Goal: Task Accomplishment & Management: Manage account settings

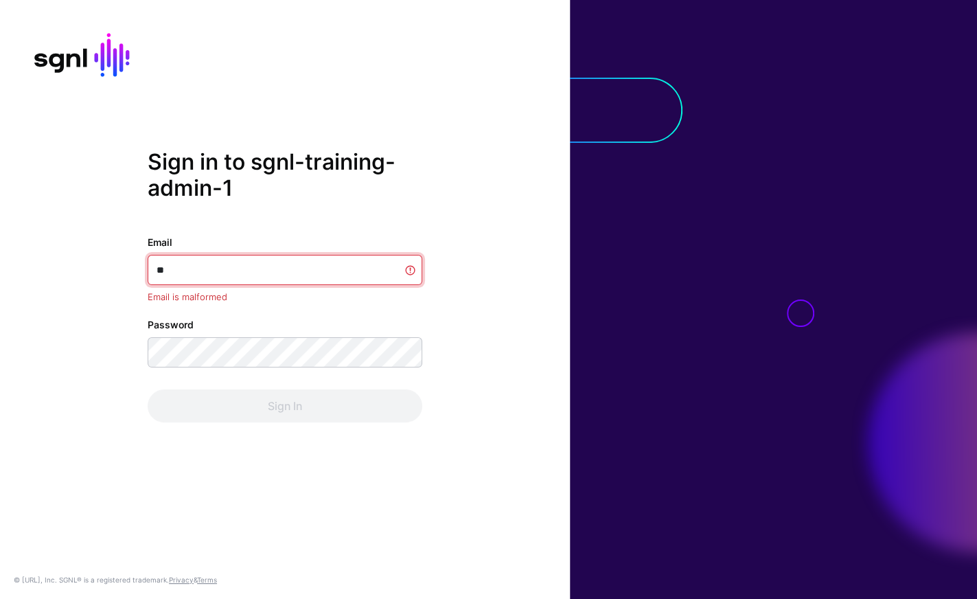
type input "*"
type input "********"
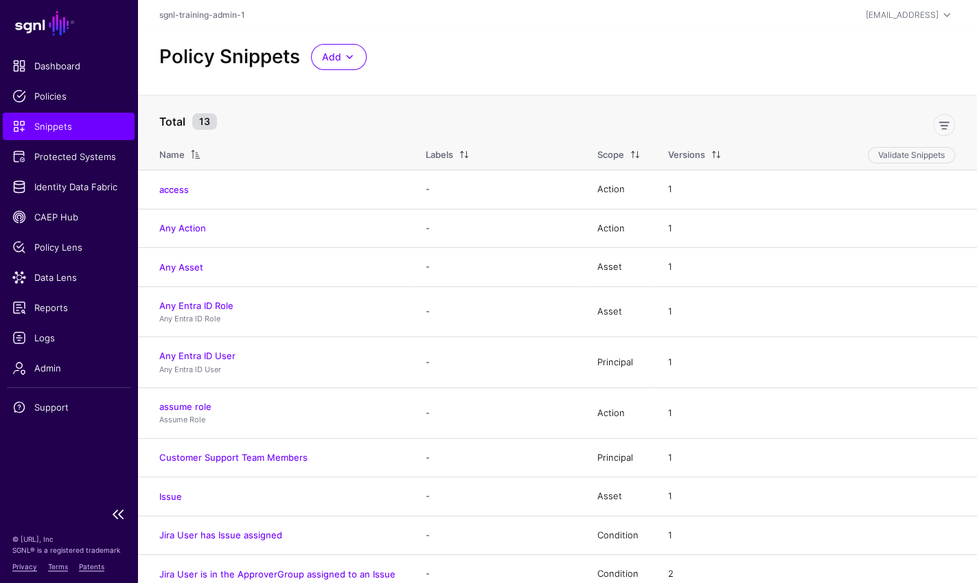
click at [40, 90] on span "Policies" at bounding box center [68, 96] width 113 height 14
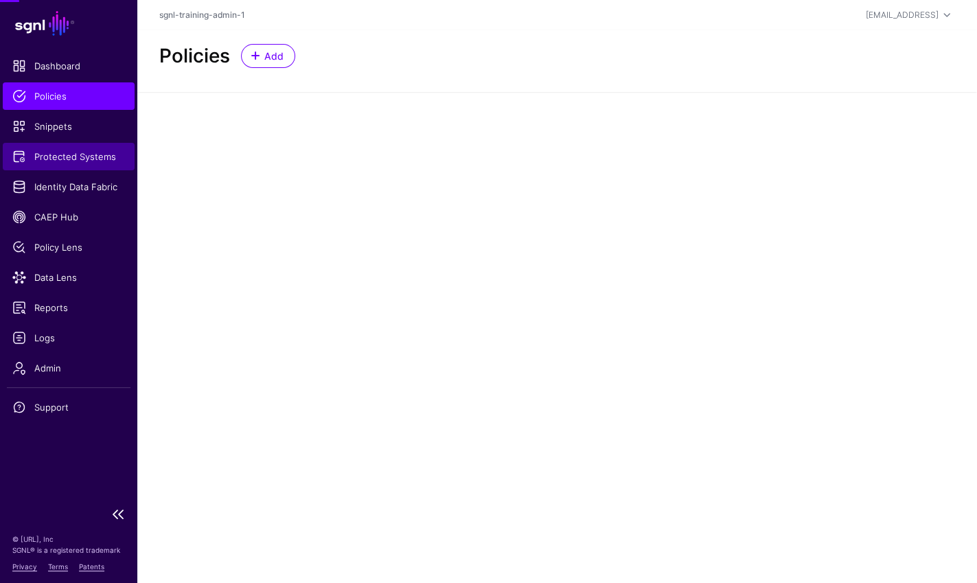
click at [55, 152] on span "Protected Systems" at bounding box center [68, 157] width 113 height 14
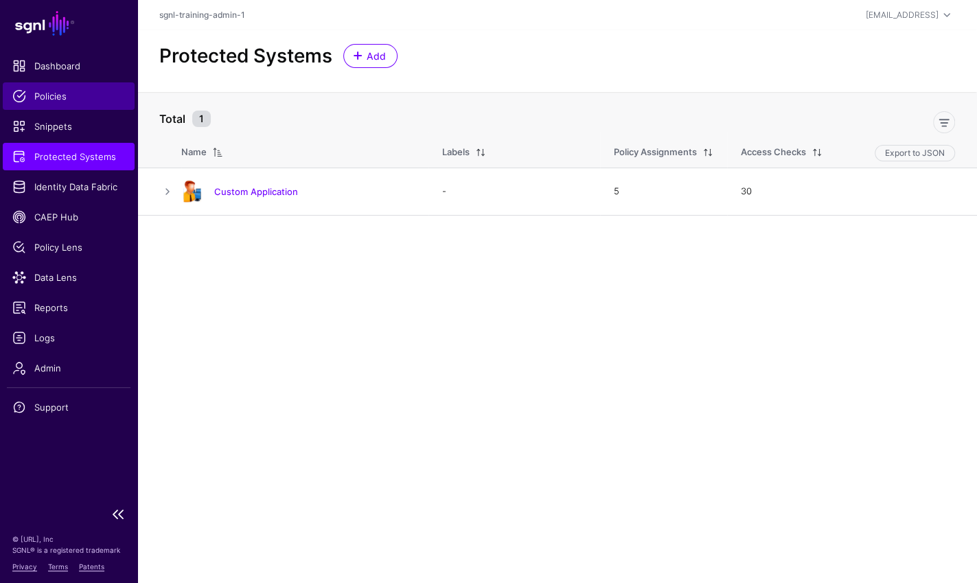
click at [54, 92] on span "Policies" at bounding box center [68, 96] width 113 height 14
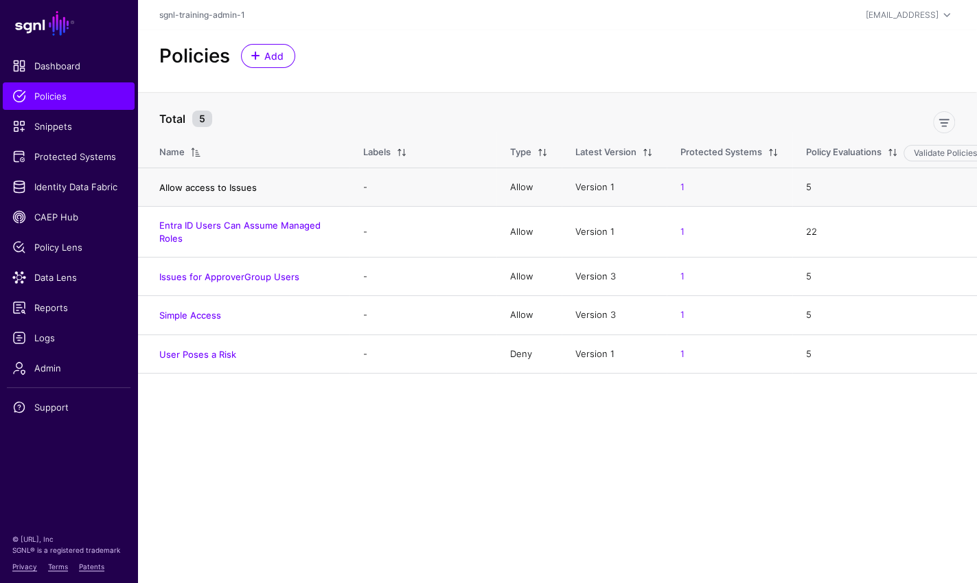
click at [243, 188] on link "Allow access to Issues" at bounding box center [208, 187] width 98 height 11
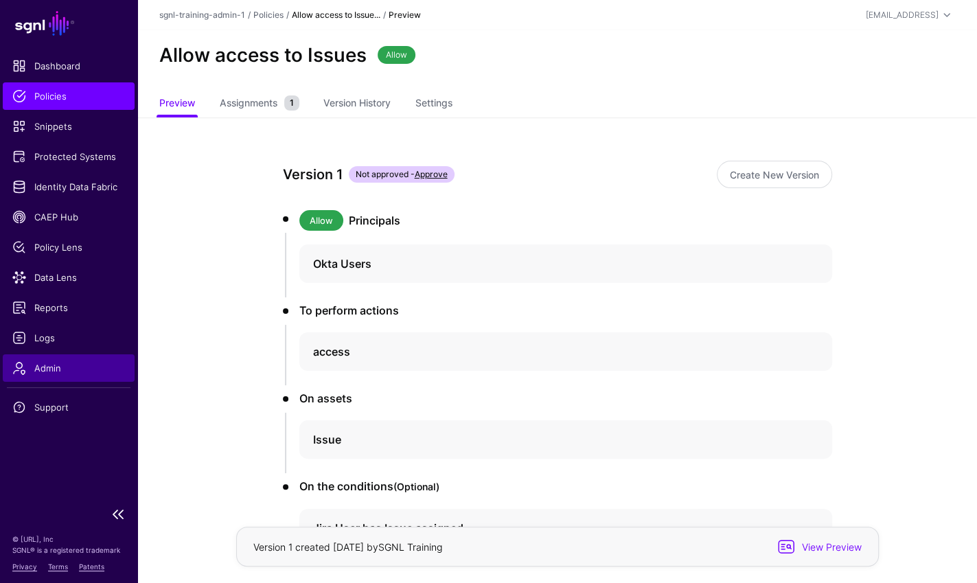
click at [34, 369] on span "Admin" at bounding box center [68, 368] width 113 height 14
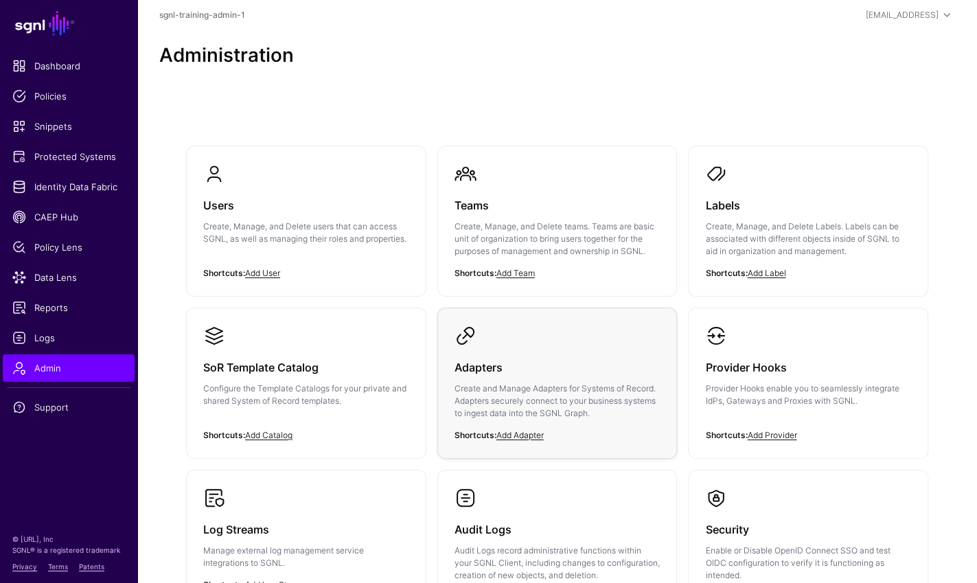
scroll to position [40, 0]
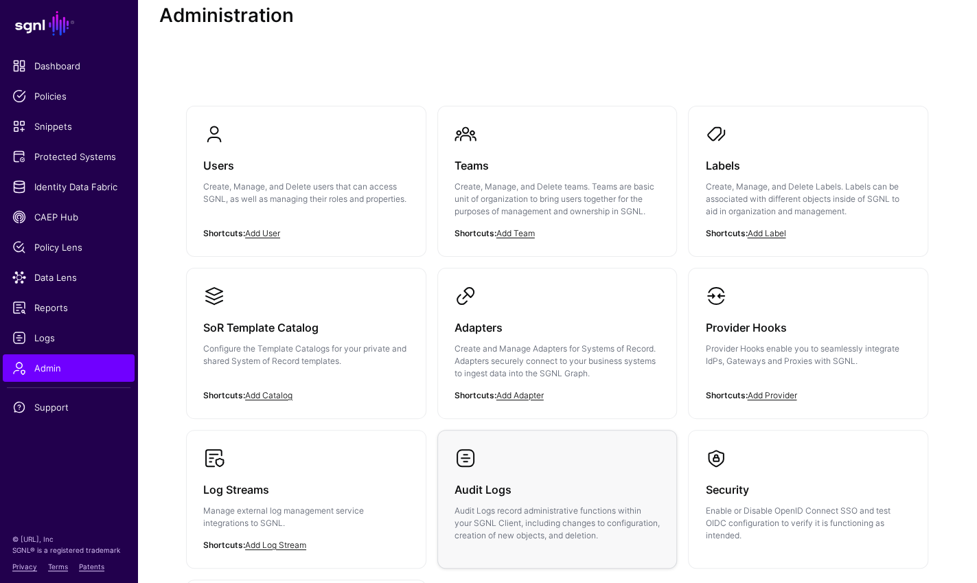
click at [521, 464] on link "Audit Logs Audit Logs record administrative functions within your SGNL Client, …" at bounding box center [557, 495] width 239 height 128
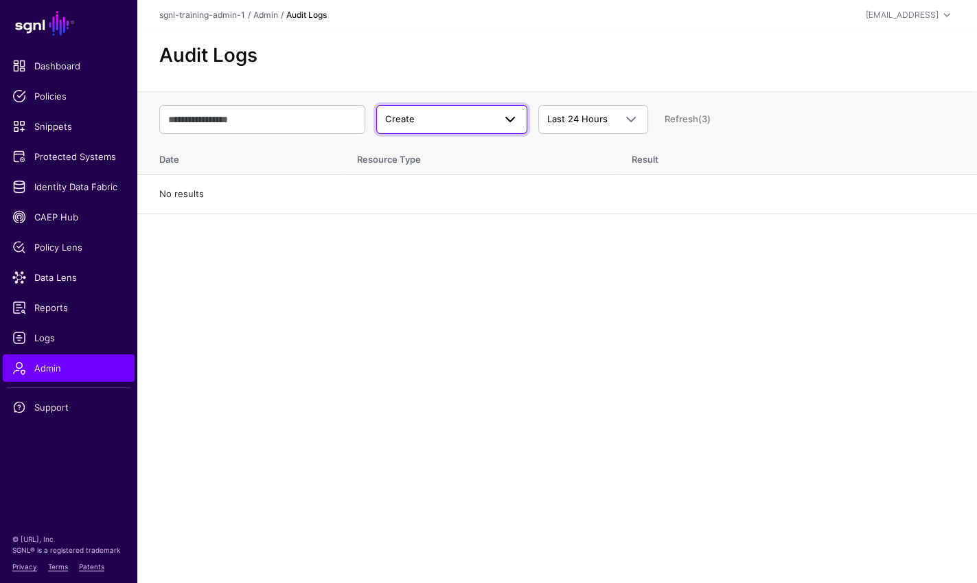
click at [489, 117] on span "Create" at bounding box center [439, 120] width 109 height 14
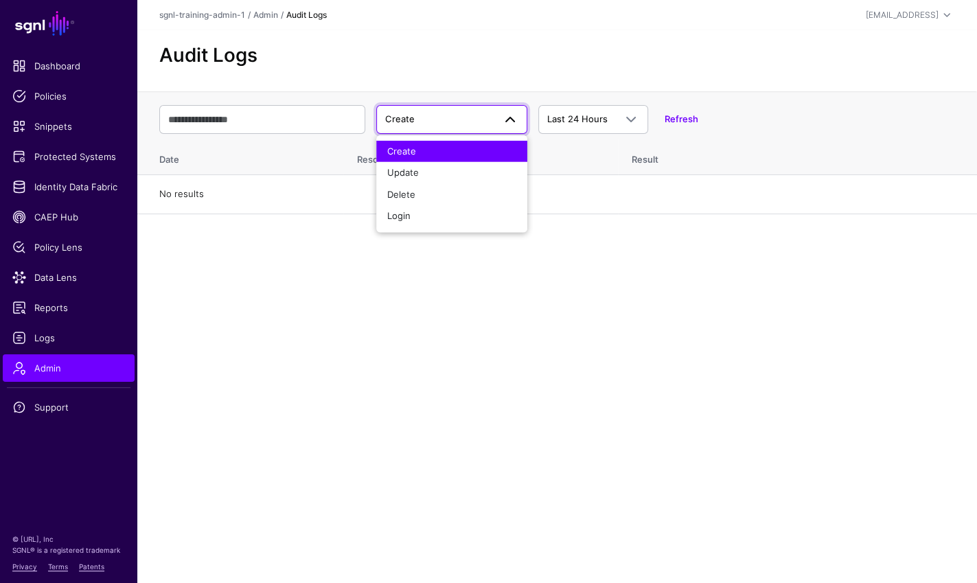
click at [267, 313] on main "SGNL Dashboard Policies Snippets Protected Systems Identity Data Fabric CAEP Hu…" at bounding box center [488, 291] width 977 height 583
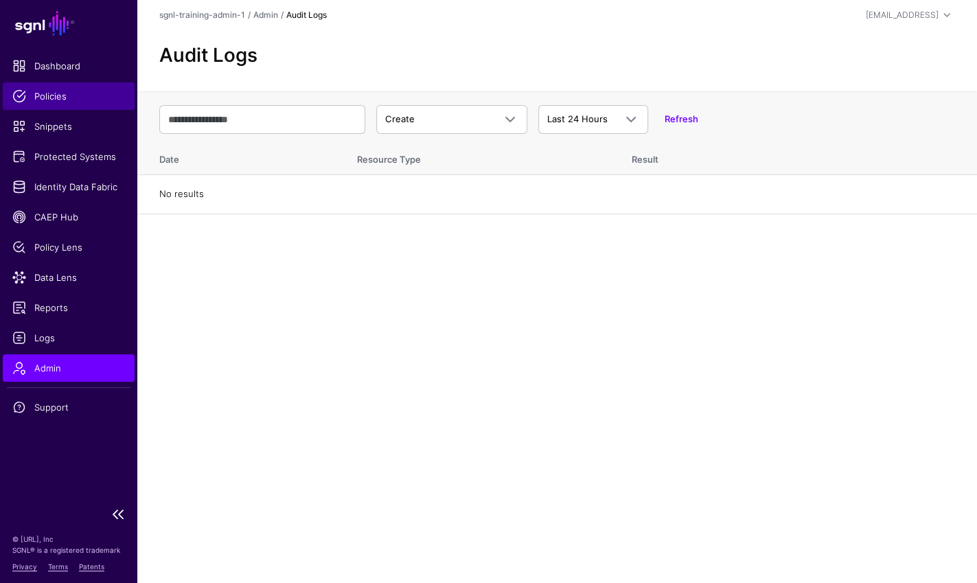
click at [56, 93] on span "Policies" at bounding box center [68, 96] width 113 height 14
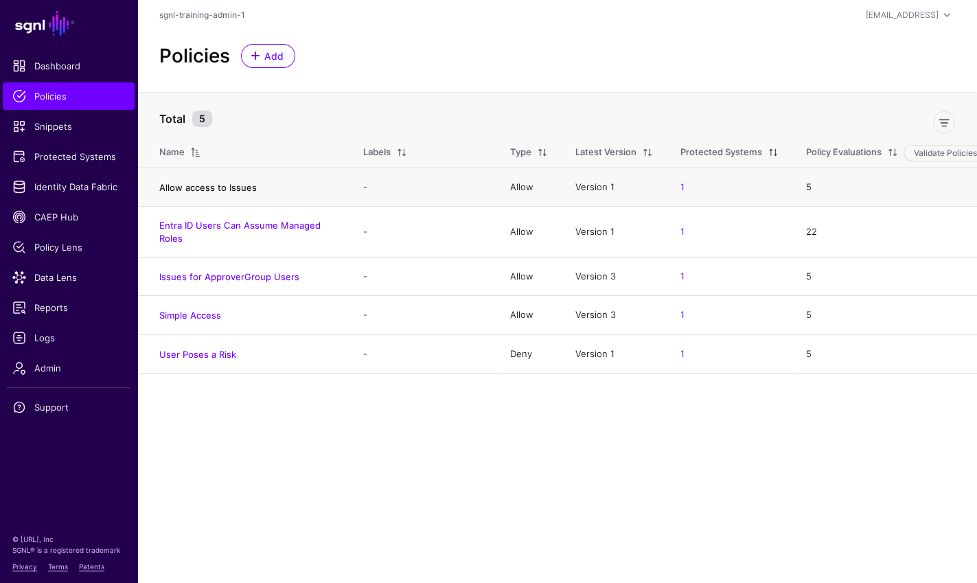
click at [229, 186] on link "Allow access to Issues" at bounding box center [208, 187] width 98 height 11
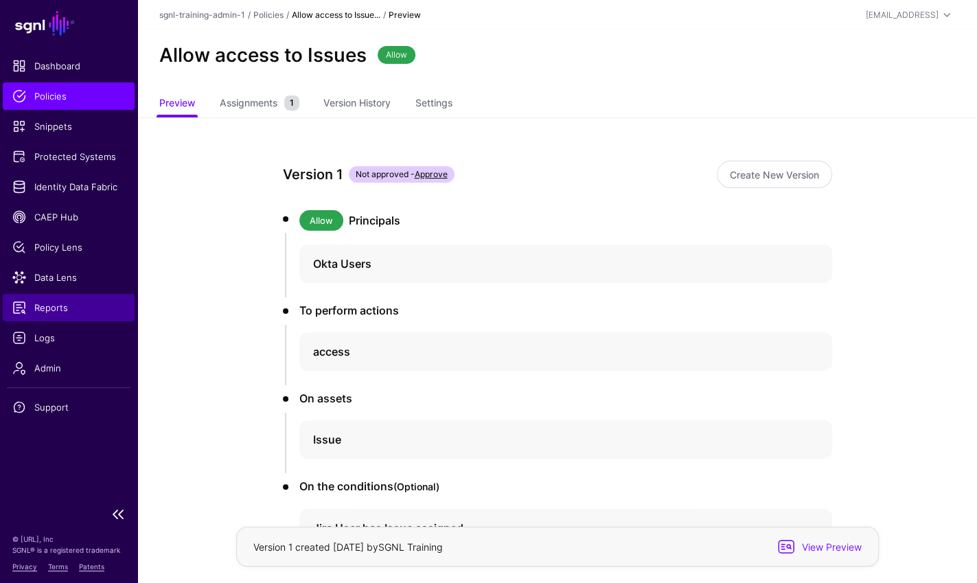
click at [47, 308] on span "Reports" at bounding box center [68, 308] width 113 height 14
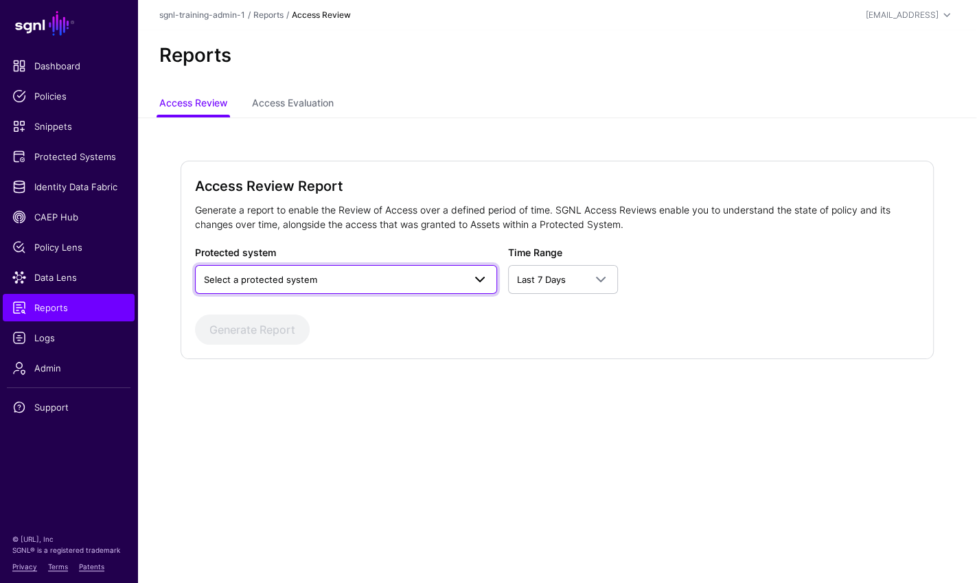
click at [321, 284] on span "Select a protected system" at bounding box center [334, 279] width 260 height 15
click at [69, 306] on span "Reports" at bounding box center [68, 308] width 113 height 14
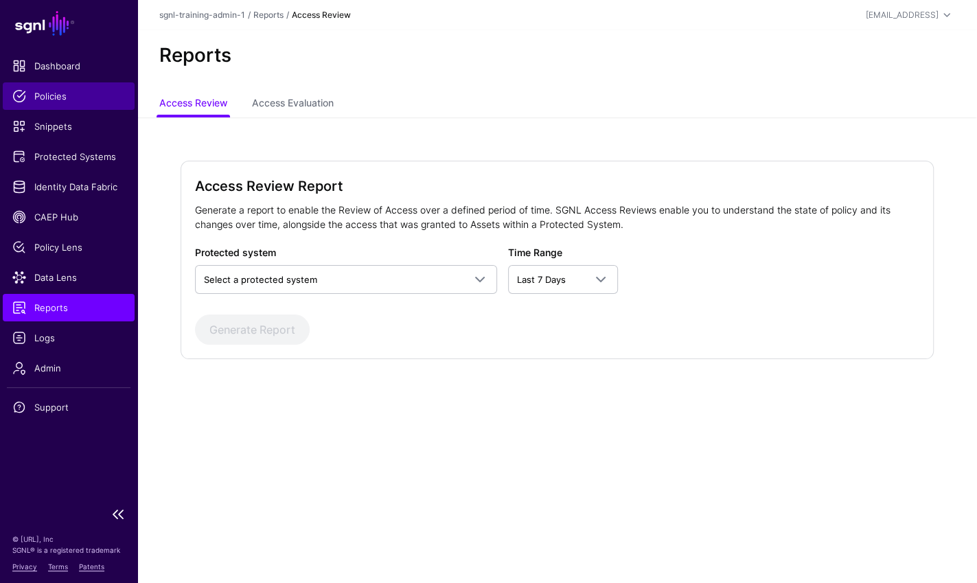
click at [51, 98] on span "Policies" at bounding box center [68, 96] width 113 height 14
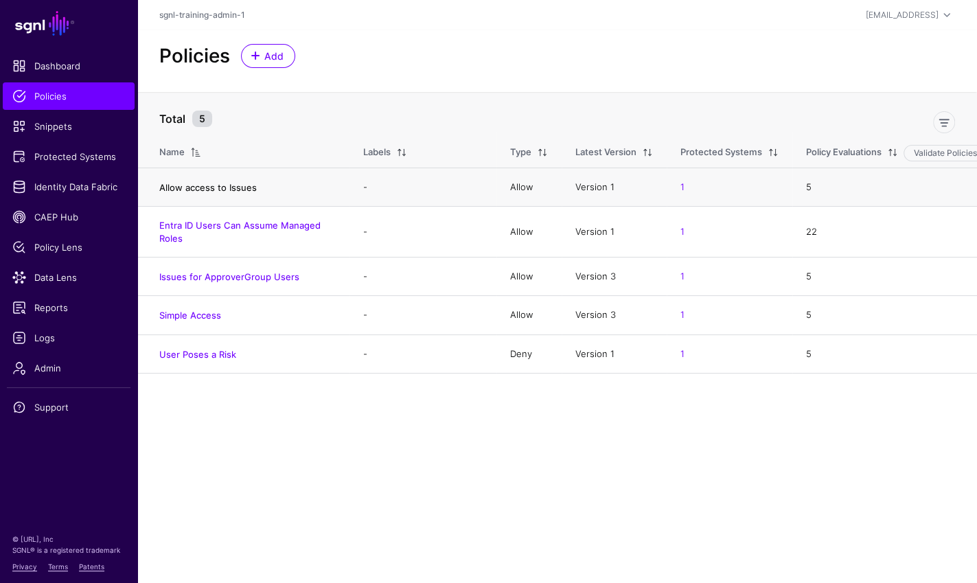
click at [220, 187] on link "Allow access to Issues" at bounding box center [208, 187] width 98 height 11
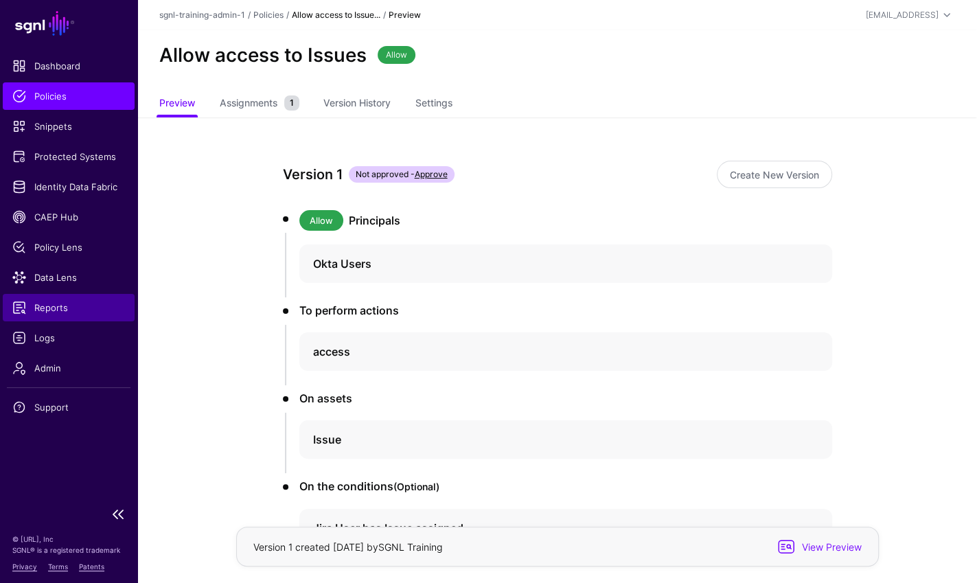
click at [32, 308] on span "Reports" at bounding box center [68, 308] width 113 height 14
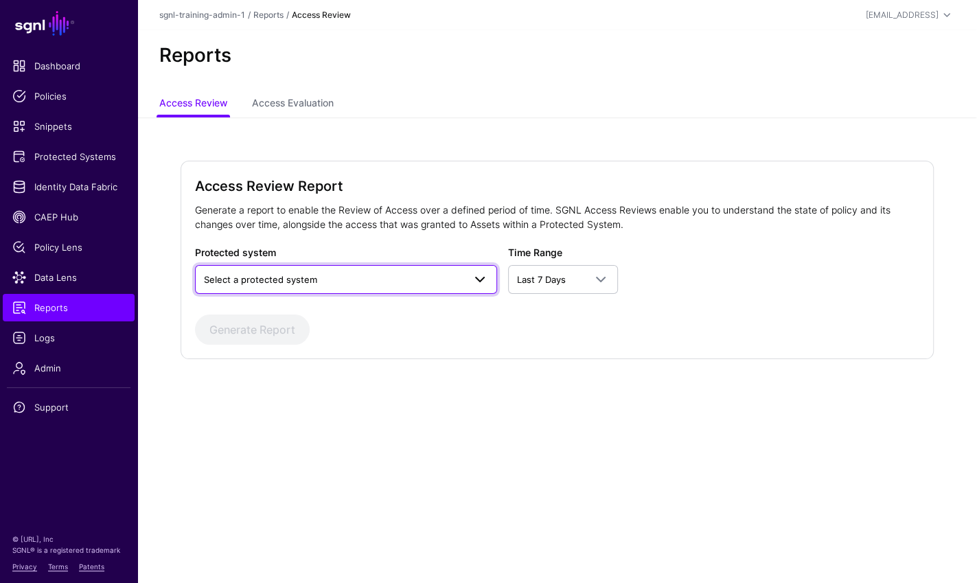
click at [323, 283] on span "Select a protected system" at bounding box center [334, 279] width 260 height 15
click at [317, 315] on div "Custom Application" at bounding box center [346, 311] width 280 height 14
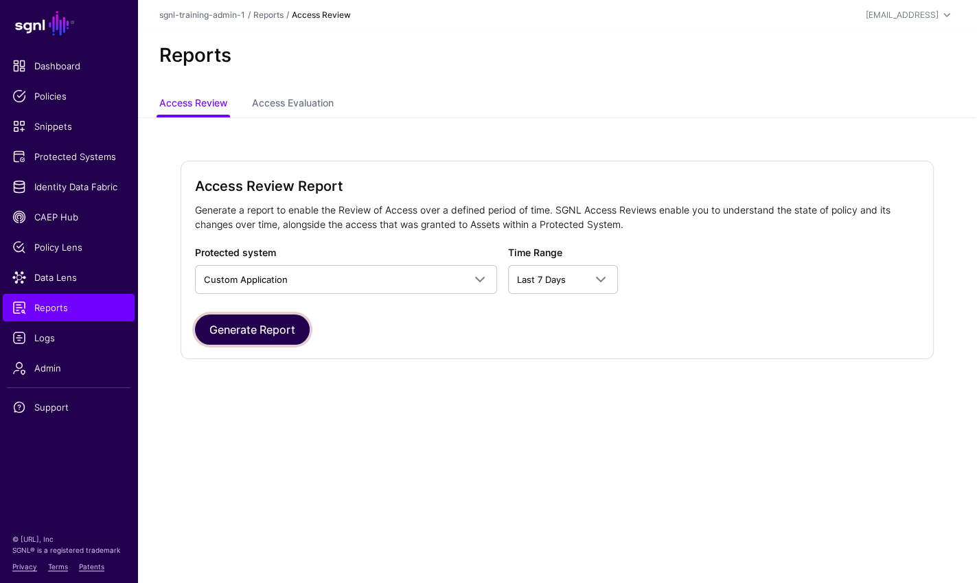
click at [270, 328] on button "Generate Report" at bounding box center [252, 330] width 115 height 30
click at [430, 263] on div "Protected system Select a protected system Custom Application" at bounding box center [346, 269] width 302 height 49
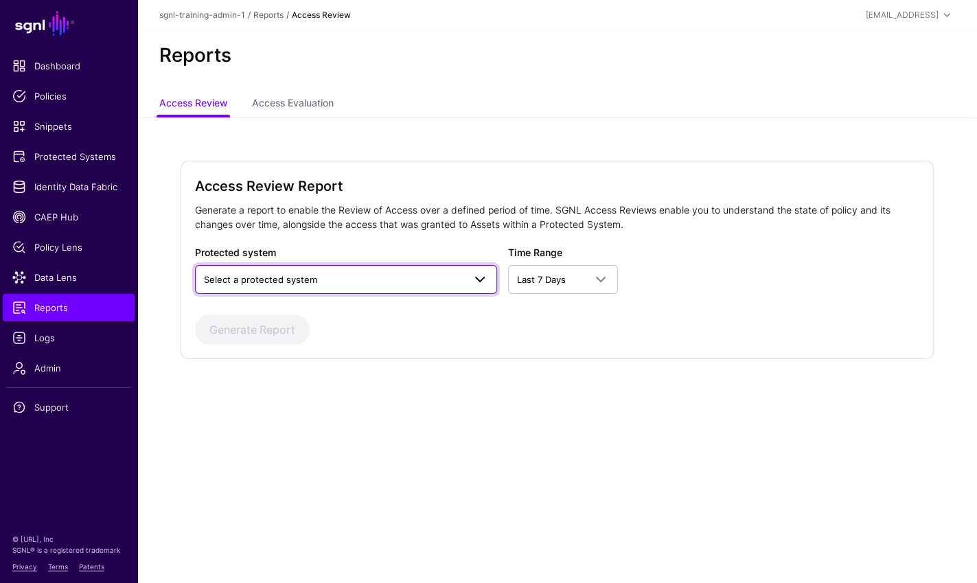
click at [400, 282] on span "Select a protected system" at bounding box center [334, 279] width 260 height 15
click at [297, 322] on div "Custom Application" at bounding box center [346, 311] width 302 height 33
click at [345, 317] on div "Custom Application" at bounding box center [346, 311] width 280 height 14
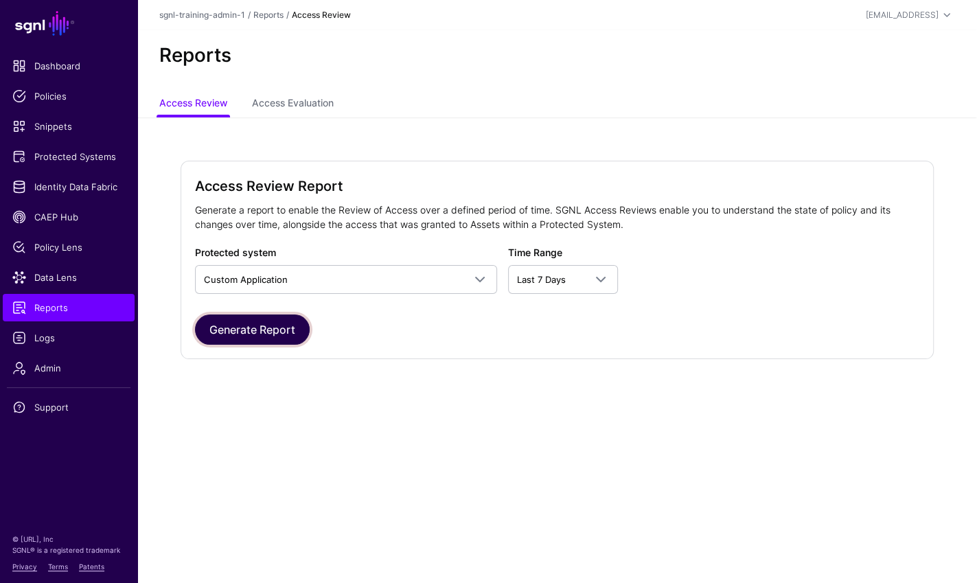
click at [267, 328] on button "Generate Report" at bounding box center [252, 330] width 115 height 30
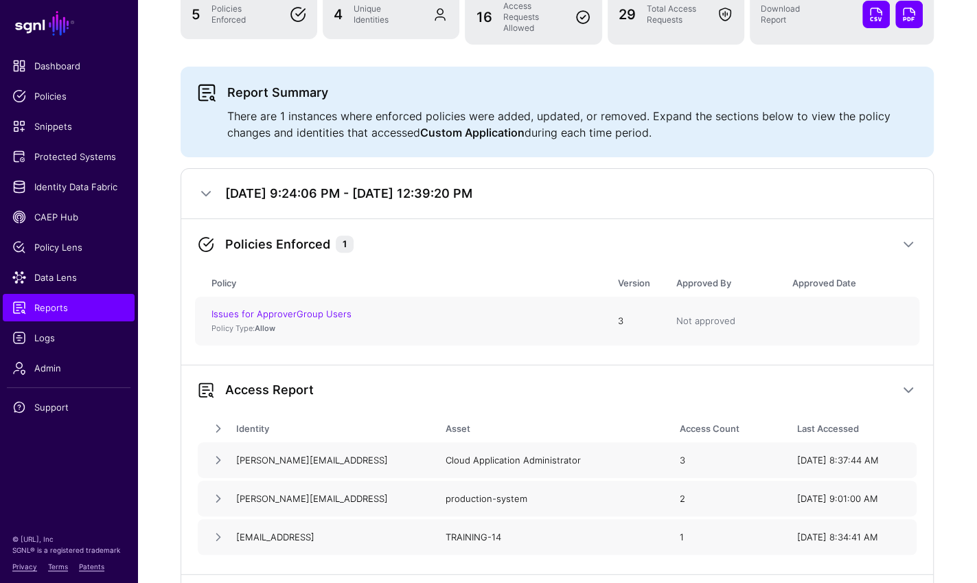
scroll to position [330, 0]
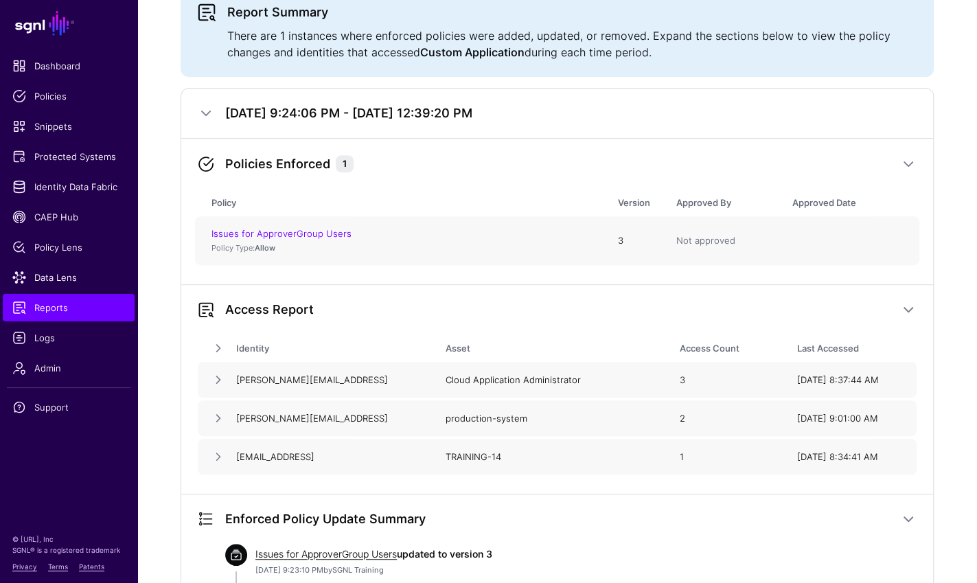
click at [697, 240] on span "Not approved" at bounding box center [706, 240] width 59 height 11
click at [699, 258] on div "Issues for ApproverGroup Users Policy Type: Allow 3 Not approved" at bounding box center [557, 240] width 725 height 49
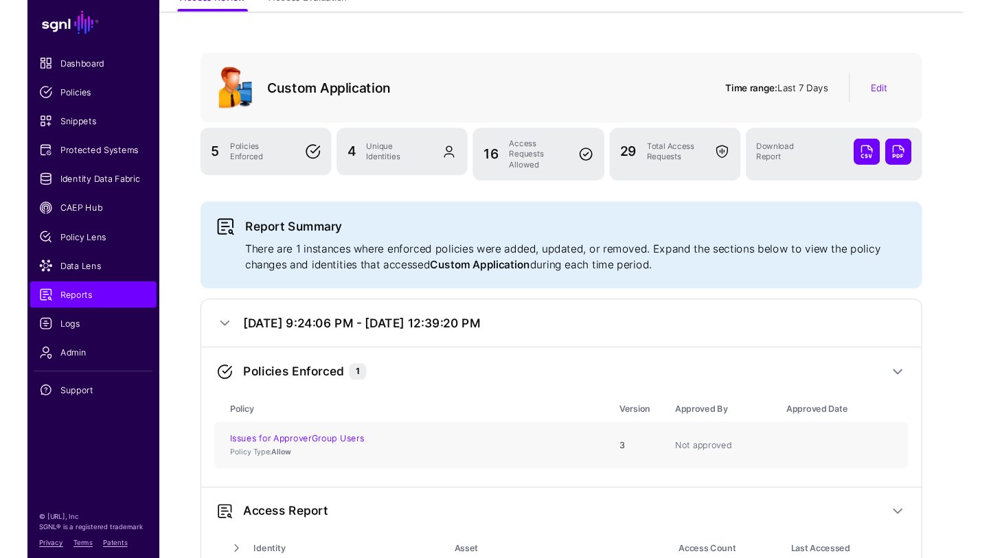
scroll to position [0, 0]
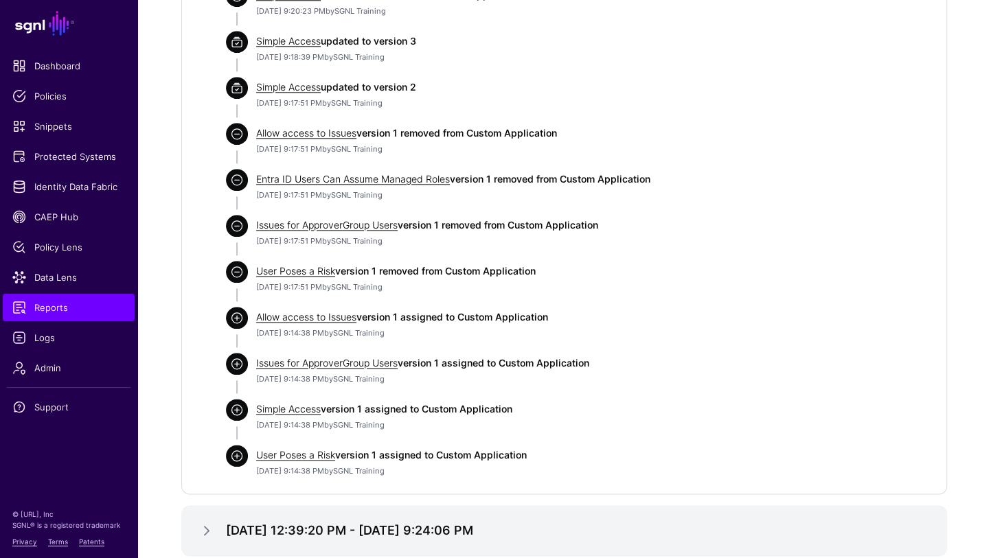
scroll to position [1065, 0]
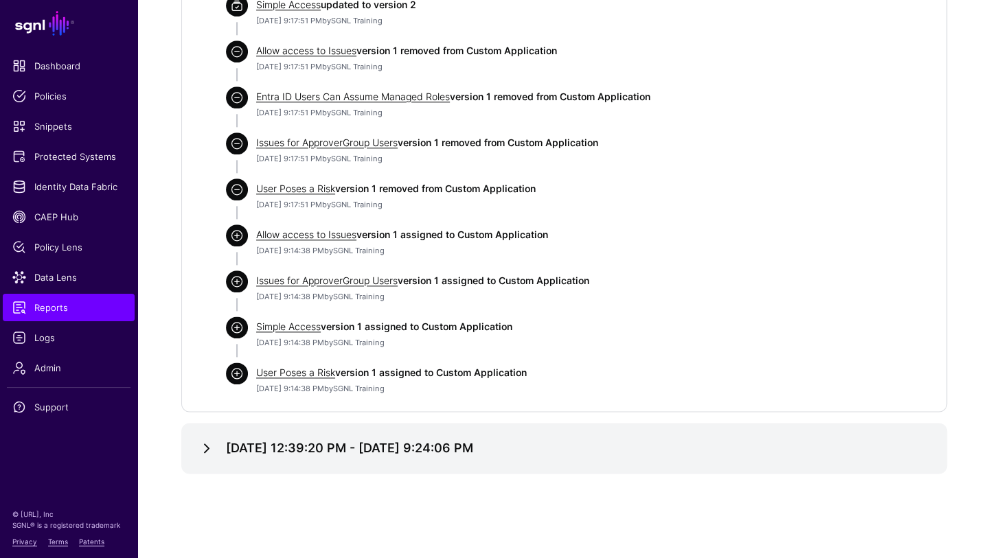
click at [208, 451] on link at bounding box center [207, 448] width 16 height 16
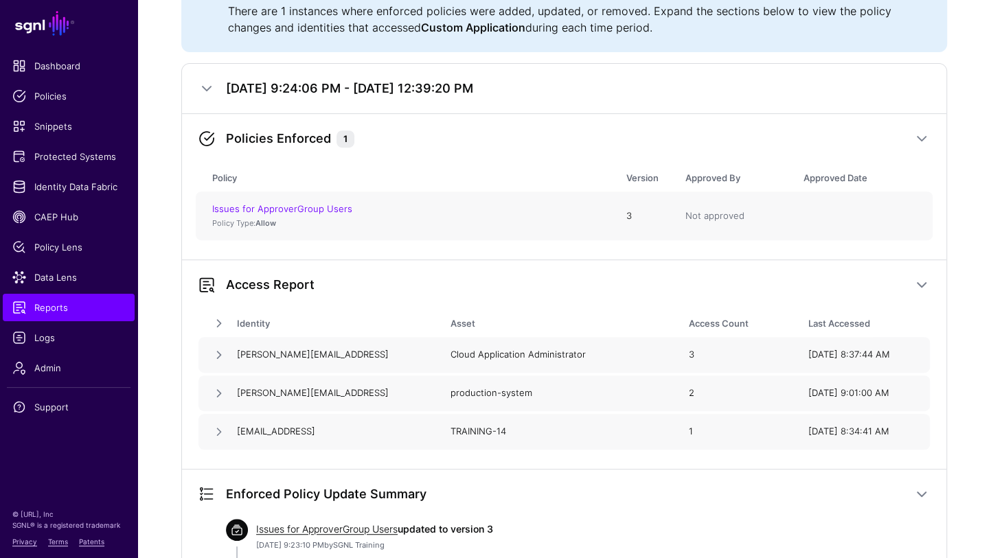
scroll to position [0, 0]
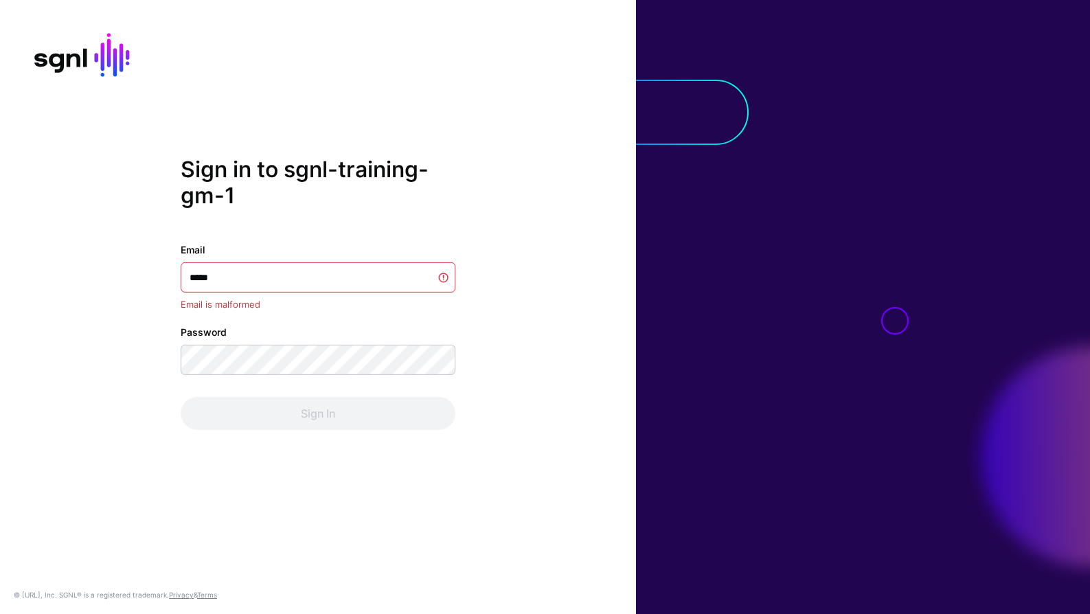
type input "******"
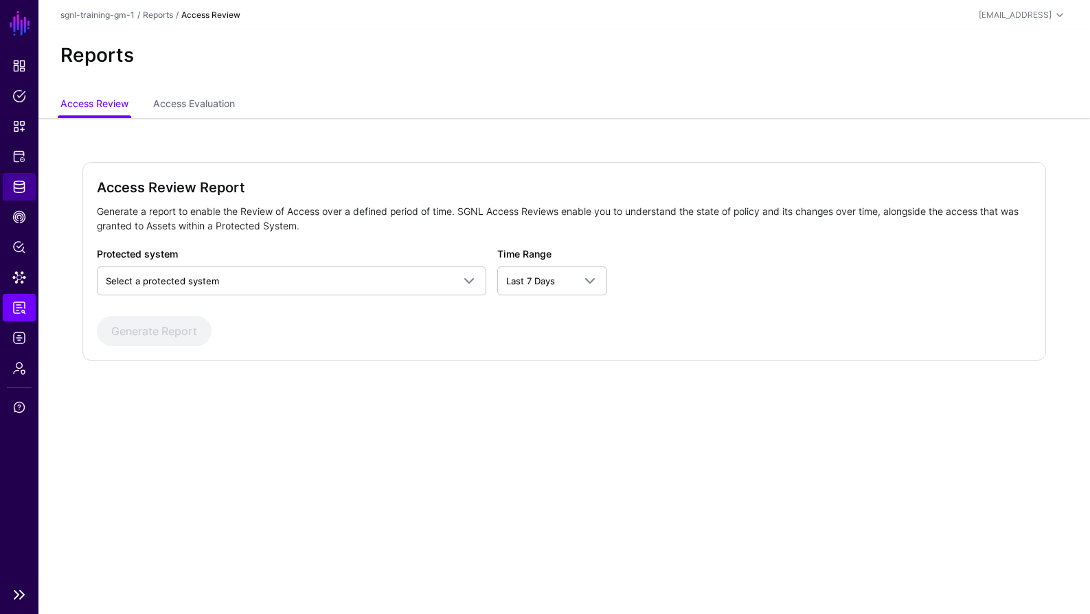
click at [27, 187] on link "Identity Data Fabric" at bounding box center [19, 186] width 33 height 27
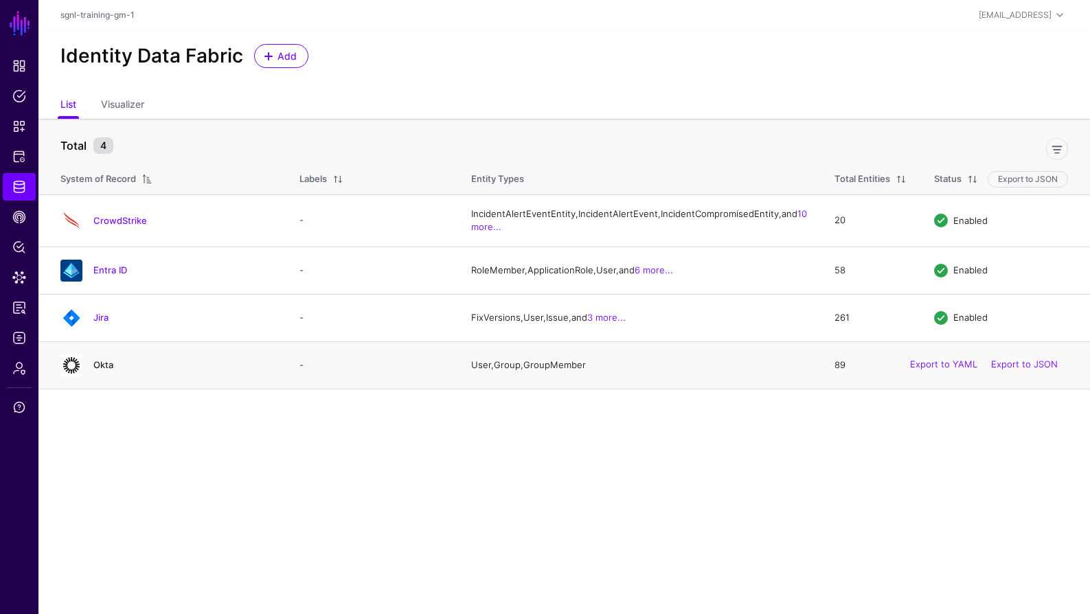
click at [98, 370] on link "Okta" at bounding box center [103, 364] width 20 height 11
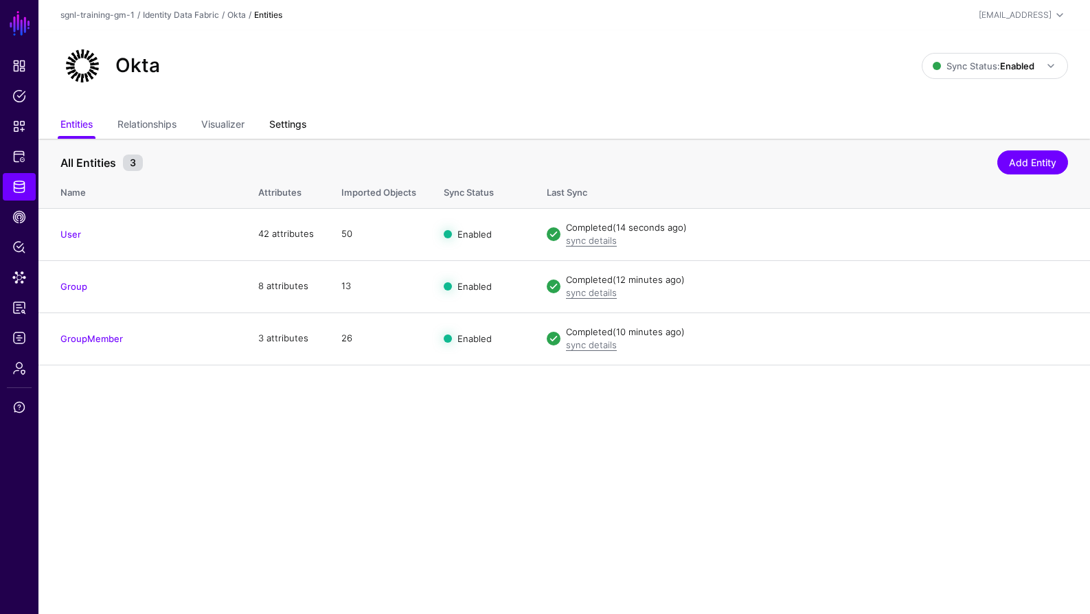
click at [299, 122] on link "Settings" at bounding box center [287, 126] width 37 height 26
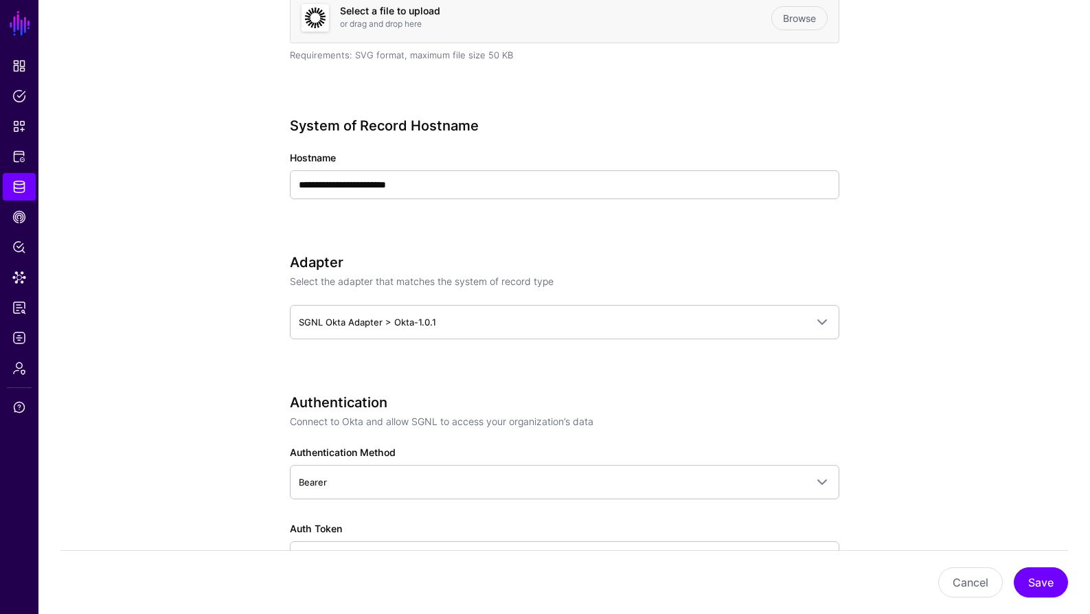
scroll to position [758, 0]
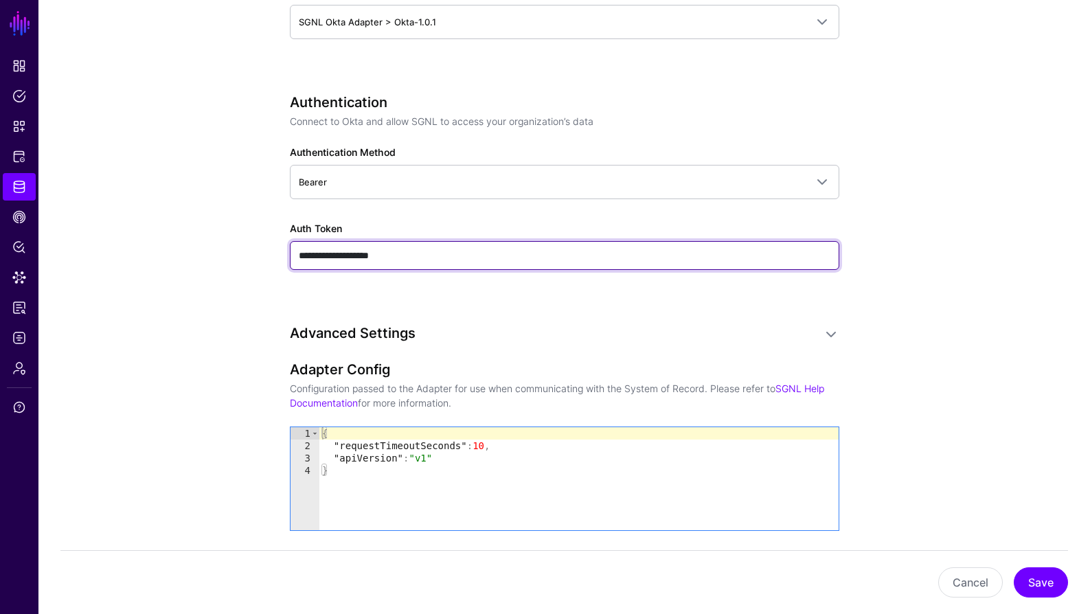
click at [411, 258] on input "**********" at bounding box center [565, 255] width 550 height 29
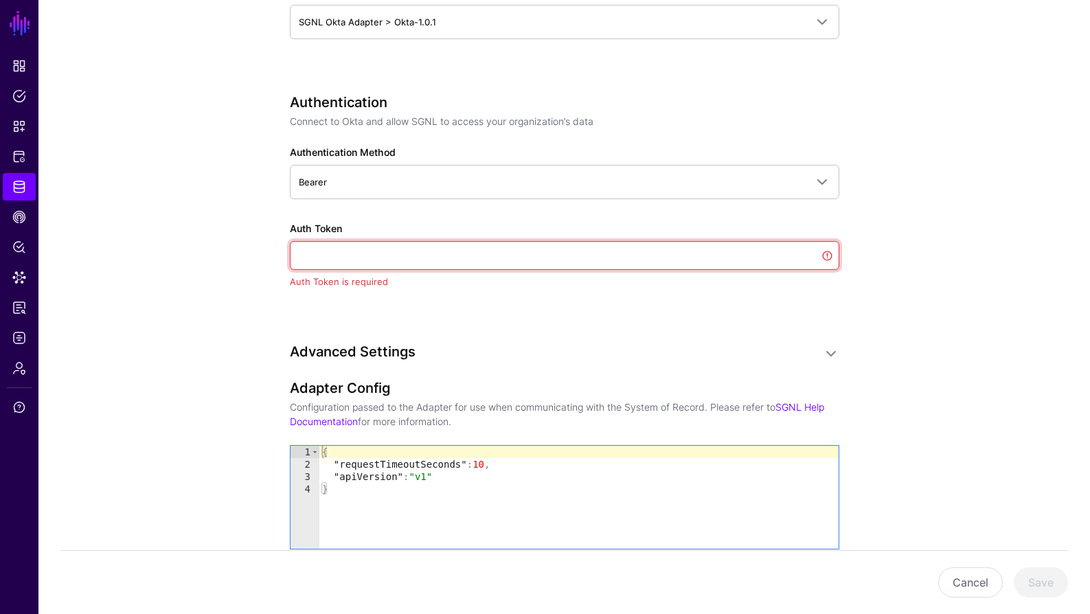
paste input "**********"
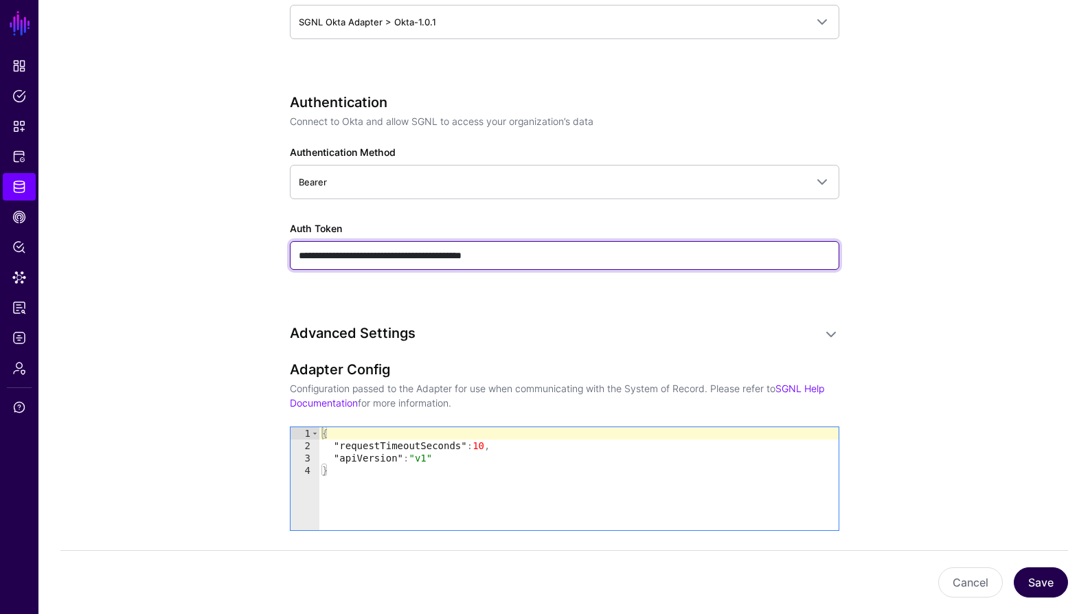
type input "**********"
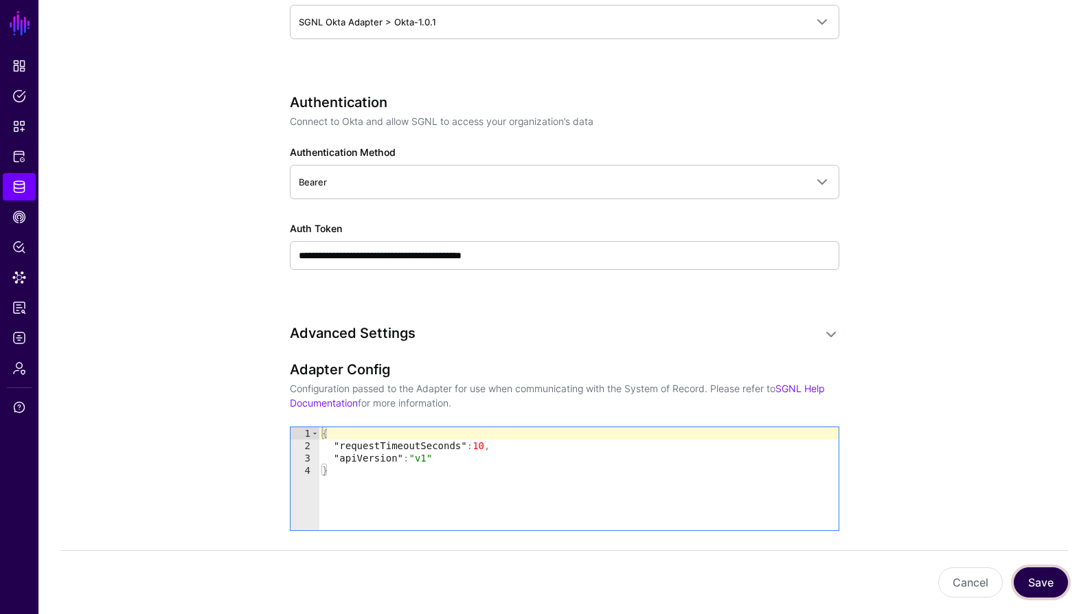
click at [1038, 571] on button "Save" at bounding box center [1041, 582] width 54 height 30
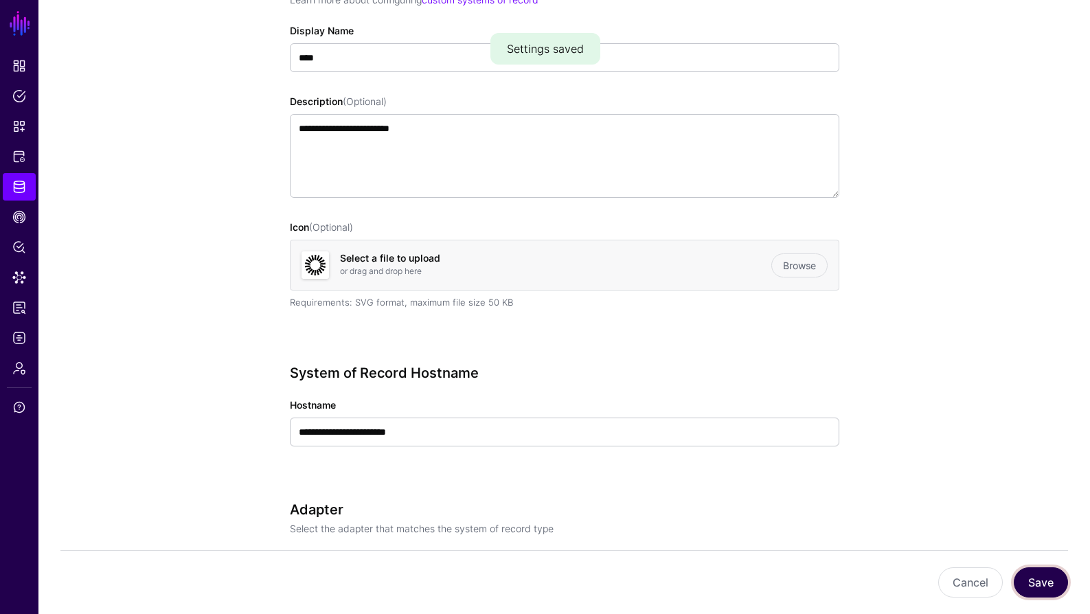
scroll to position [0, 0]
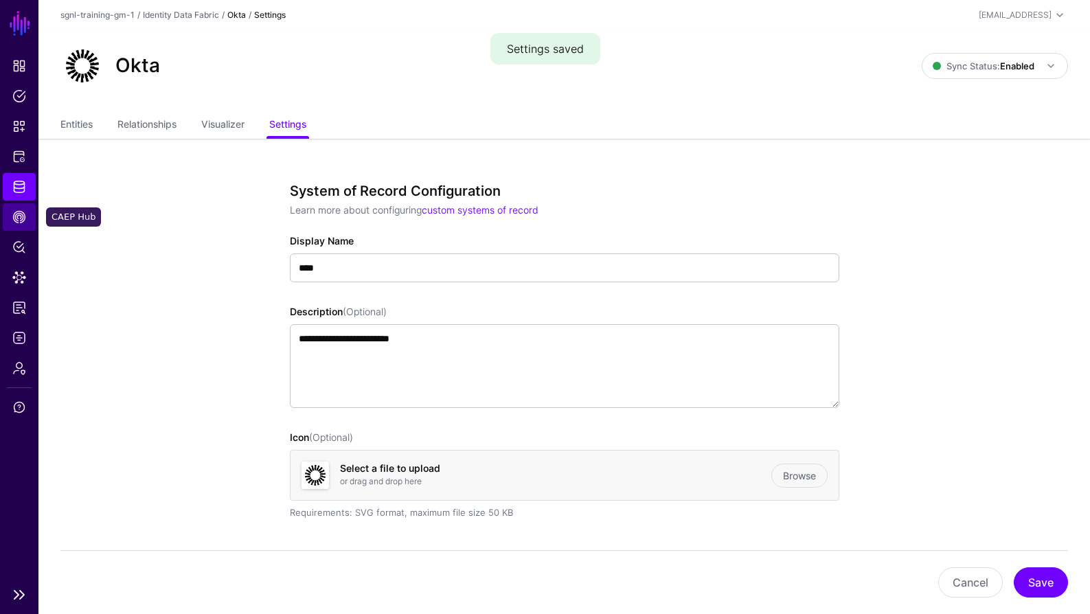
click at [25, 219] on span "CAEP Hub" at bounding box center [19, 217] width 14 height 14
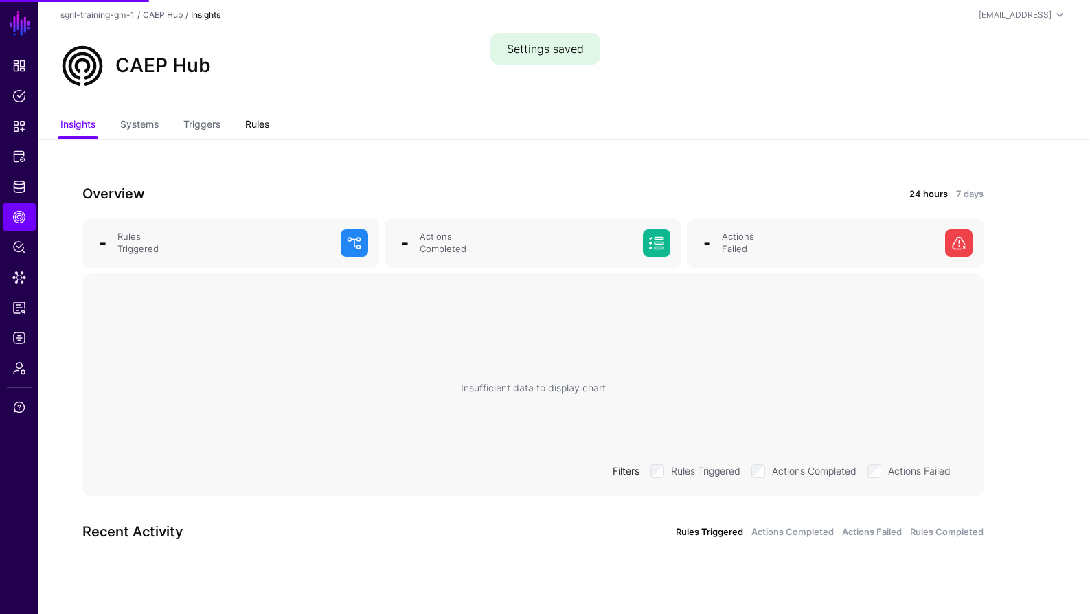
click at [262, 119] on link "Rules" at bounding box center [257, 126] width 24 height 26
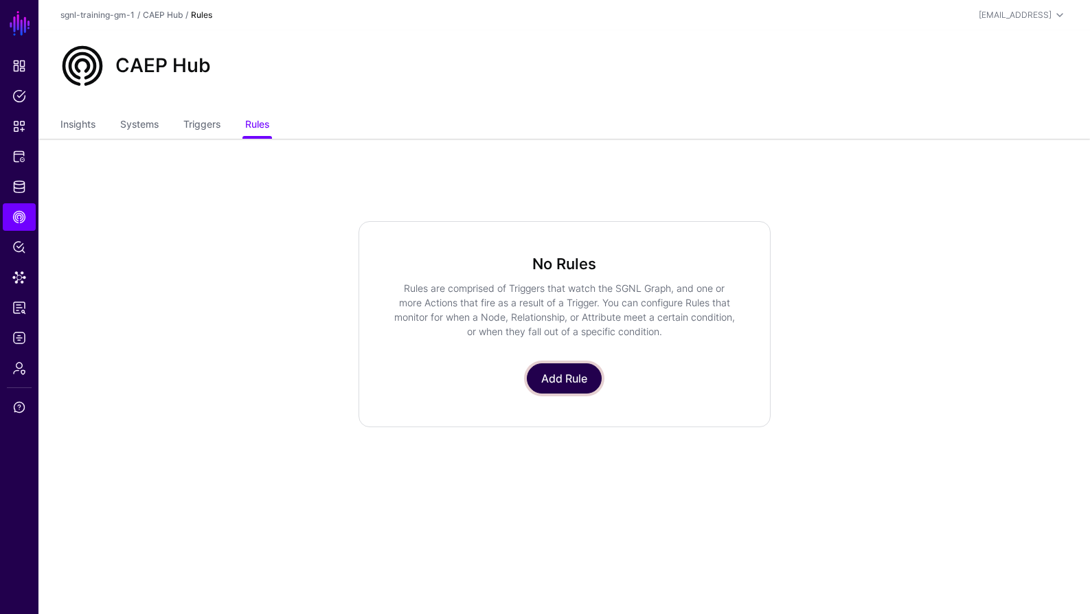
click at [552, 384] on link "Add Rule" at bounding box center [564, 378] width 75 height 30
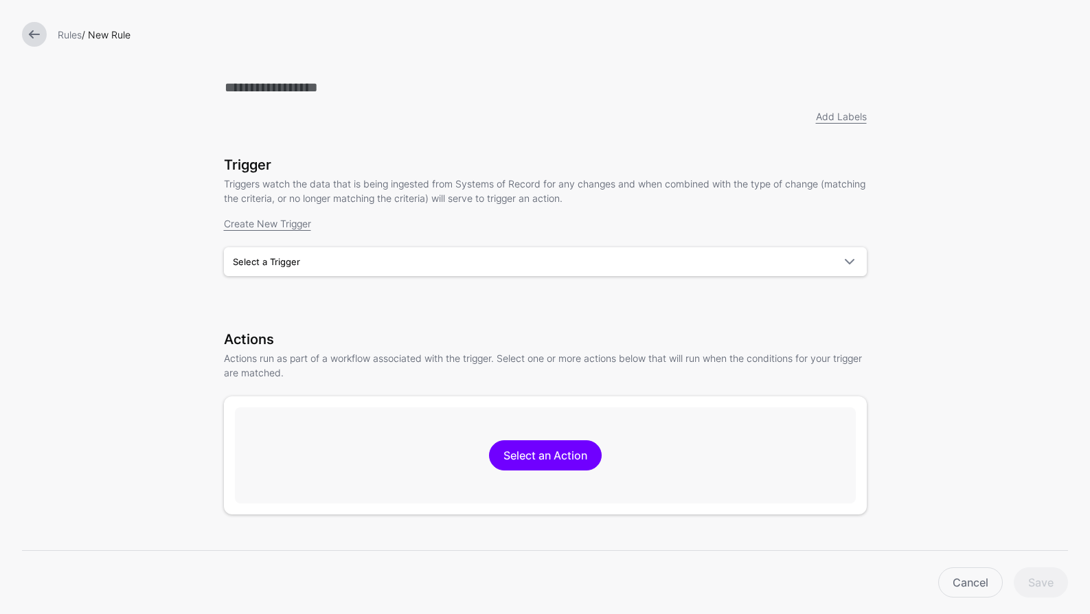
scroll to position [18, 0]
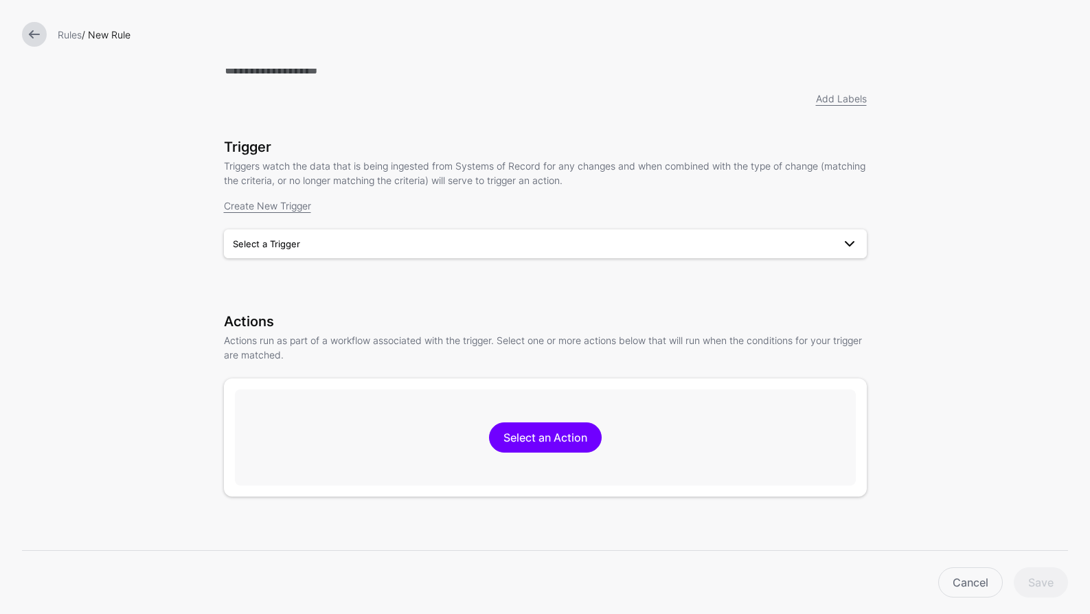
click at [500, 253] on link "Select a Trigger" at bounding box center [545, 243] width 643 height 29
click at [435, 277] on div "User Risk is Elevated" at bounding box center [545, 276] width 621 height 14
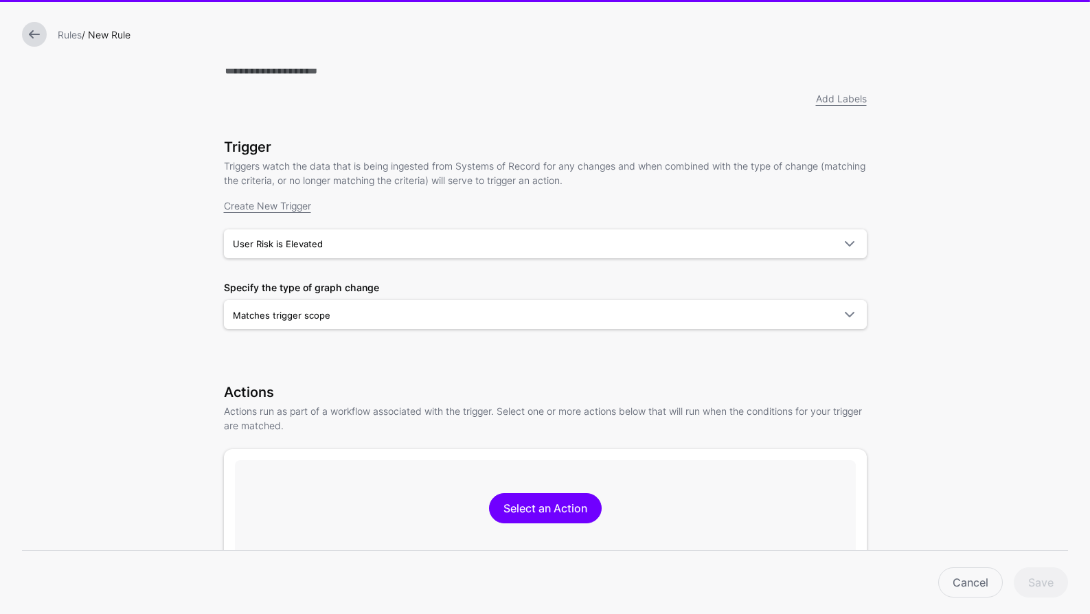
scroll to position [253, 0]
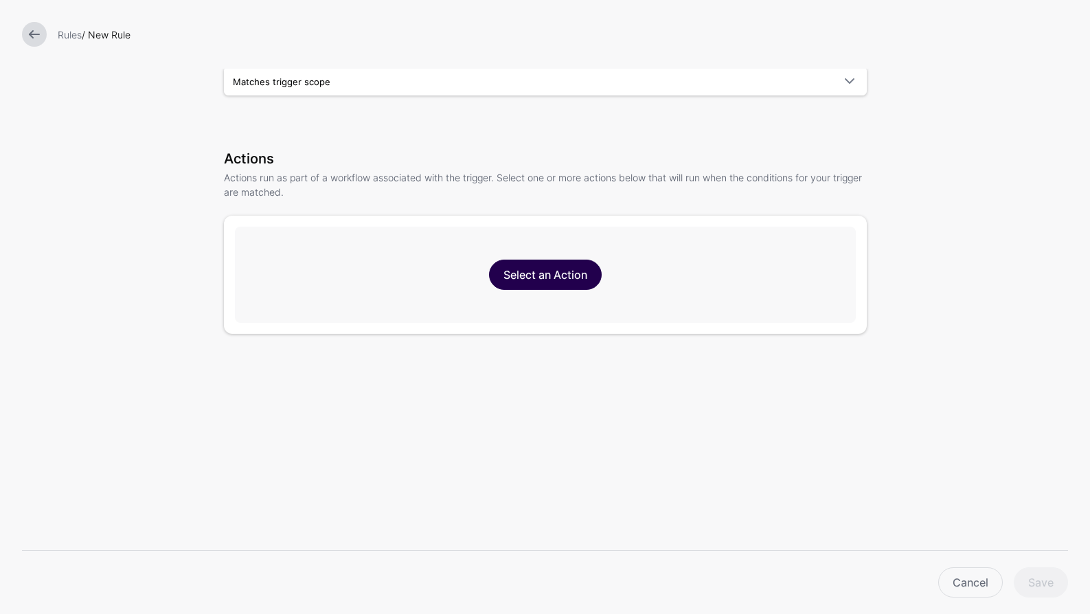
click at [577, 269] on link "Select an Action" at bounding box center [545, 275] width 113 height 30
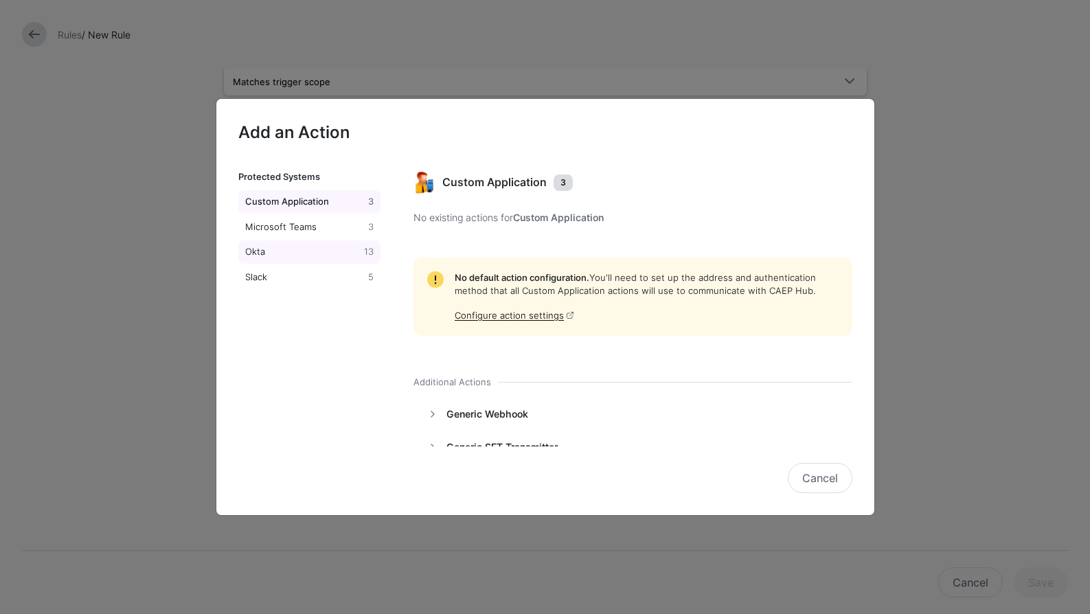
click at [310, 249] on div "Okta" at bounding box center [302, 252] width 120 height 14
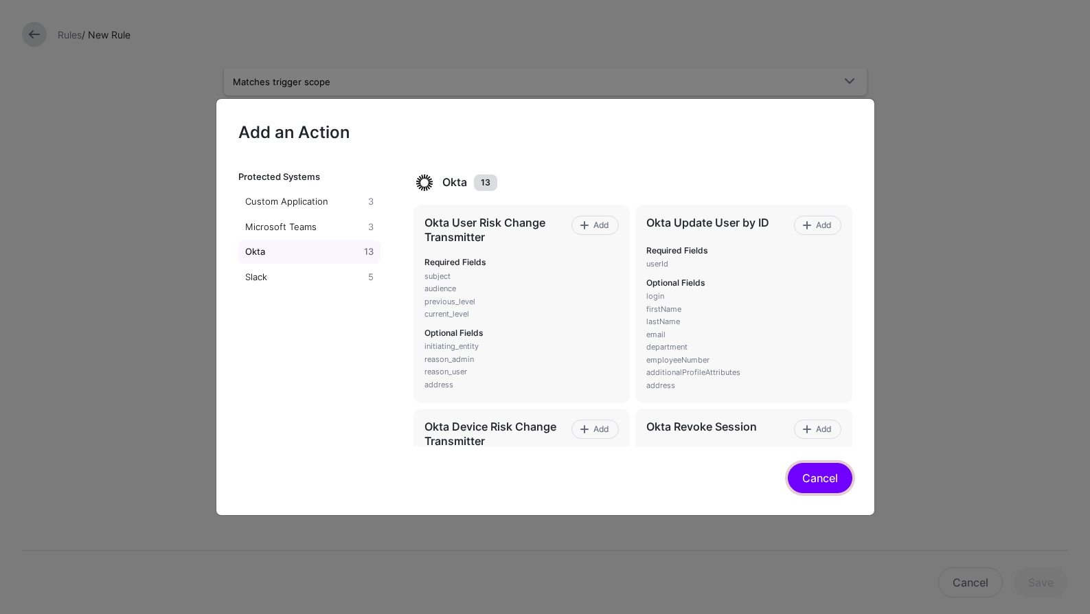
click at [818, 486] on button "Cancel" at bounding box center [820, 478] width 65 height 30
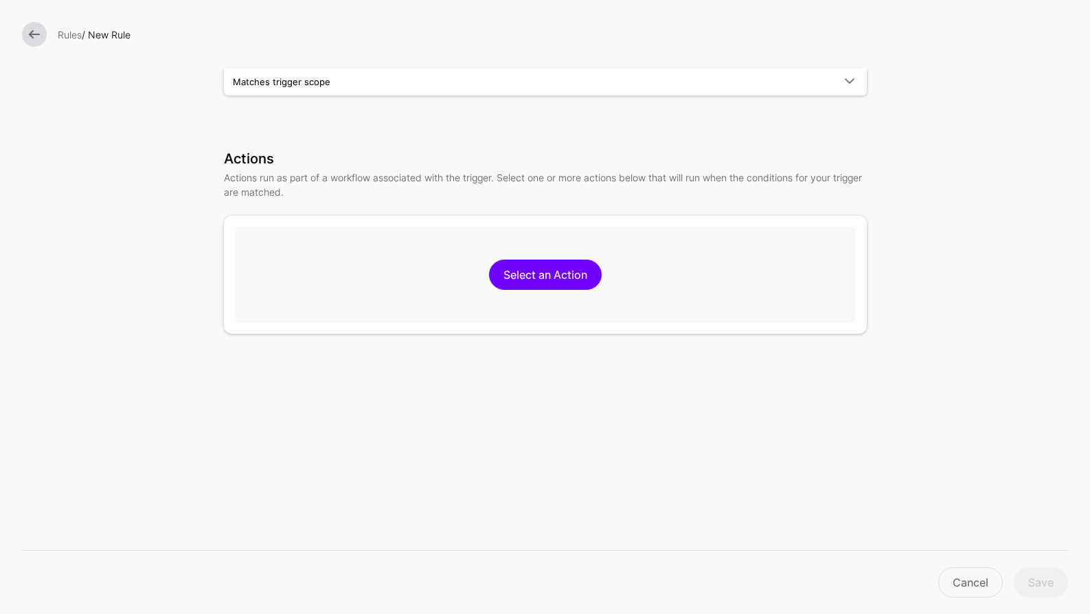
click at [637, 460] on div "Add Labels Trigger Triggers watch the data that is being ingested from Systems …" at bounding box center [545, 181] width 687 height 865
click at [38, 28] on link at bounding box center [34, 34] width 25 height 25
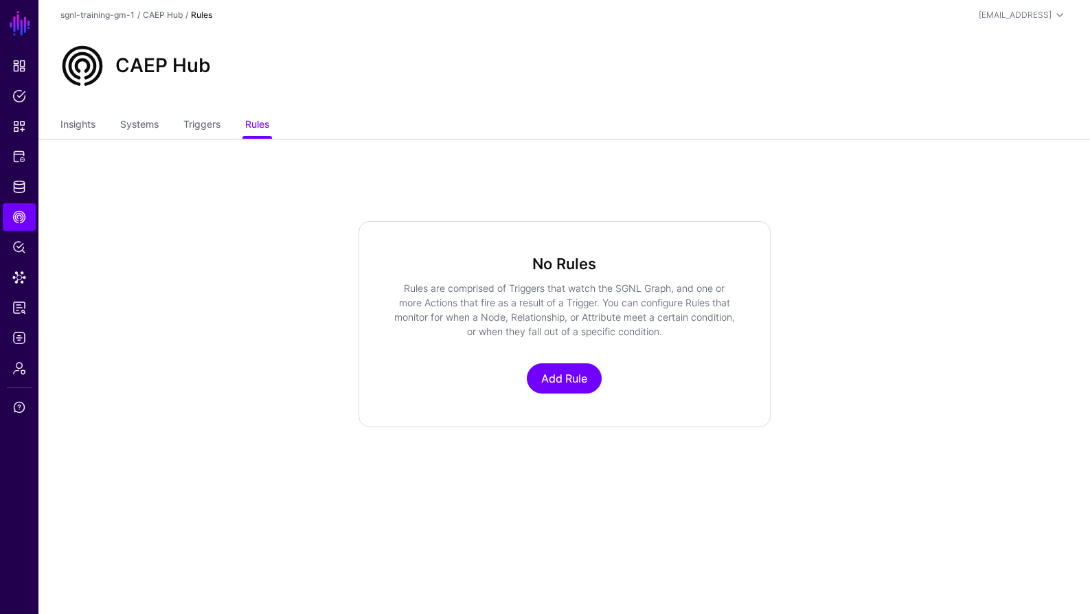
click at [609, 130] on ul "Insights Systems Triggers Rules" at bounding box center [564, 126] width 1008 height 26
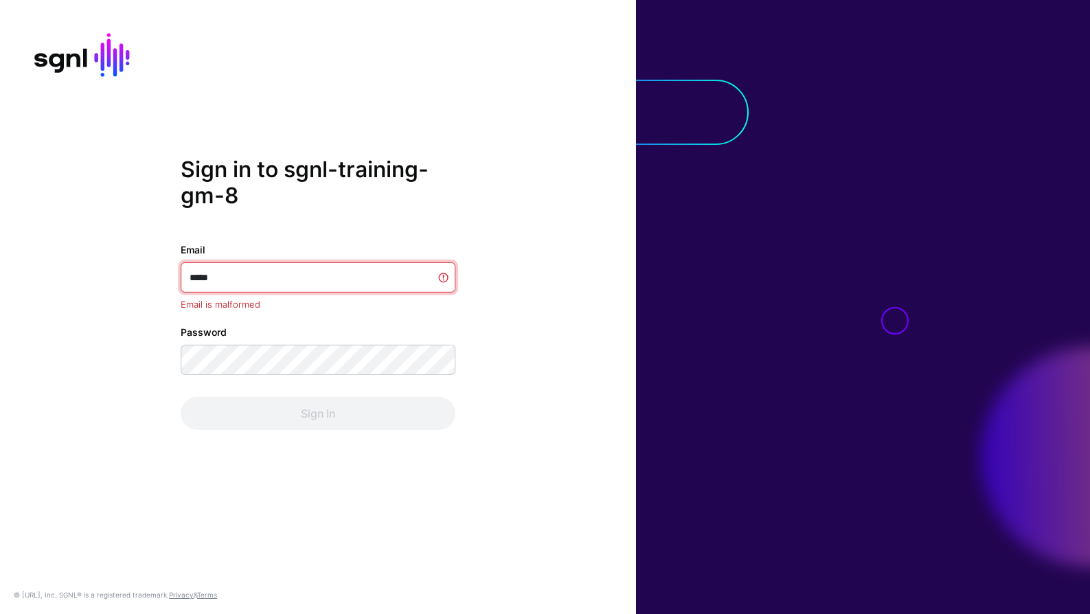
type input "******"
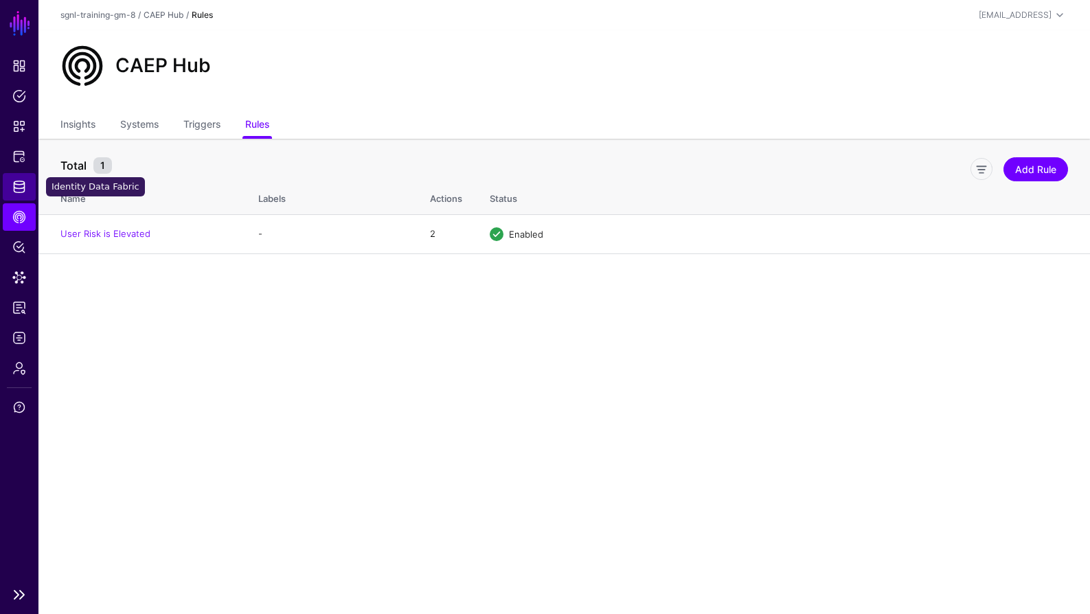
click at [21, 191] on span "Identity Data Fabric" at bounding box center [19, 187] width 14 height 14
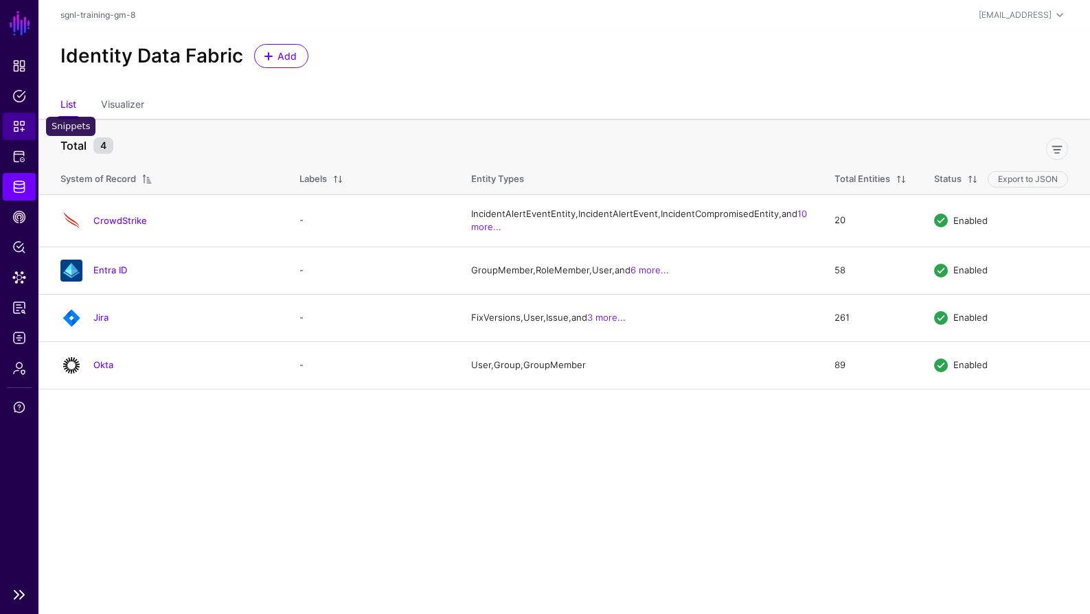
click at [18, 126] on span "Snippets" at bounding box center [19, 127] width 14 height 14
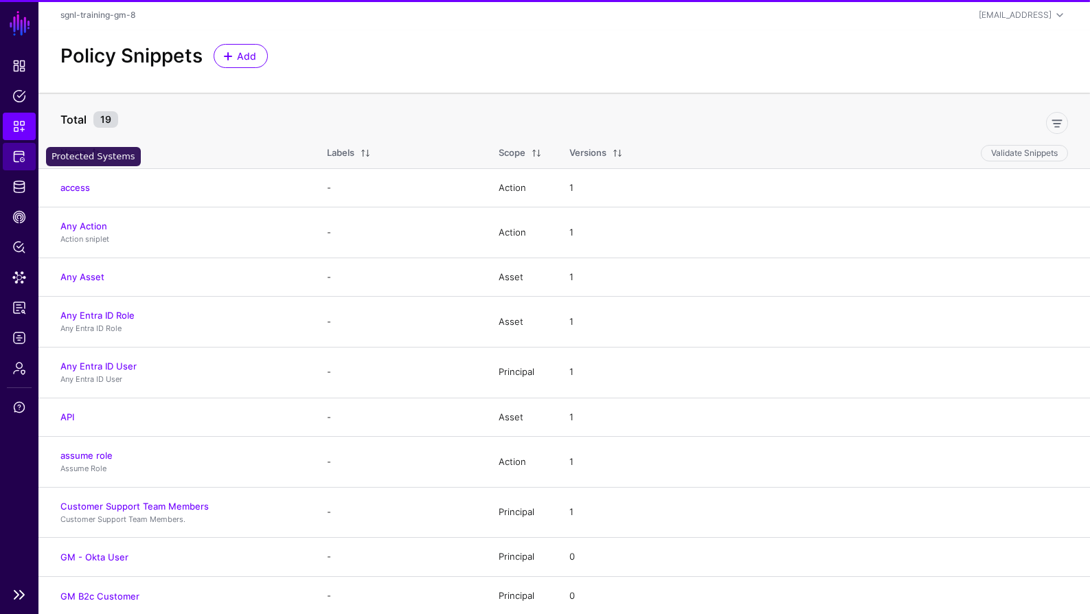
click at [19, 144] on link "Protected Systems" at bounding box center [19, 156] width 33 height 27
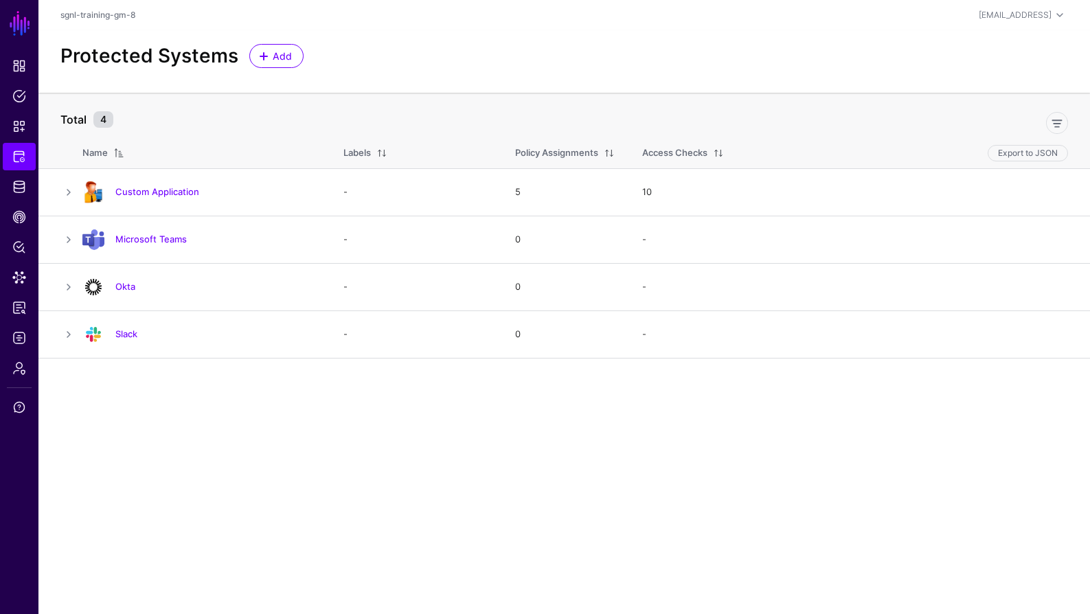
drag, startPoint x: 148, startPoint y: 240, endPoint x: 184, endPoint y: 233, distance: 37.0
click at [148, 240] on link "Microsoft Teams" at bounding box center [150, 239] width 71 height 11
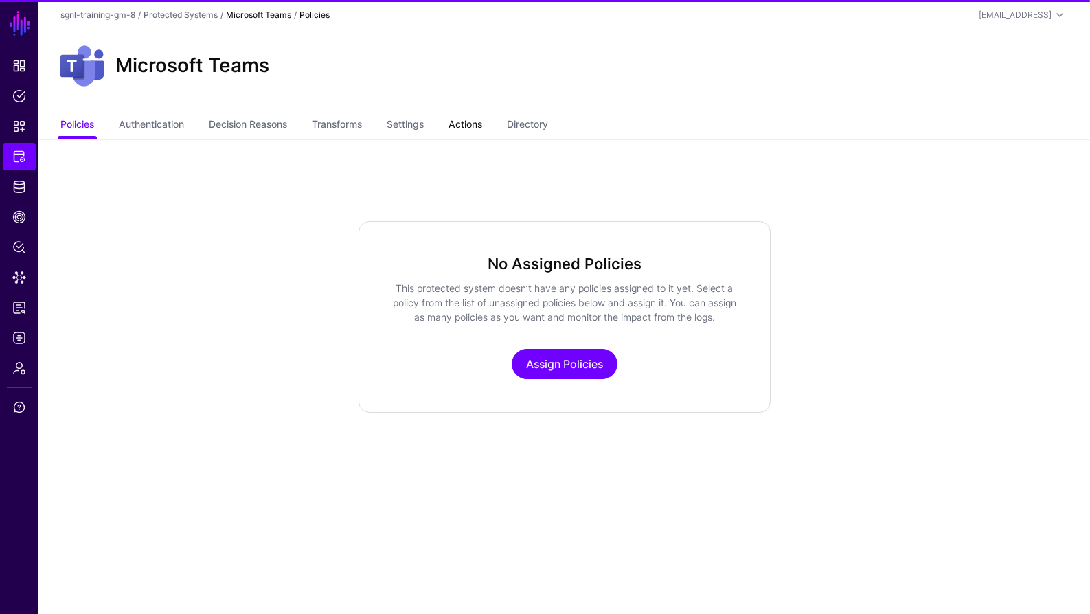
drag, startPoint x: 477, startPoint y: 126, endPoint x: 482, endPoint y: 135, distance: 9.2
click at [478, 126] on link "Actions" at bounding box center [466, 126] width 34 height 26
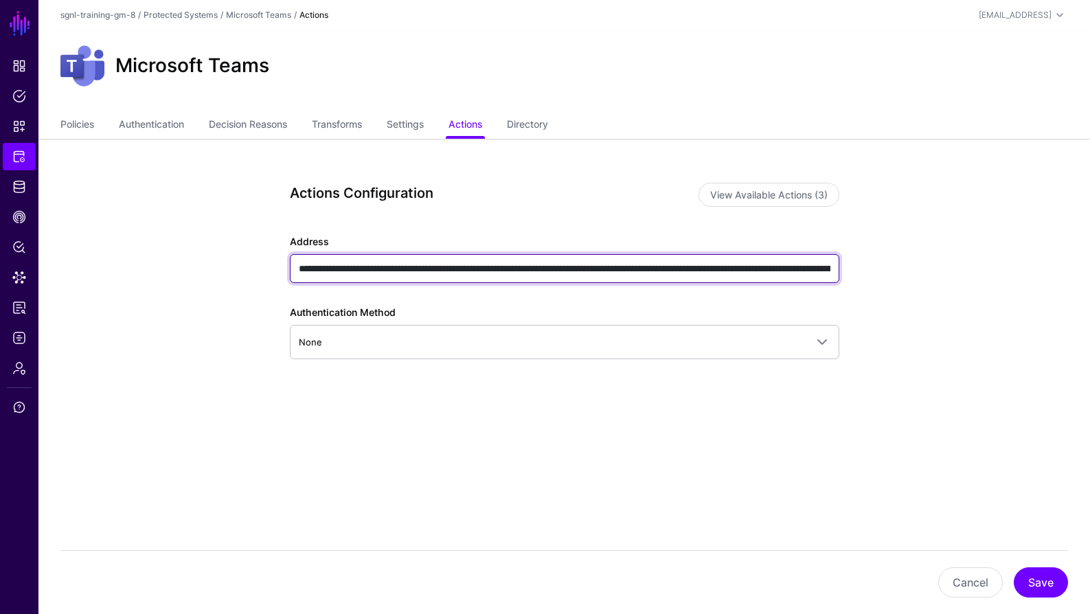
click at [506, 269] on input "**********" at bounding box center [565, 268] width 550 height 29
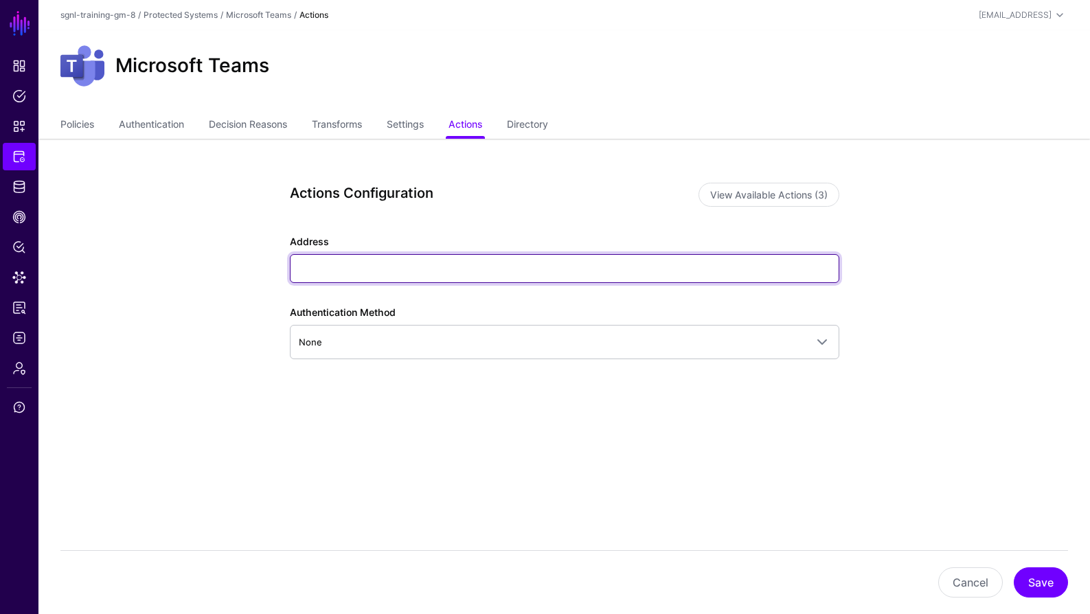
paste input "**********"
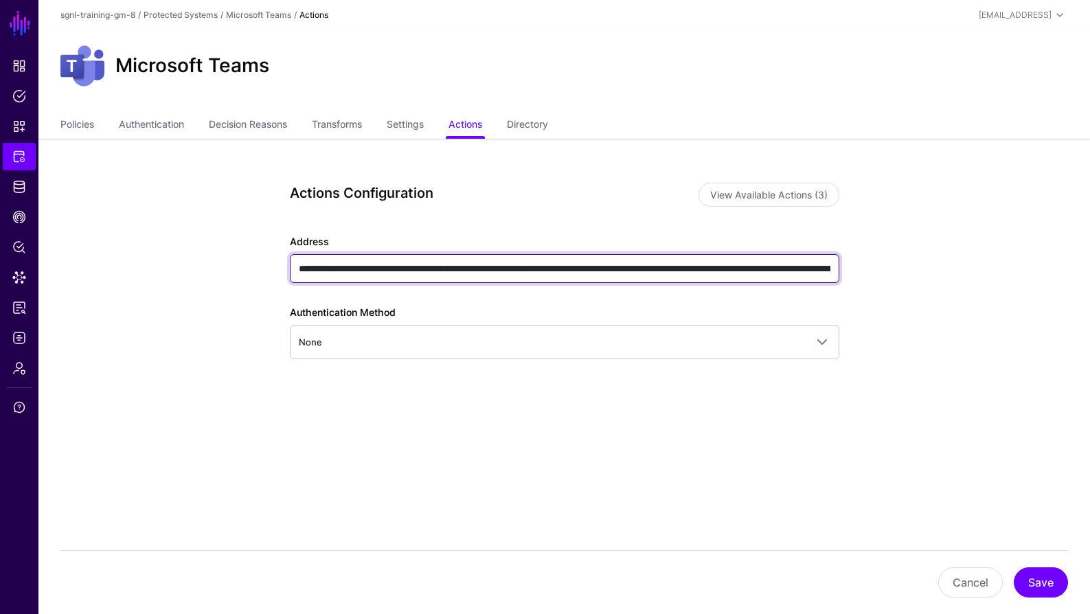
scroll to position [0, 825]
type input "**********"
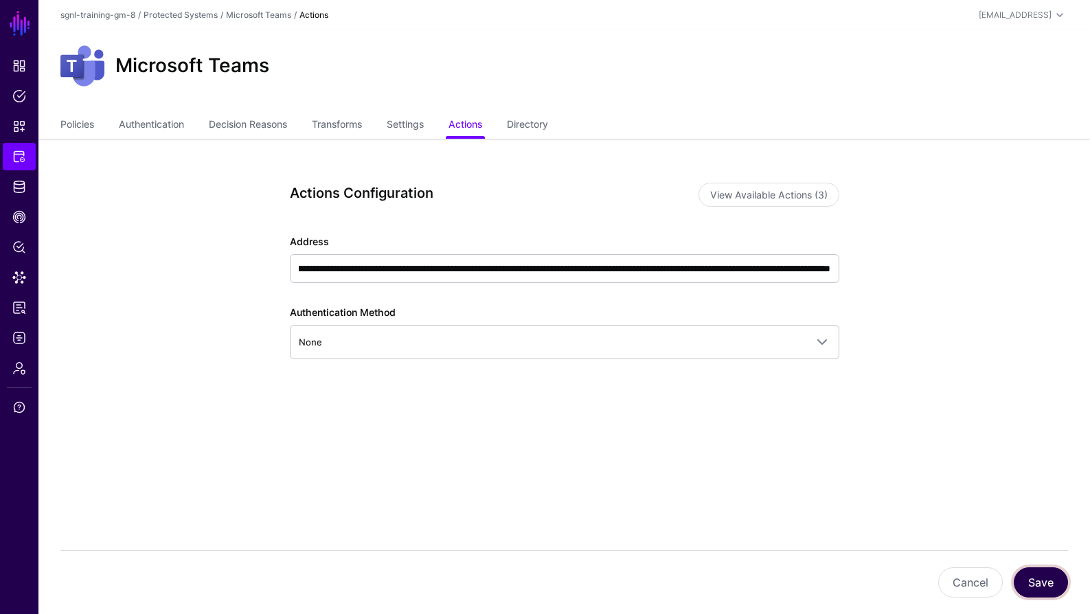
scroll to position [0, 0]
click at [1041, 580] on button "Save" at bounding box center [1041, 582] width 54 height 30
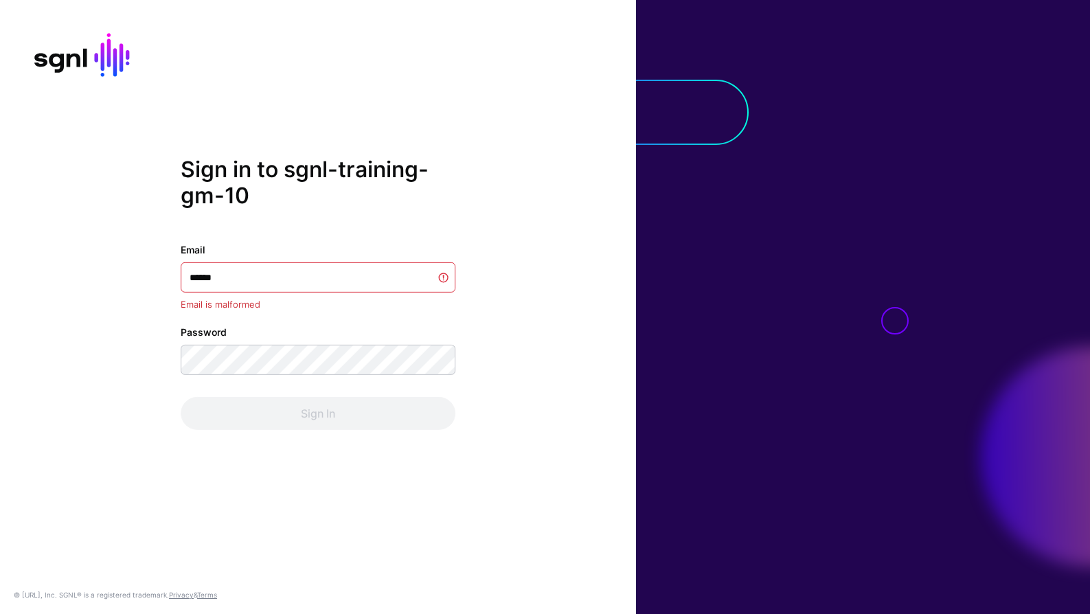
type input "**********"
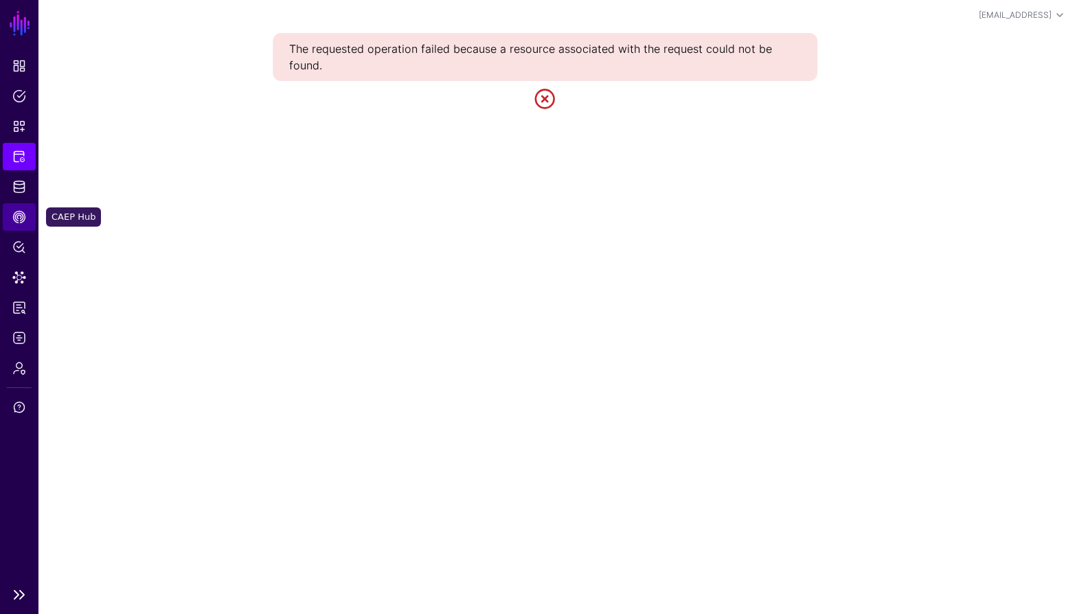
click at [16, 209] on link "CAEP Hub" at bounding box center [19, 216] width 33 height 27
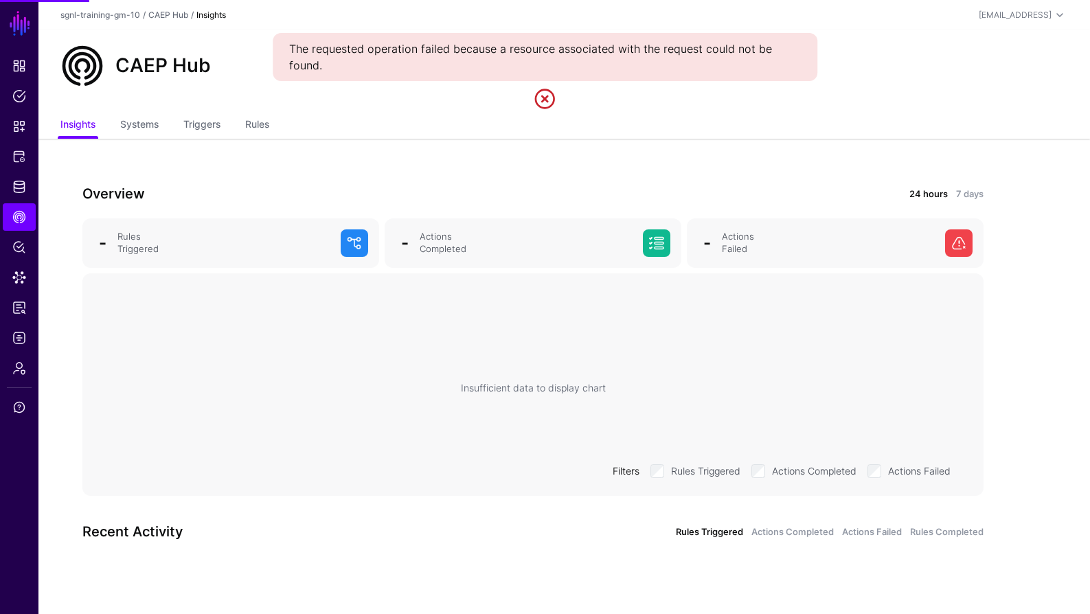
click at [239, 106] on div "CAEP Hub" at bounding box center [564, 71] width 1052 height 82
click at [253, 120] on link "Rules" at bounding box center [257, 126] width 24 height 26
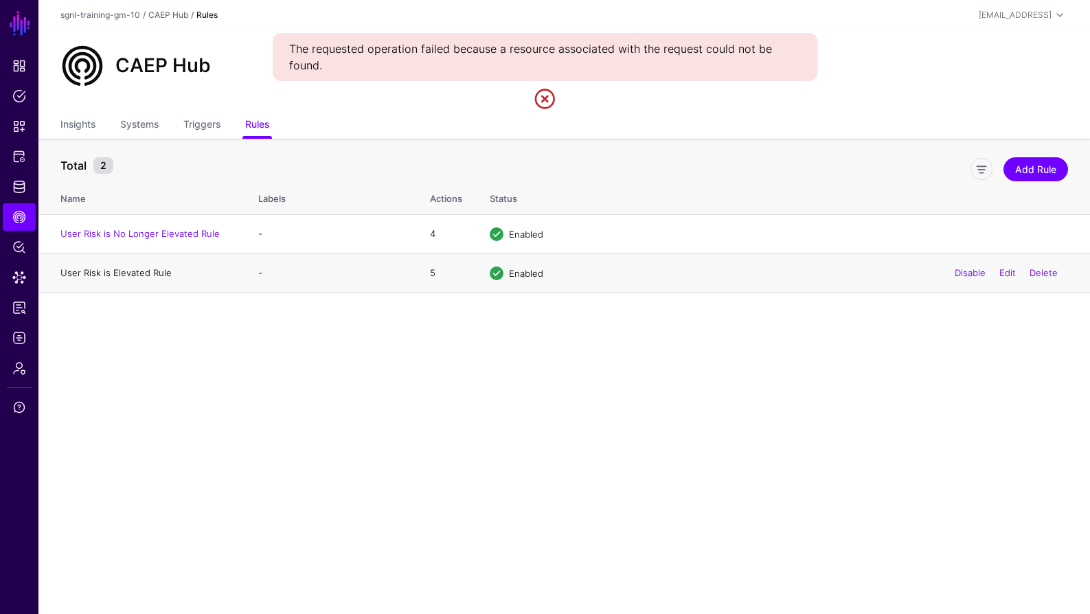
click at [104, 273] on link "User Risk is Elevated Rule" at bounding box center [115, 272] width 111 height 11
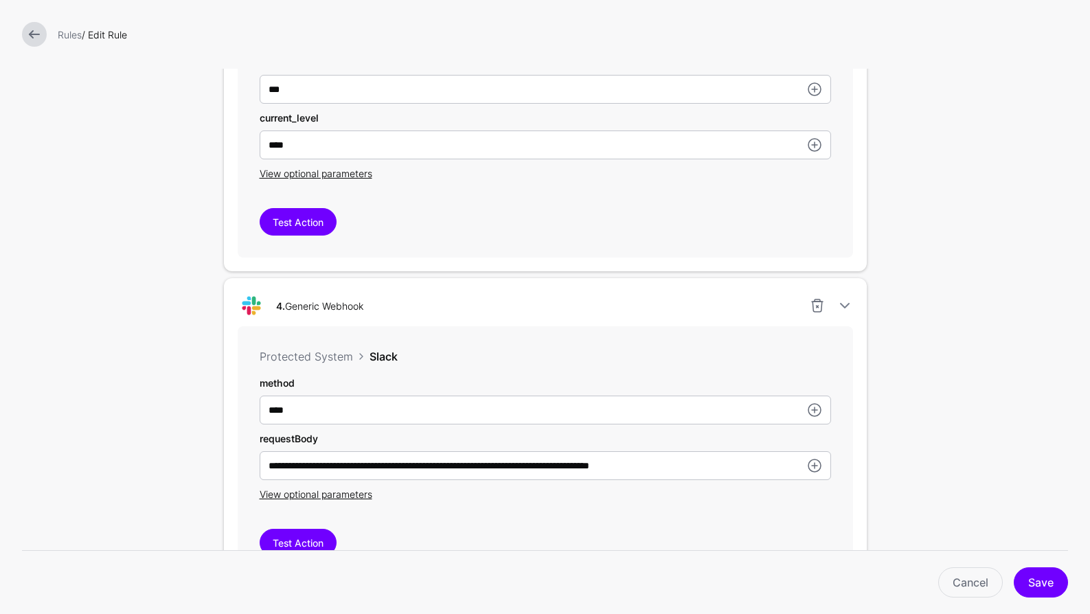
scroll to position [1475, 0]
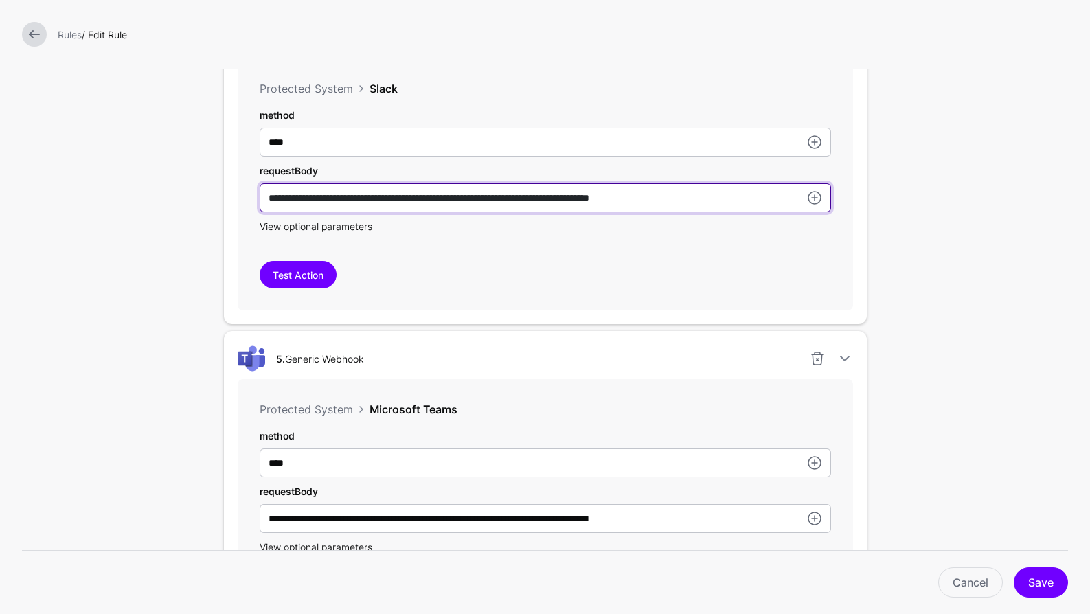
click at [421, 197] on input "**********" at bounding box center [545, 197] width 571 height 29
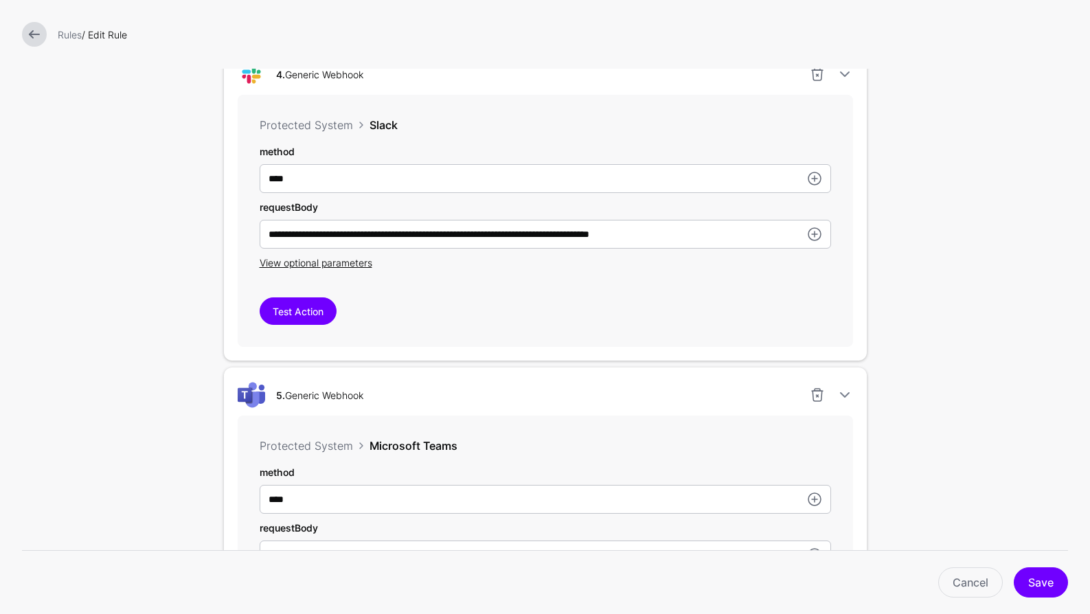
click at [494, 267] on div "View optional parameters" at bounding box center [545, 263] width 571 height 14
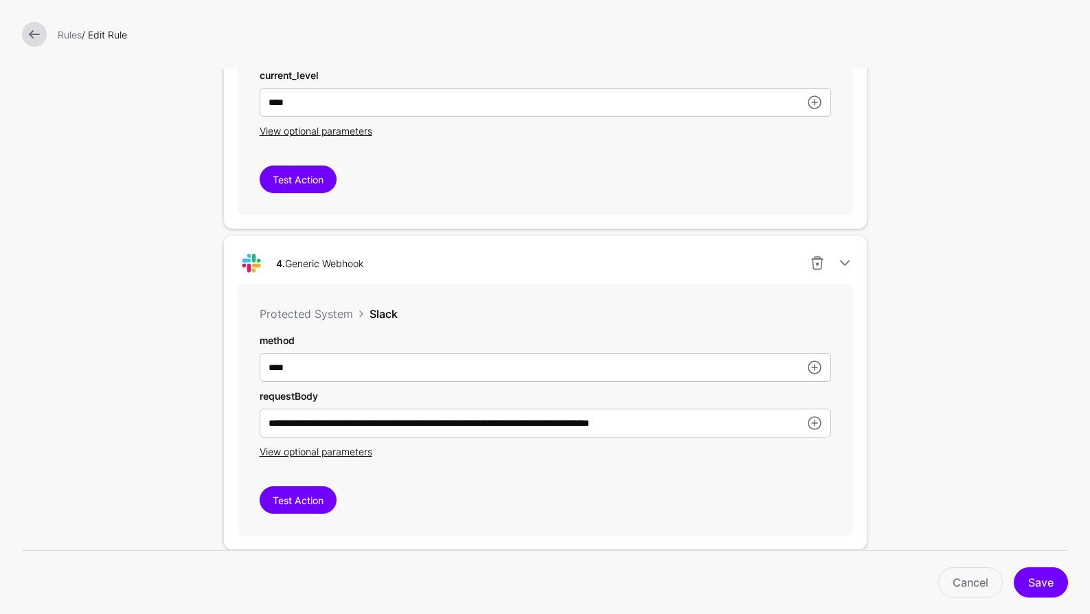
click at [38, 39] on link at bounding box center [34, 34] width 25 height 25
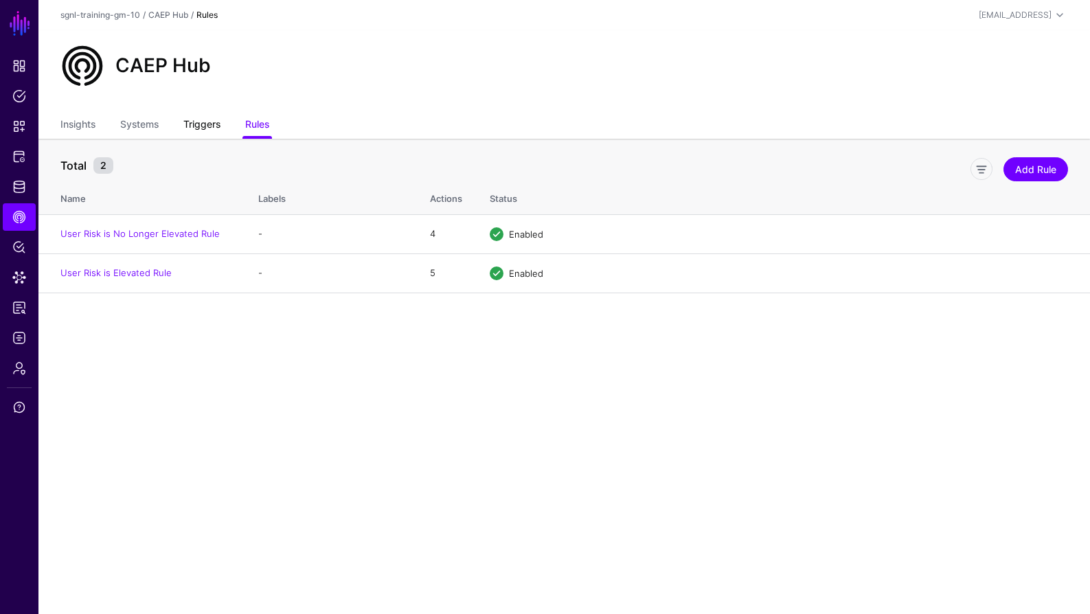
click at [208, 127] on link "Triggers" at bounding box center [201, 126] width 37 height 26
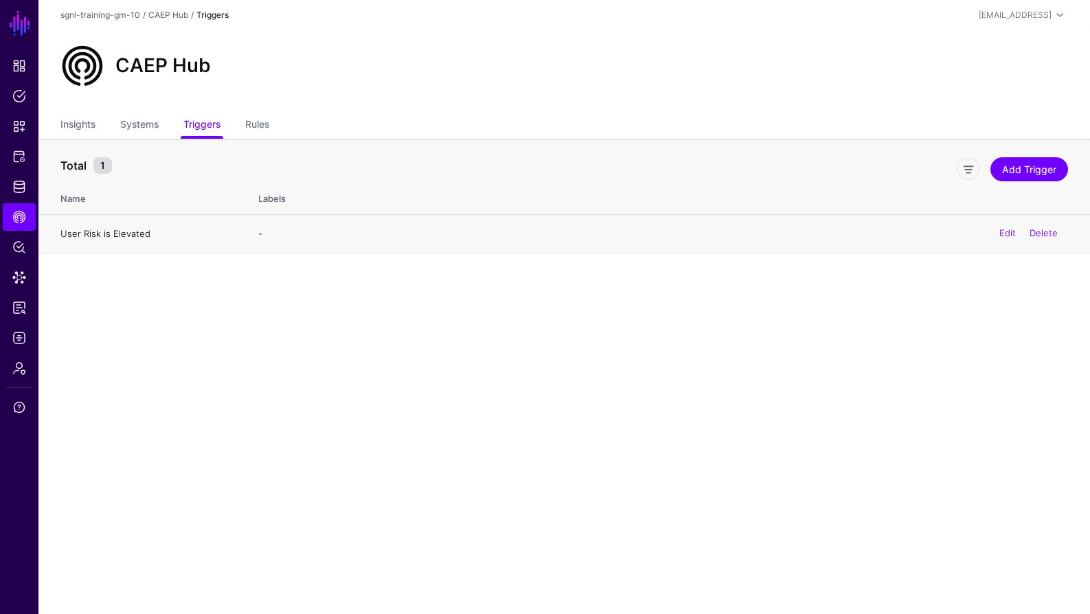
click at [104, 233] on link "User Risk is Elevated" at bounding box center [105, 233] width 90 height 11
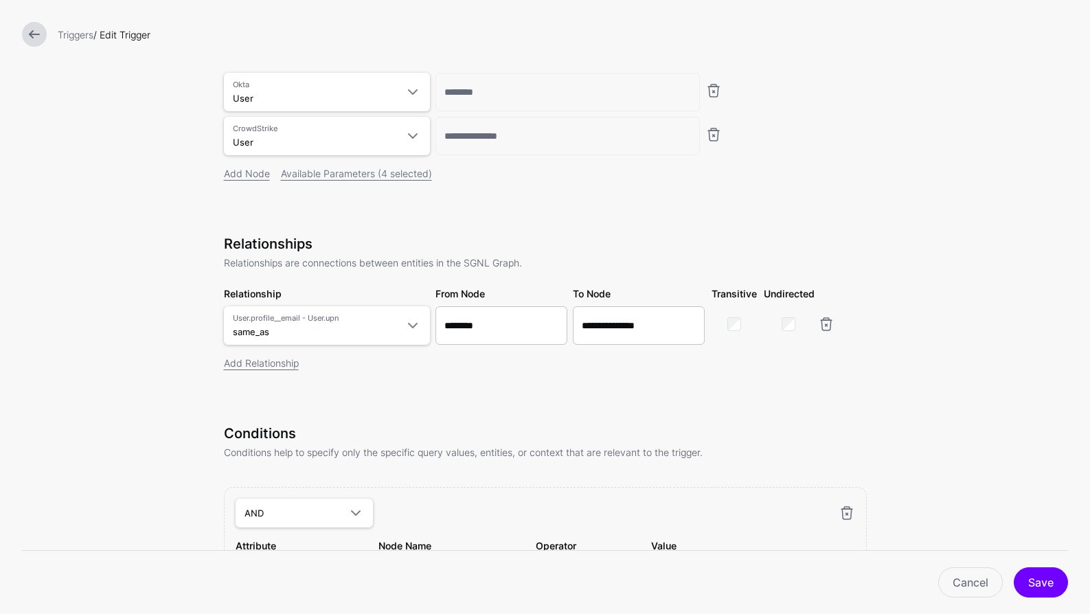
scroll to position [332, 0]
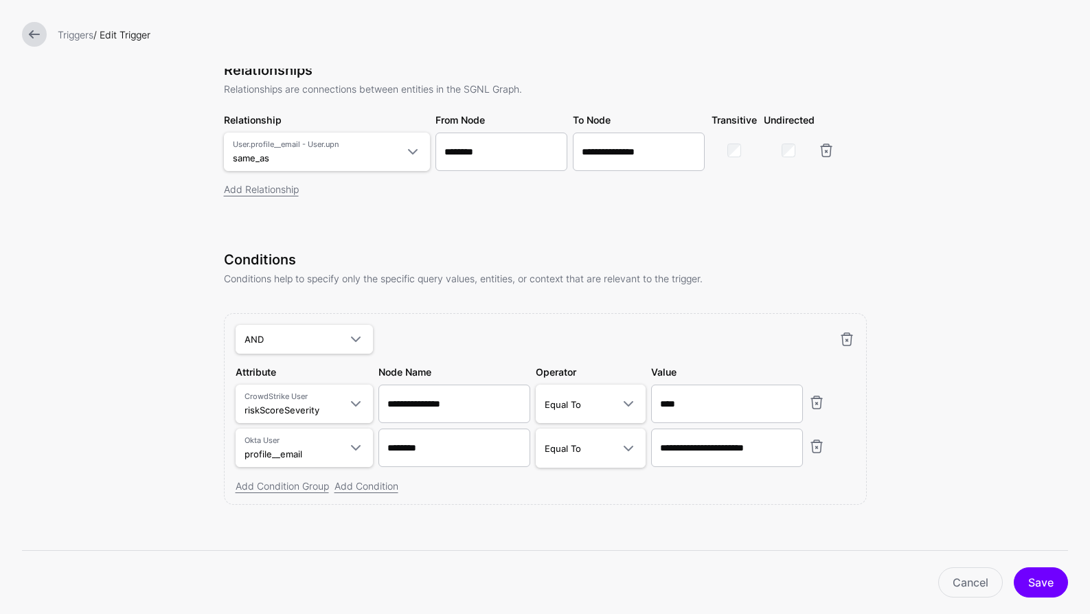
click at [33, 33] on link at bounding box center [34, 34] width 25 height 25
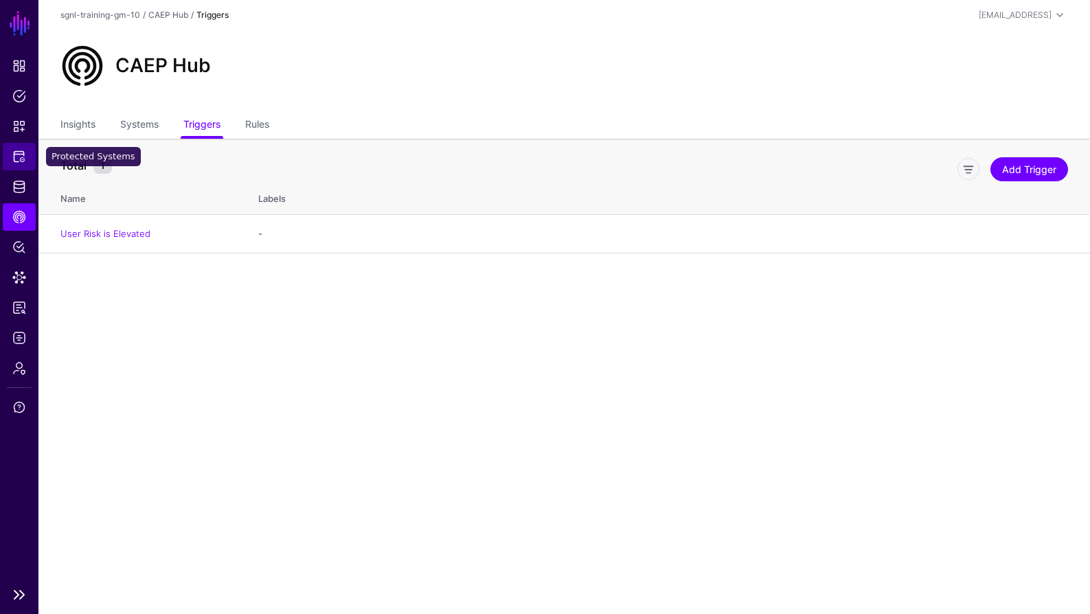
click at [27, 157] on link "Protected Systems" at bounding box center [19, 156] width 33 height 27
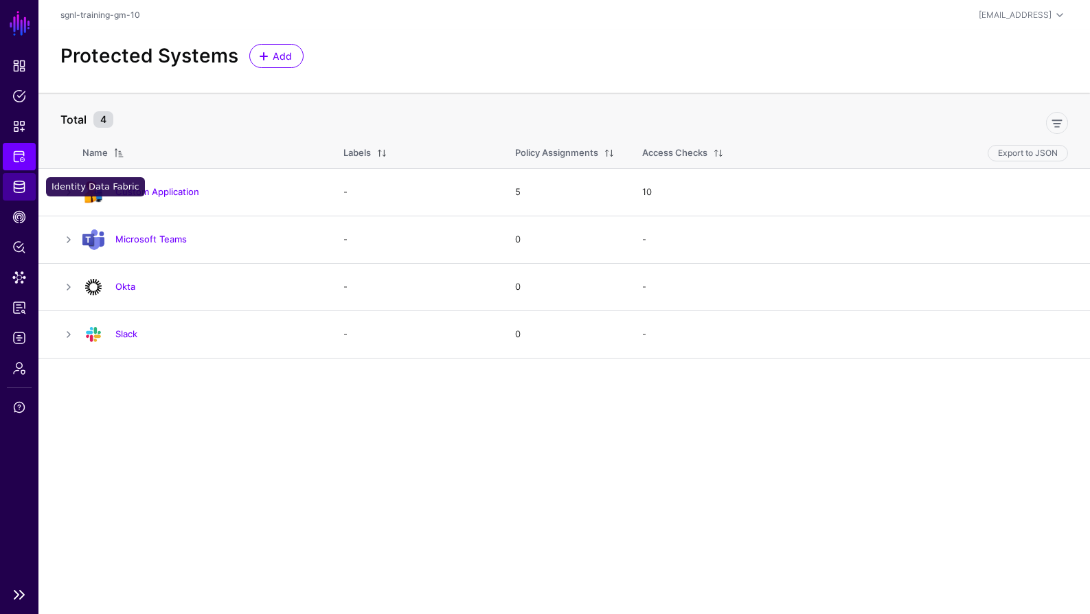
click at [19, 184] on span "Identity Data Fabric" at bounding box center [19, 187] width 14 height 14
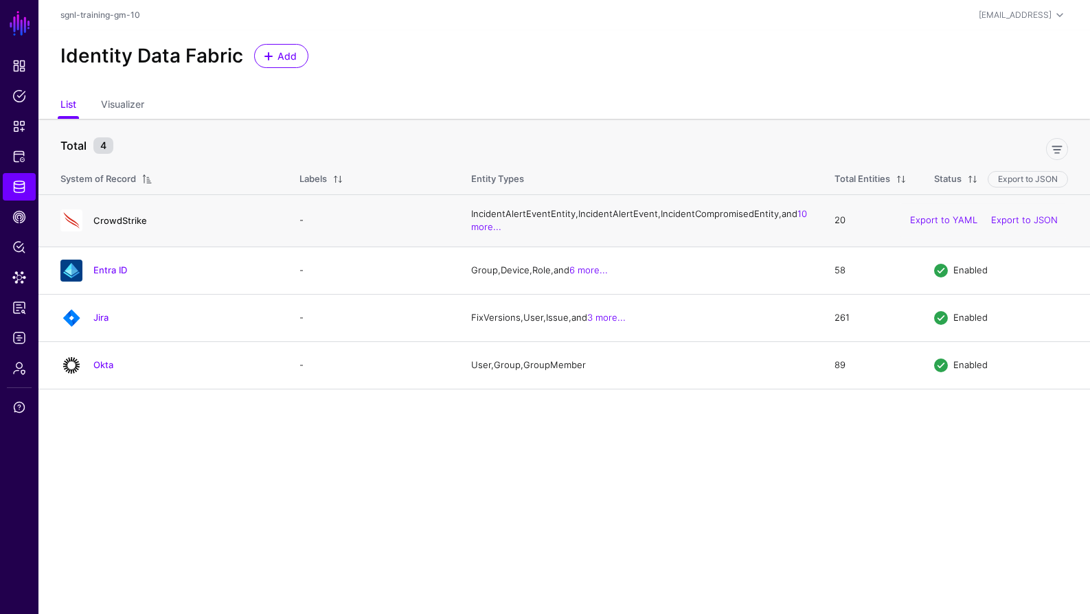
click at [126, 226] on link "CrowdStrike" at bounding box center [120, 220] width 54 height 11
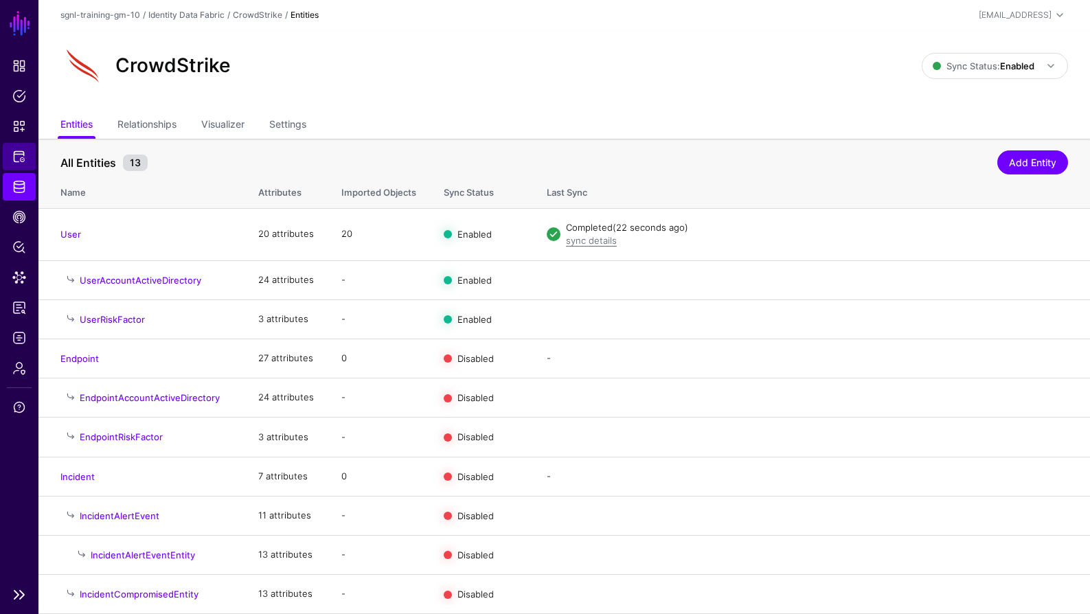
click at [14, 156] on span "Protected Systems" at bounding box center [19, 157] width 14 height 14
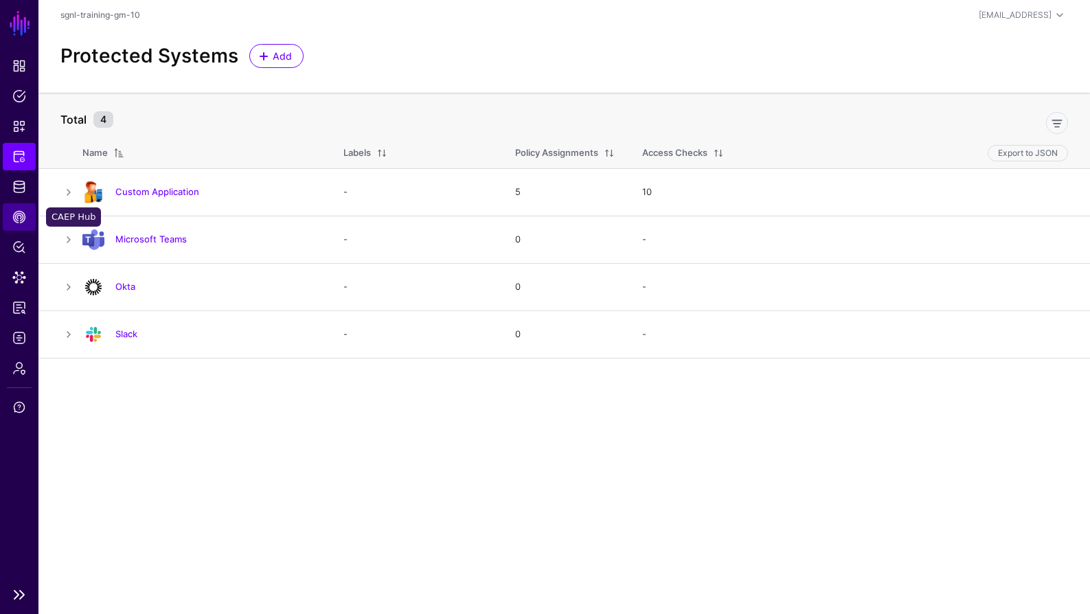
click at [21, 219] on span "CAEP Hub" at bounding box center [19, 217] width 14 height 14
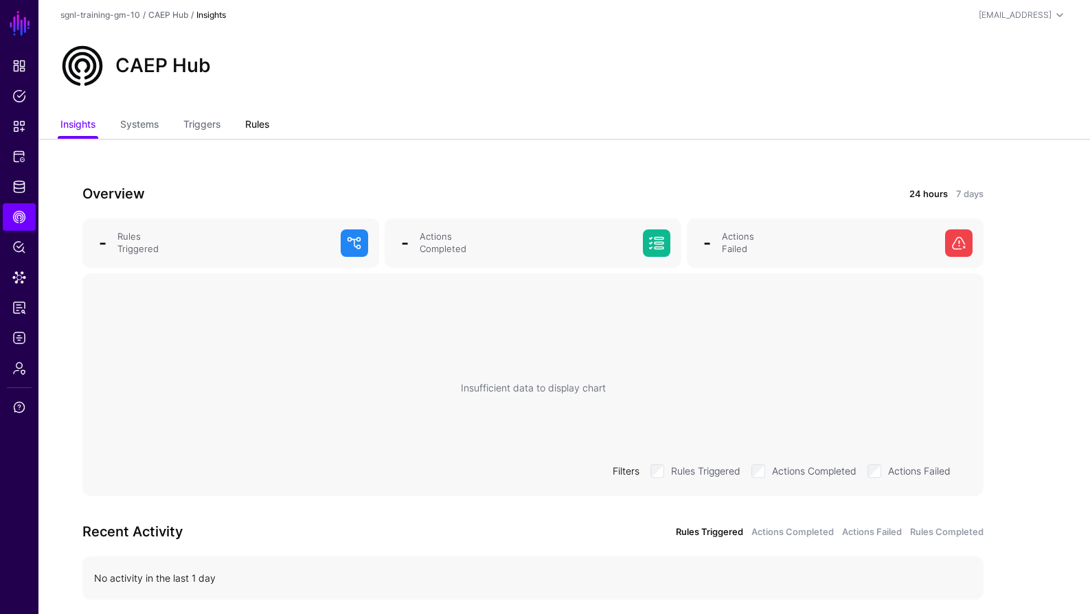
click at [263, 132] on link "Rules" at bounding box center [257, 126] width 24 height 26
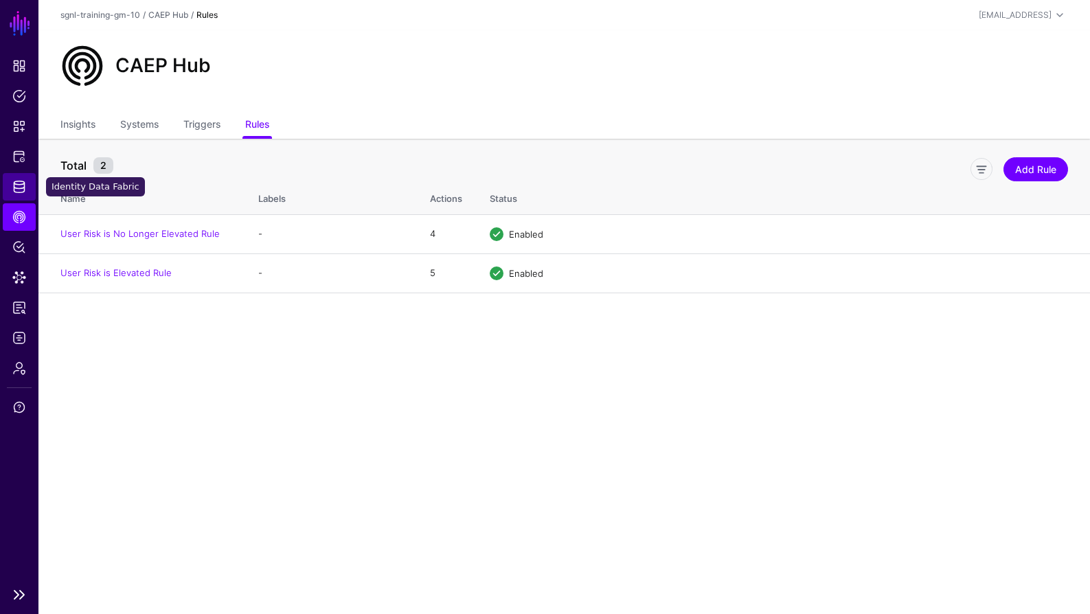
click at [14, 191] on span "Identity Data Fabric" at bounding box center [19, 187] width 14 height 14
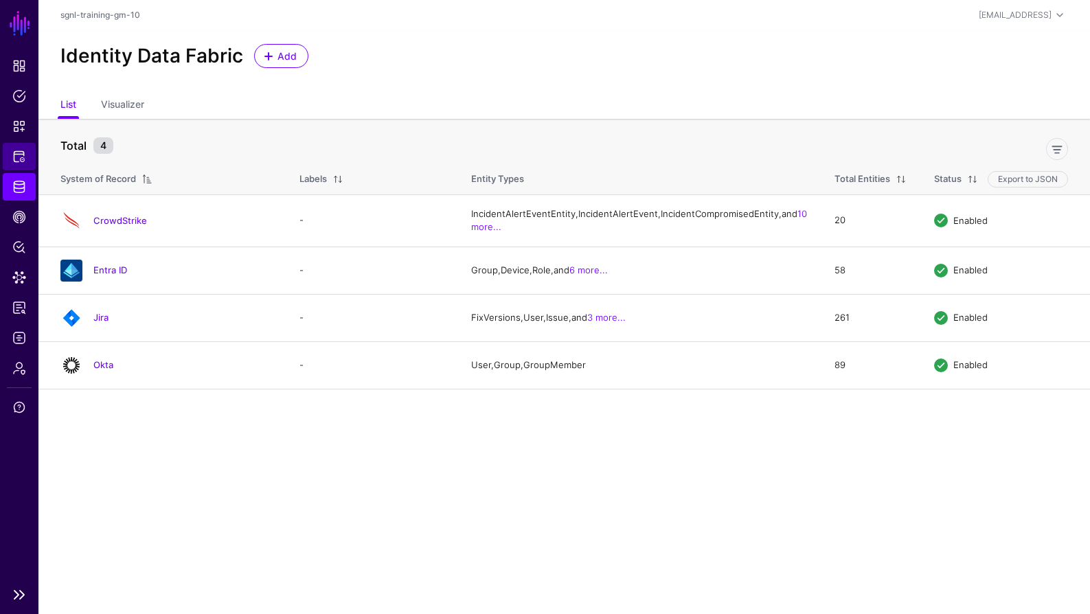
click at [30, 164] on link "Protected Systems" at bounding box center [19, 156] width 33 height 27
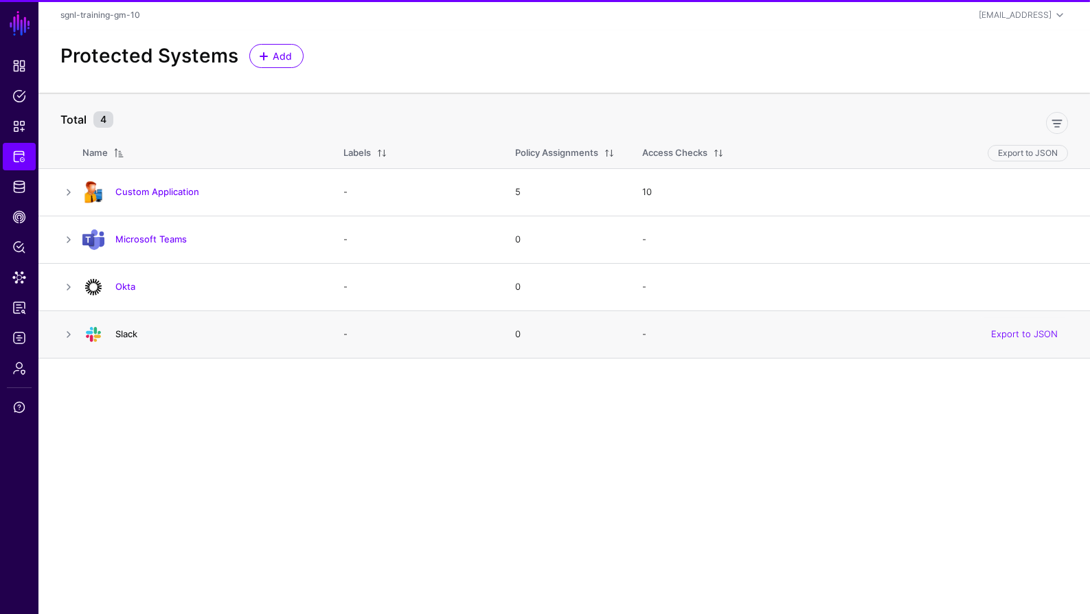
click at [135, 327] on div "Slack" at bounding box center [199, 335] width 245 height 22
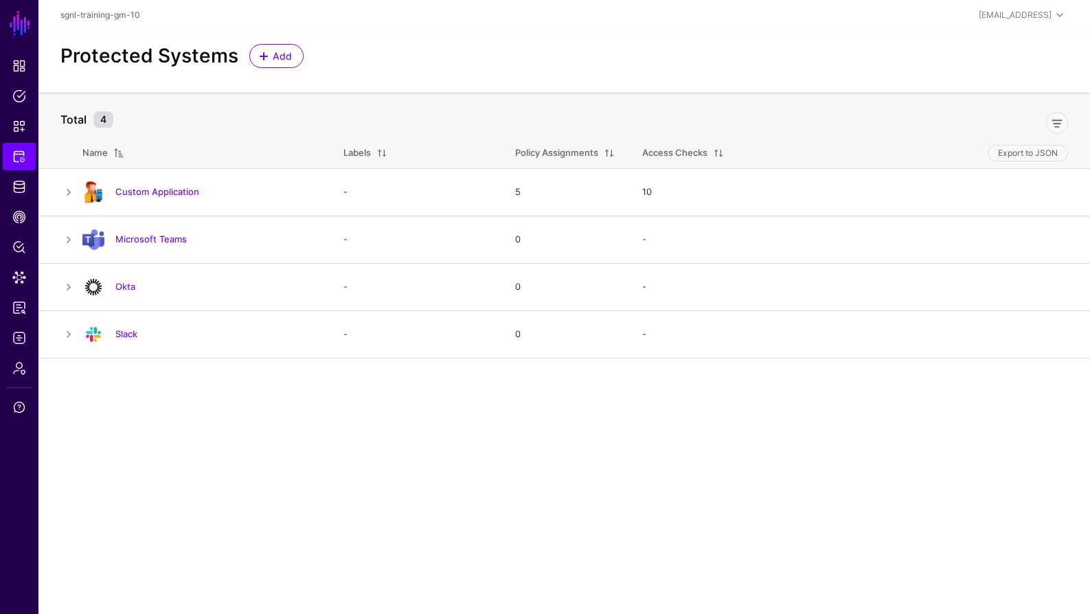
drag, startPoint x: 134, startPoint y: 332, endPoint x: 147, endPoint y: 326, distance: 14.4
click at [134, 332] on link "Slack" at bounding box center [126, 333] width 22 height 11
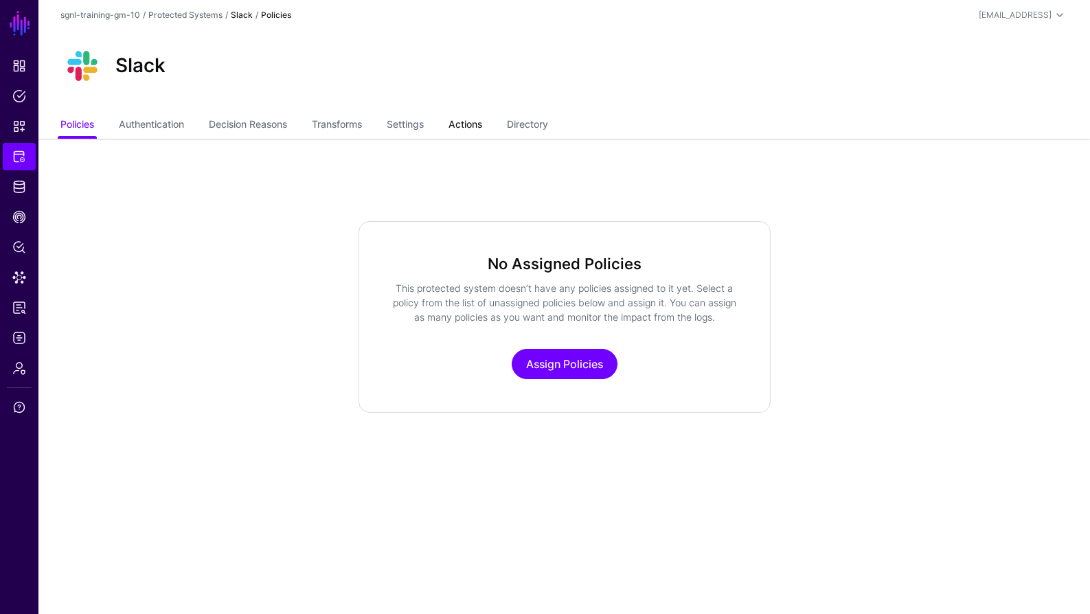
click at [476, 124] on link "Actions" at bounding box center [466, 126] width 34 height 26
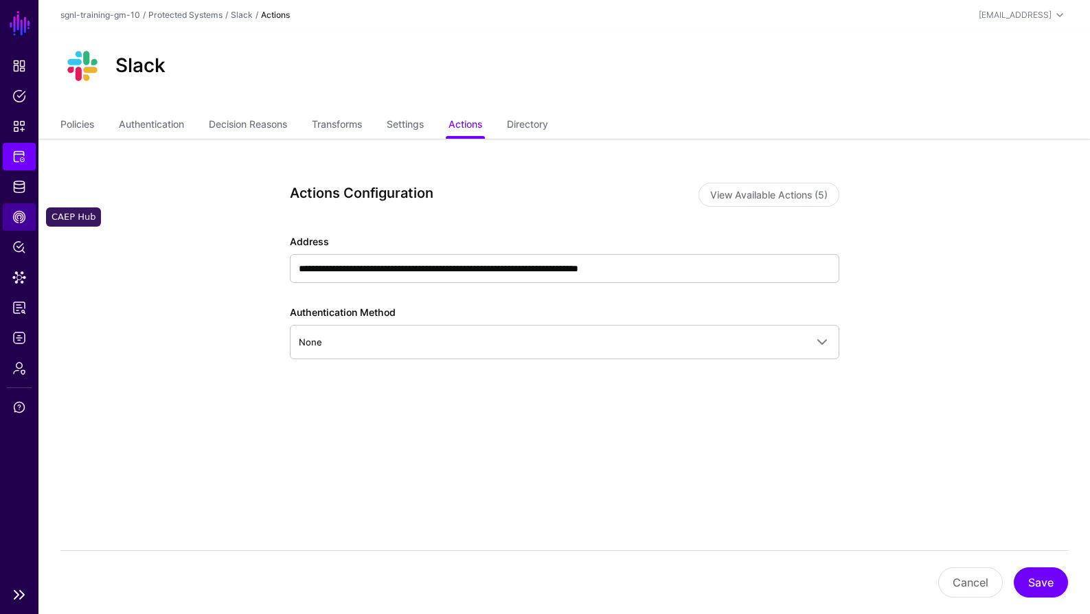
click at [20, 213] on span "CAEP Hub" at bounding box center [19, 217] width 14 height 14
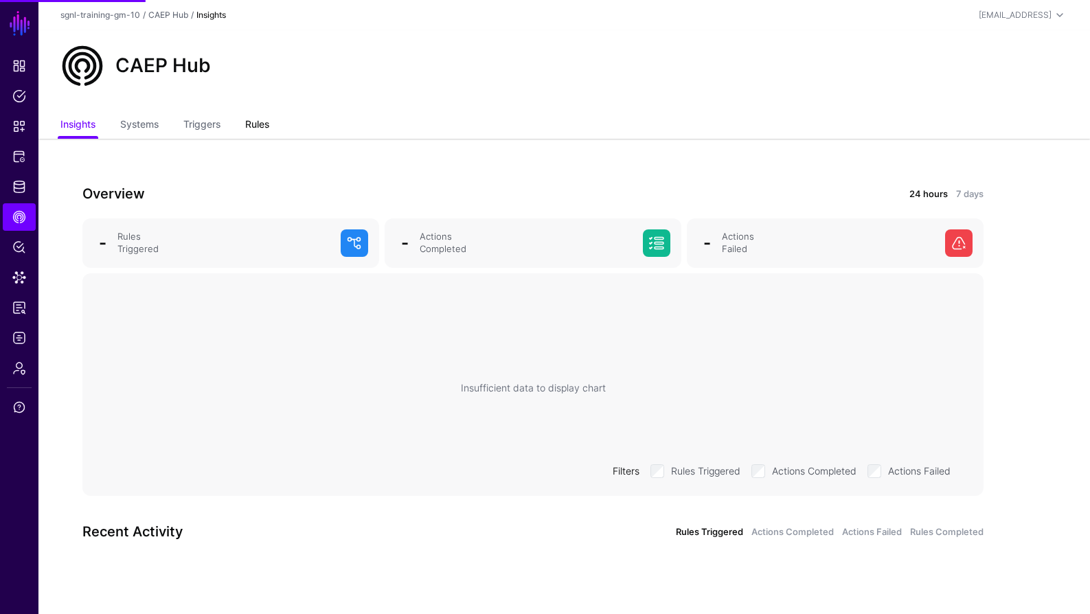
click at [251, 121] on link "Rules" at bounding box center [257, 126] width 24 height 26
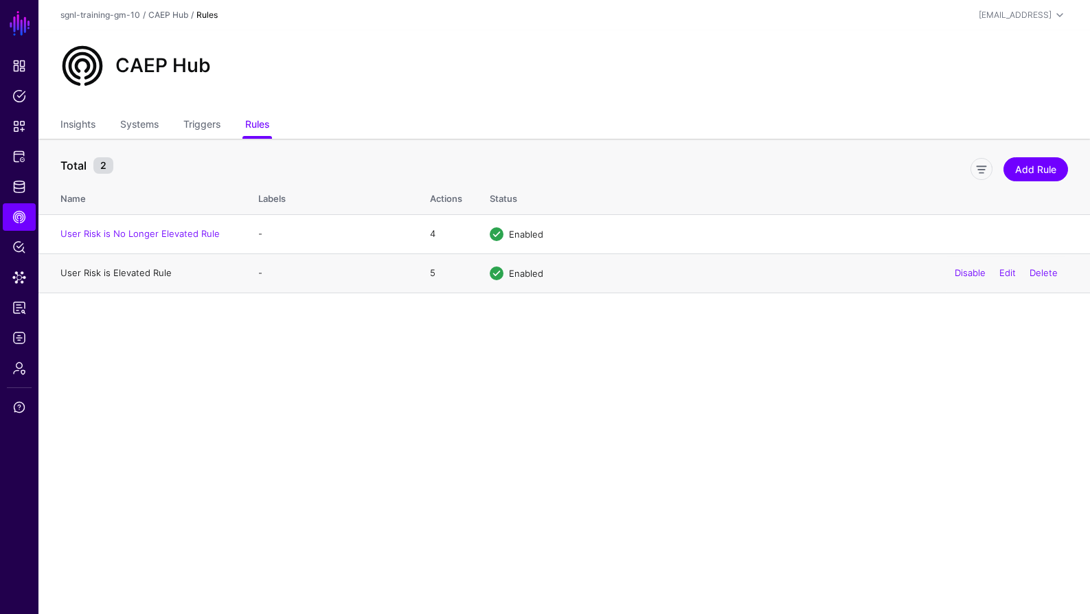
click at [142, 269] on link "User Risk is Elevated Rule" at bounding box center [115, 272] width 111 height 11
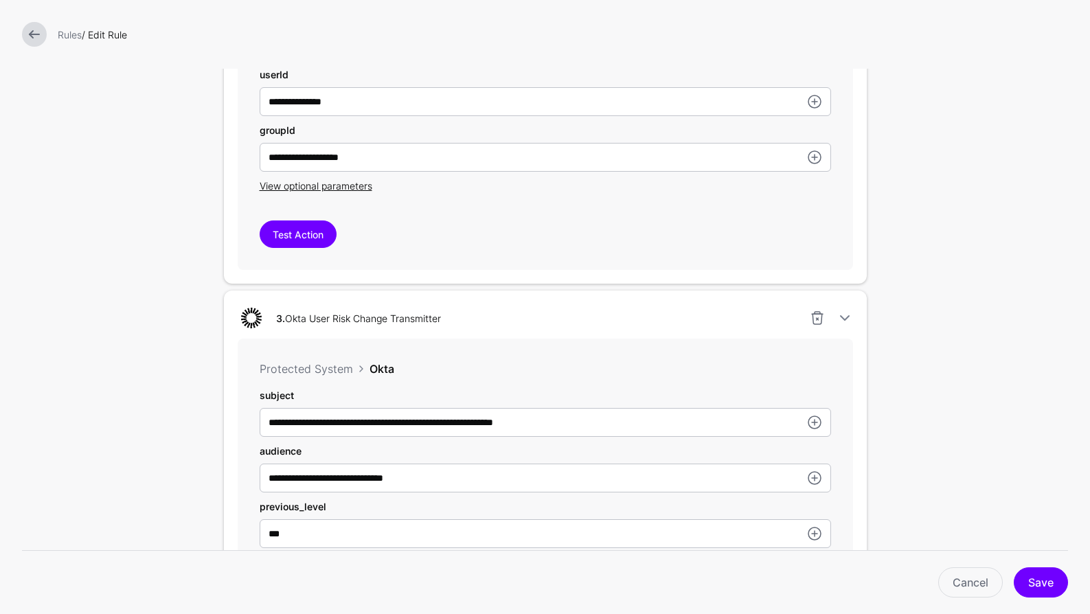
scroll to position [715, 0]
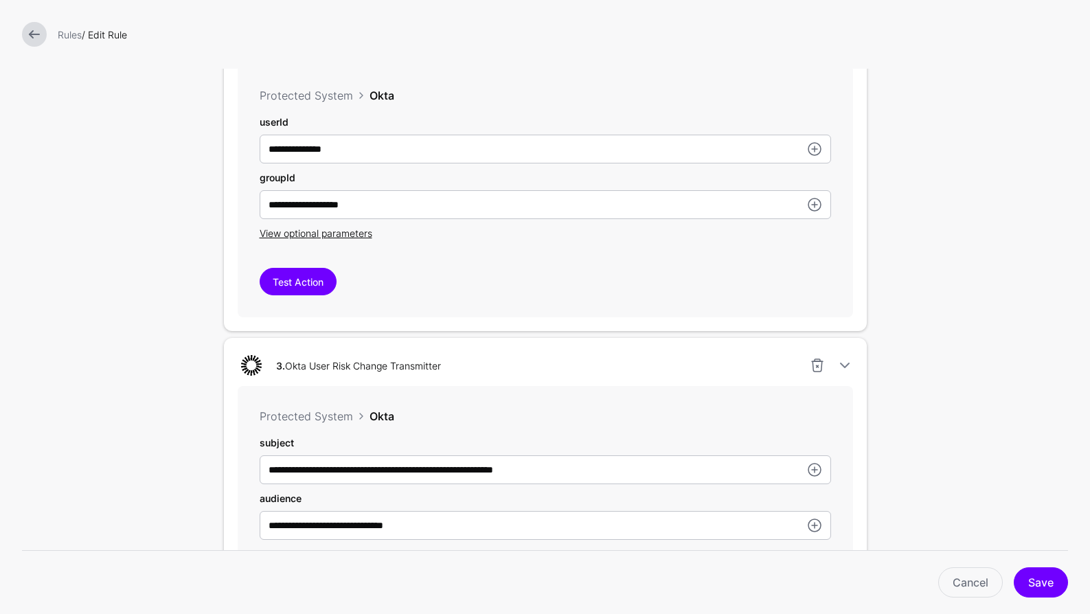
click at [29, 31] on link at bounding box center [34, 34] width 25 height 25
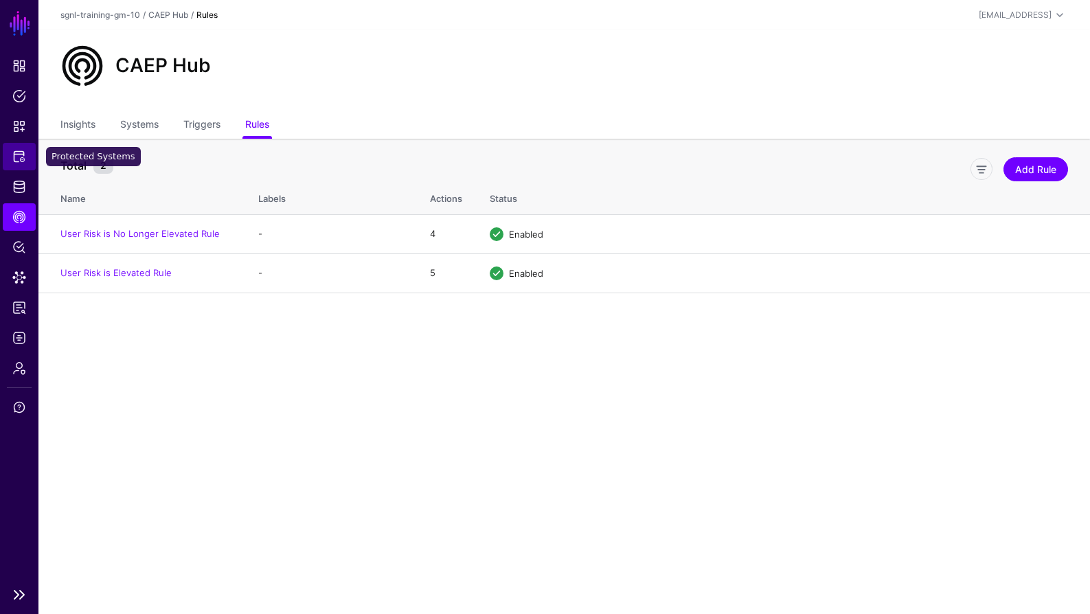
click at [19, 150] on span "Protected Systems" at bounding box center [19, 157] width 14 height 14
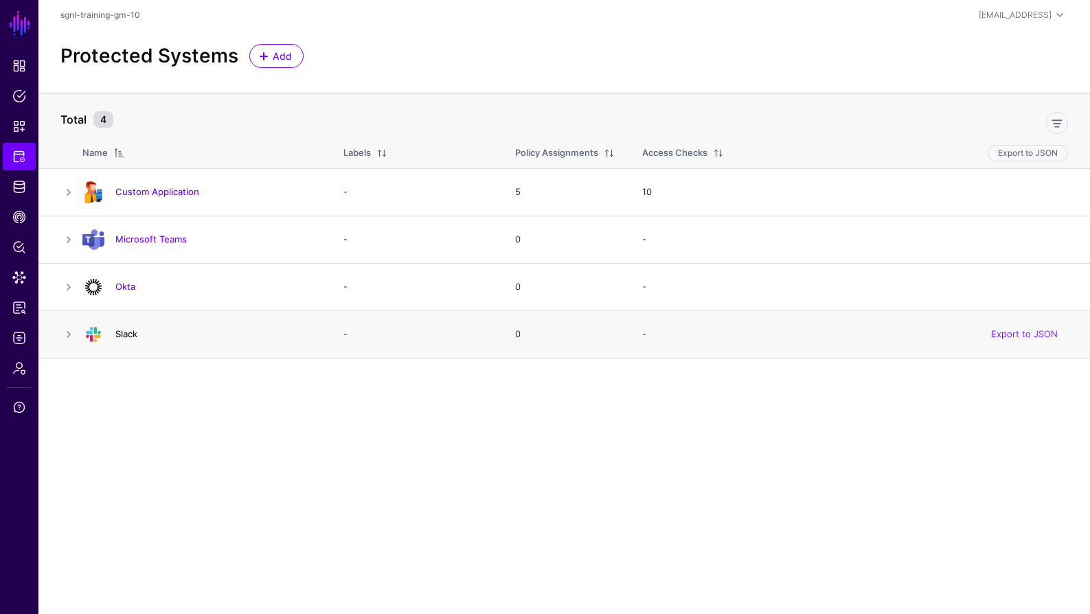
click at [133, 336] on link "Slack" at bounding box center [126, 333] width 22 height 11
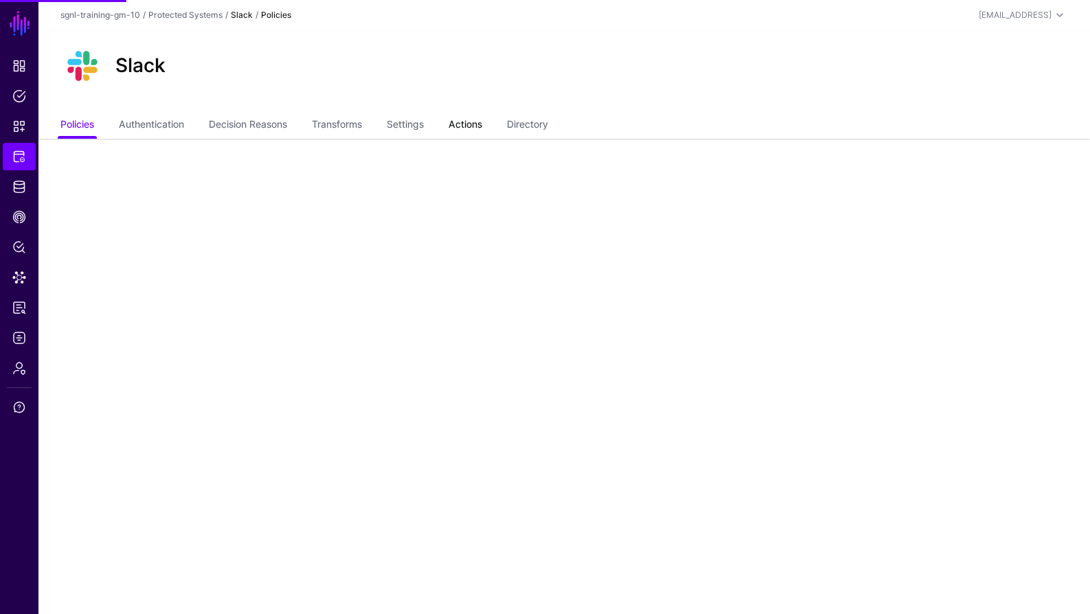
click at [466, 122] on link "Actions" at bounding box center [466, 126] width 34 height 26
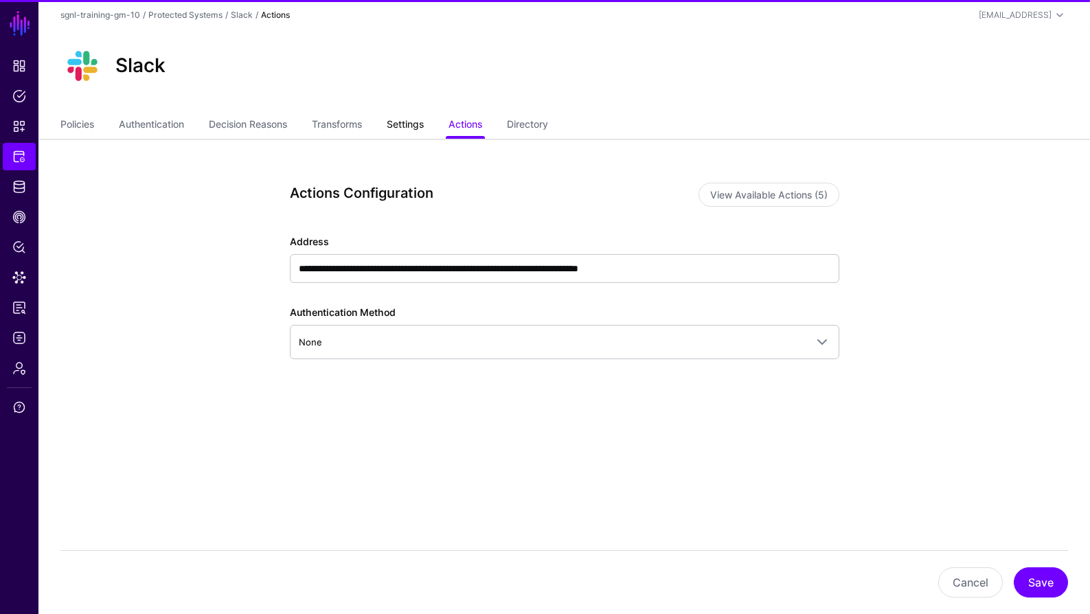
click at [397, 134] on link "Settings" at bounding box center [405, 126] width 37 height 26
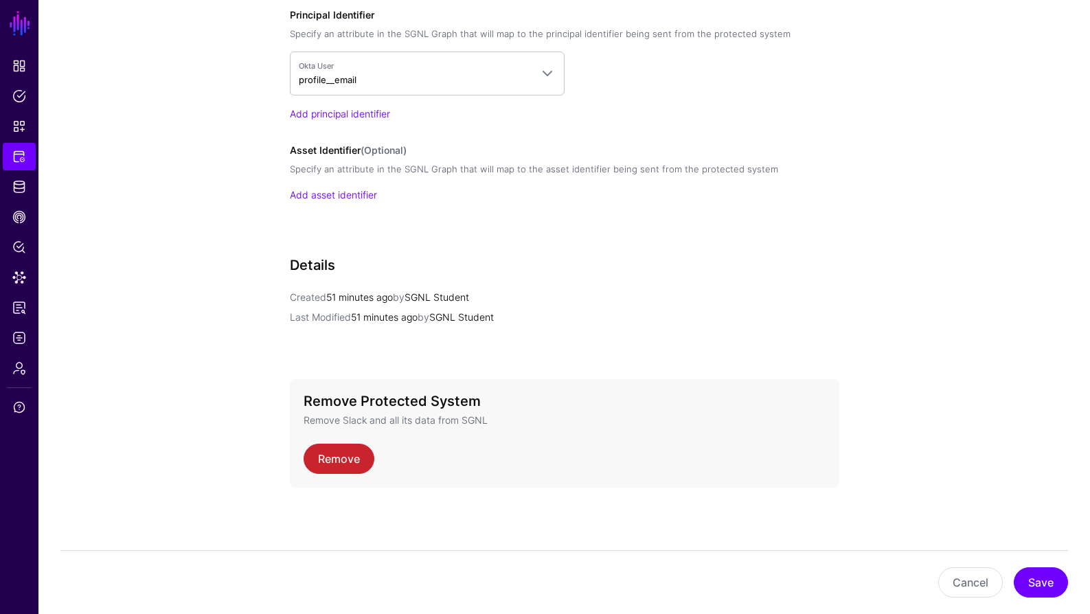
scroll to position [841, 0]
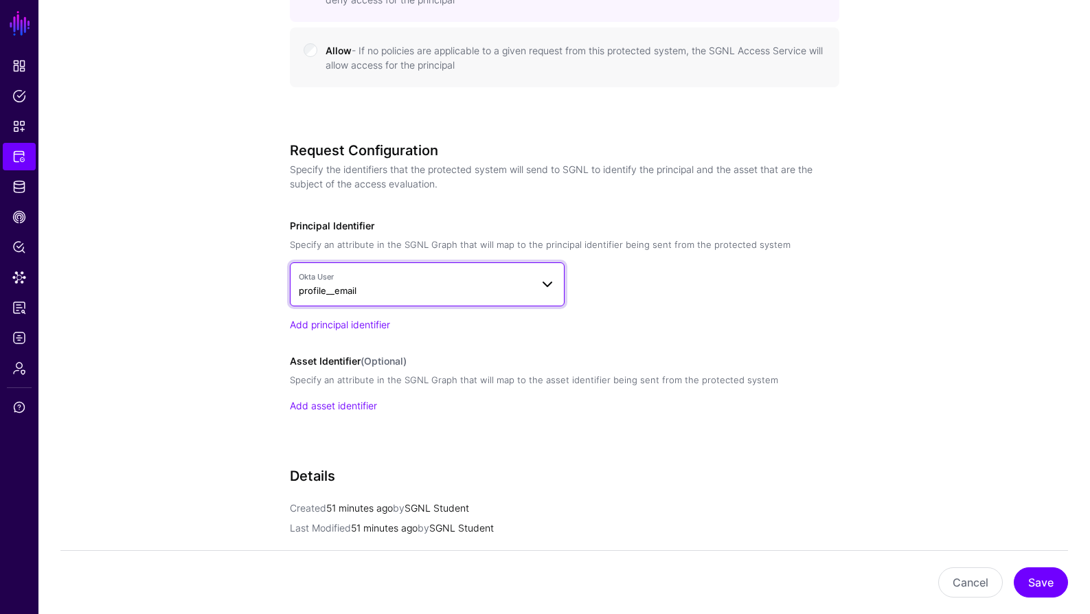
click at [370, 297] on span "Okta User profile__email" at bounding box center [415, 284] width 232 height 26
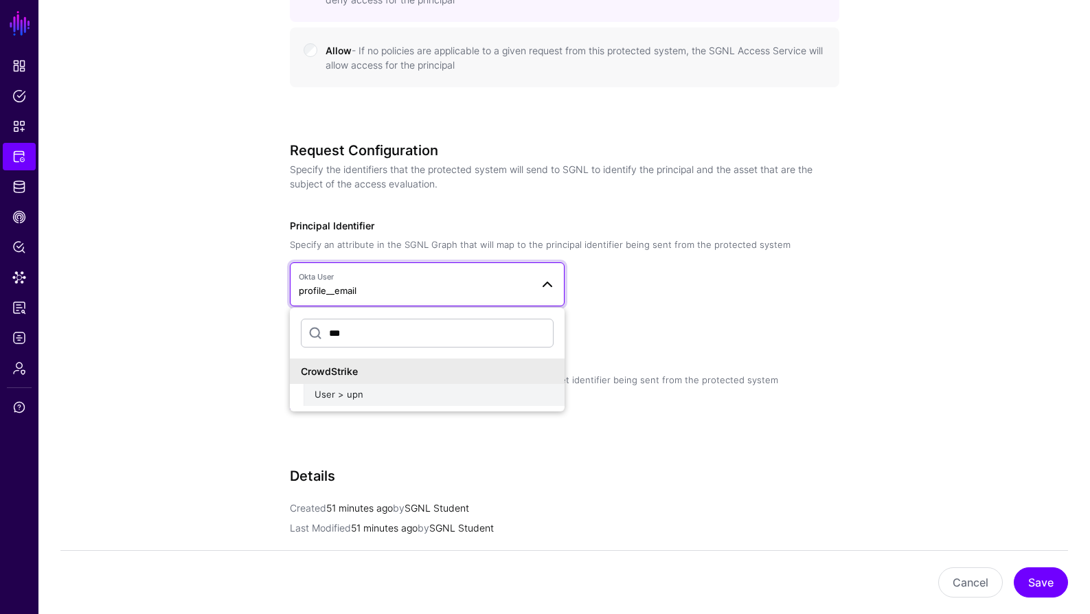
type input "***"
click at [387, 398] on div "User > upn" at bounding box center [434, 395] width 239 height 14
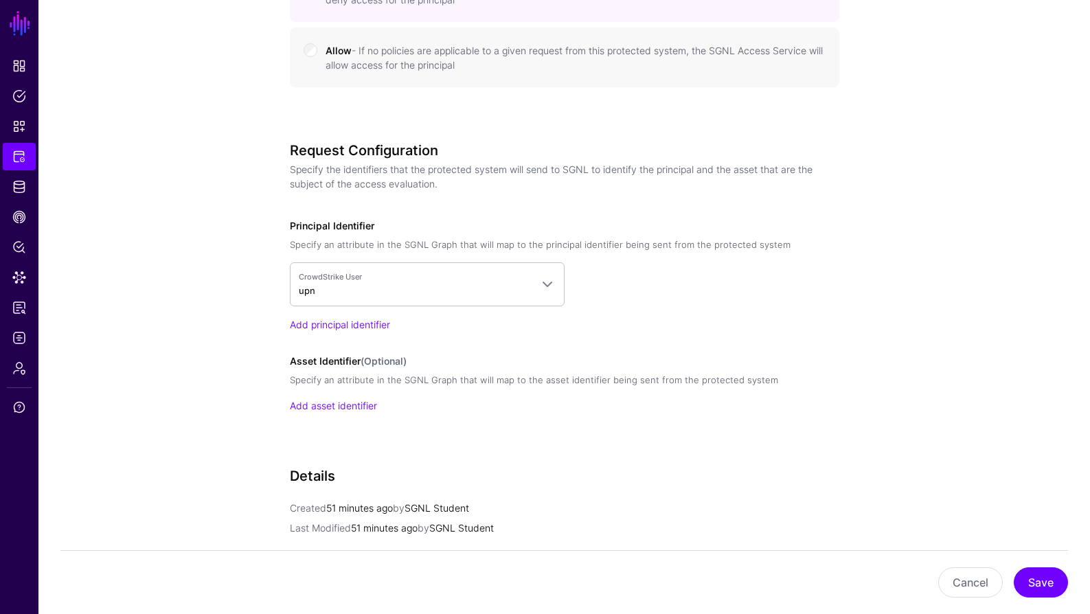
click at [403, 346] on div "Request Configuration Specify the identifiers that the protected system will se…" at bounding box center [565, 296] width 550 height 309
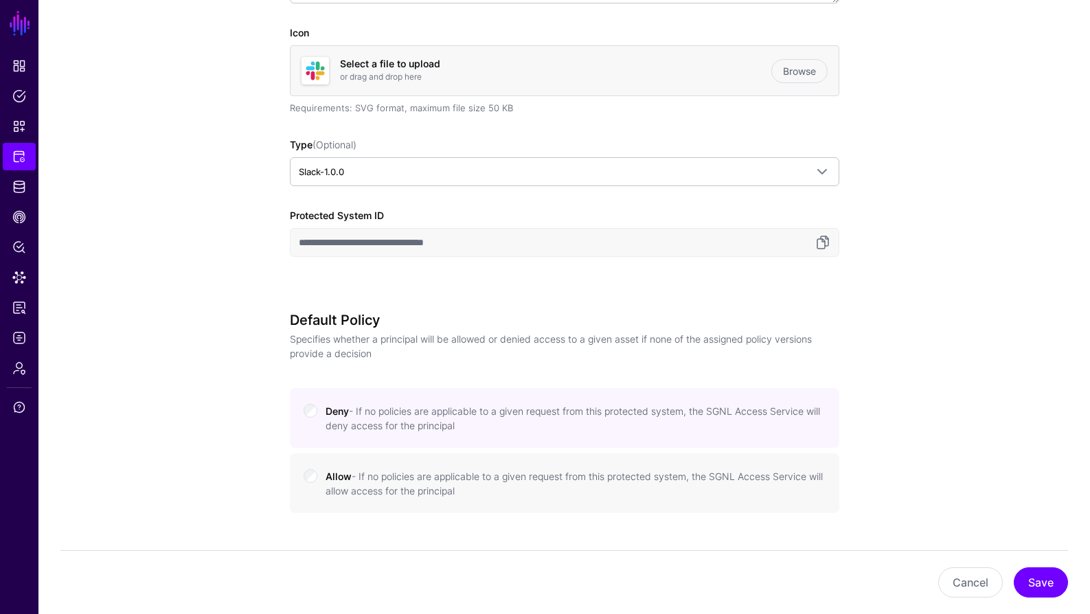
scroll to position [124, 0]
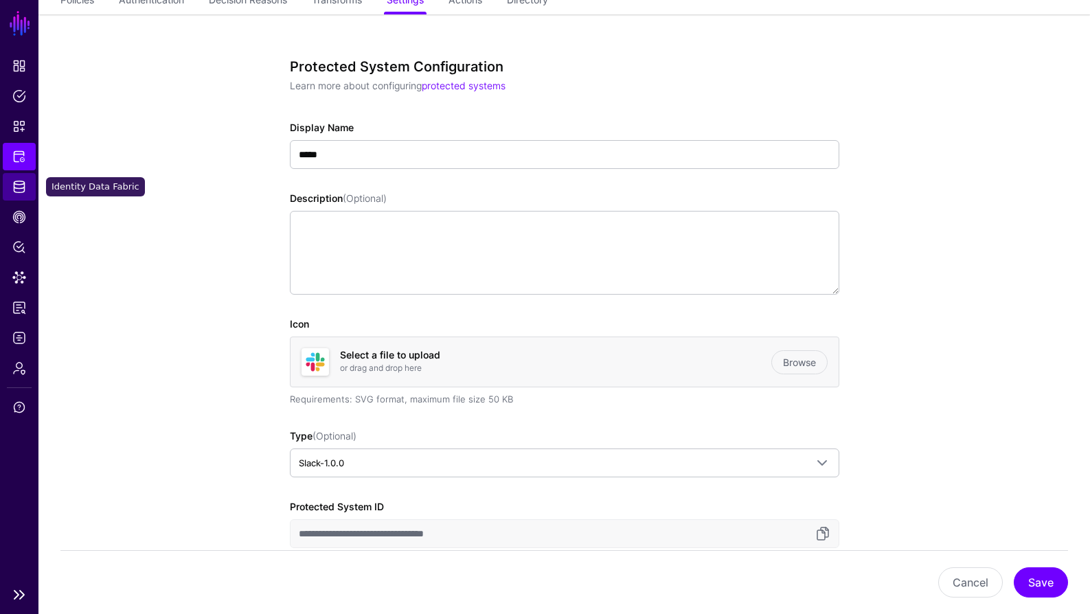
click at [23, 188] on span "Identity Data Fabric" at bounding box center [19, 187] width 14 height 14
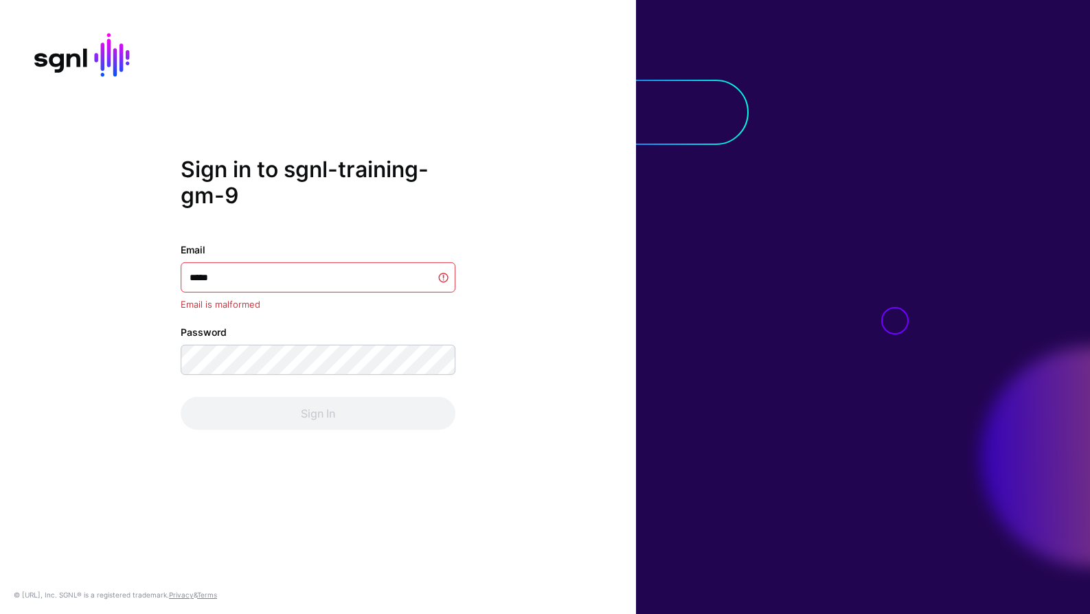
type input "******"
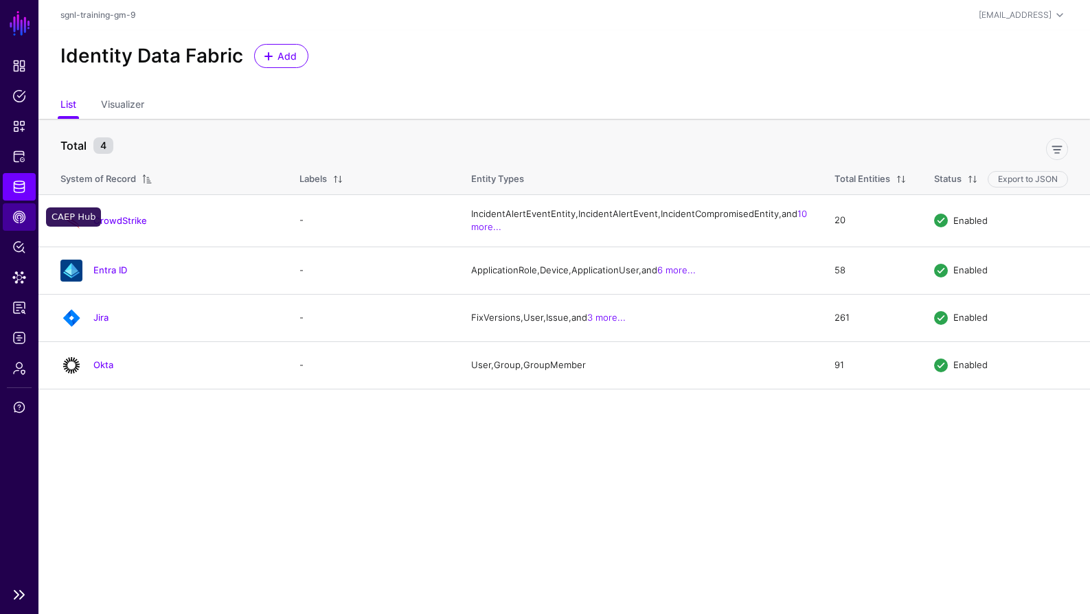
click at [23, 223] on span "CAEP Hub" at bounding box center [19, 217] width 14 height 14
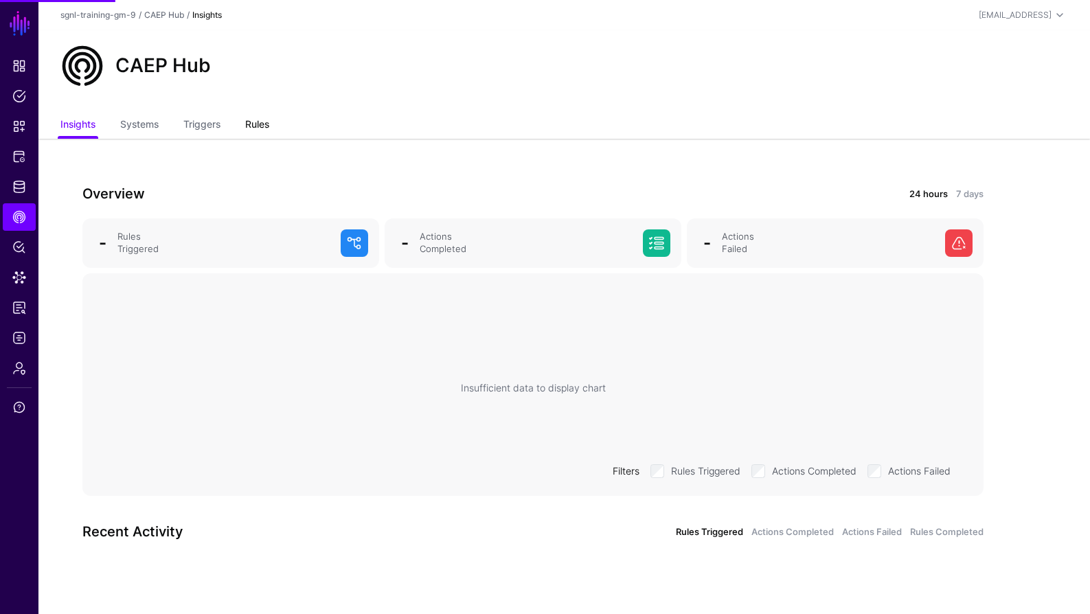
click at [262, 124] on link "Rules" at bounding box center [257, 126] width 24 height 26
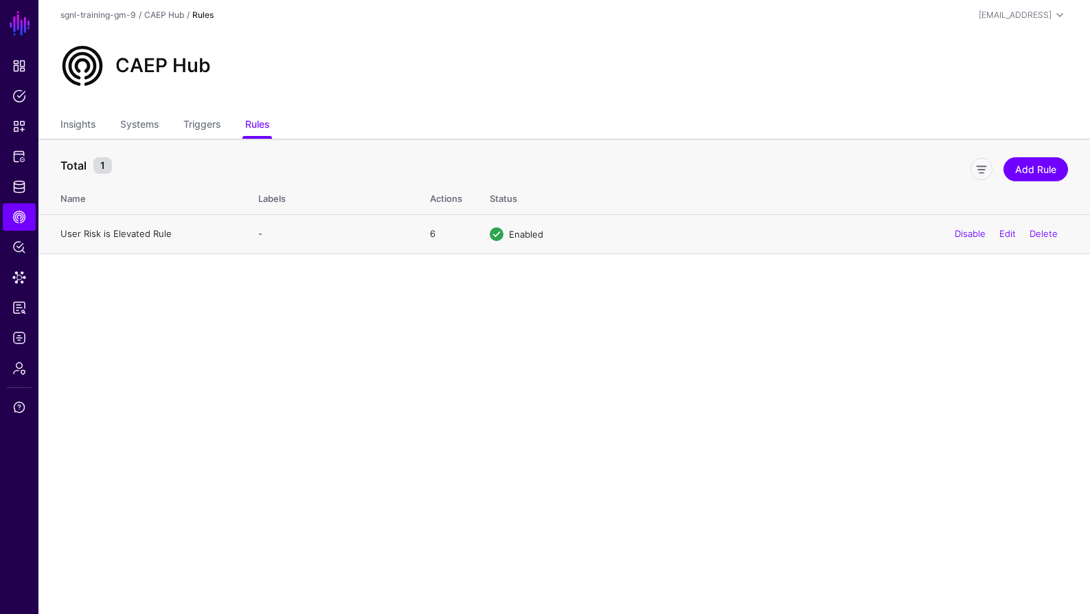
click at [105, 230] on link "User Risk is Elevated Rule" at bounding box center [115, 233] width 111 height 11
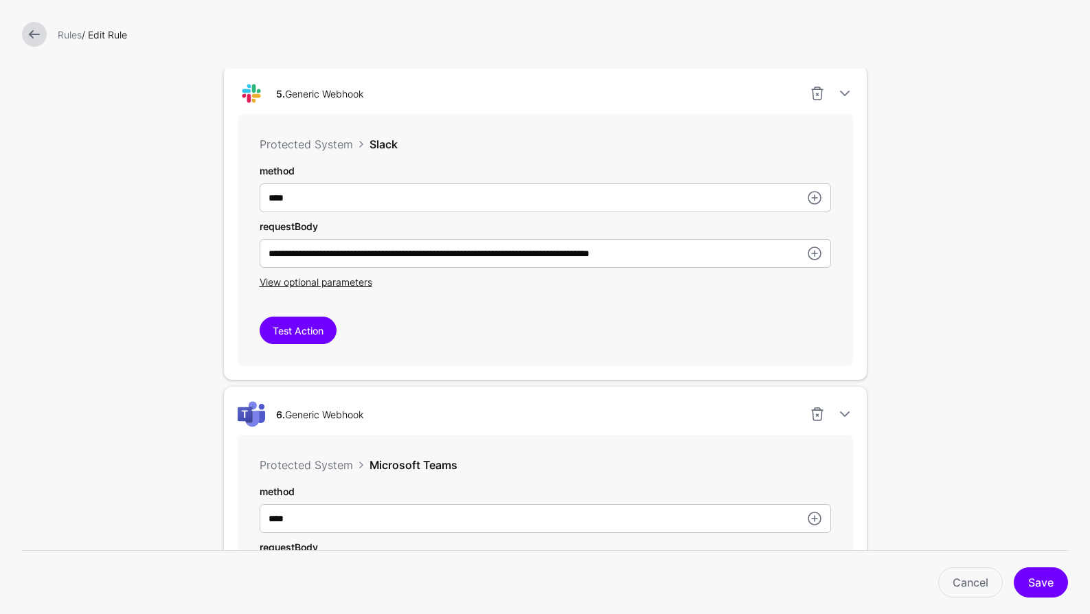
scroll to position [1834, 0]
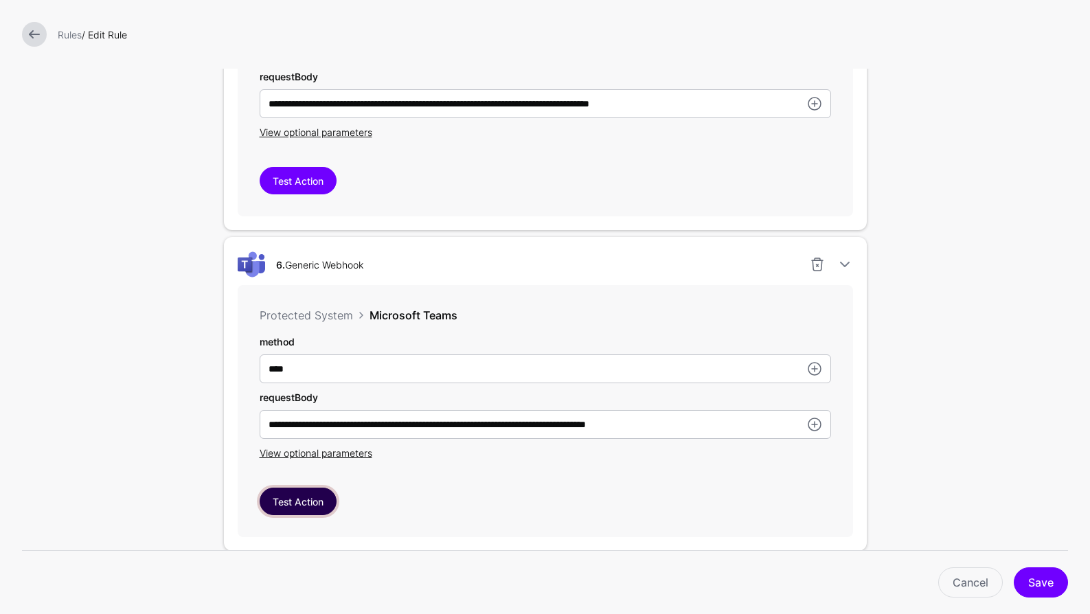
click at [292, 503] on button "Test Action" at bounding box center [298, 501] width 77 height 27
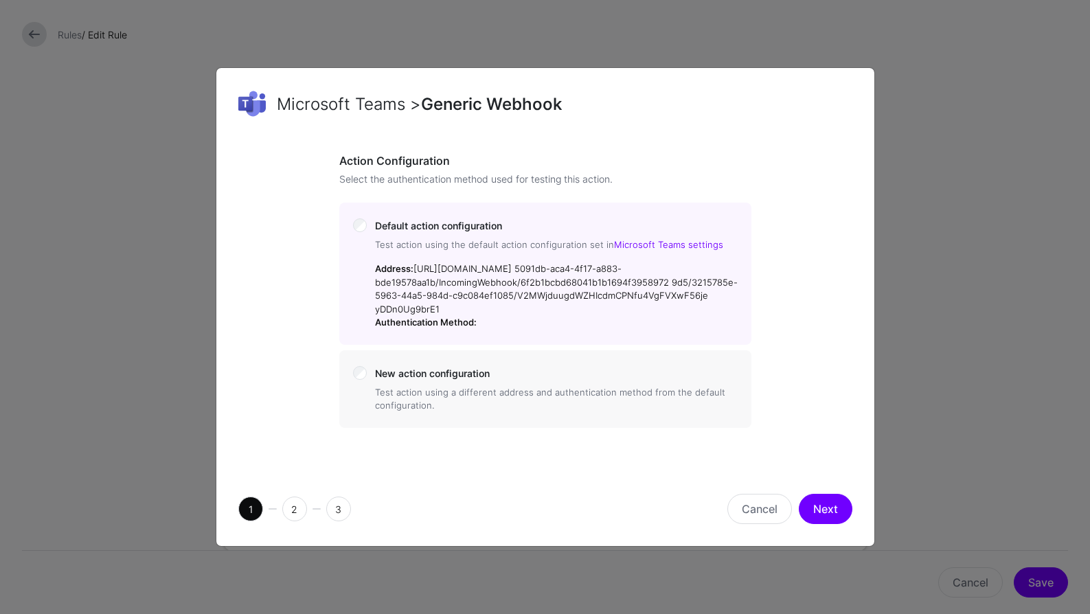
drag, startPoint x: 441, startPoint y: 318, endPoint x: 536, endPoint y: 323, distance: 95.6
click at [418, 262] on p "Address: [URL][DOMAIN_NAME] 5091db-aca4-4f17-a883-bde19578aa1b/IncomingWebhook/…" at bounding box center [556, 295] width 363 height 67
click at [839, 519] on button "Next" at bounding box center [826, 509] width 54 height 30
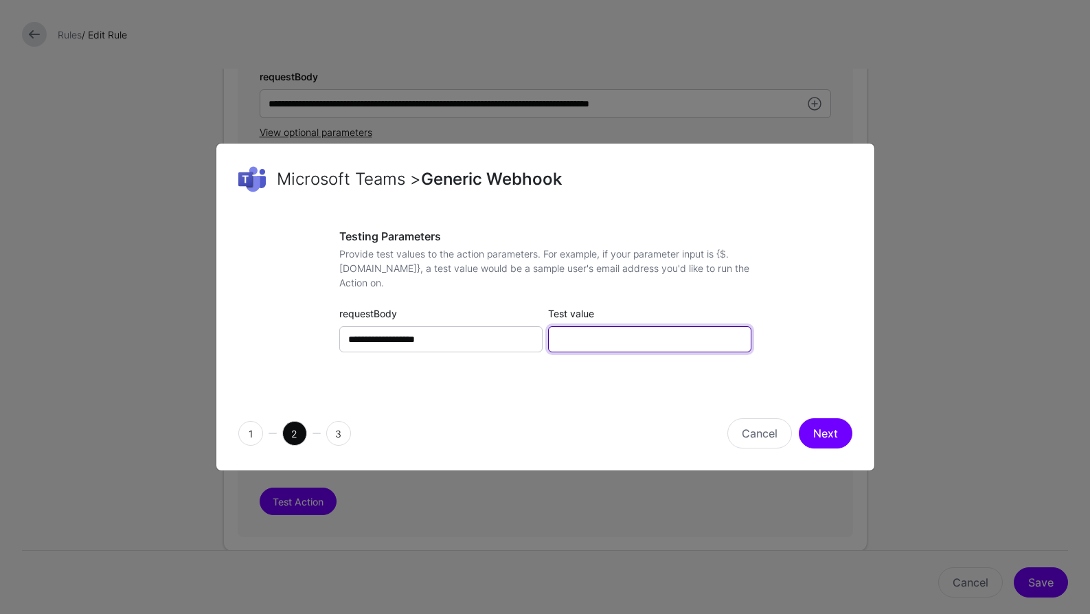
click at [628, 342] on input "Test value" at bounding box center [649, 339] width 203 height 26
type input "**********"
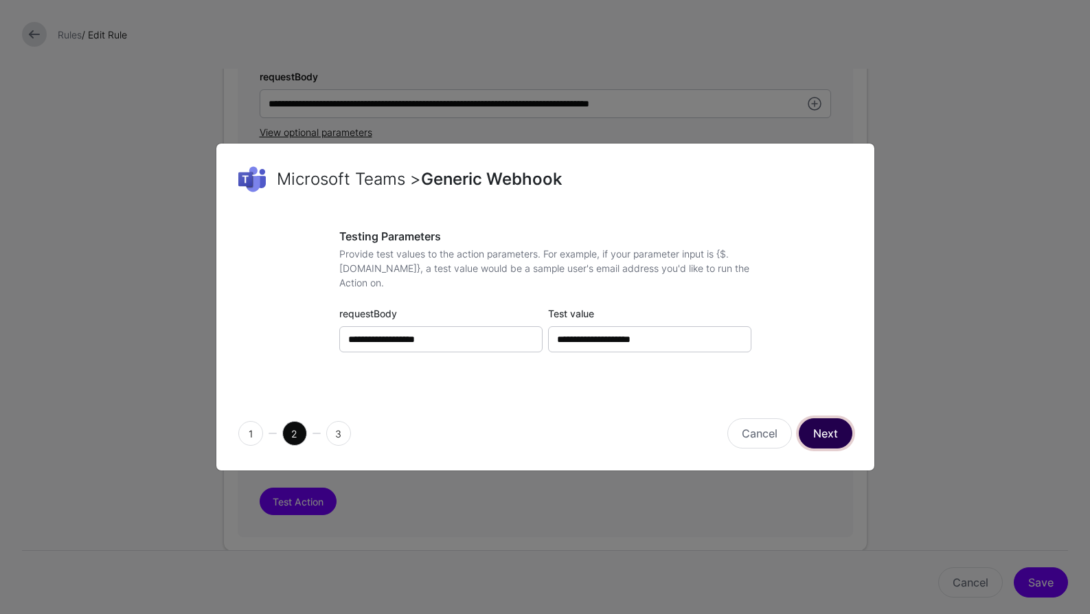
click at [828, 429] on button "Next" at bounding box center [826, 433] width 54 height 30
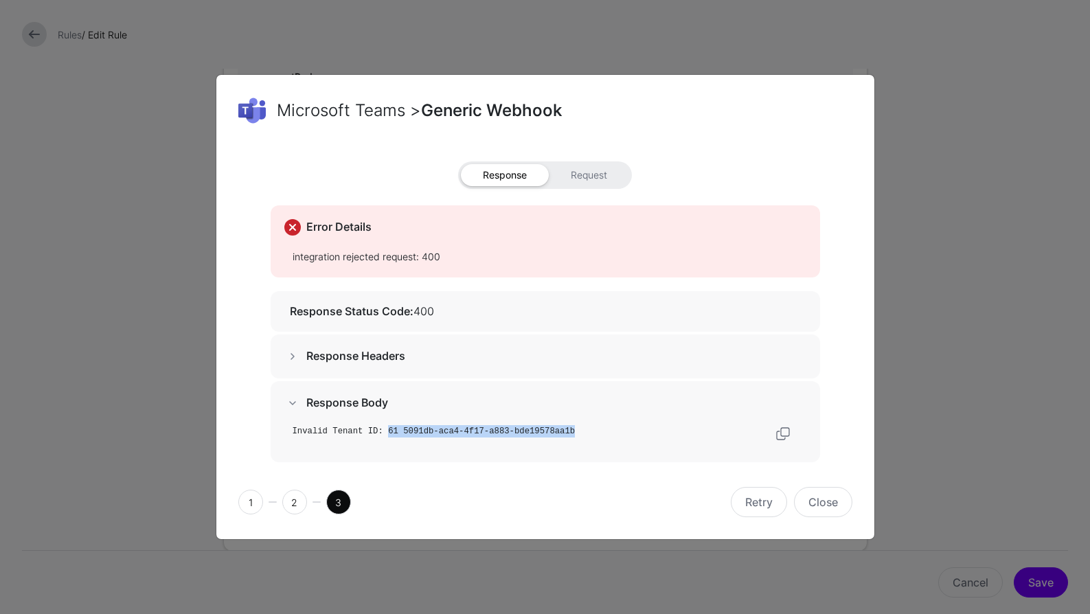
drag, startPoint x: 585, startPoint y: 431, endPoint x: 440, endPoint y: 508, distance: 164.7
click at [388, 432] on pre "Invalid Tenant ID: 61 5091db-aca4-4f17-a883-bde19578aa1b" at bounding box center [550, 431] width 514 height 12
click at [409, 457] on div "Invalid Tenant ID: 61 5091db-aca4-4f17-a883-bde19578aa1b" at bounding box center [546, 443] width 550 height 37
click at [398, 431] on code "Invalid Tenant ID: 61 5091db-aca4-4f17-a883-bde19578aa1b" at bounding box center [434, 432] width 283 height 10
click at [407, 438] on div "Invalid Tenant ID: 61 5091db-aca4-4f17-a883-bde19578aa1b" at bounding box center [546, 443] width 550 height 37
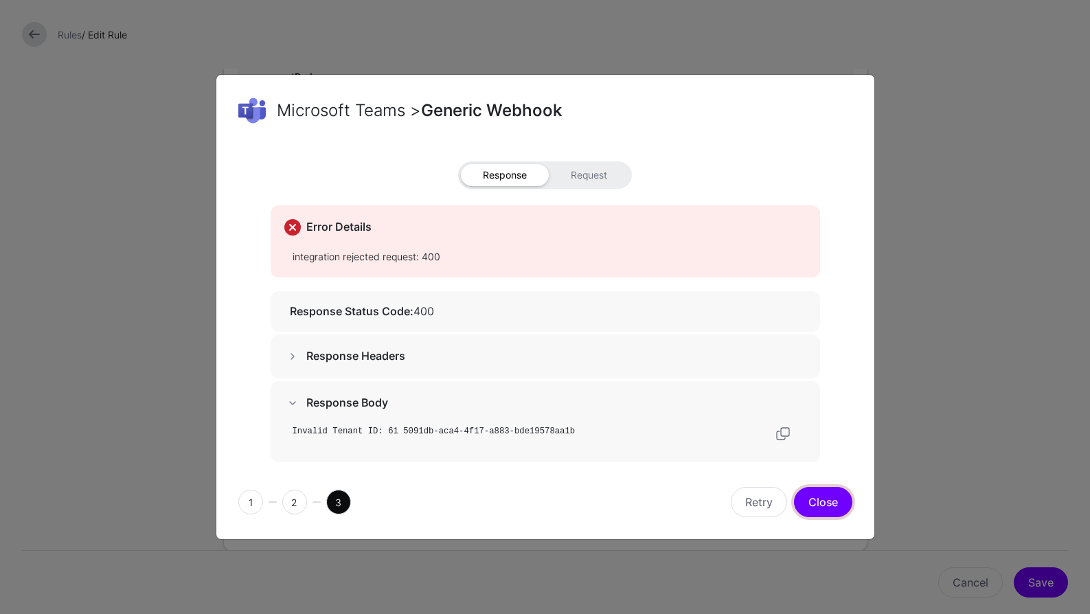
click at [825, 505] on button "Close" at bounding box center [823, 502] width 58 height 30
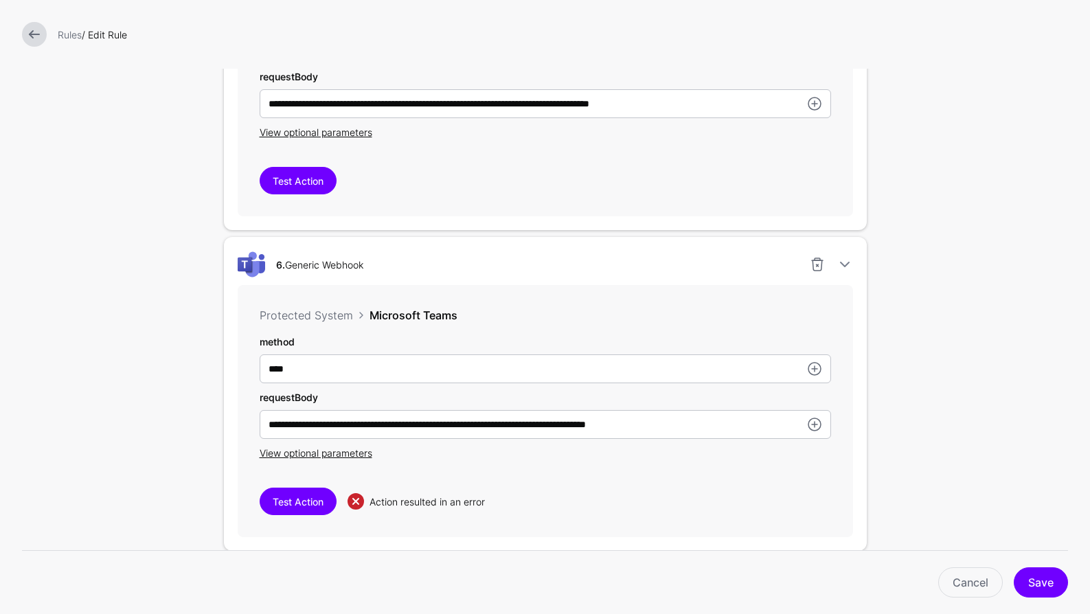
click at [42, 36] on link at bounding box center [34, 34] width 25 height 25
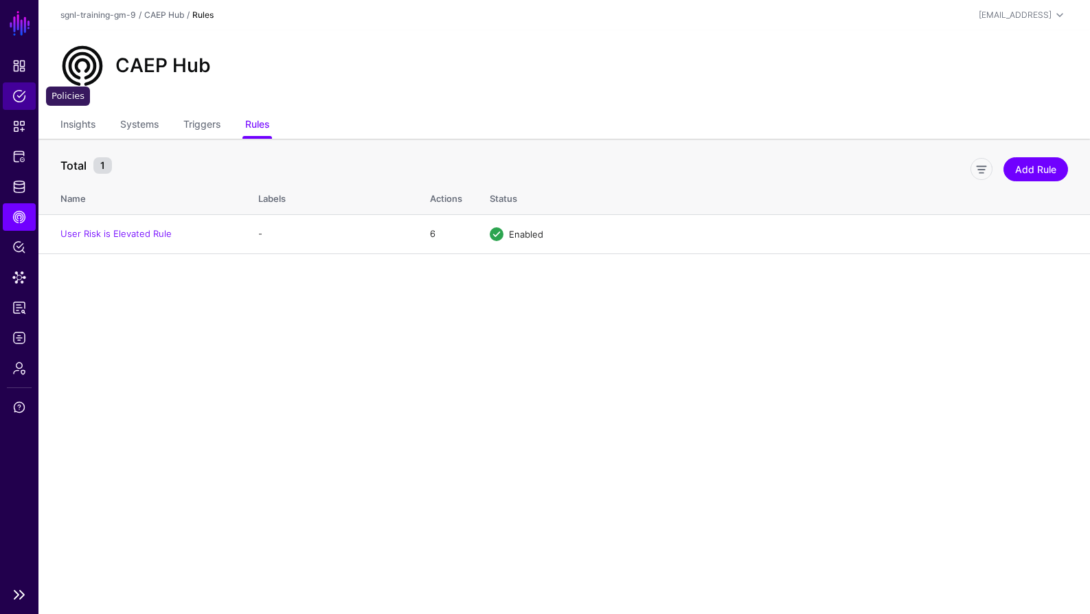
click at [18, 103] on link "Policies" at bounding box center [19, 95] width 33 height 27
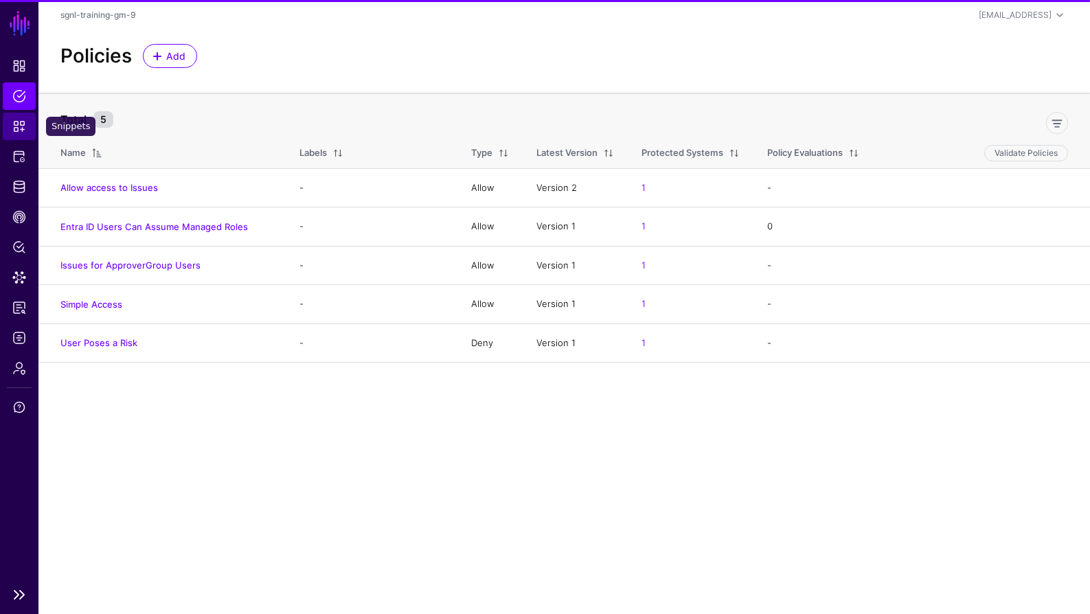
click at [17, 131] on span "Snippets" at bounding box center [19, 127] width 14 height 14
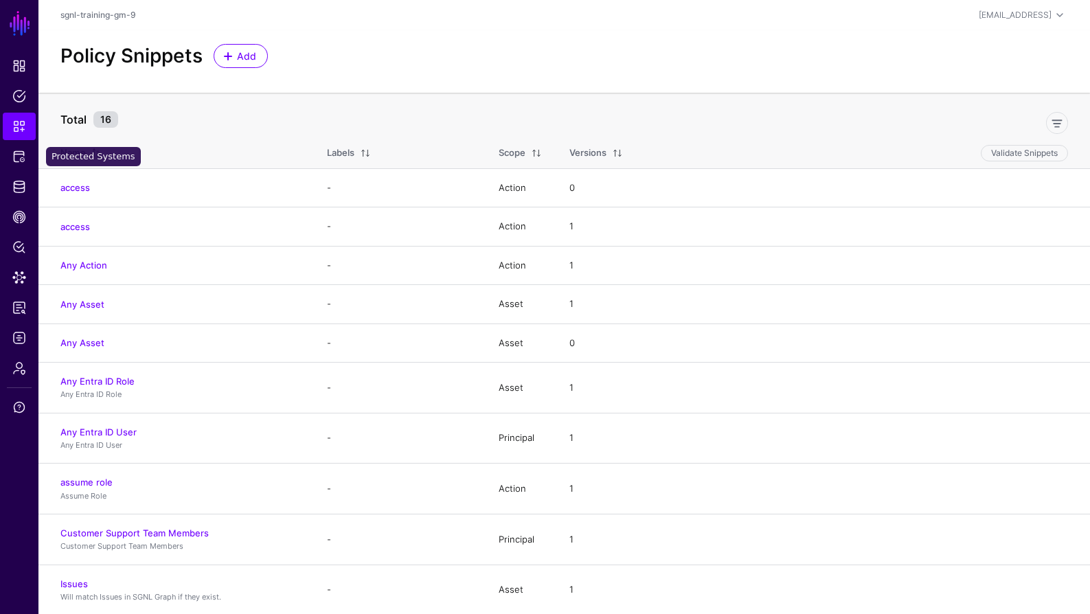
drag, startPoint x: 21, startPoint y: 155, endPoint x: 181, endPoint y: 199, distance: 166.0
click at [21, 156] on span "Protected Systems" at bounding box center [19, 157] width 14 height 14
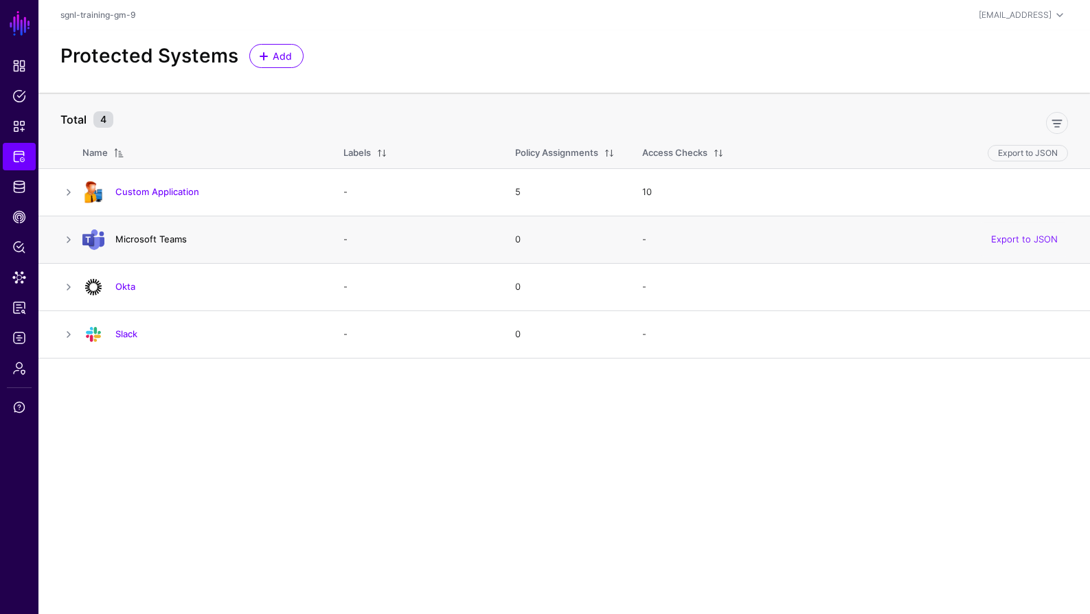
click at [146, 240] on link "Microsoft Teams" at bounding box center [150, 239] width 71 height 11
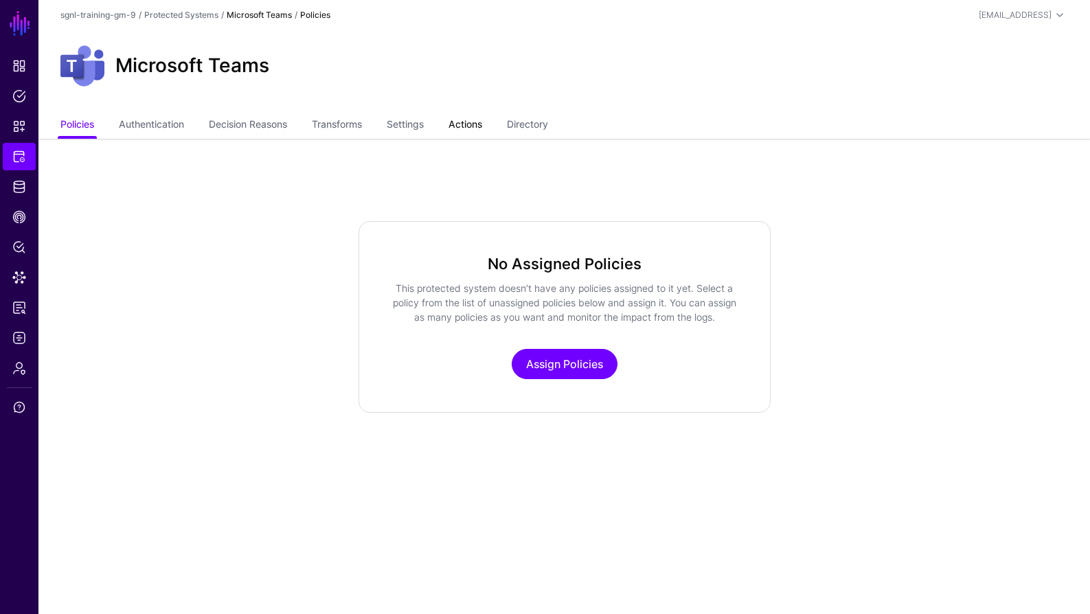
click at [467, 124] on link "Actions" at bounding box center [466, 126] width 34 height 26
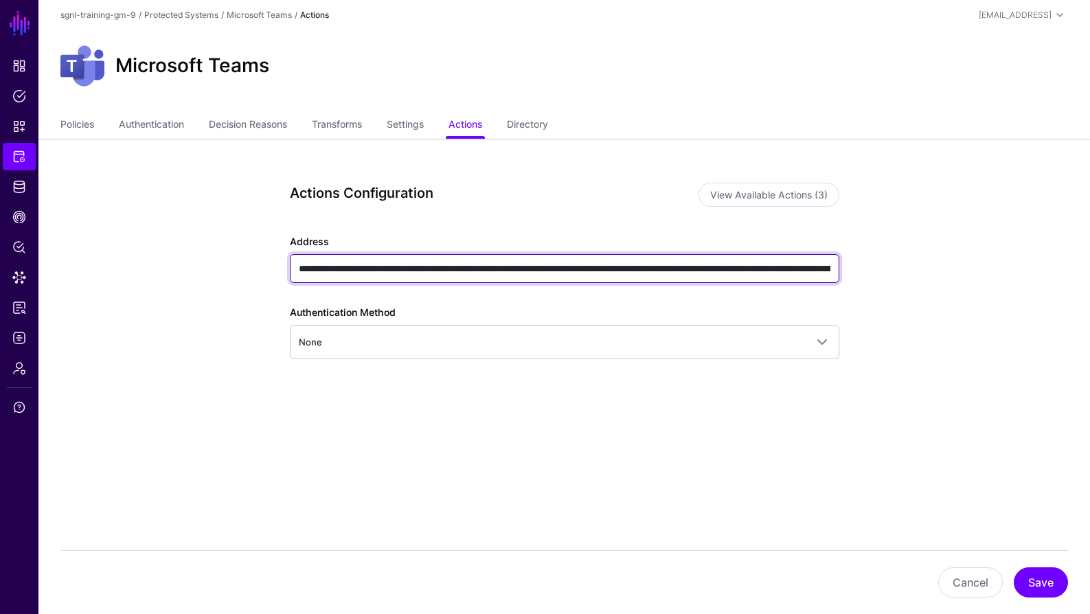
click at [487, 267] on input "**********" at bounding box center [565, 268] width 550 height 29
click at [710, 269] on input "**********" at bounding box center [565, 268] width 550 height 29
click at [761, 269] on input "**********" at bounding box center [565, 268] width 550 height 29
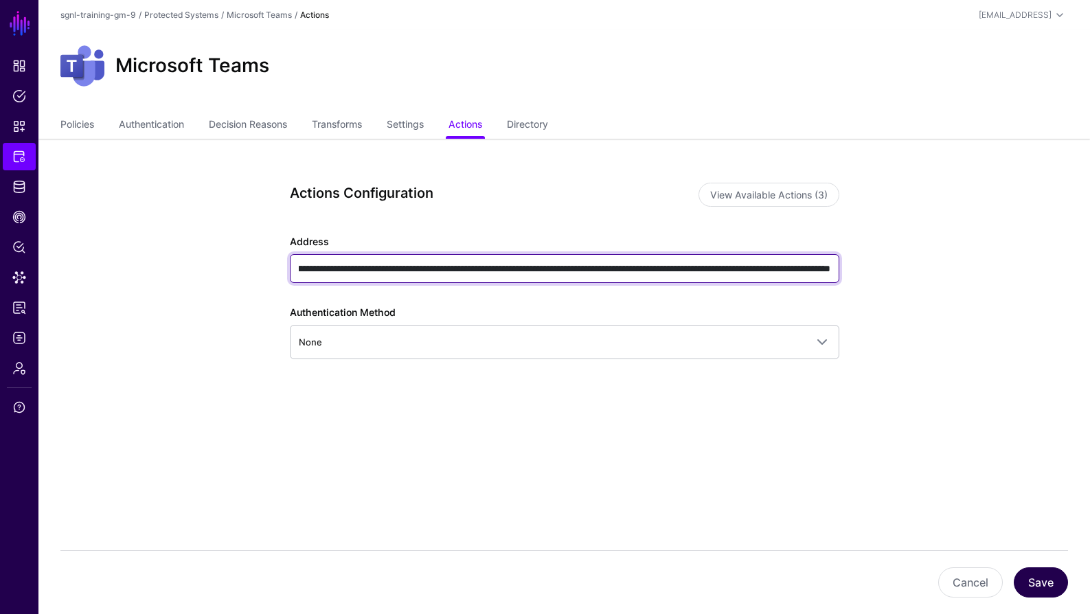
type input "**********"
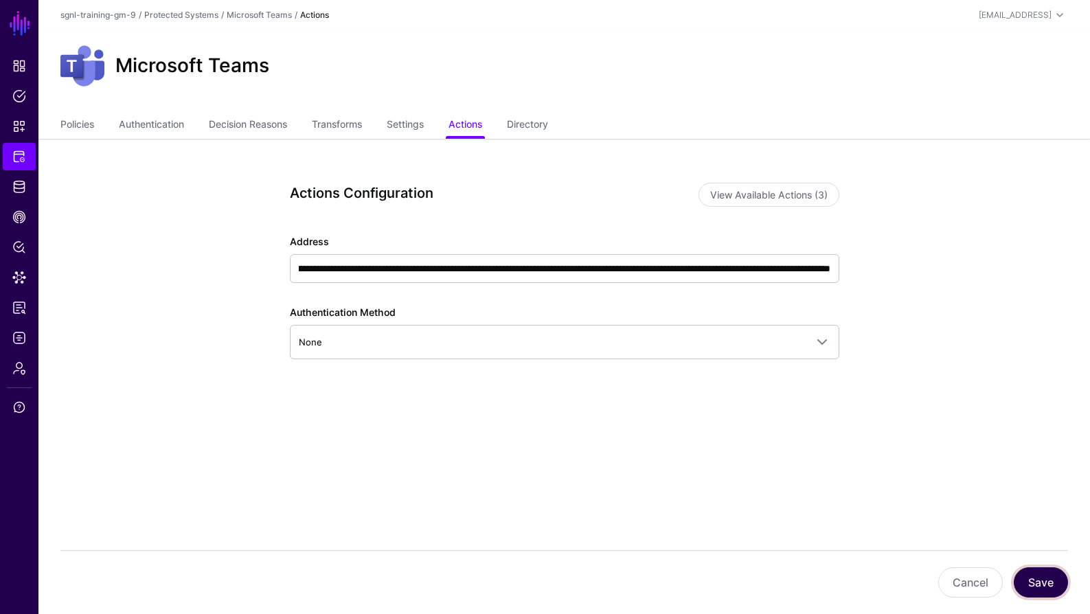
scroll to position [0, 0]
click at [1032, 577] on button "Save" at bounding box center [1041, 582] width 54 height 30
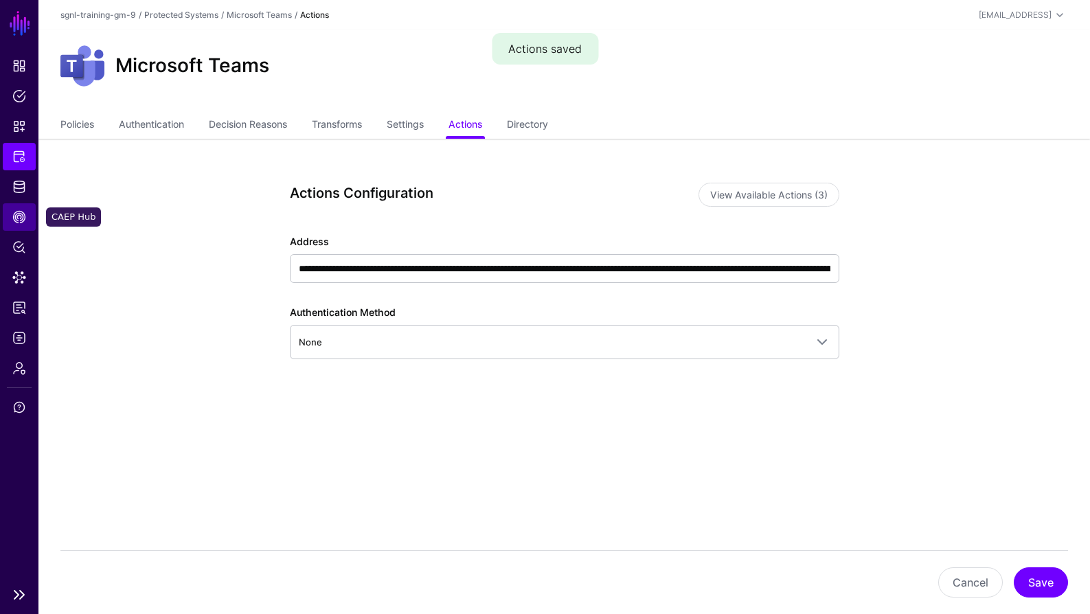
click at [16, 225] on link "CAEP Hub" at bounding box center [19, 216] width 33 height 27
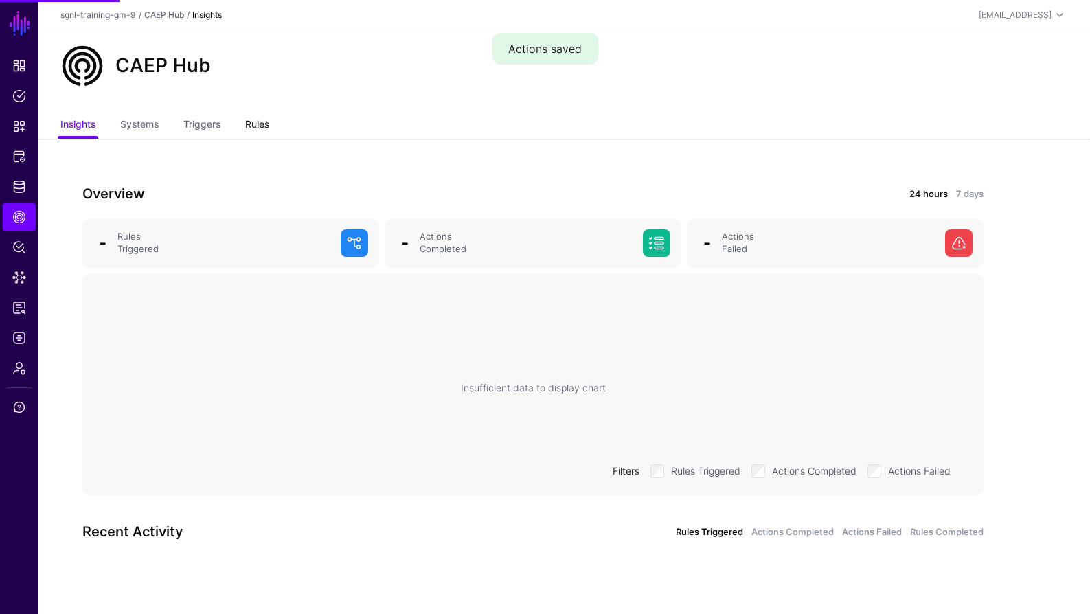
click at [260, 122] on link "Rules" at bounding box center [257, 126] width 24 height 26
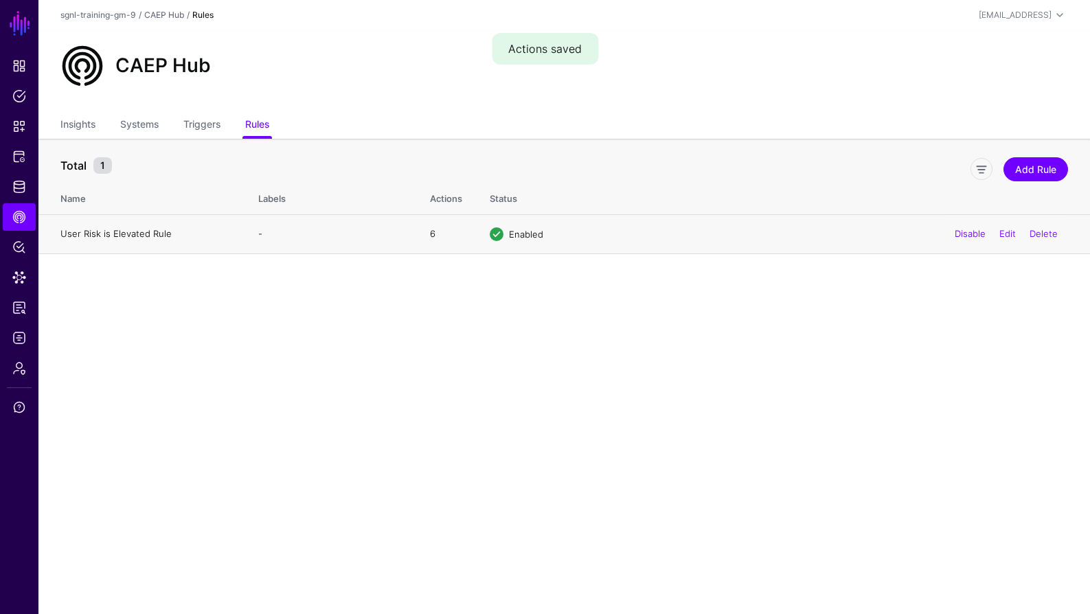
click at [124, 237] on link "User Risk is Elevated Rule" at bounding box center [115, 233] width 111 height 11
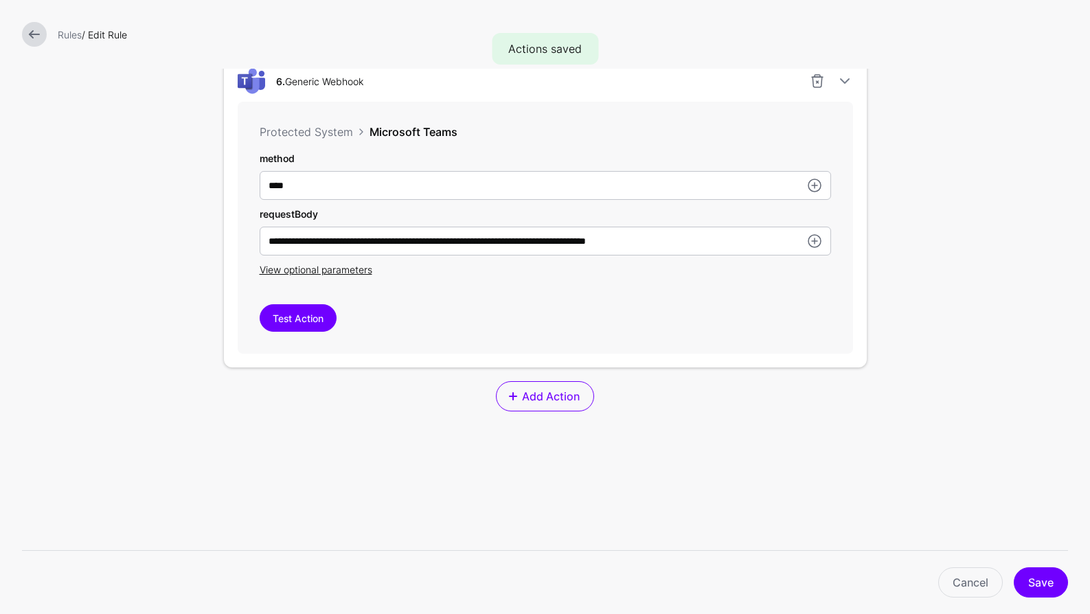
scroll to position [2118, 0]
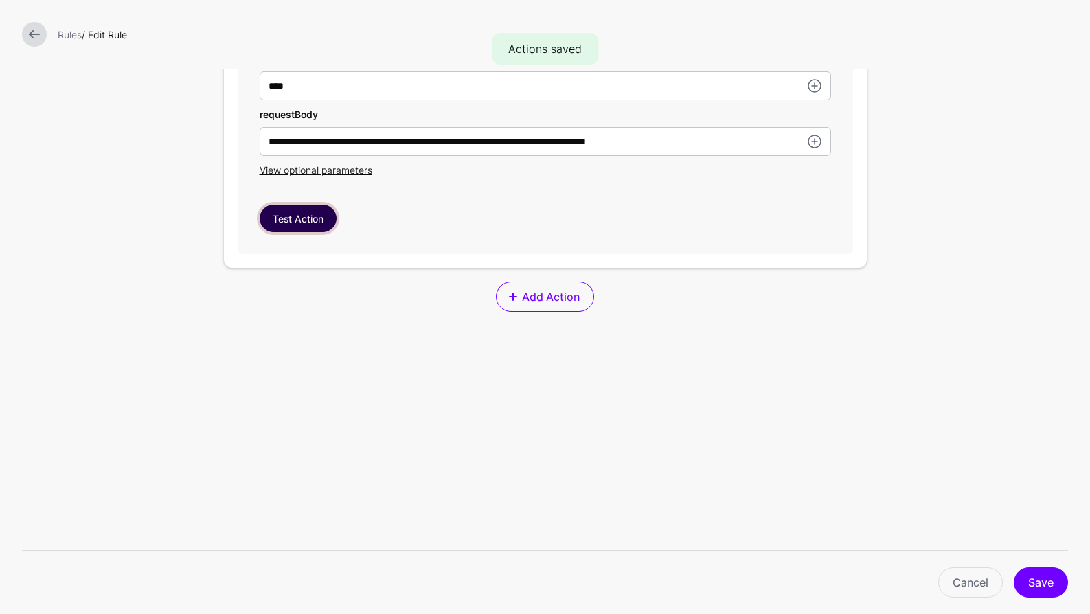
click at [305, 210] on button "Test Action" at bounding box center [298, 218] width 77 height 27
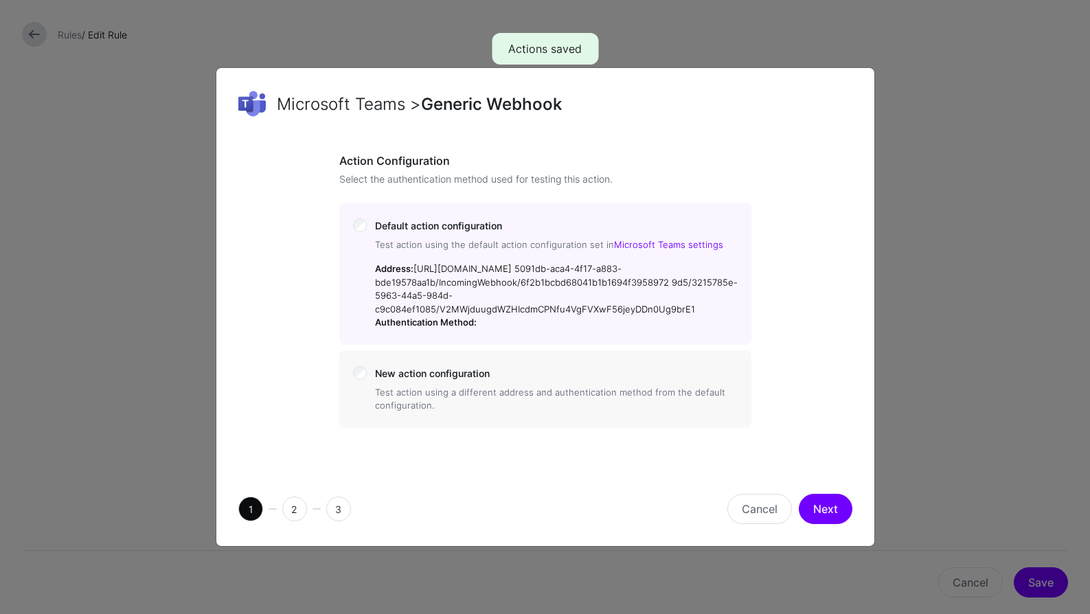
click at [847, 519] on button "Next" at bounding box center [826, 509] width 54 height 30
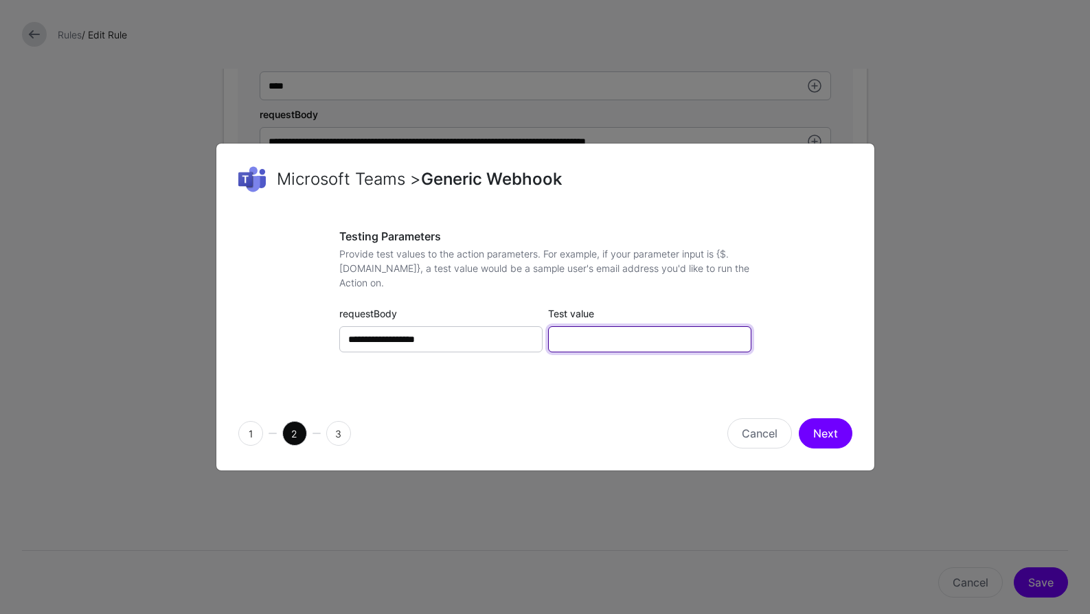
click at [610, 348] on input "Test value" at bounding box center [649, 339] width 203 height 26
type input "**********"
click at [843, 438] on button "Next" at bounding box center [826, 433] width 54 height 30
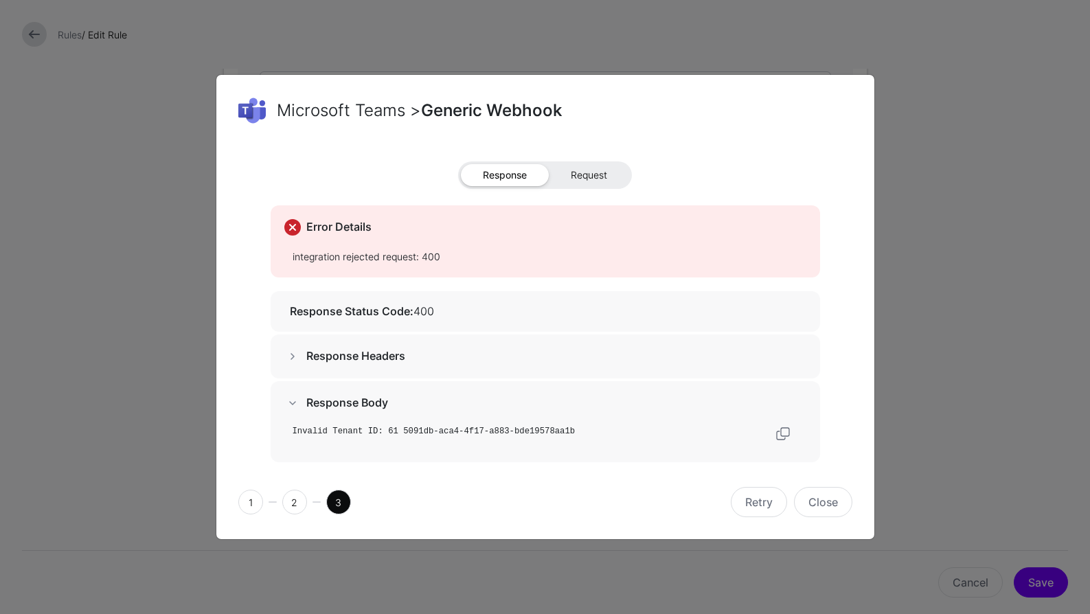
click at [601, 177] on span "Request" at bounding box center [589, 175] width 80 height 22
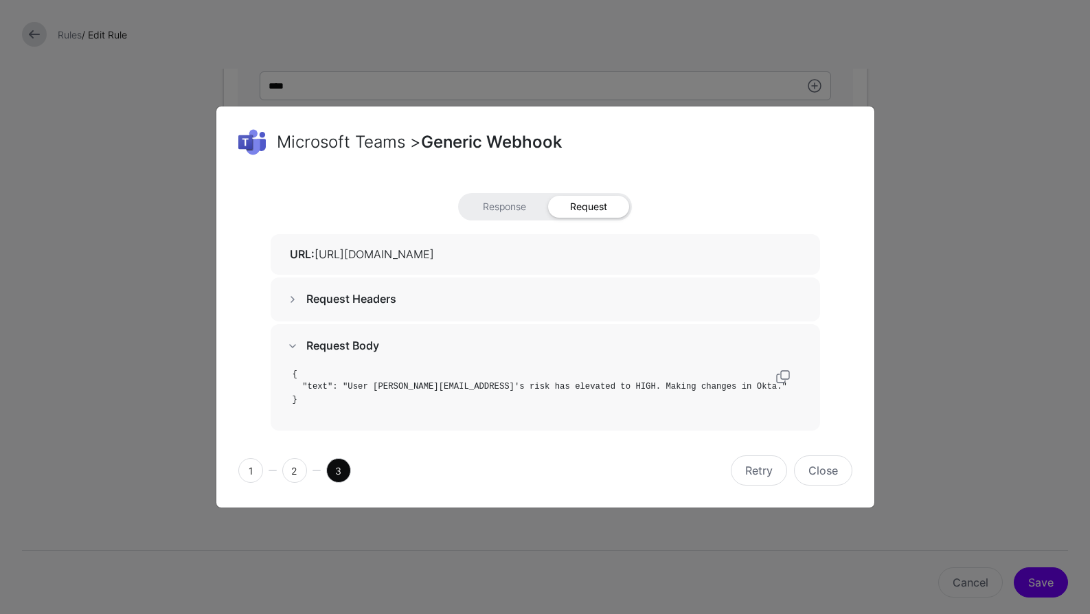
drag, startPoint x: 570, startPoint y: 253, endPoint x: 852, endPoint y: 256, distance: 282.3
click at [855, 256] on div "Response Request URL: https://sgnlai.webhook.office.com/webhookb2/6991f5ec-b809…" at bounding box center [545, 305] width 658 height 257
click at [769, 257] on h5 "URL: https://sgnlai.webhook.office.com/webhookb2/6991f5ec-b809-44fa-9251-e54008…" at bounding box center [548, 254] width 517 height 13
click at [769, 255] on h5 "URL: https://sgnlai.webhook.office.com/webhookb2/6991f5ec-b809-44fa-9251-e54008…" at bounding box center [548, 254] width 517 height 13
click at [831, 492] on div "1 2 3 Retry Close" at bounding box center [545, 470] width 658 height 74
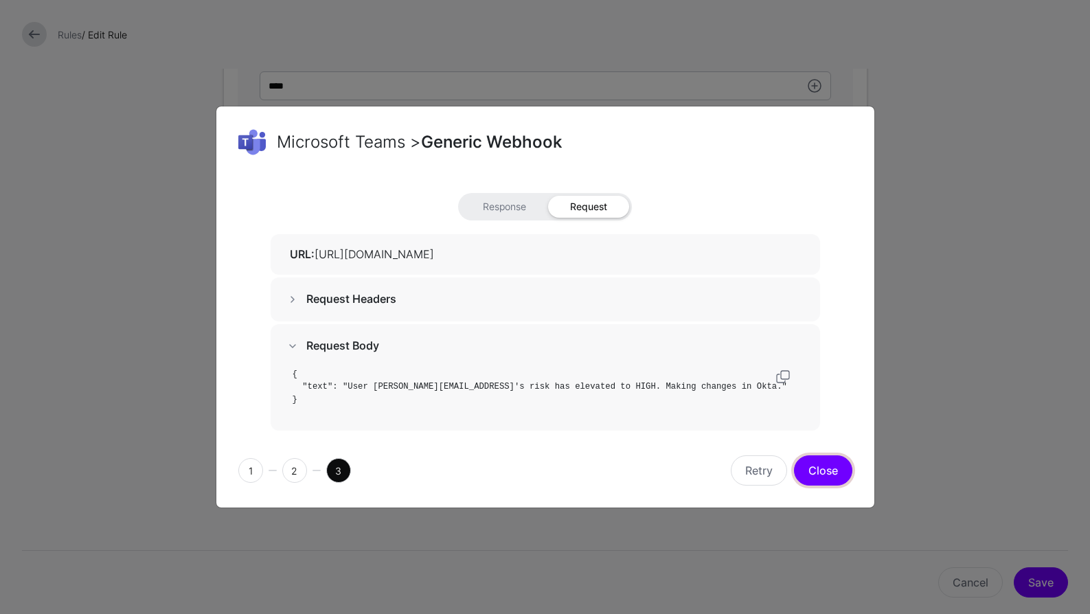
click at [833, 472] on button "Close" at bounding box center [823, 470] width 58 height 30
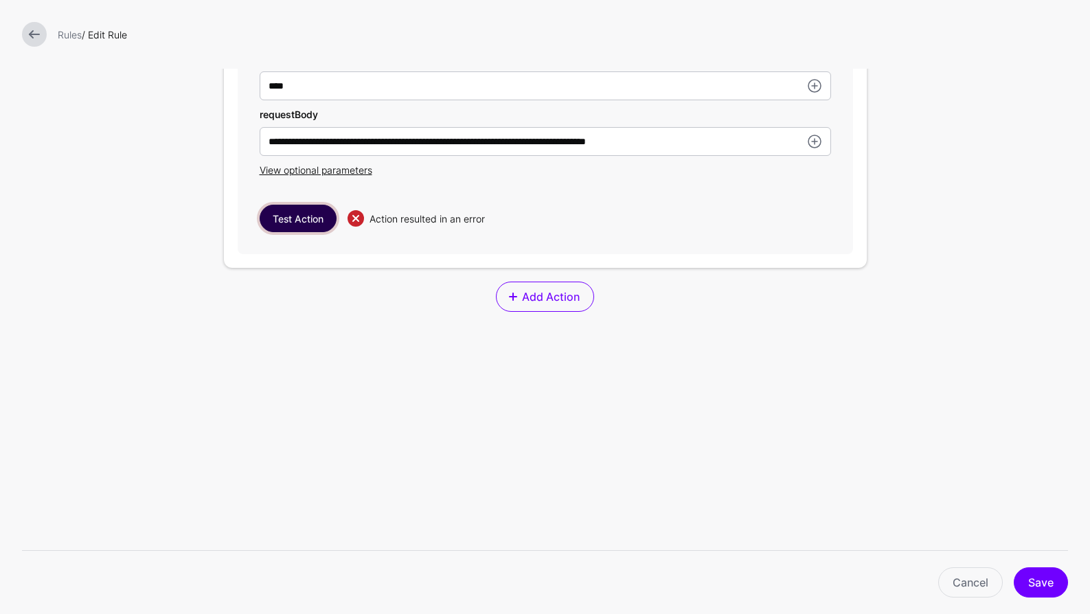
click at [275, 218] on button "Test Action" at bounding box center [298, 218] width 77 height 27
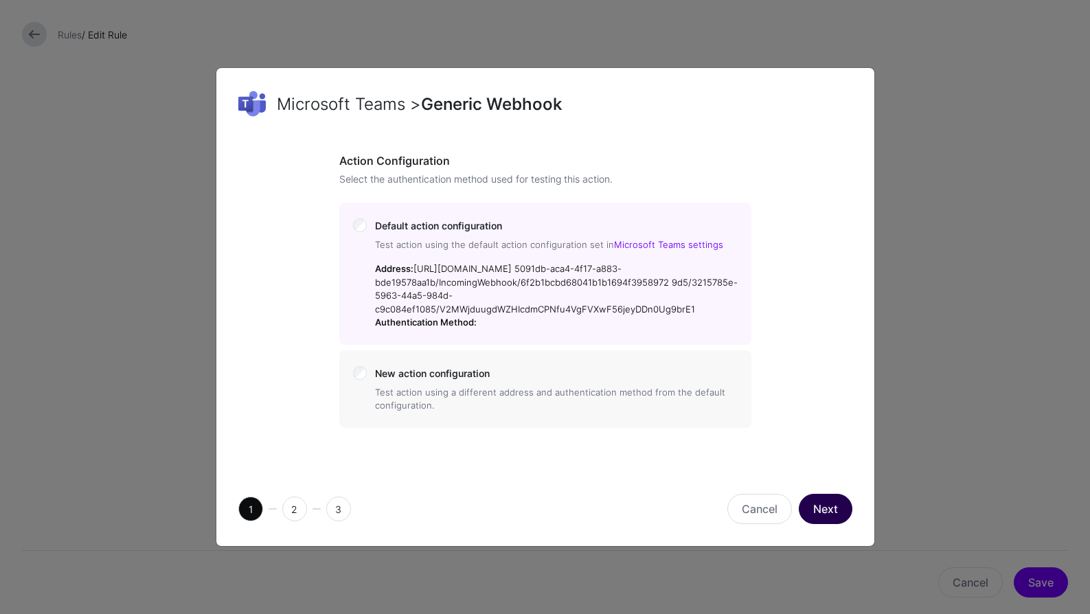
click at [811, 503] on button "Next" at bounding box center [826, 509] width 54 height 30
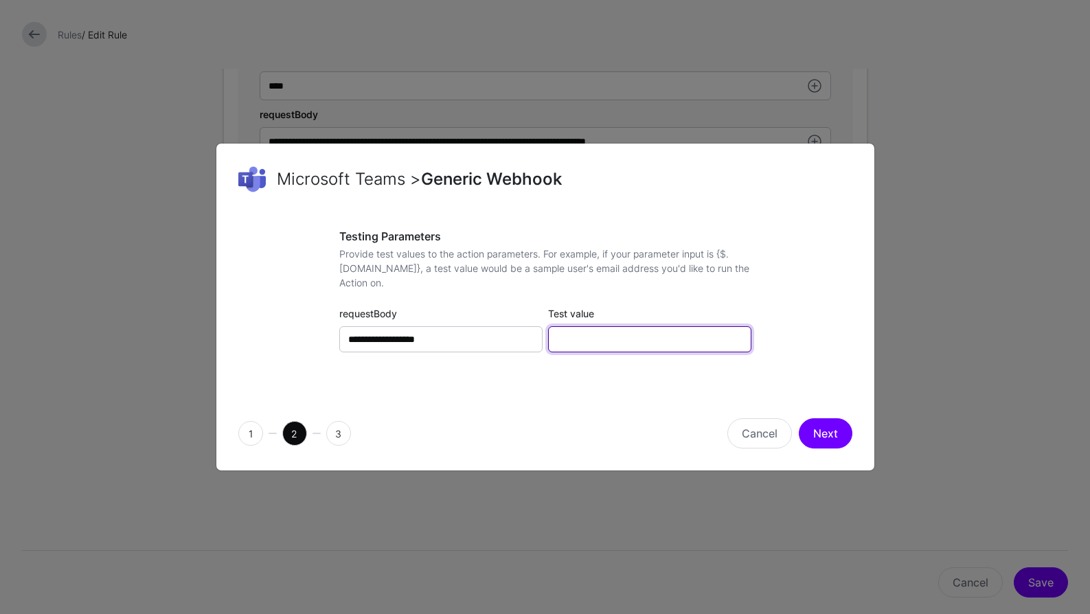
click at [620, 334] on input "Test value" at bounding box center [649, 339] width 203 height 26
type input "**********"
click at [836, 449] on div "1 2 3 Cancel Next" at bounding box center [545, 433] width 658 height 74
click at [831, 438] on button "Next" at bounding box center [826, 433] width 54 height 30
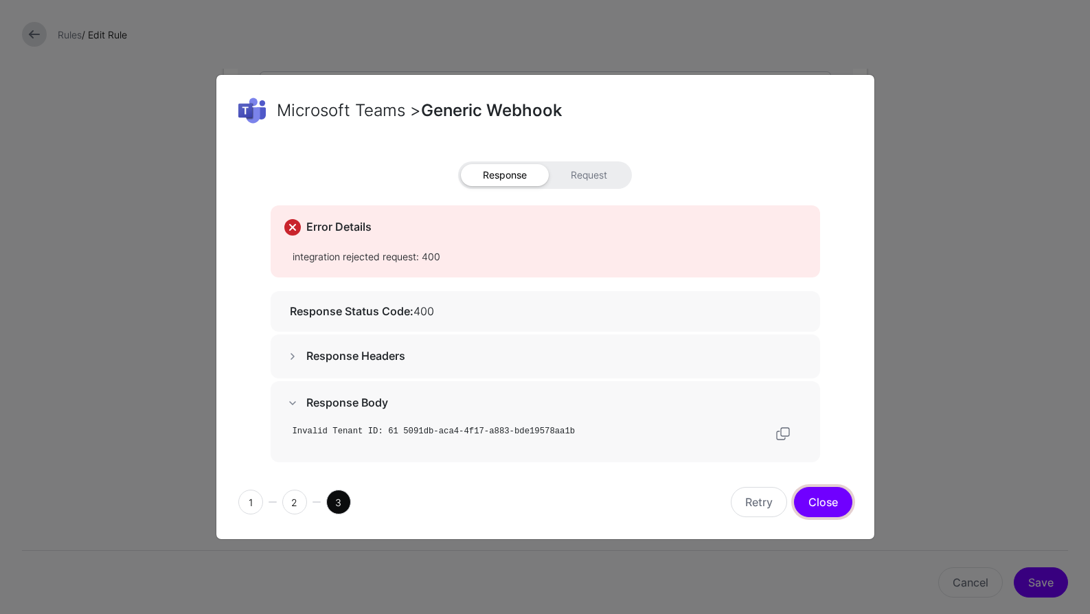
click at [828, 501] on button "Close" at bounding box center [823, 502] width 58 height 30
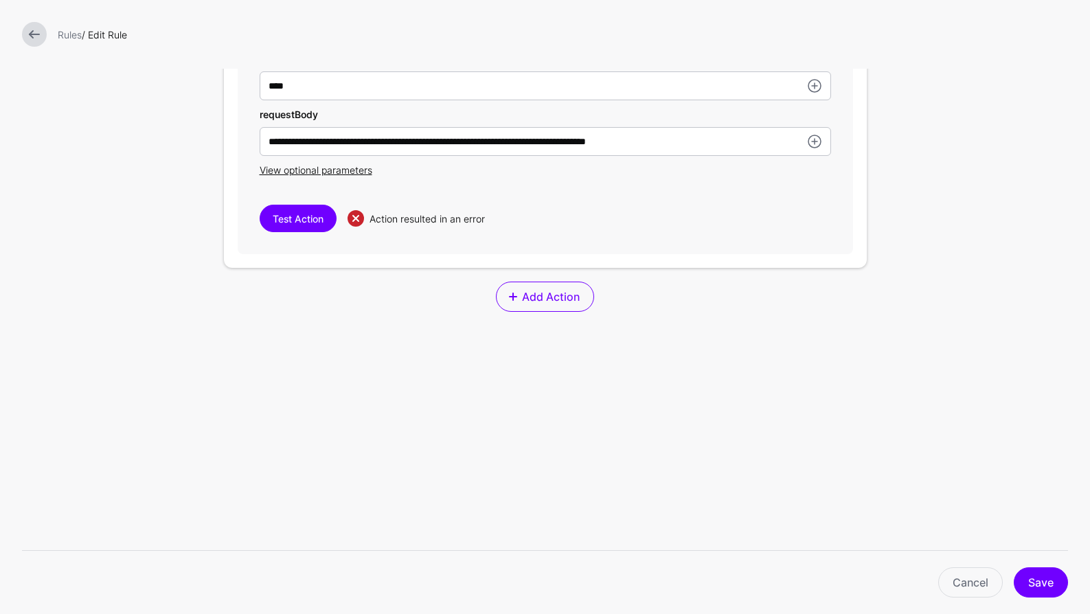
click at [21, 33] on div at bounding box center [34, 34] width 36 height 25
click at [23, 33] on link at bounding box center [34, 34] width 25 height 25
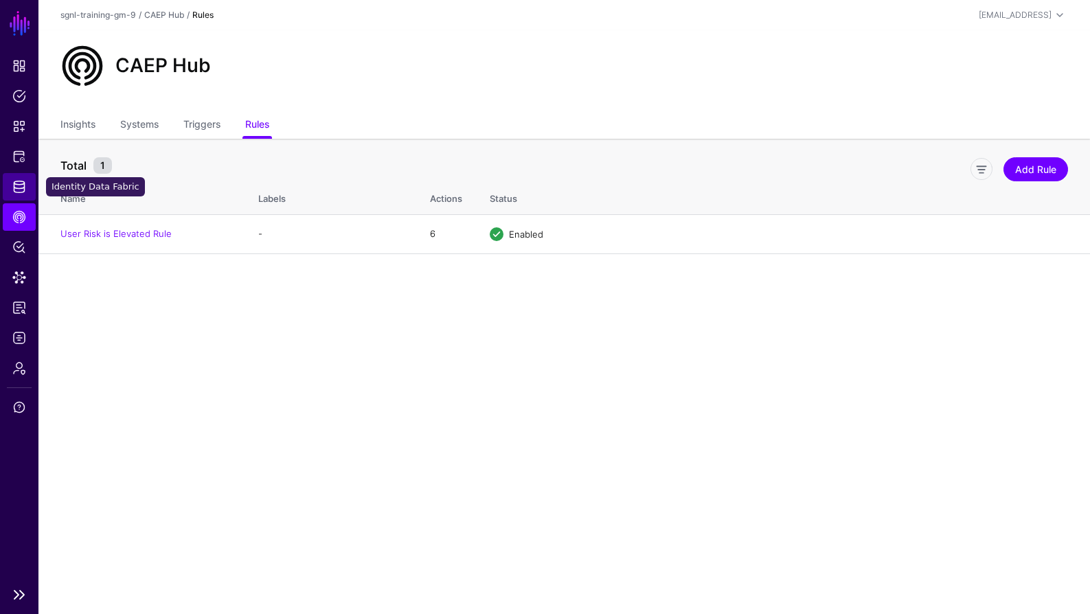
click at [27, 183] on link "Identity Data Fabric" at bounding box center [19, 186] width 33 height 27
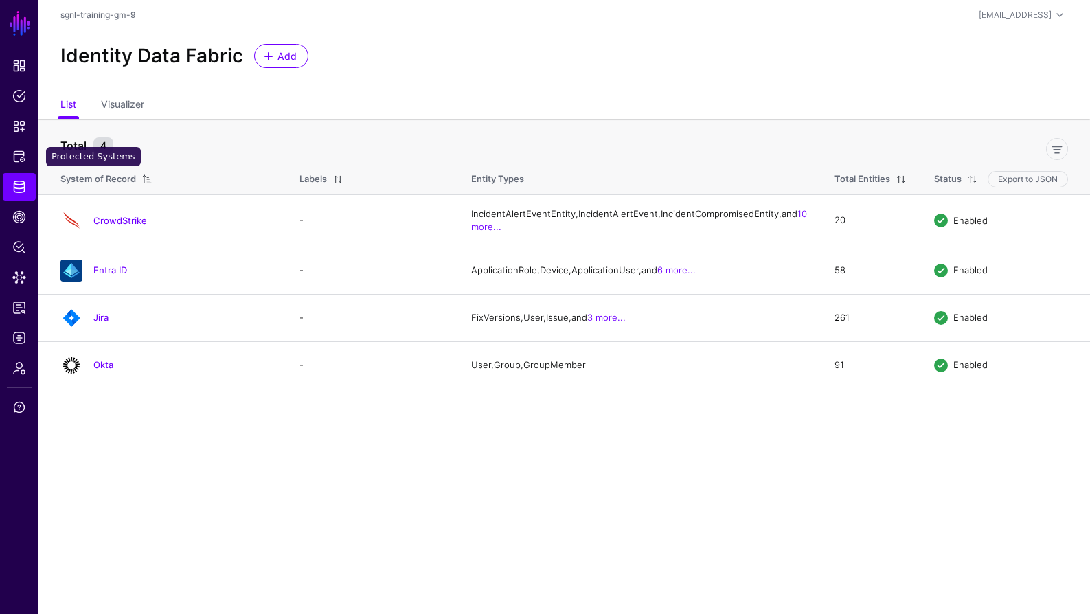
drag, startPoint x: 31, startPoint y: 157, endPoint x: 71, endPoint y: 163, distance: 41.1
click at [30, 157] on link "Protected Systems" at bounding box center [19, 156] width 33 height 27
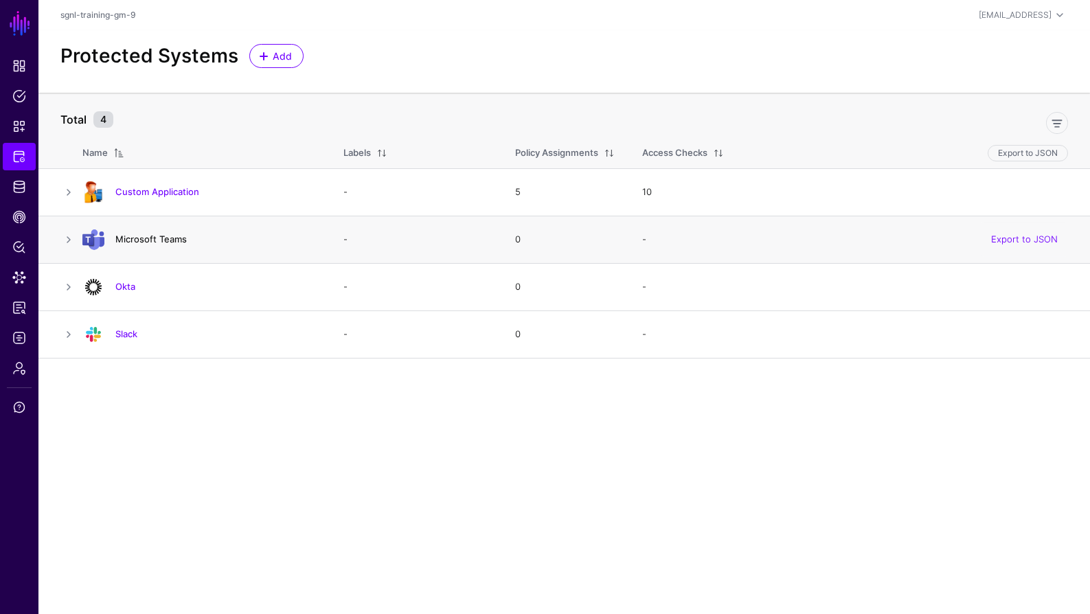
click at [135, 240] on link "Microsoft Teams" at bounding box center [150, 239] width 71 height 11
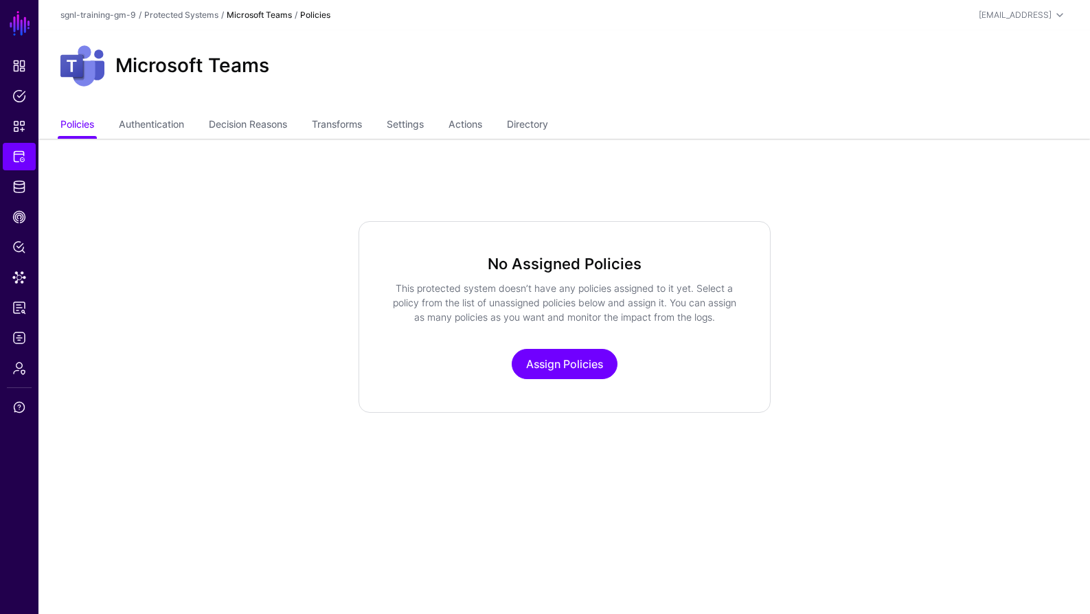
drag, startPoint x: 487, startPoint y: 128, endPoint x: 493, endPoint y: 137, distance: 11.4
click at [482, 128] on link "Actions" at bounding box center [466, 126] width 34 height 26
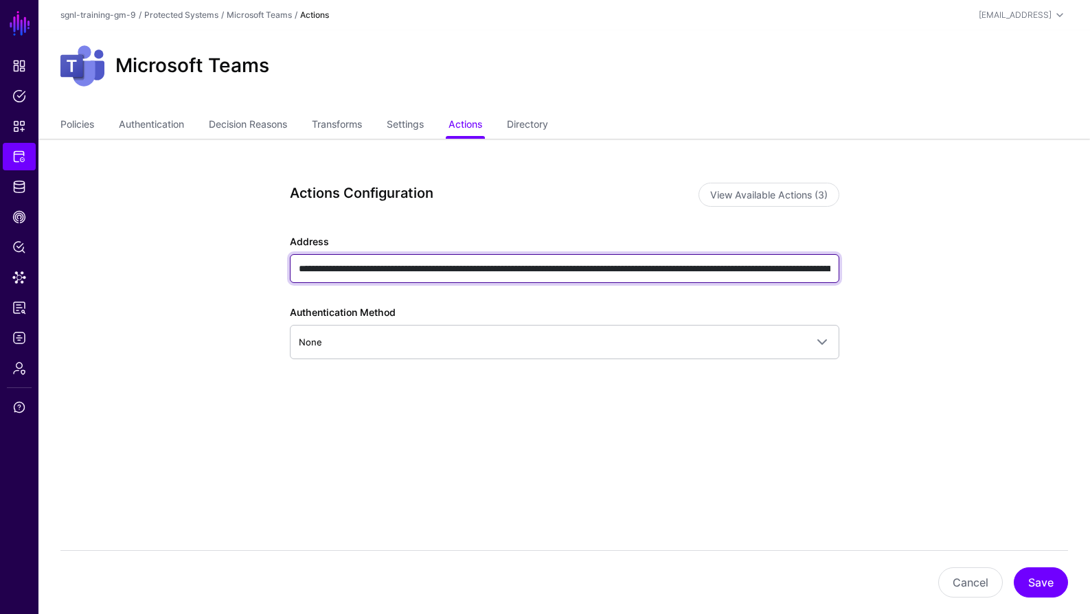
click at [495, 264] on input "**********" at bounding box center [565, 268] width 550 height 29
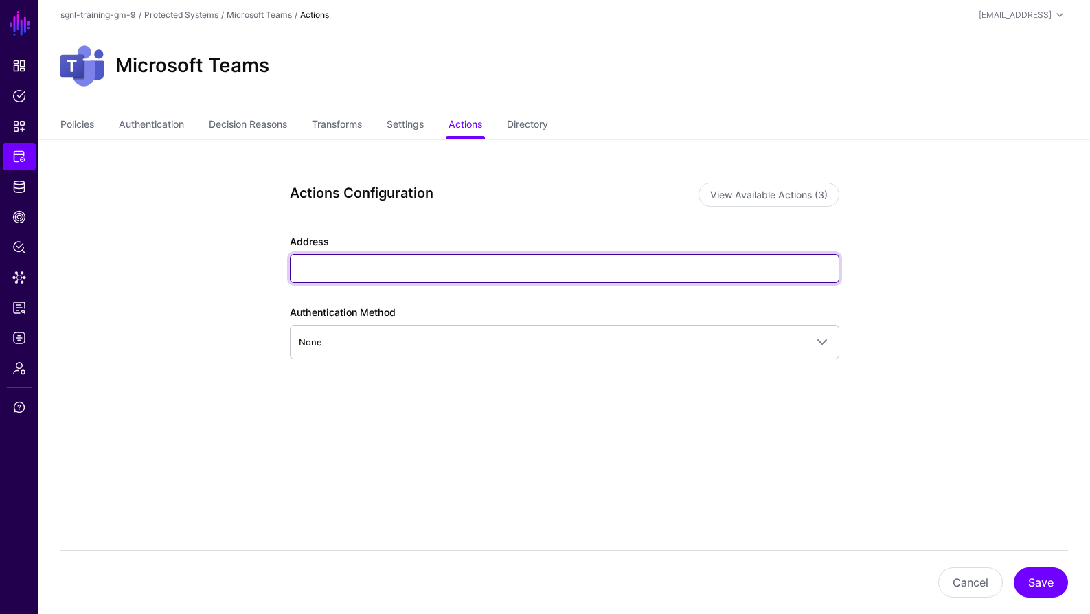
paste input "**********"
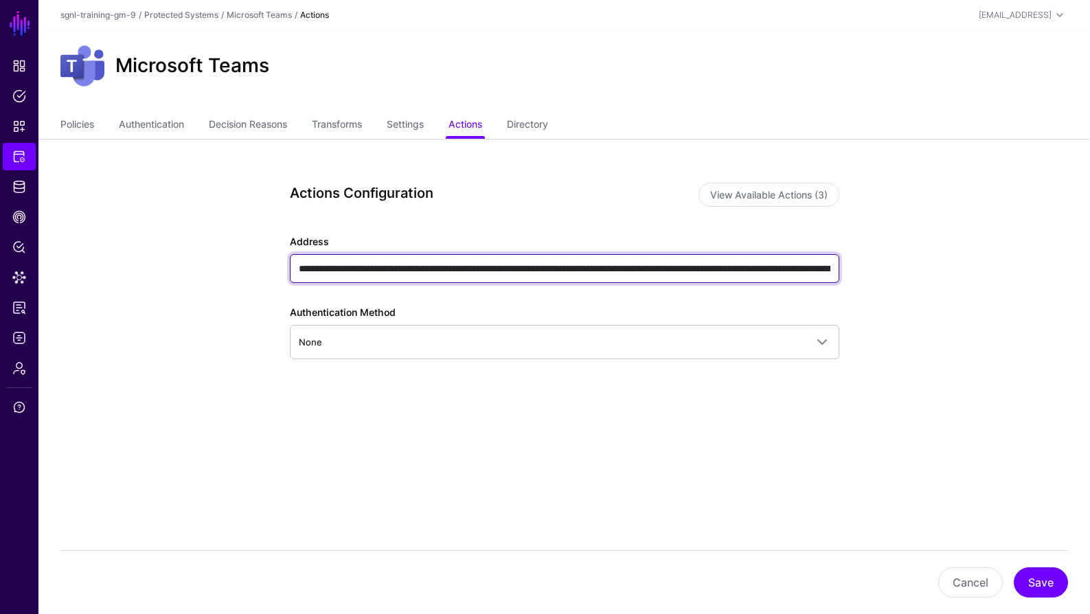
scroll to position [0, 825]
type input "**********"
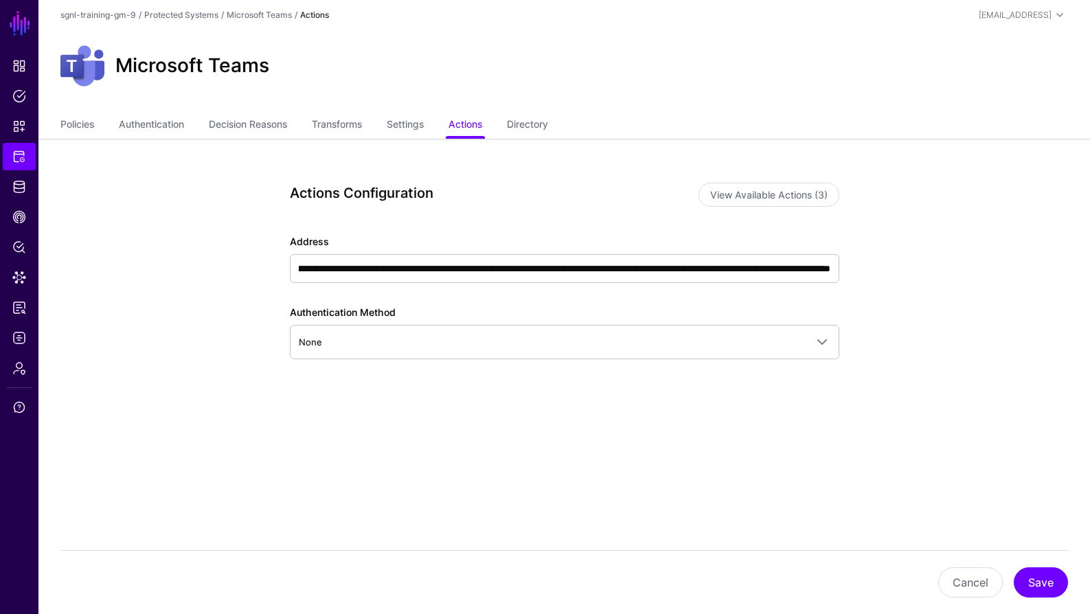
click at [876, 514] on div "**********" at bounding box center [564, 337] width 637 height 396
click at [1040, 580] on button "Save" at bounding box center [1041, 582] width 54 height 30
click at [11, 189] on link "Identity Data Fabric" at bounding box center [19, 186] width 33 height 27
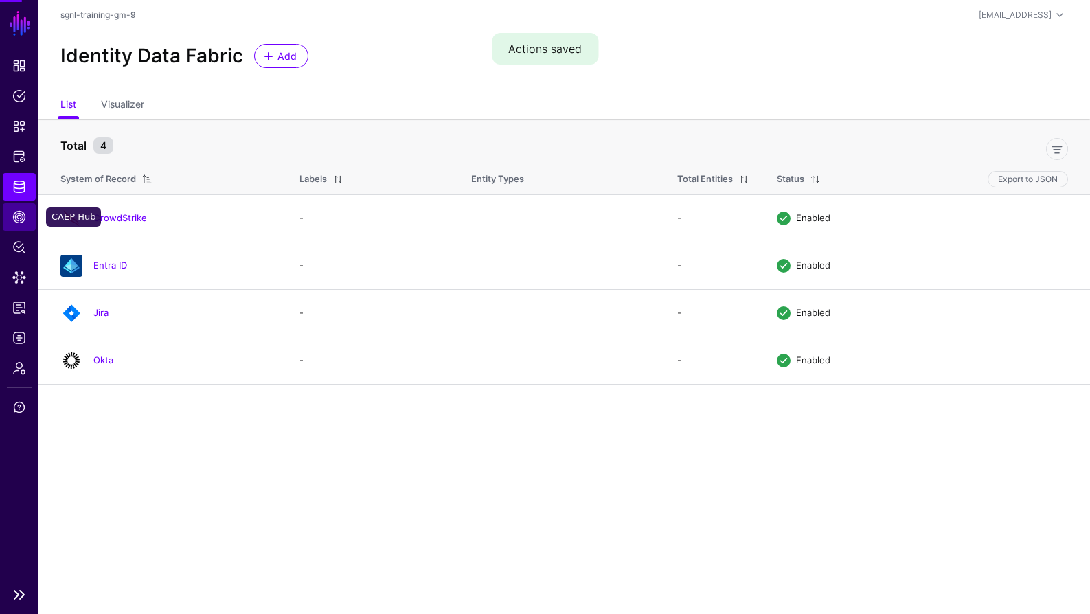
click at [32, 224] on link "CAEP Hub" at bounding box center [19, 216] width 33 height 27
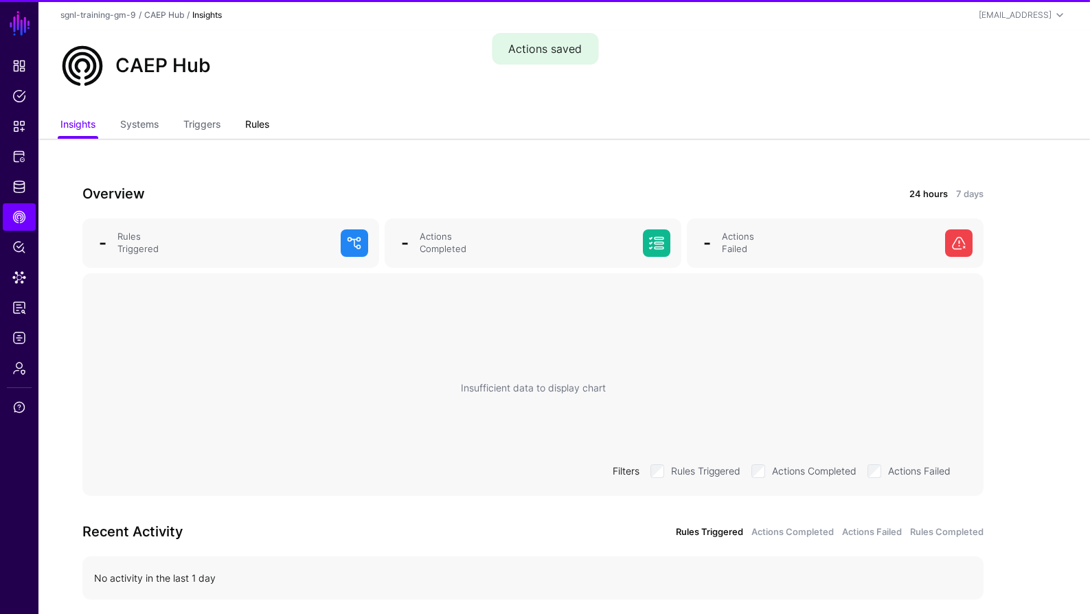
click at [262, 117] on link "Rules" at bounding box center [257, 126] width 24 height 26
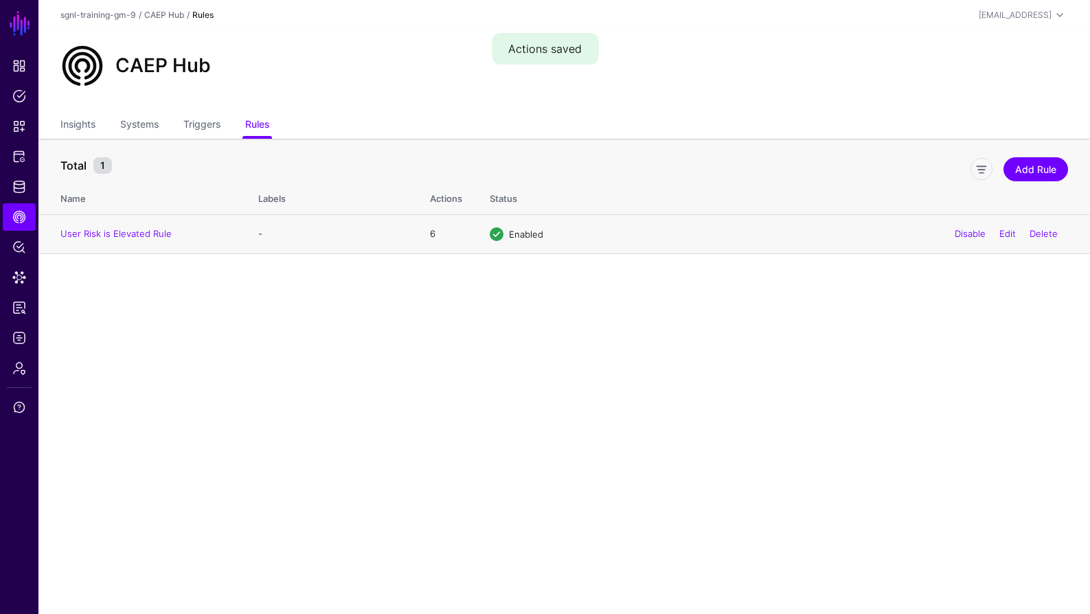
click at [126, 239] on td "User Risk is Elevated Rule" at bounding box center [141, 233] width 206 height 39
click at [159, 229] on link "User Risk is Elevated Rule" at bounding box center [115, 233] width 111 height 11
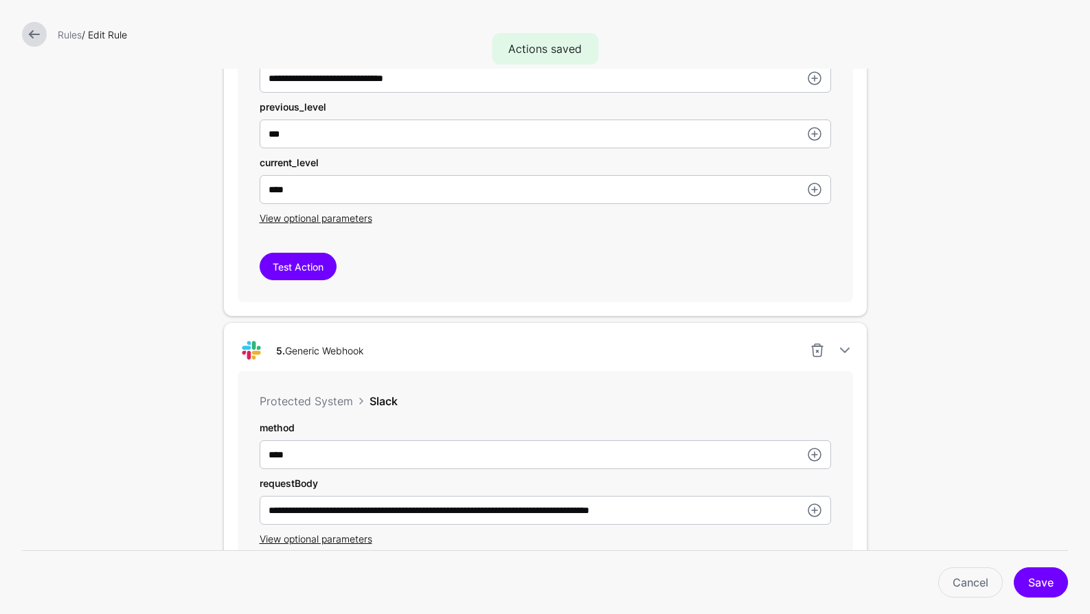
scroll to position [1980, 0]
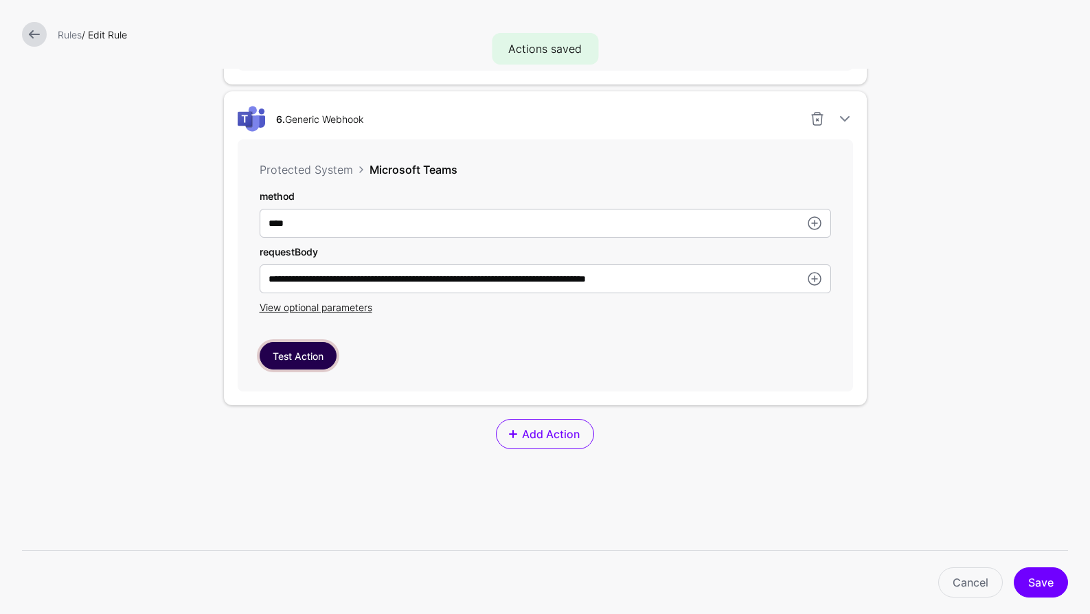
click at [318, 347] on button "Test Action" at bounding box center [298, 355] width 77 height 27
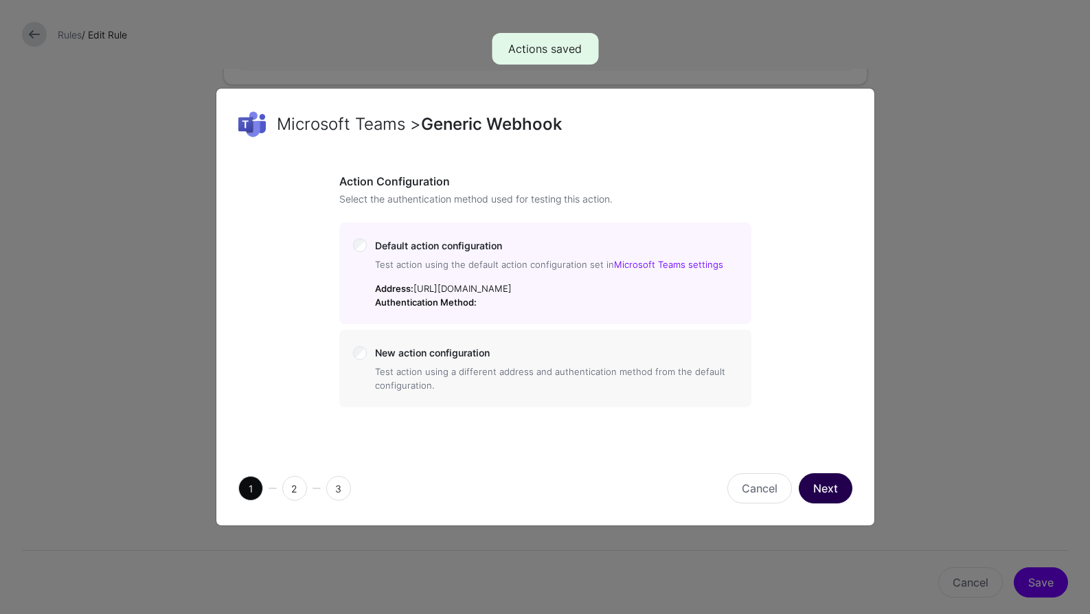
click at [835, 503] on button "Next" at bounding box center [826, 488] width 54 height 30
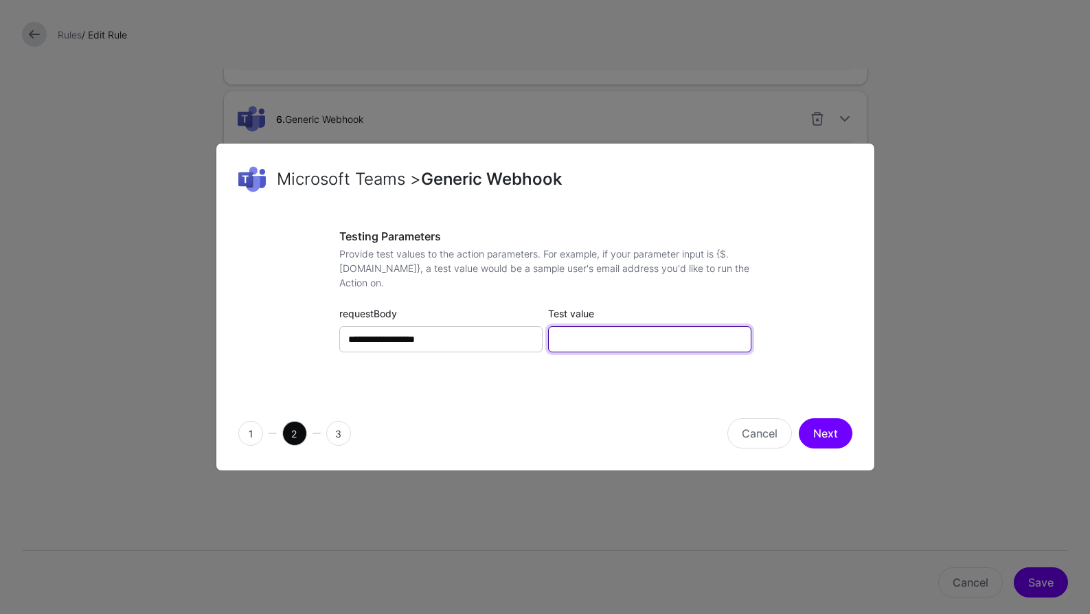
click at [626, 348] on input "Test value" at bounding box center [649, 339] width 203 height 26
type input "**********"
click at [828, 425] on button "Next" at bounding box center [826, 433] width 54 height 30
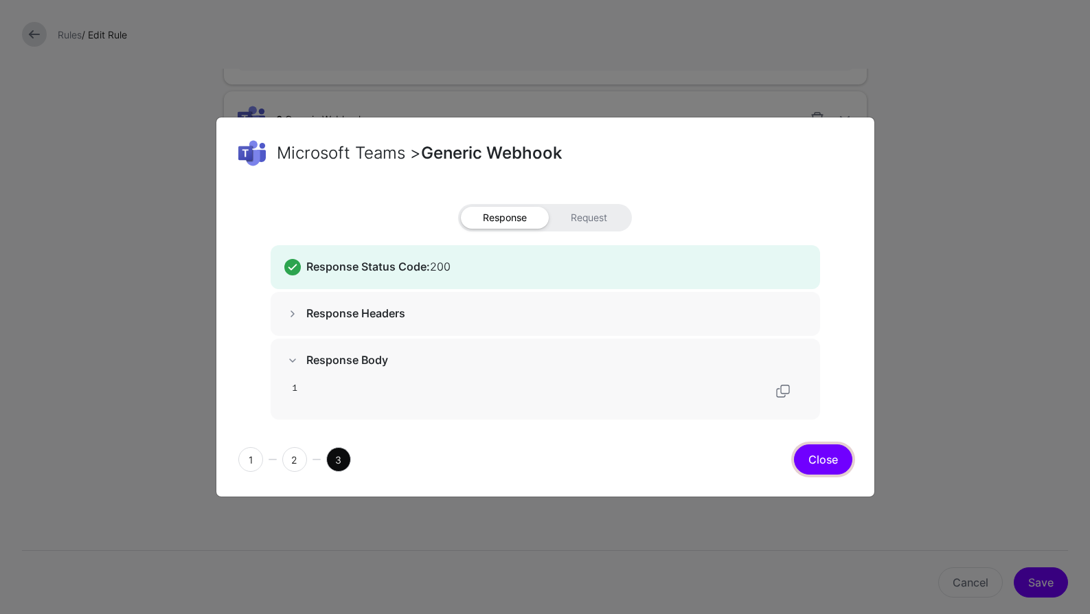
click at [830, 462] on button "Close" at bounding box center [823, 459] width 58 height 30
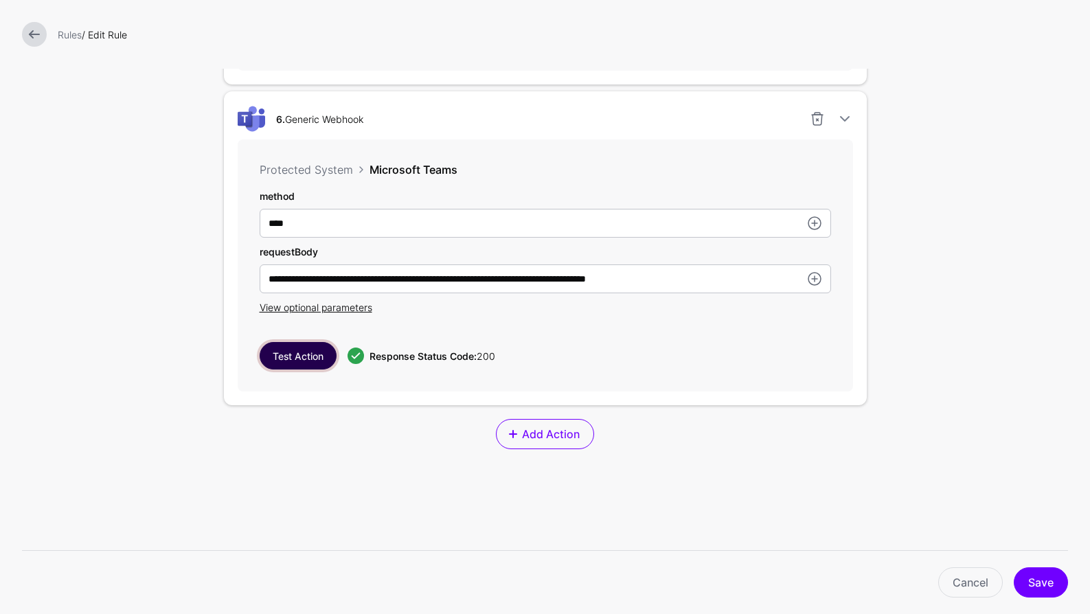
click at [830, 440] on button "Close" at bounding box center [823, 425] width 58 height 30
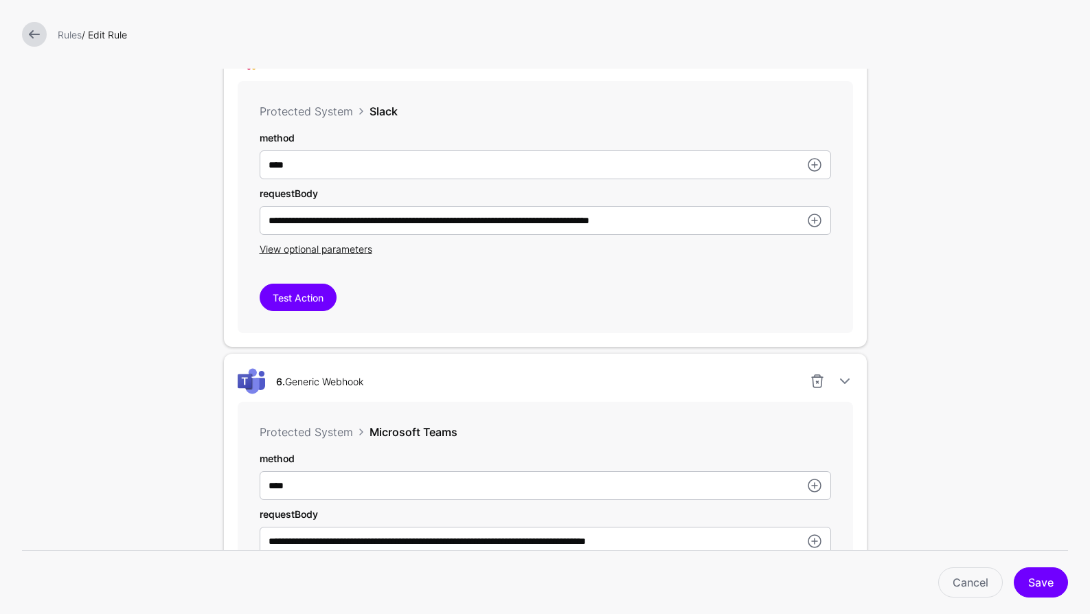
scroll to position [1931, 0]
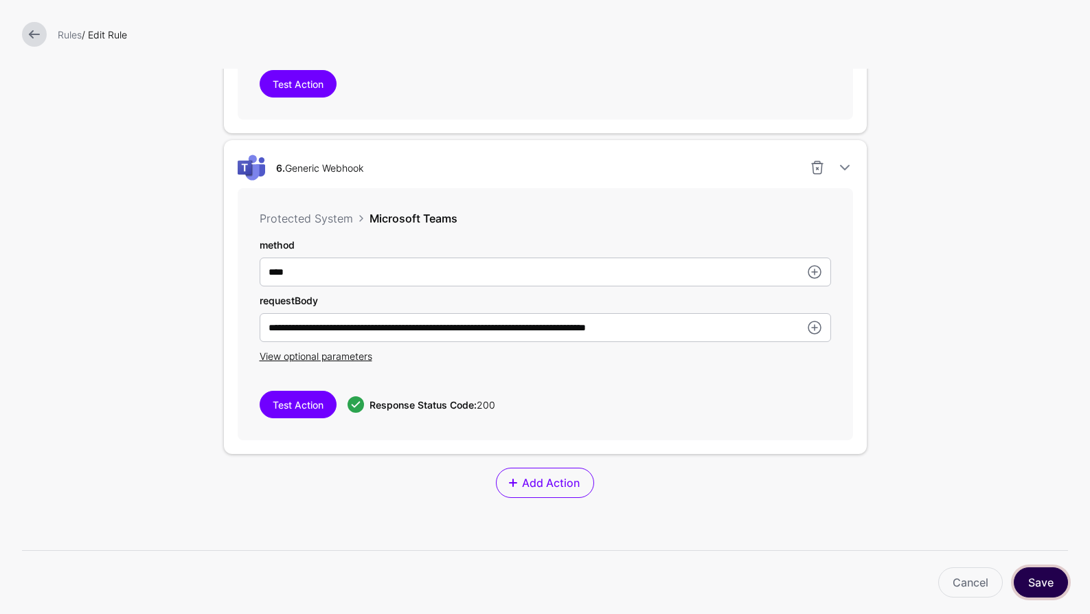
click at [1039, 576] on button "Save" at bounding box center [1041, 582] width 54 height 30
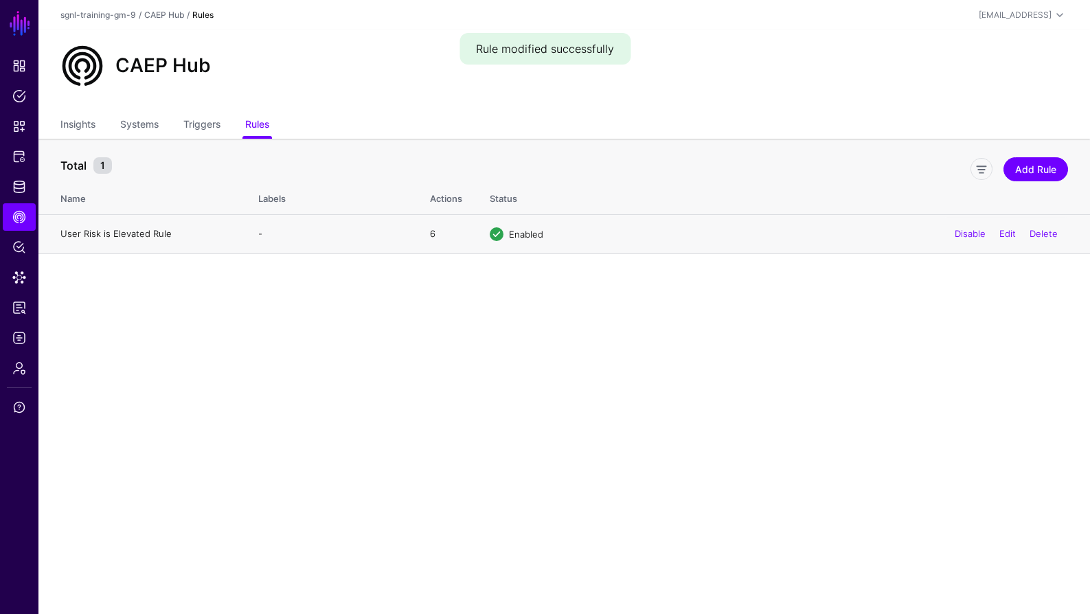
click at [147, 236] on link "User Risk is Elevated Rule" at bounding box center [115, 233] width 111 height 11
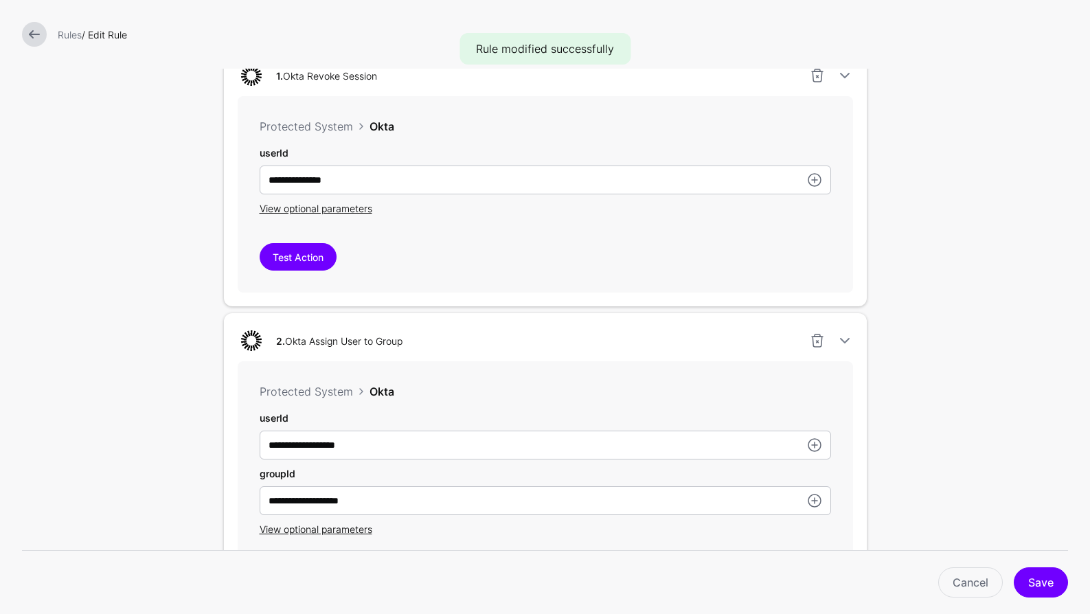
scroll to position [361, 0]
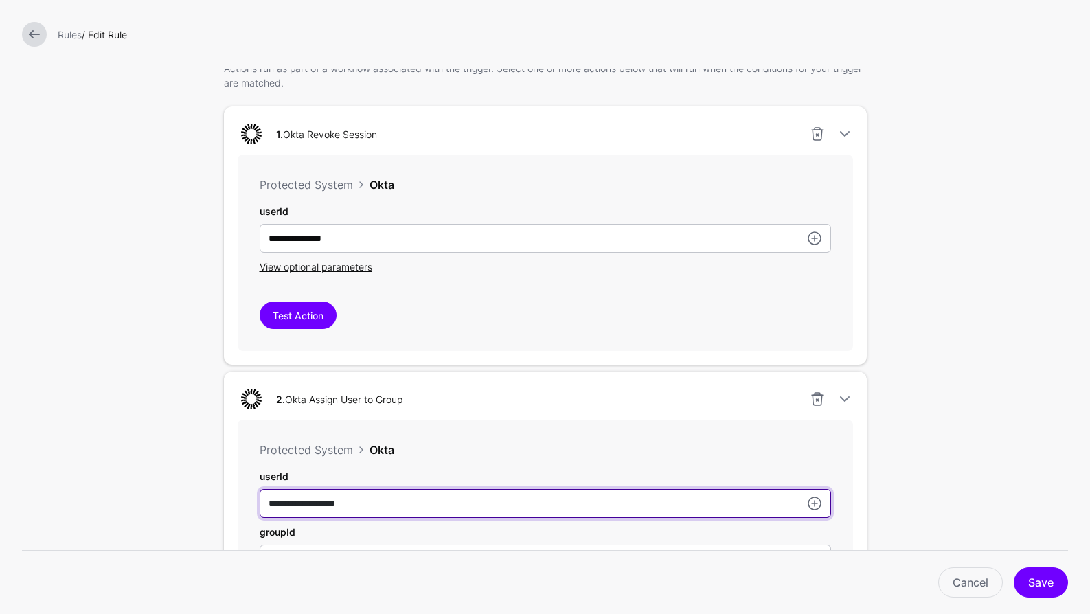
drag, startPoint x: 284, startPoint y: 502, endPoint x: 236, endPoint y: 501, distance: 48.8
click at [236, 500] on div "**********" at bounding box center [545, 529] width 643 height 314
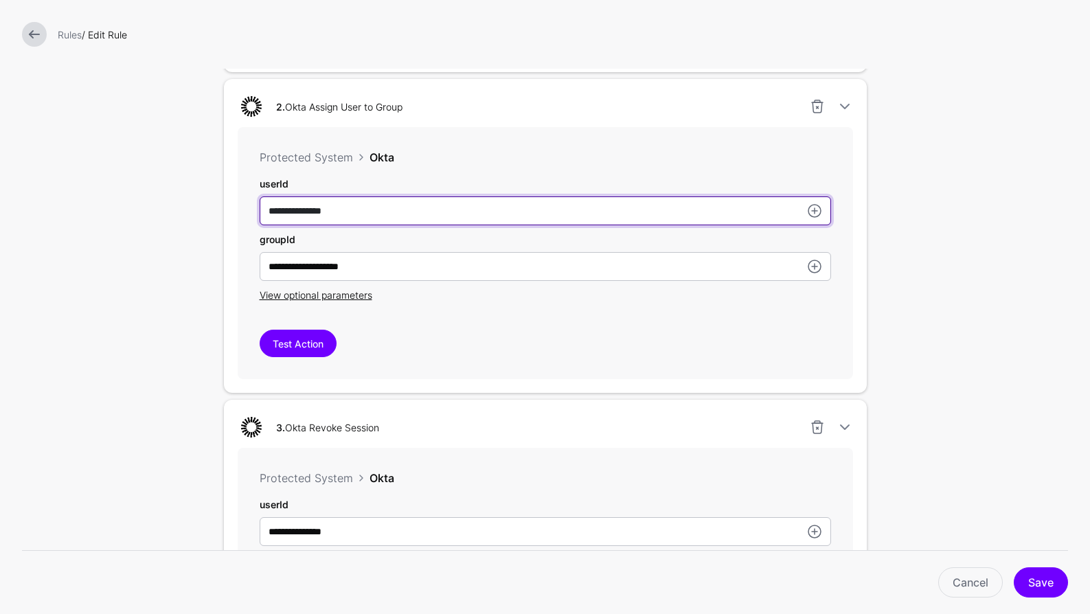
scroll to position [857, 0]
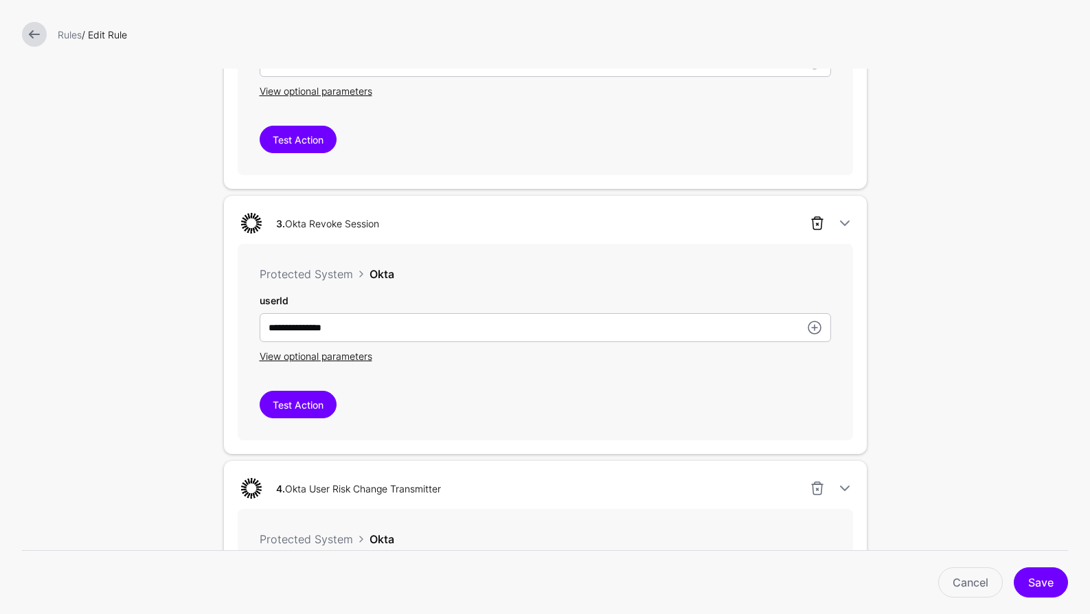
type input "**********"
click at [817, 227] on link at bounding box center [817, 223] width 16 height 16
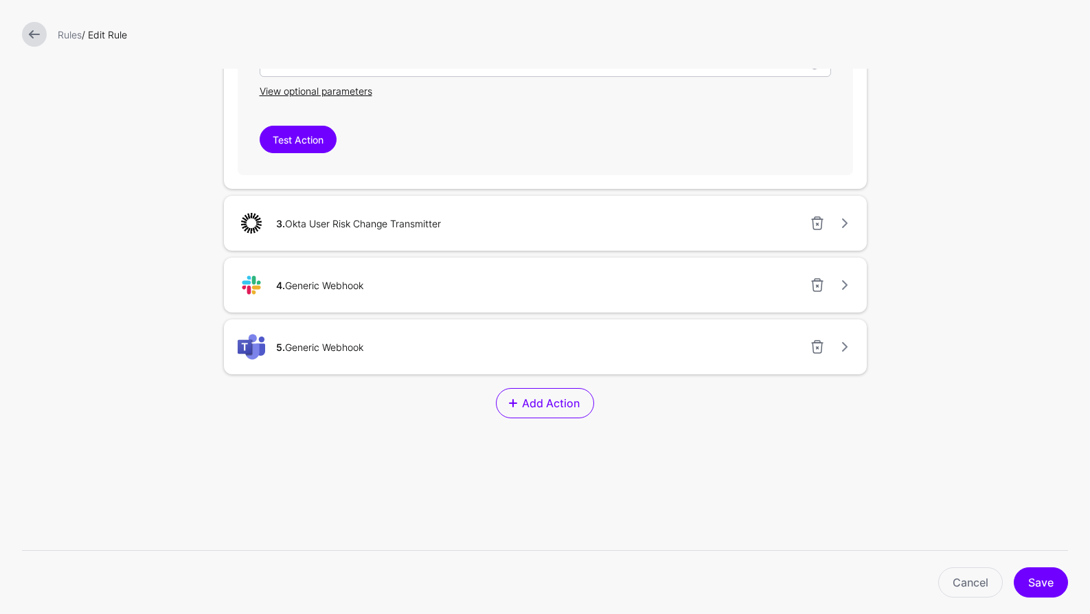
scroll to position [664, 0]
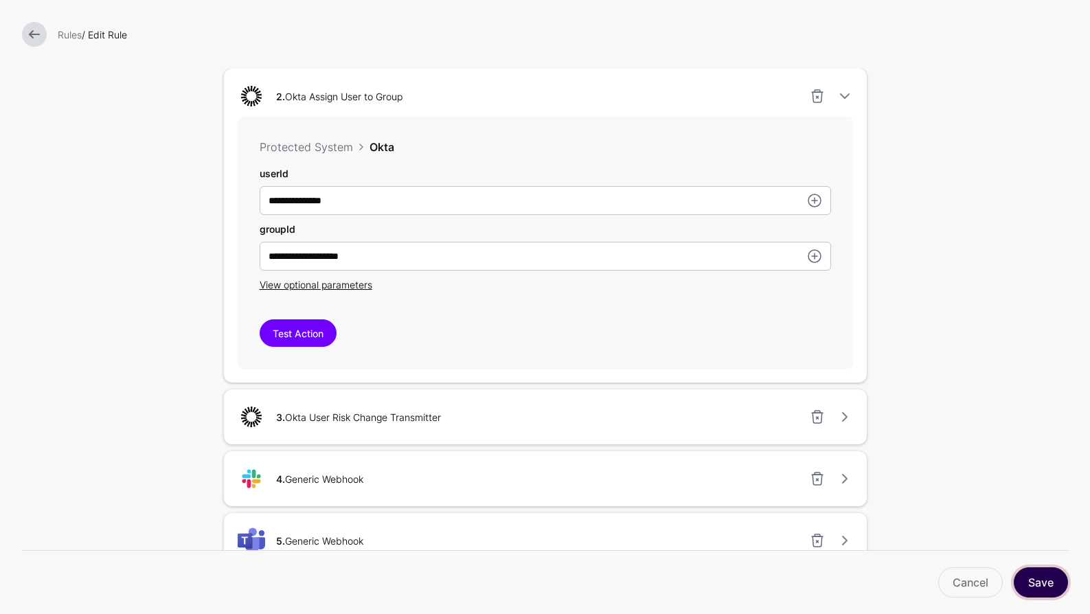
click at [1047, 576] on button "Save" at bounding box center [1041, 582] width 54 height 30
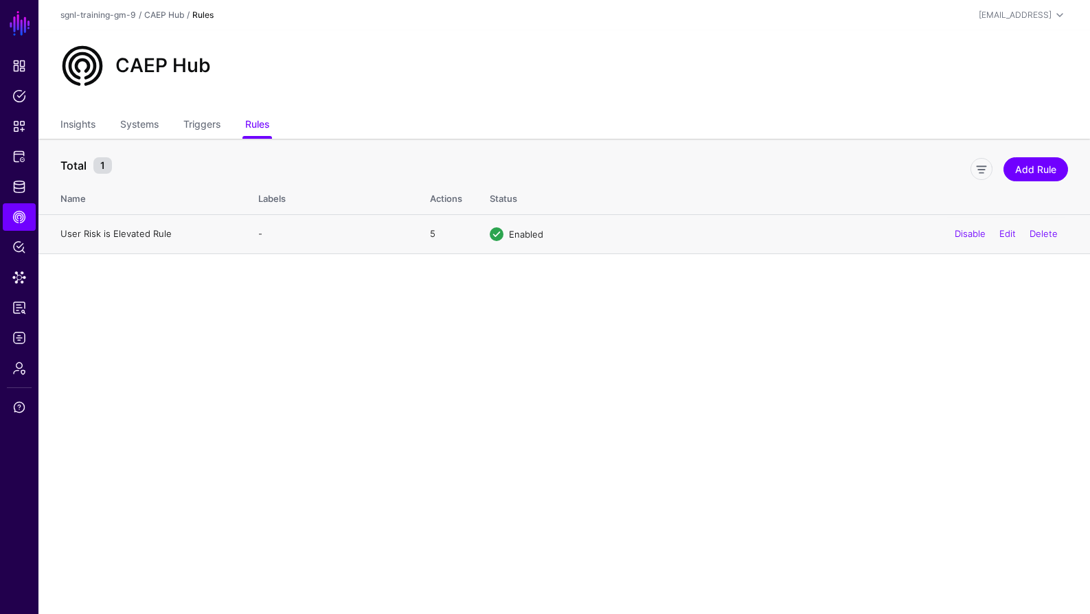
click at [91, 234] on link "User Risk is Elevated Rule" at bounding box center [115, 233] width 111 height 11
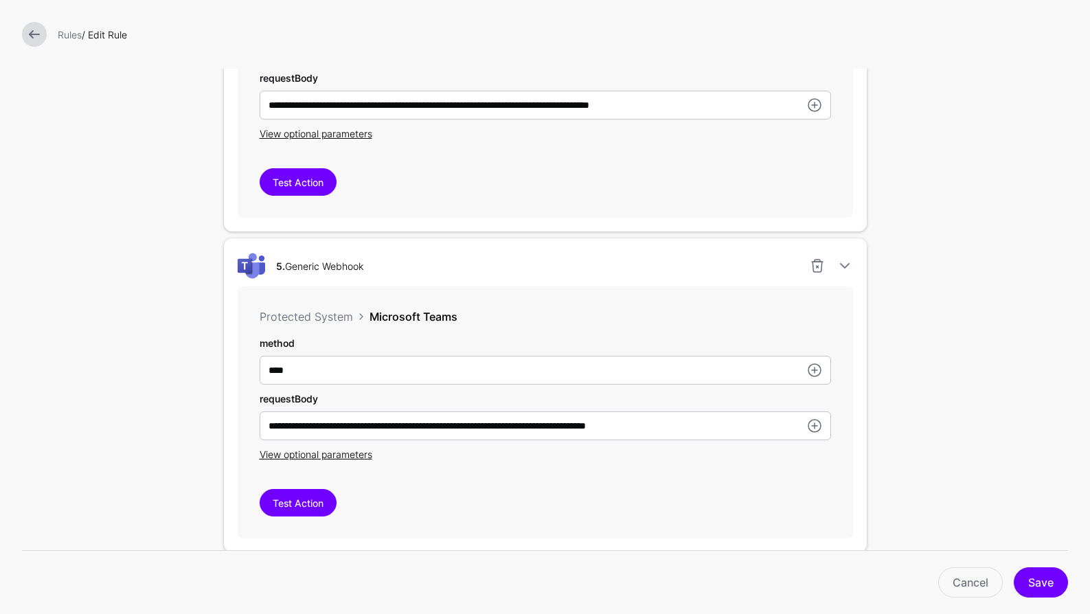
scroll to position [1615, 0]
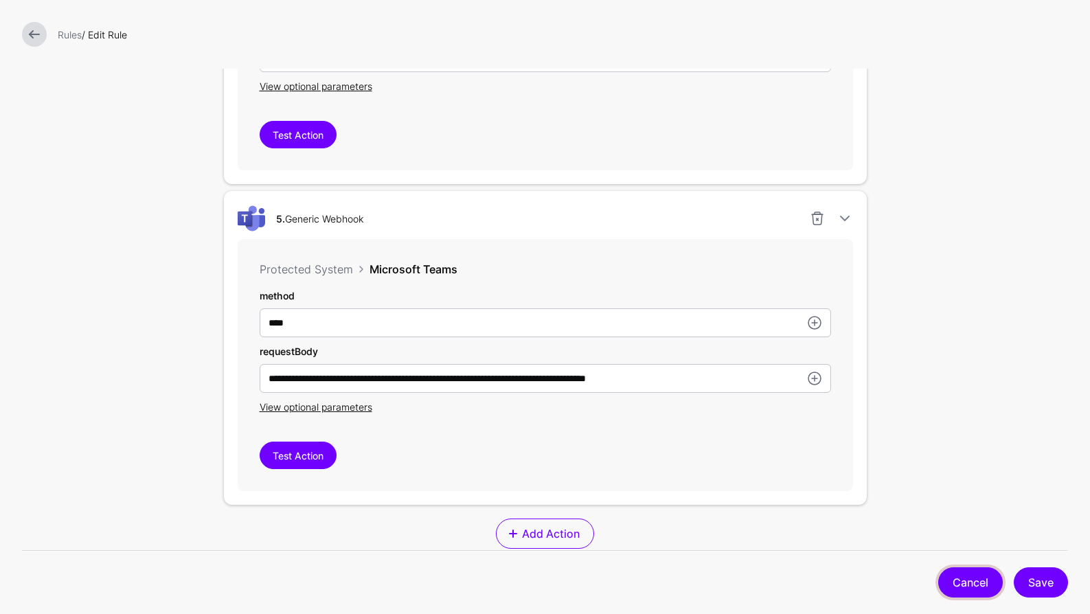
click at [964, 580] on link "Cancel" at bounding box center [970, 582] width 65 height 30
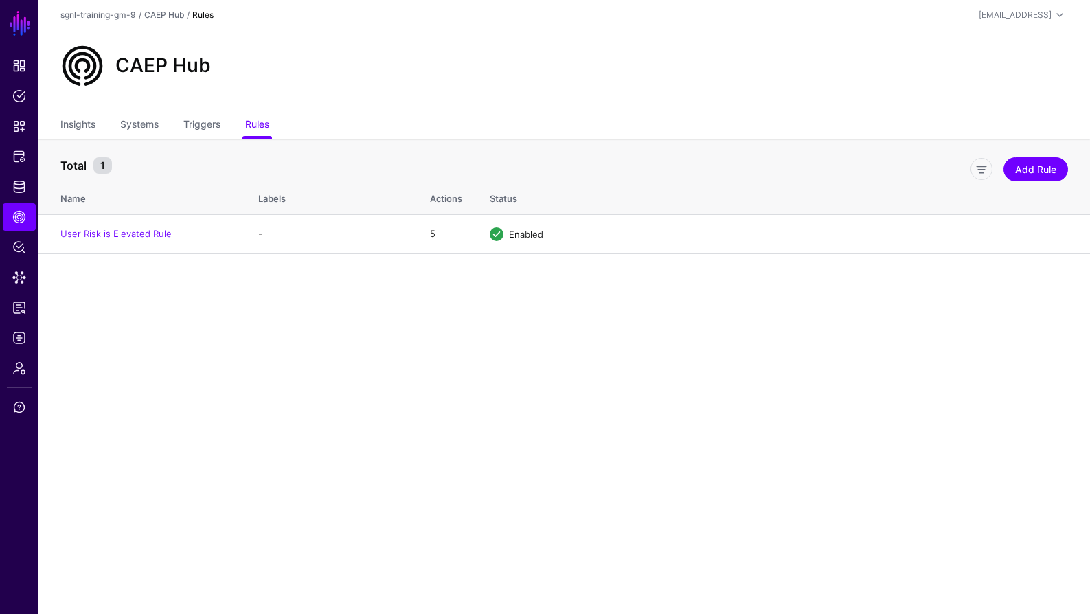
click at [563, 365] on main "SGNL Dashboard Policies Snippets Protected Systems Identity Data Fabric CAEP Hu…" at bounding box center [545, 307] width 1090 height 614
click at [62, 126] on link "Insights" at bounding box center [77, 126] width 35 height 26
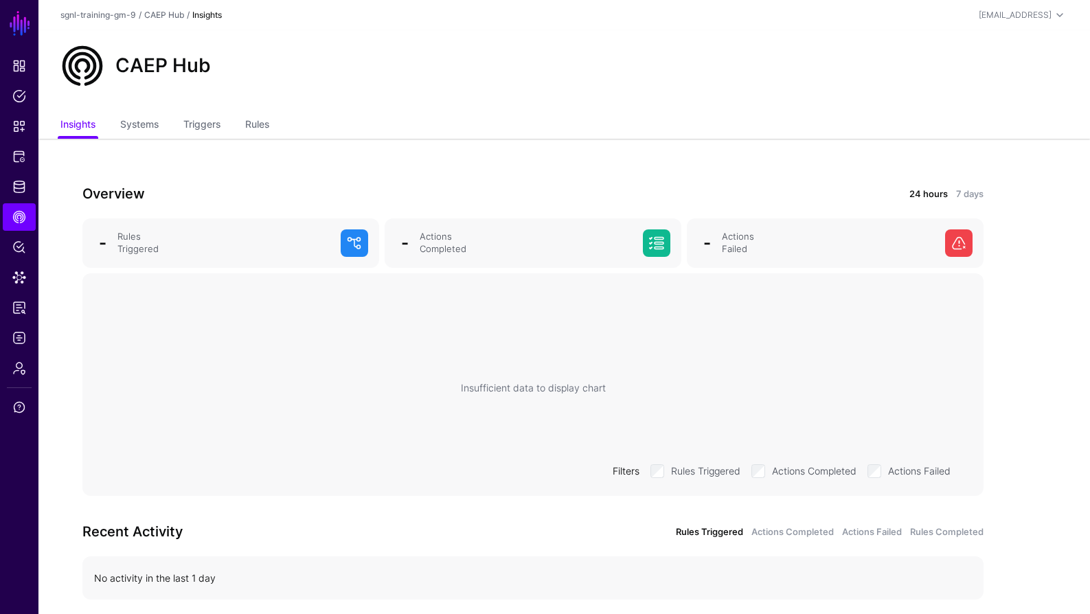
scroll to position [54, 0]
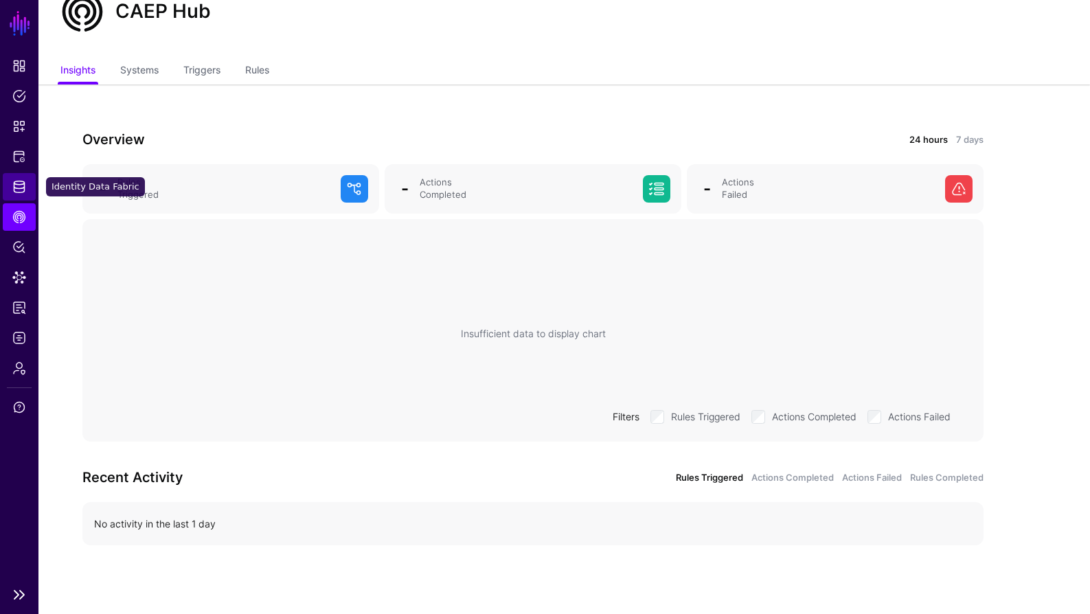
click at [19, 188] on span "Identity Data Fabric" at bounding box center [19, 187] width 14 height 14
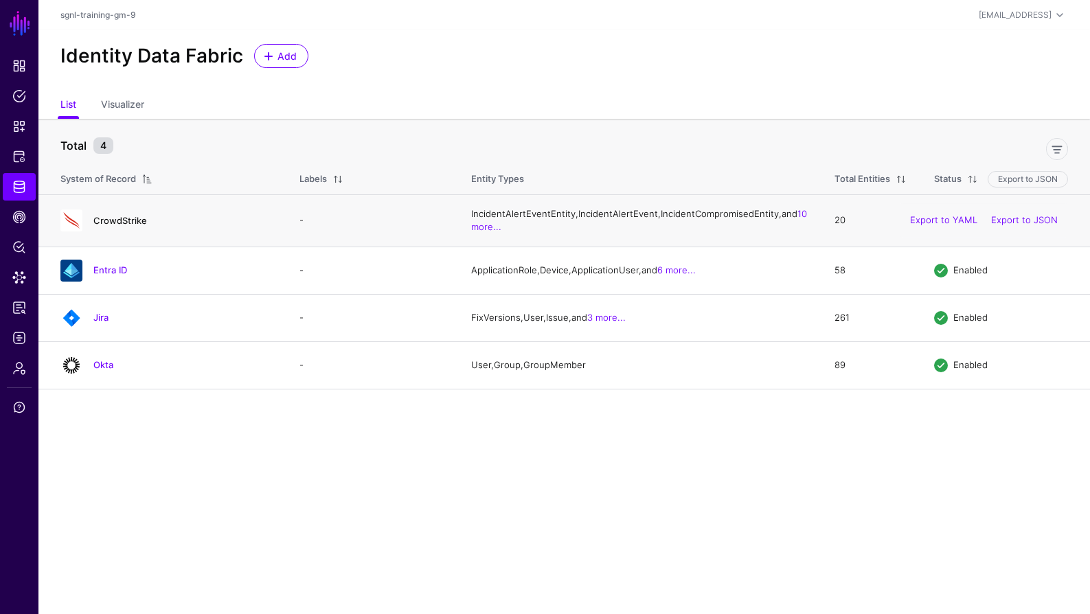
click at [132, 226] on link "CrowdStrike" at bounding box center [120, 220] width 54 height 11
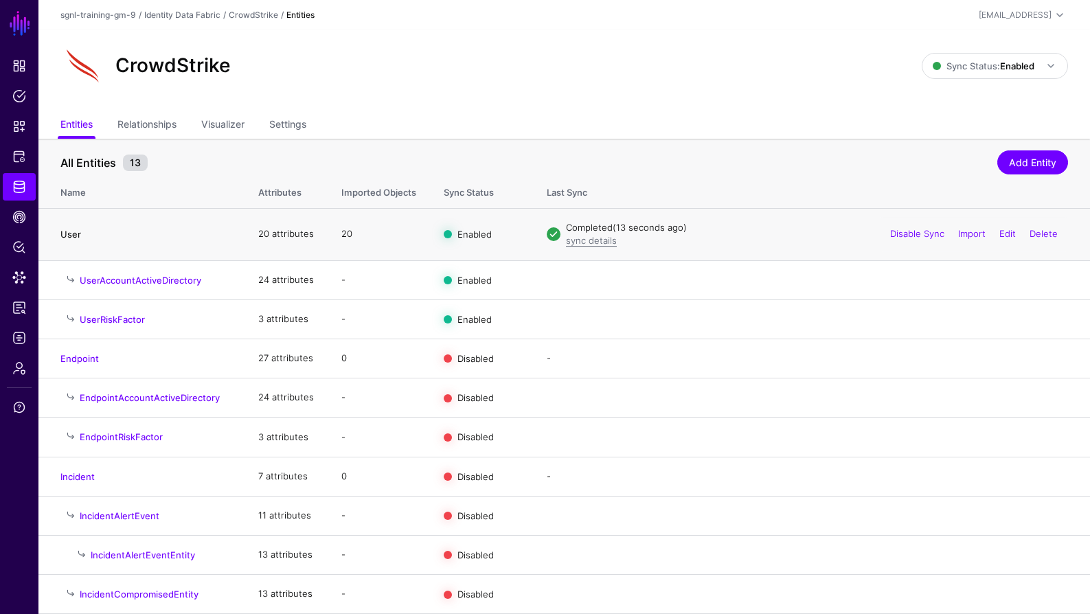
click at [78, 234] on link "User" at bounding box center [70, 234] width 21 height 11
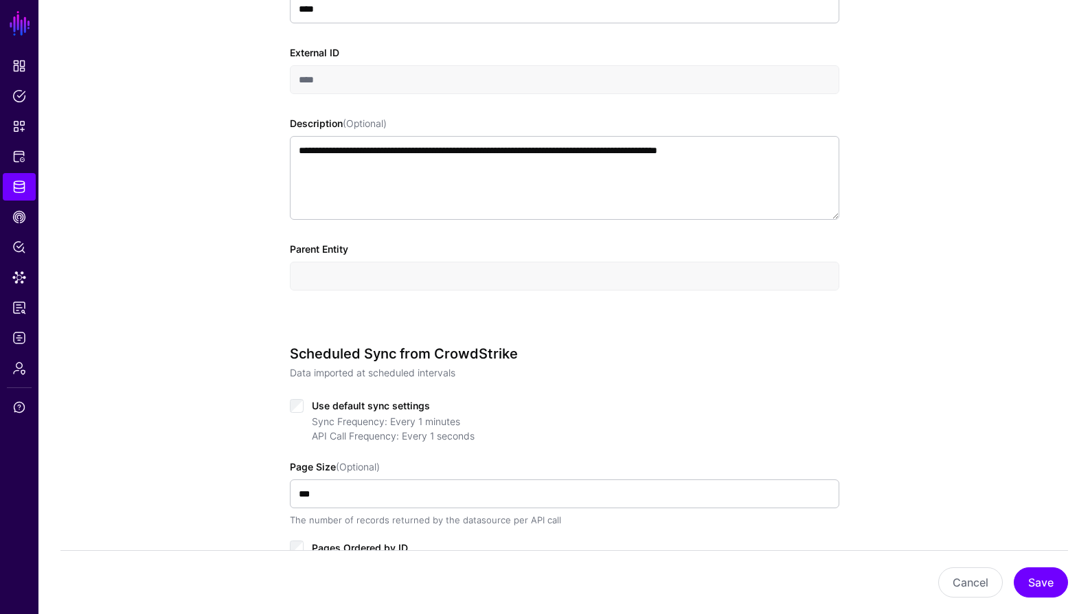
scroll to position [630, 0]
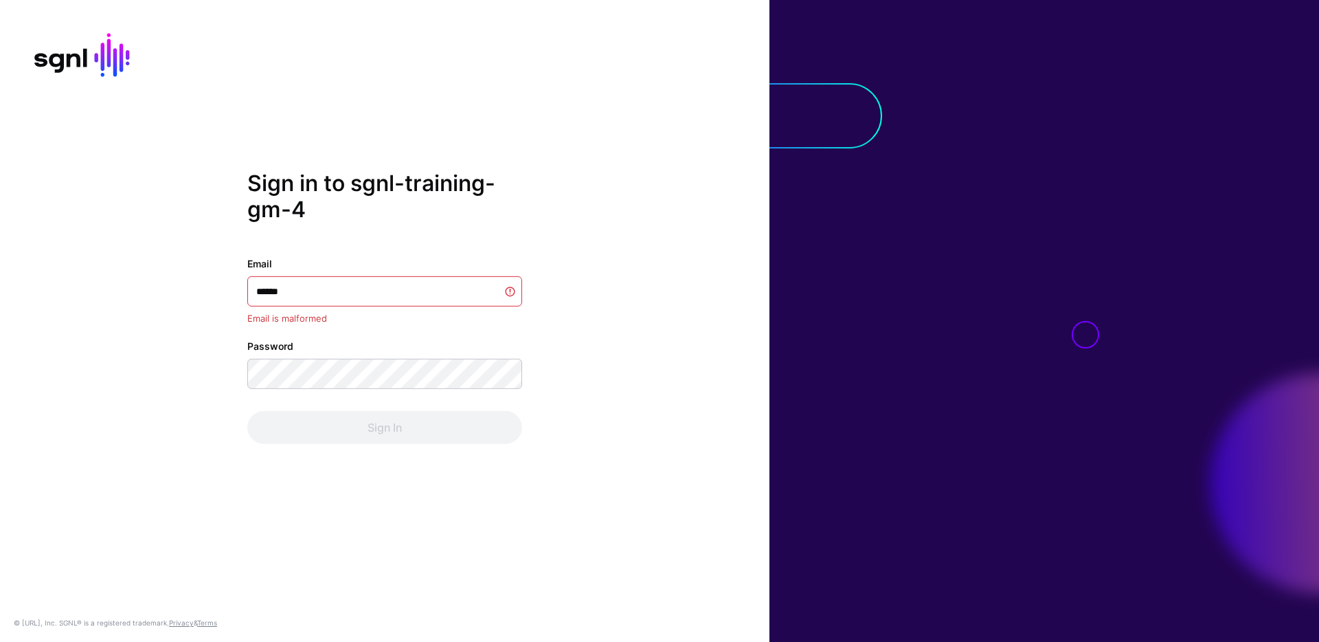
type input "*******"
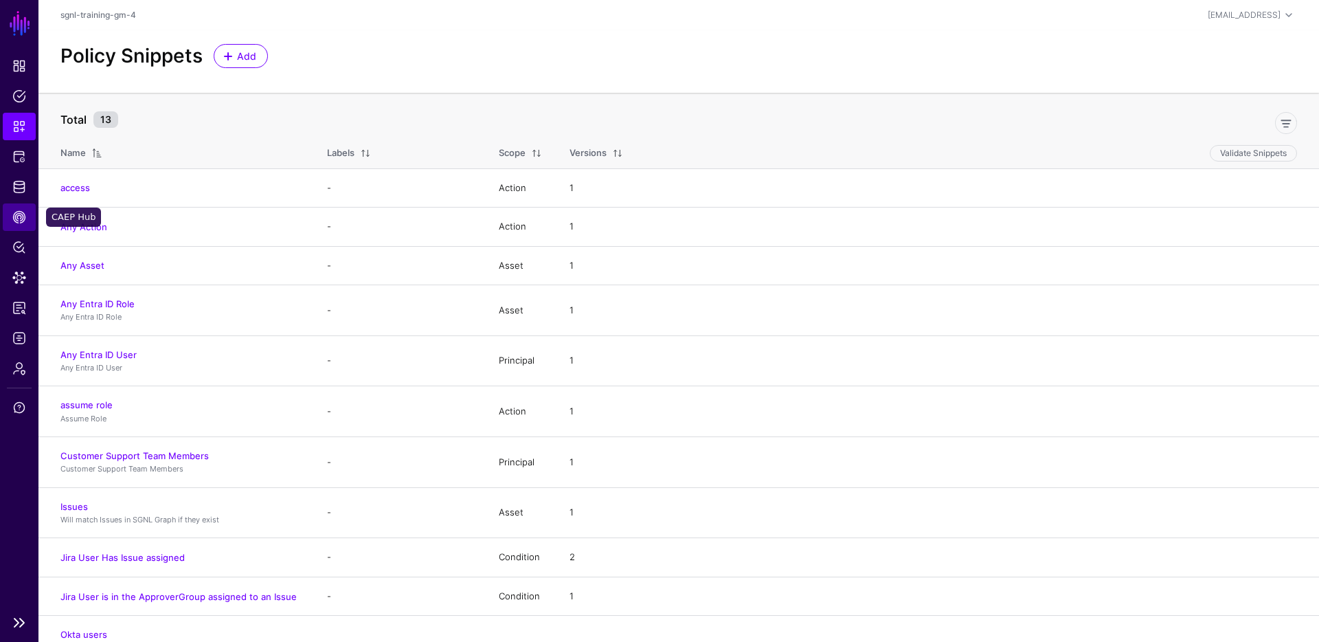
click at [20, 217] on span "CAEP Hub" at bounding box center [19, 217] width 14 height 14
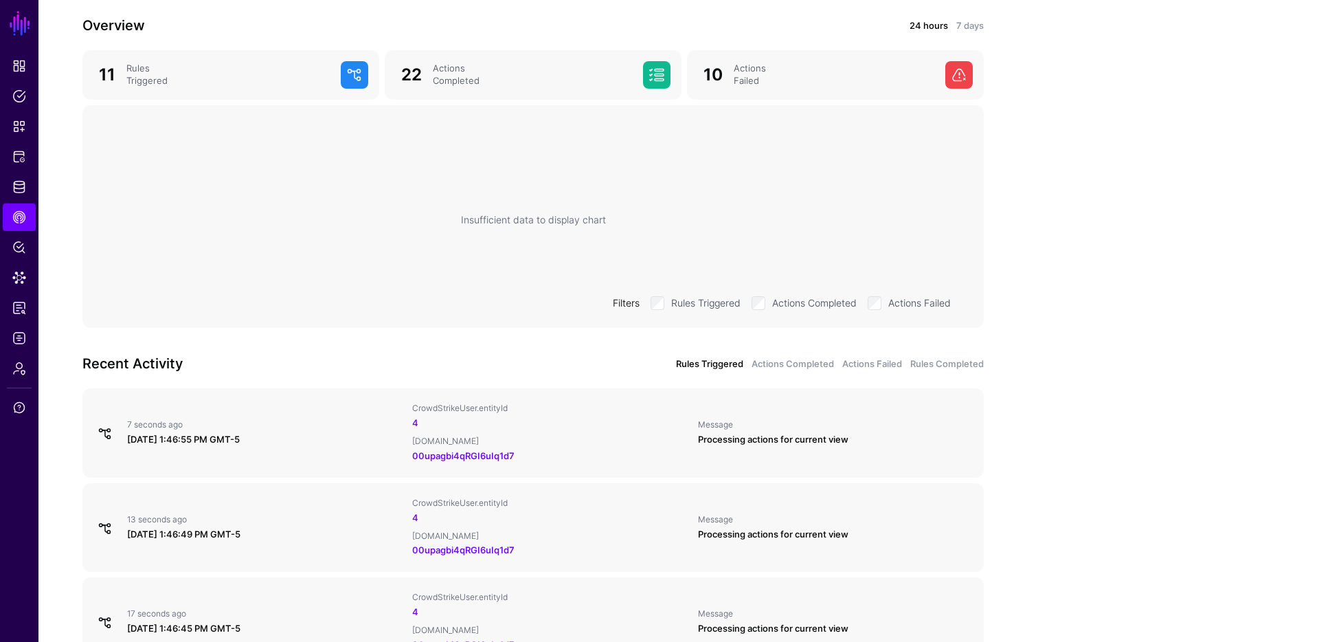
scroll to position [253, 0]
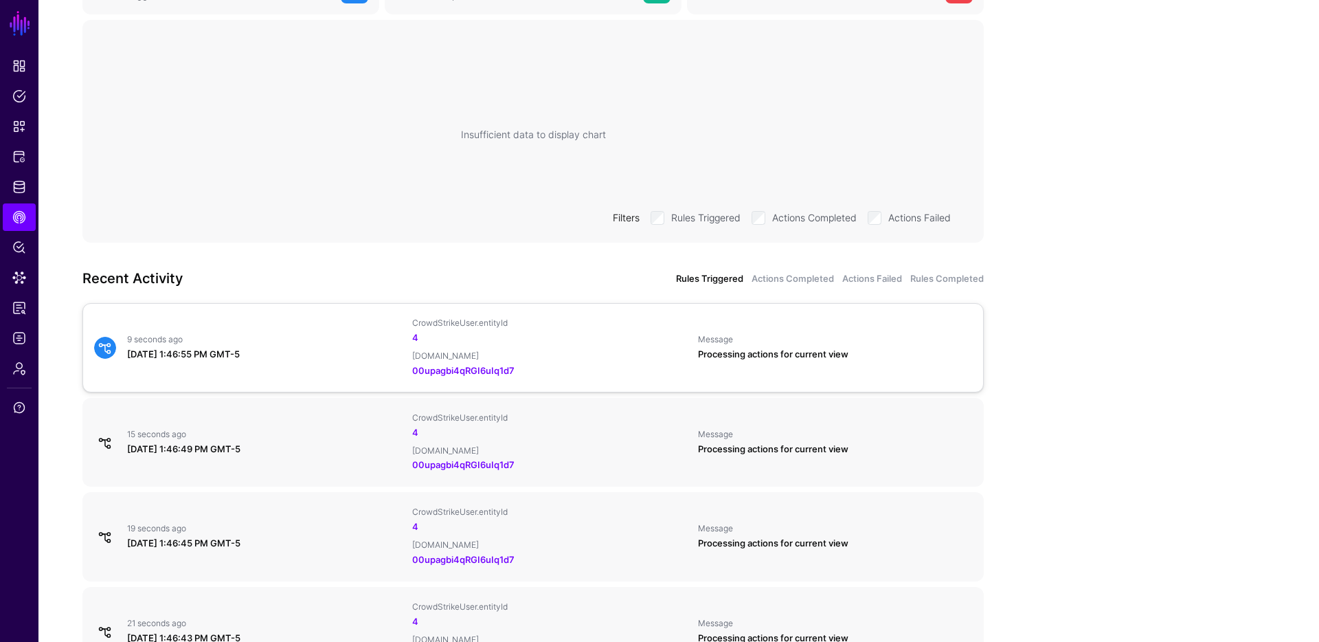
click at [345, 341] on div "9 seconds ago" at bounding box center [264, 339] width 274 height 11
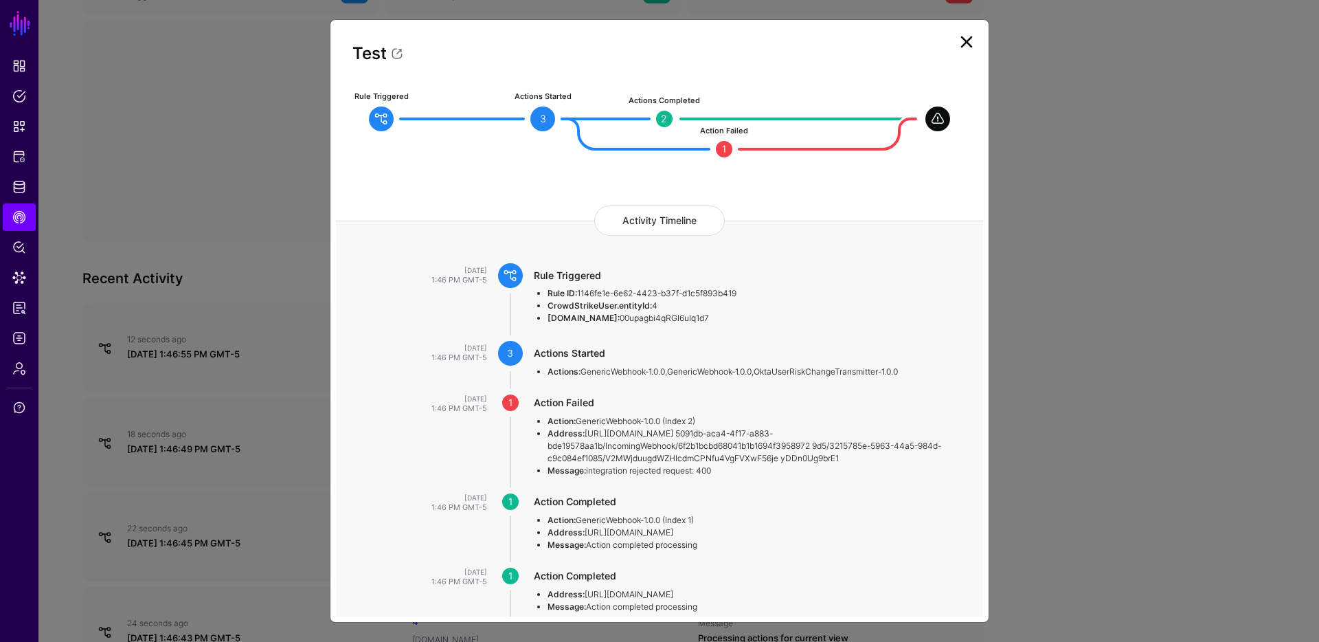
click at [648, 458] on li "Address: https://sgnlai.webhook.office.com/webhookb2/6991f5ec-b809-44fa-9251-e5…" at bounding box center [751, 445] width 409 height 37
drag, startPoint x: 614, startPoint y: 471, endPoint x: 589, endPoint y: 470, distance: 25.4
click at [589, 464] on li "Address: https://sgnlai.webhook.office.com/webhookb2/6991f5ec-b809-44fa-9251-e5…" at bounding box center [751, 445] width 409 height 37
click at [618, 464] on li "Address: https://sgnlai.webhook.office.com/webhookb2/6991f5ec-b809-44fa-9251-e5…" at bounding box center [751, 445] width 409 height 37
drag, startPoint x: 618, startPoint y: 426, endPoint x: 648, endPoint y: 460, distance: 46.2
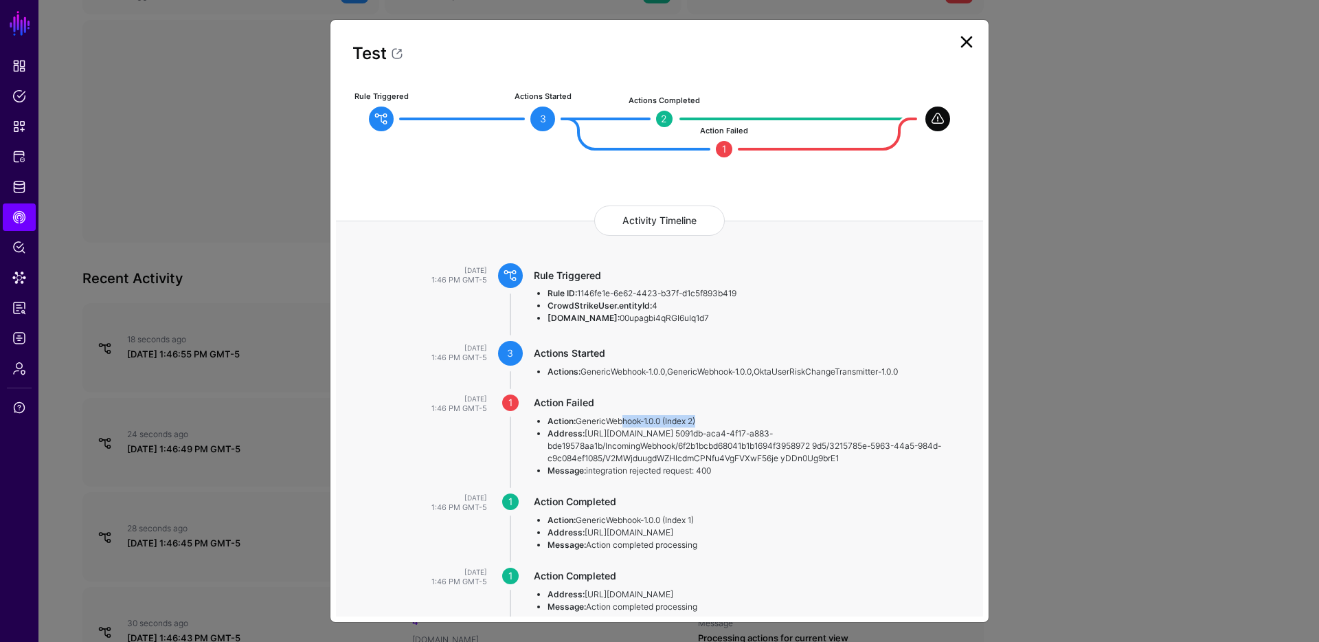
click at [618, 426] on ul "Action: GenericWebhook-1.0.0 (Index 2) Address: https://sgnlai.webhook.office.c…" at bounding box center [745, 446] width 422 height 62
drag, startPoint x: 648, startPoint y: 461, endPoint x: 617, endPoint y: 473, distance: 33.9
click at [648, 461] on li "Address: https://sgnlai.webhook.office.com/webhookb2/6991f5ec-b809-44fa-9251-e5…" at bounding box center [751, 445] width 409 height 37
drag, startPoint x: 616, startPoint y: 468, endPoint x: 550, endPoint y: 426, distance: 78.7
click at [550, 426] on ul "Action: GenericWebhook-1.0.0 (Index 2) Address: https://sgnlai.webhook.office.c…" at bounding box center [745, 446] width 422 height 62
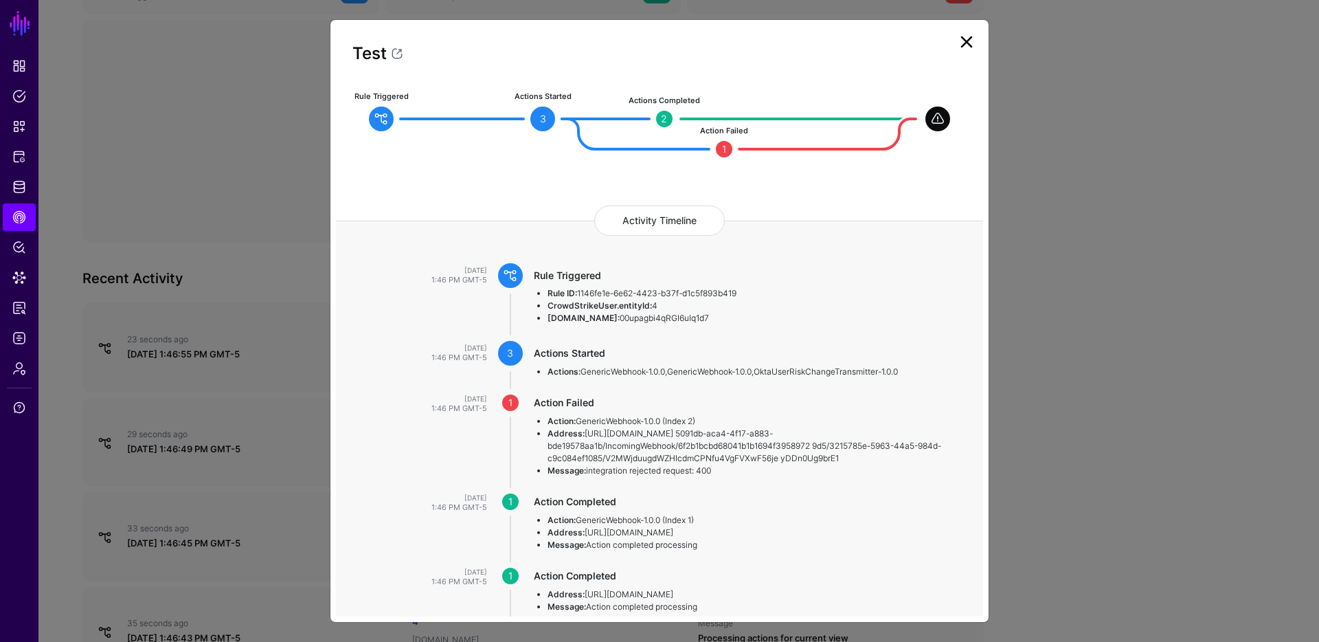
scroll to position [102, 0]
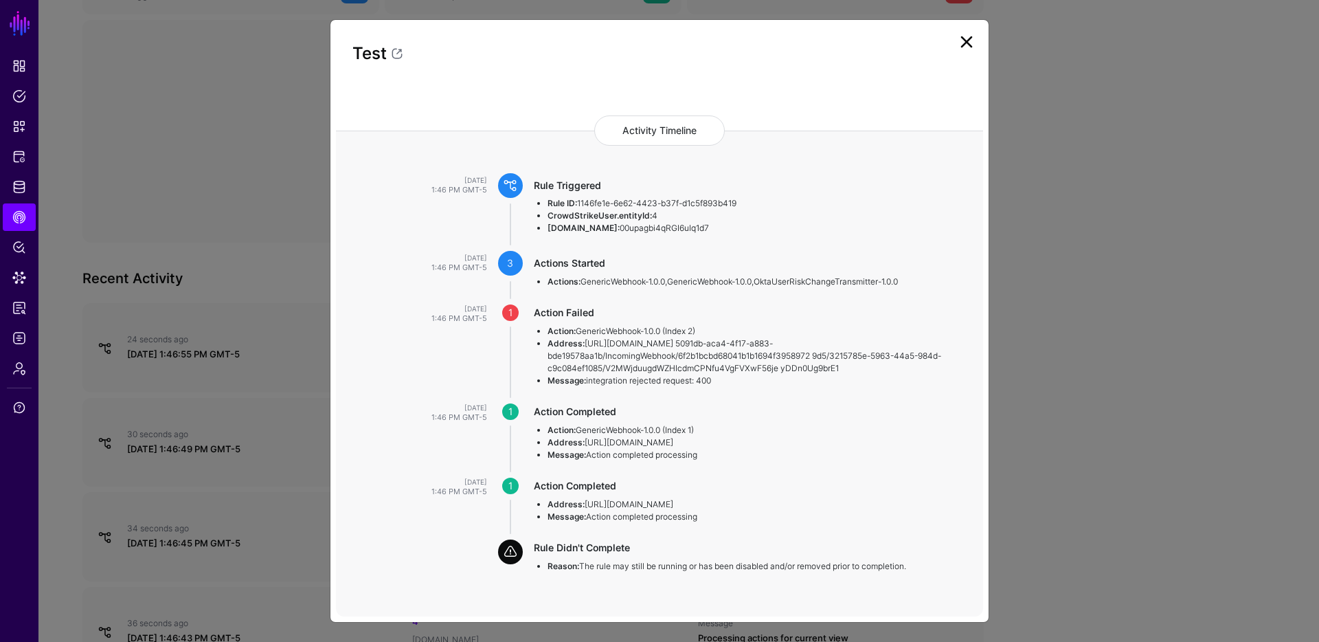
click at [962, 44] on link at bounding box center [966, 42] width 22 height 22
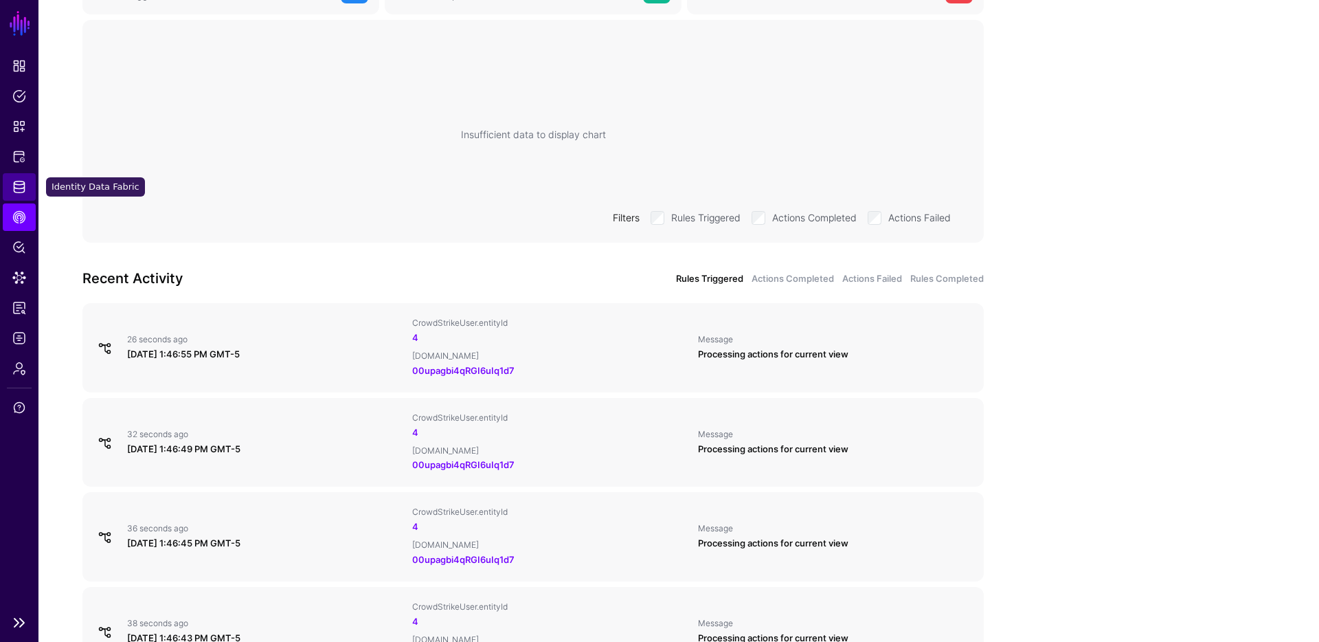
click at [14, 189] on span "Identity Data Fabric" at bounding box center [19, 187] width 14 height 14
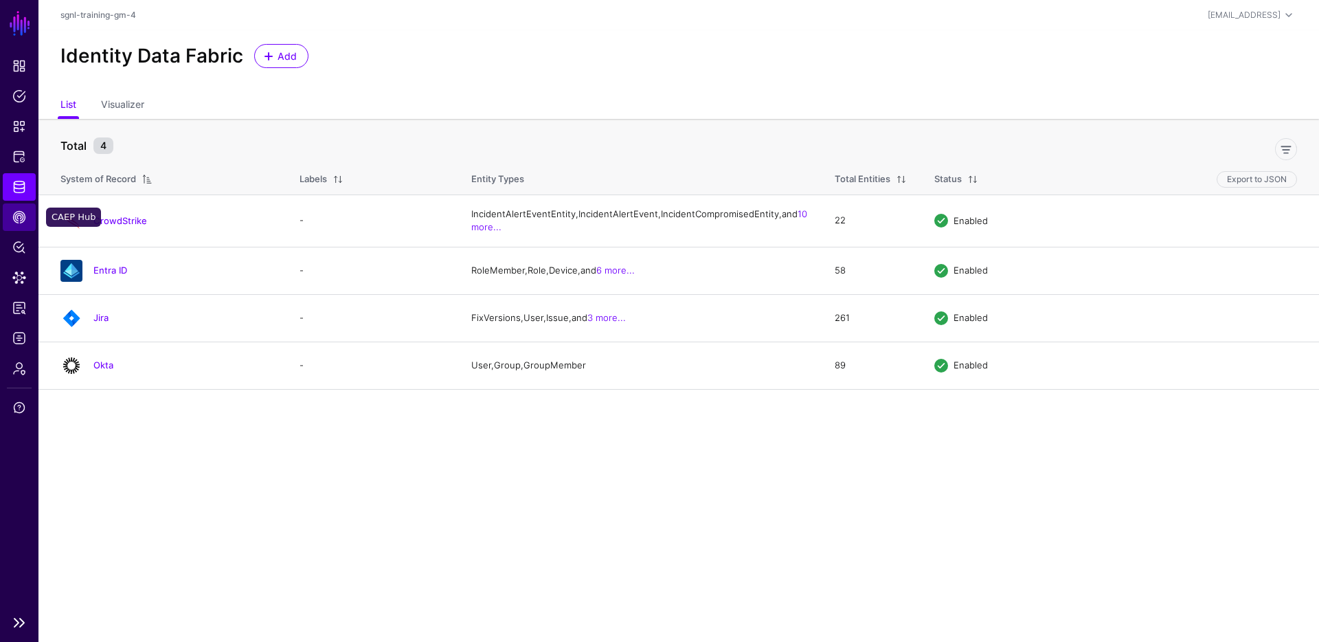
click at [20, 225] on link "CAEP Hub" at bounding box center [19, 216] width 33 height 27
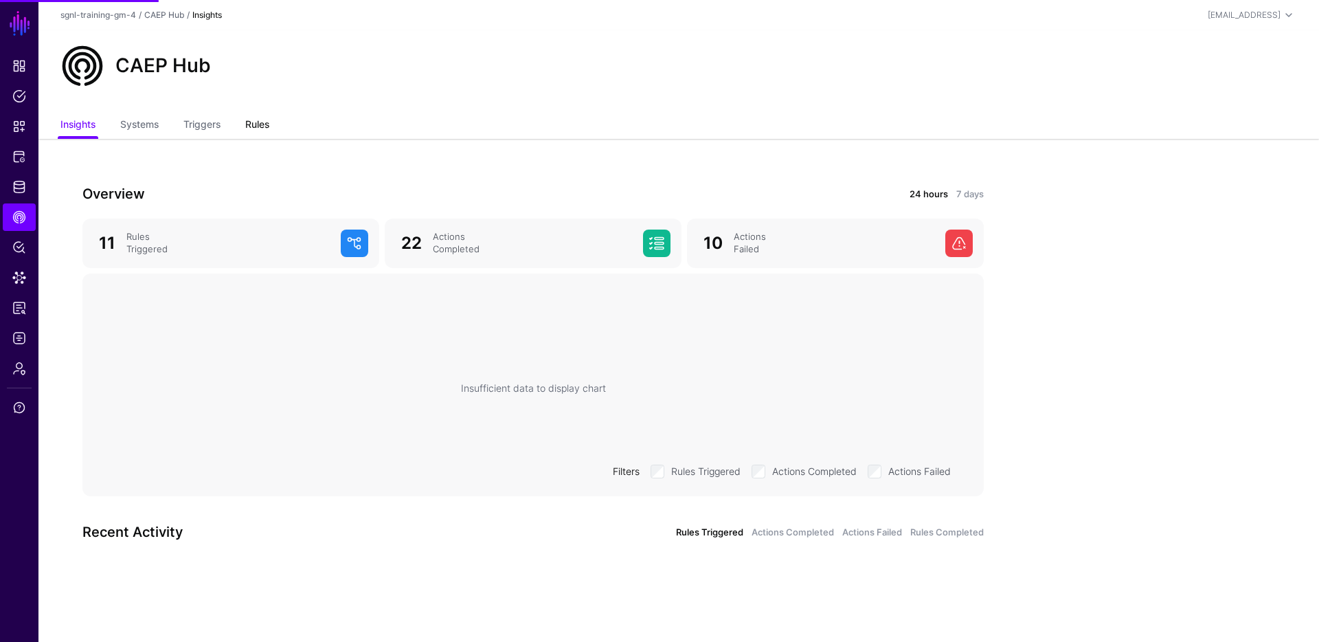
click at [262, 127] on link "Rules" at bounding box center [257, 126] width 24 height 26
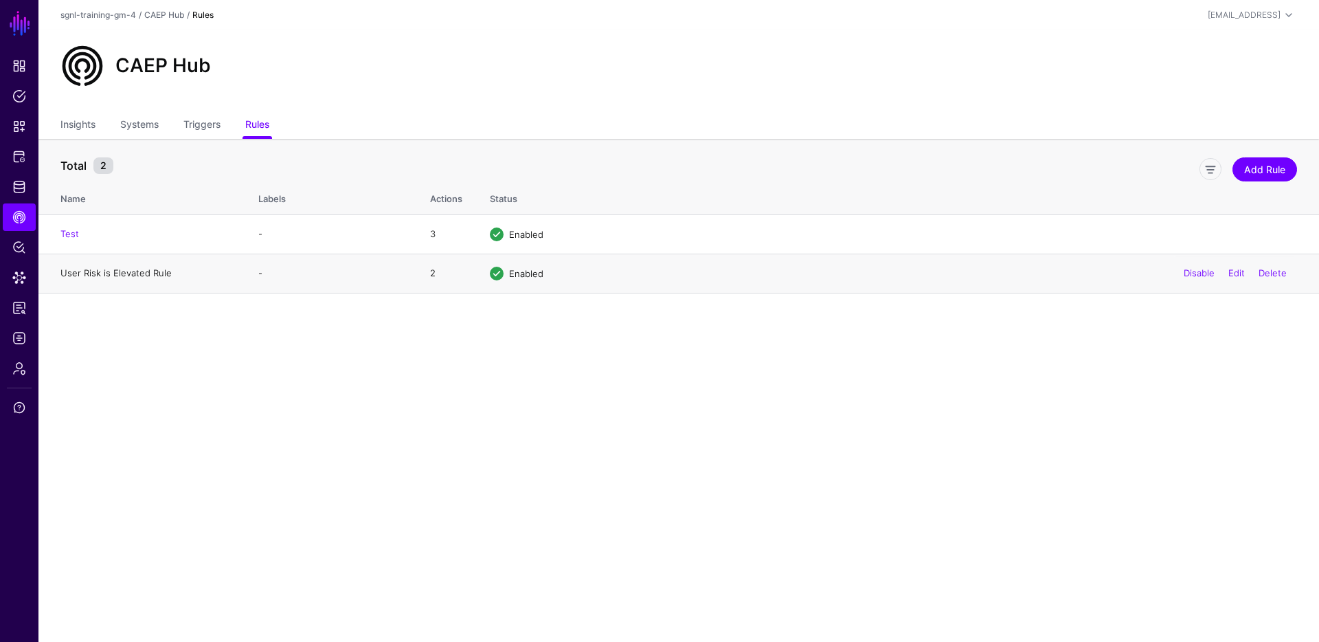
click at [121, 271] on link "User Risk is Elevated Rule" at bounding box center [115, 272] width 111 height 11
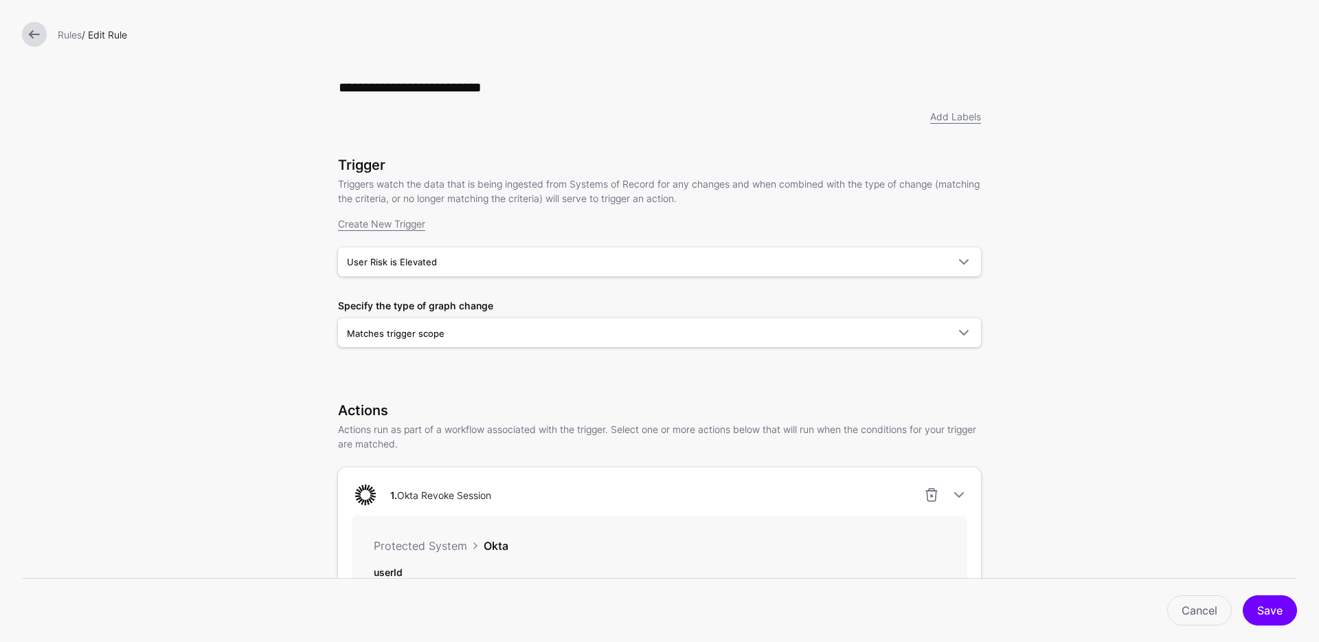
click at [35, 36] on link at bounding box center [34, 34] width 25 height 25
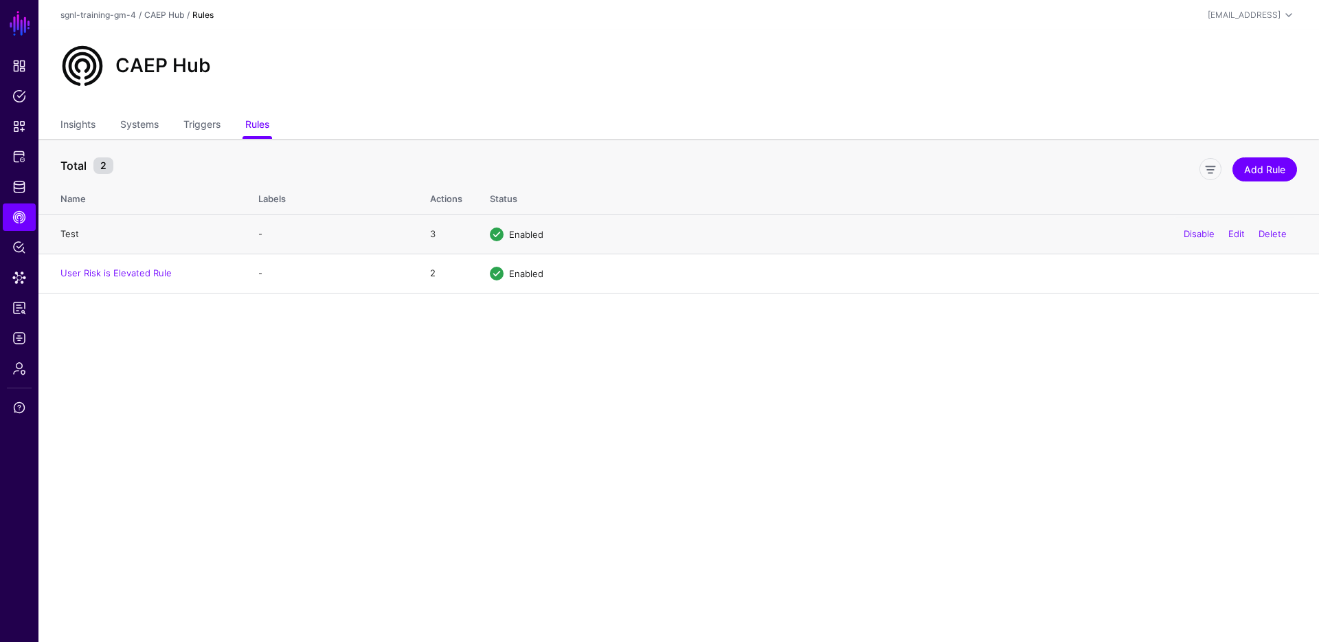
click at [71, 234] on link "Test" at bounding box center [69, 233] width 19 height 11
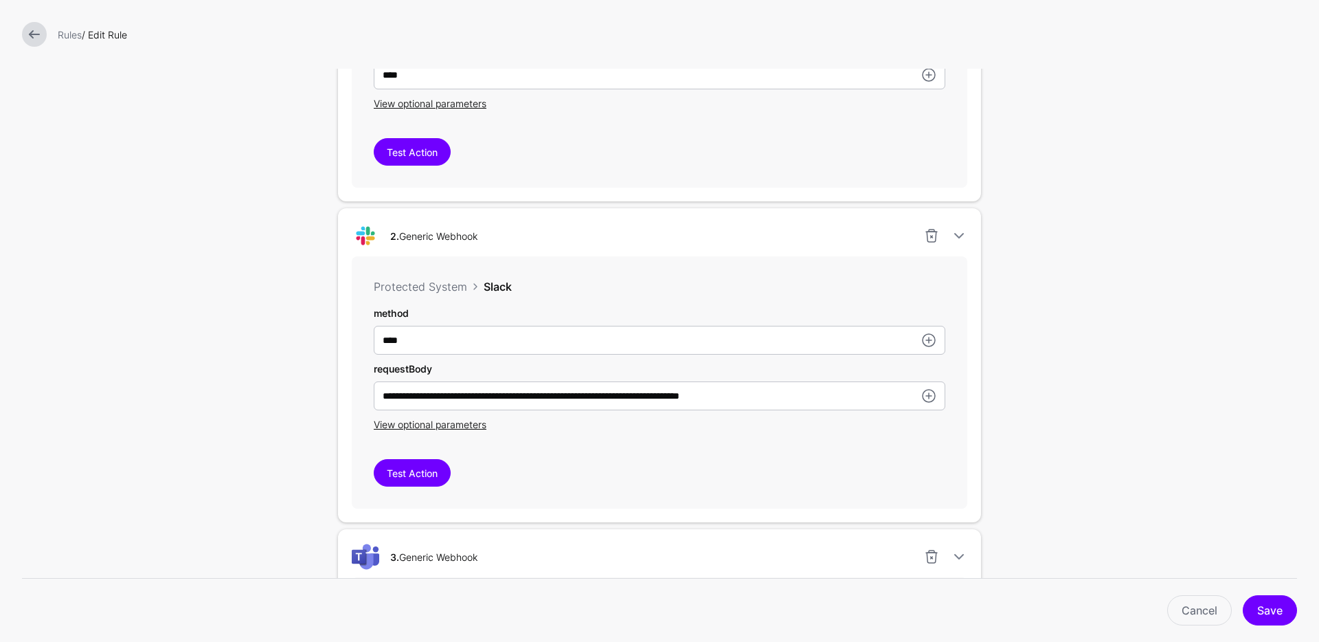
scroll to position [961, 0]
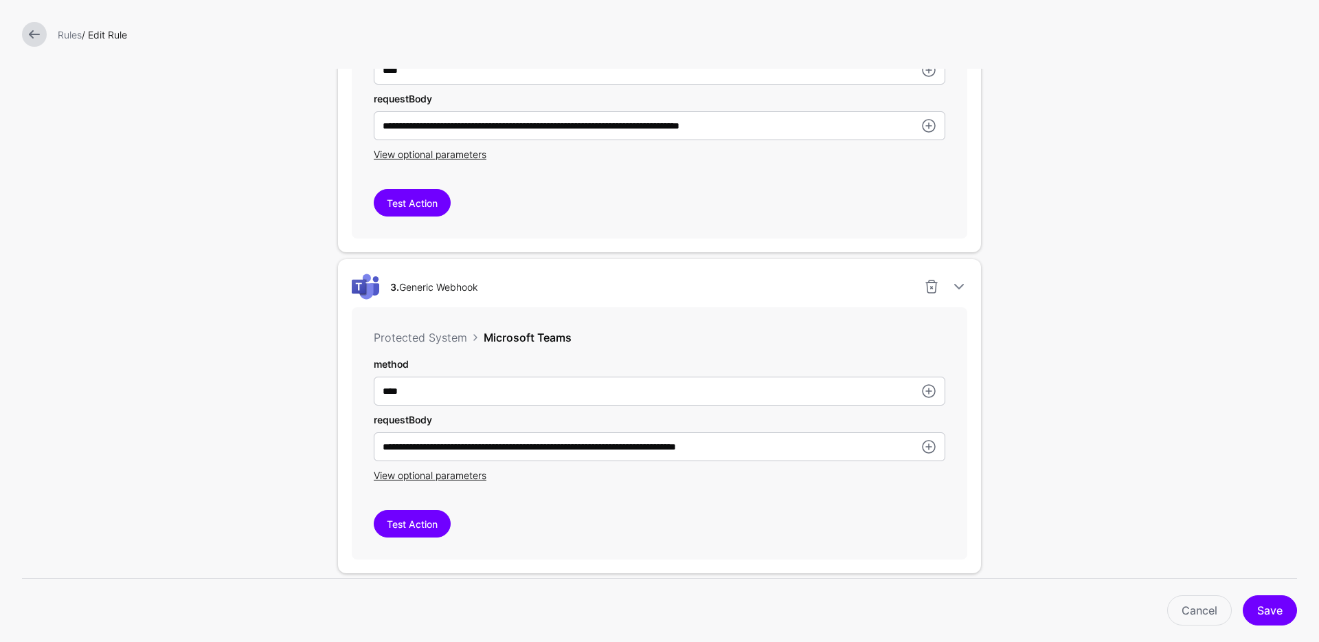
click at [455, 482] on div "View optional parameters" at bounding box center [659, 475] width 571 height 14
click at [457, 479] on span "View optional parameters" at bounding box center [430, 475] width 113 height 12
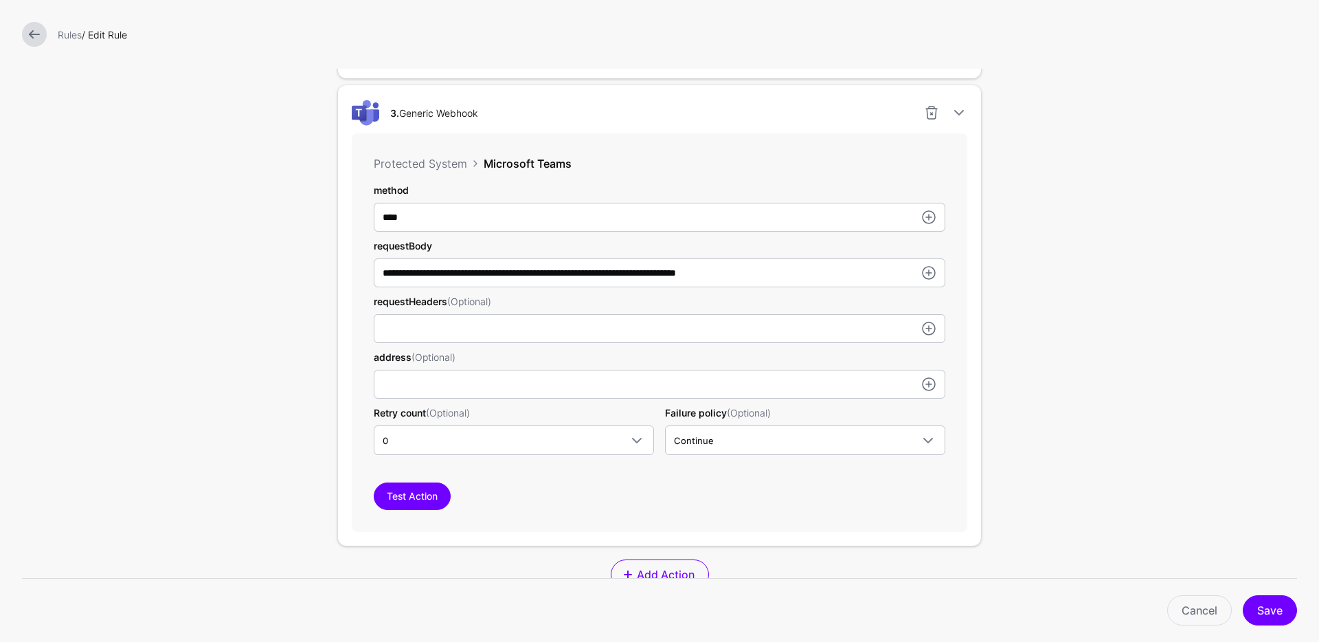
scroll to position [1294, 0]
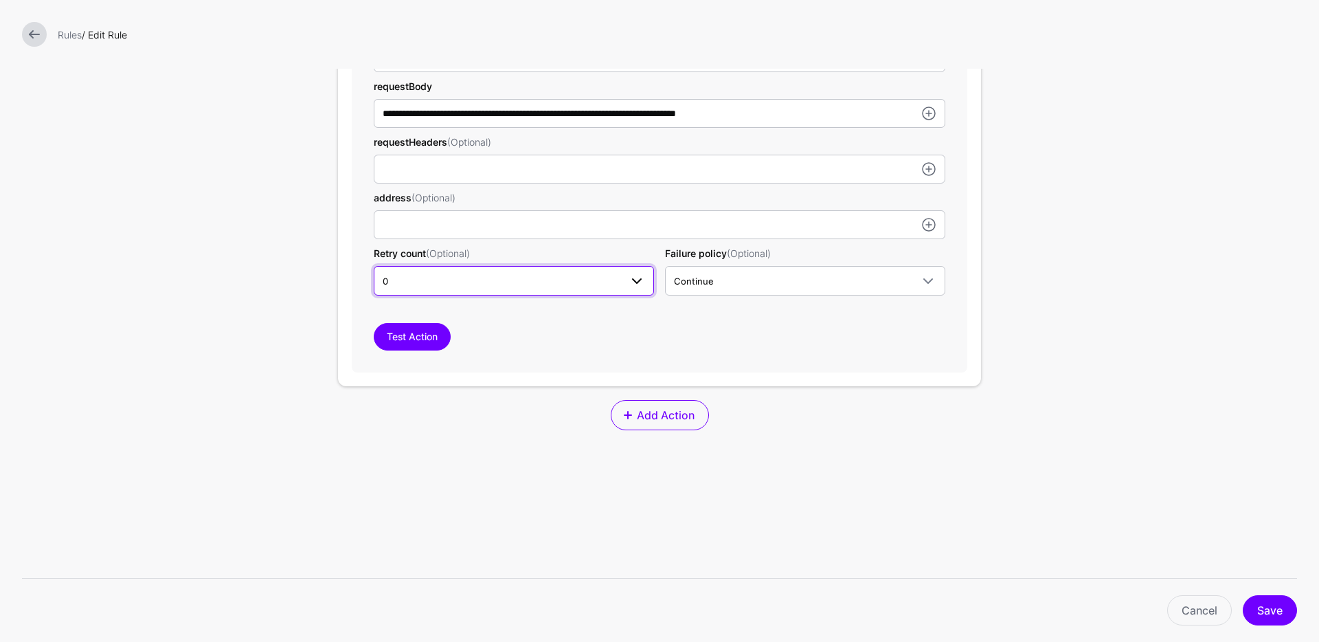
click at [438, 288] on span "0" at bounding box center [502, 280] width 238 height 15
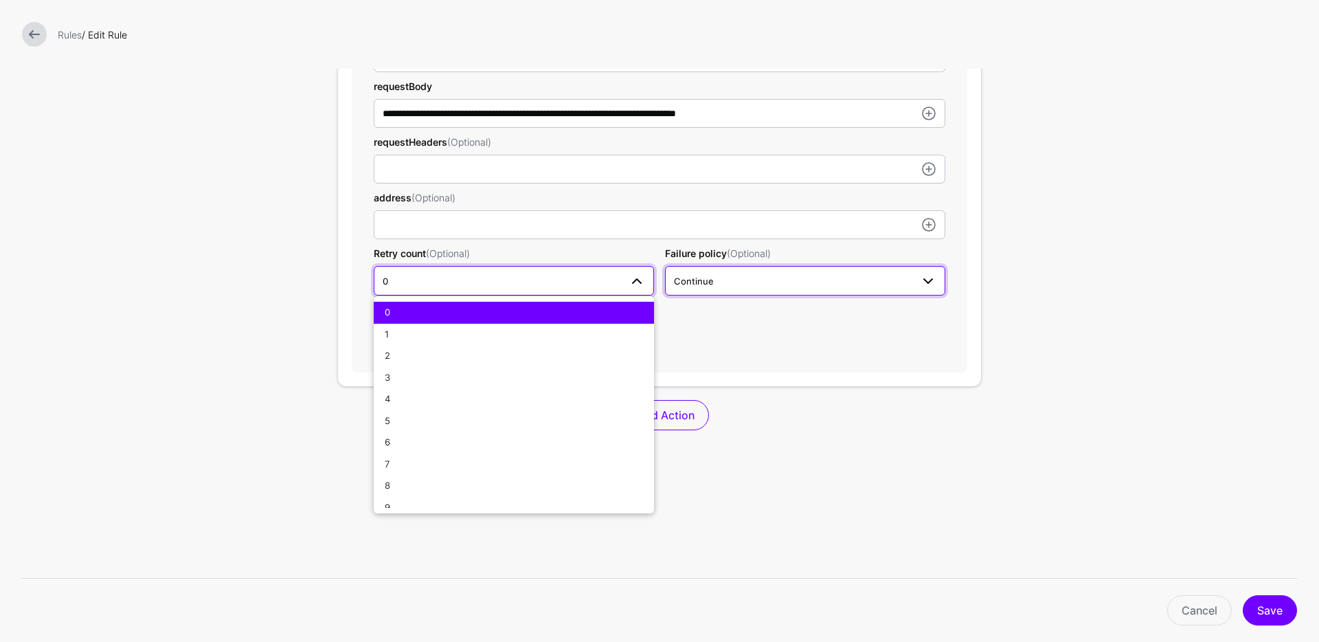
click at [748, 271] on link "Continue" at bounding box center [805, 280] width 280 height 29
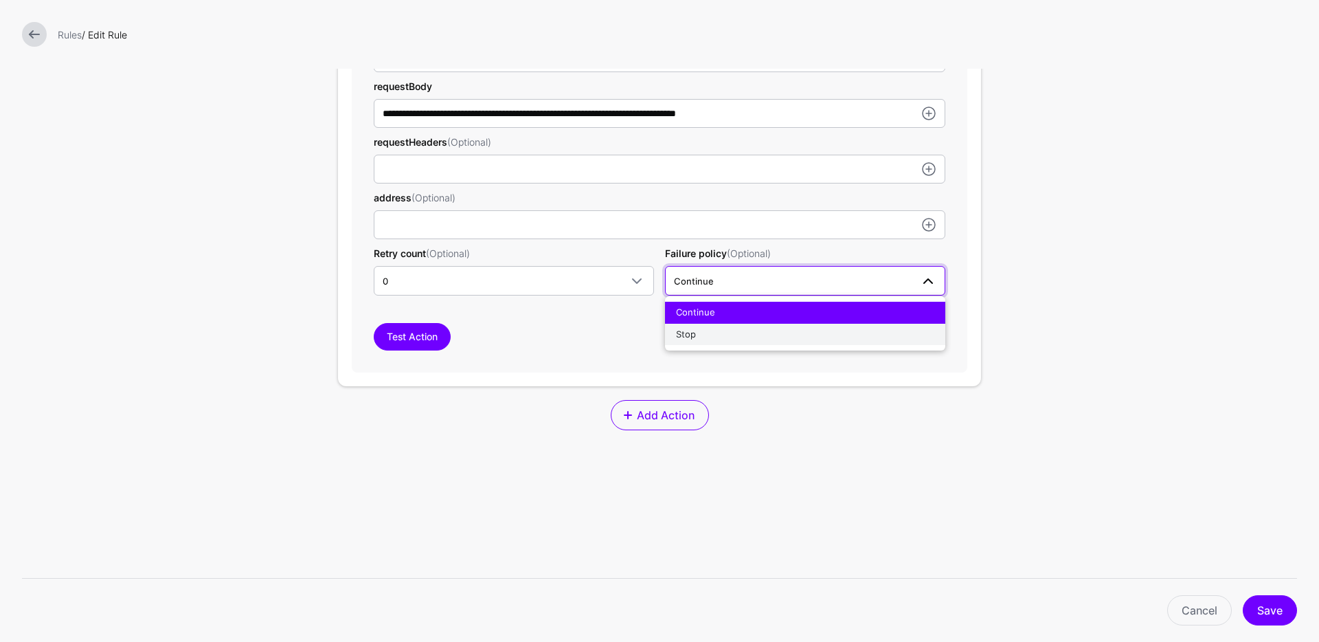
click at [710, 333] on div "Stop" at bounding box center [805, 335] width 258 height 14
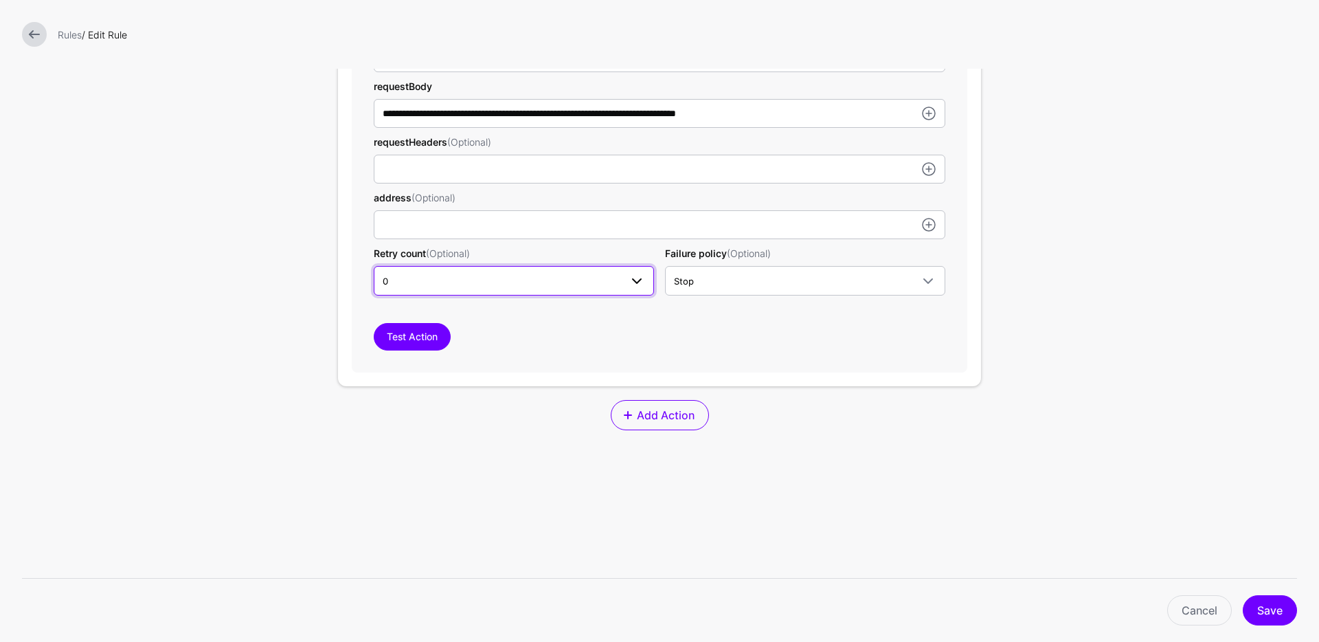
click at [612, 277] on span "0" at bounding box center [502, 280] width 238 height 15
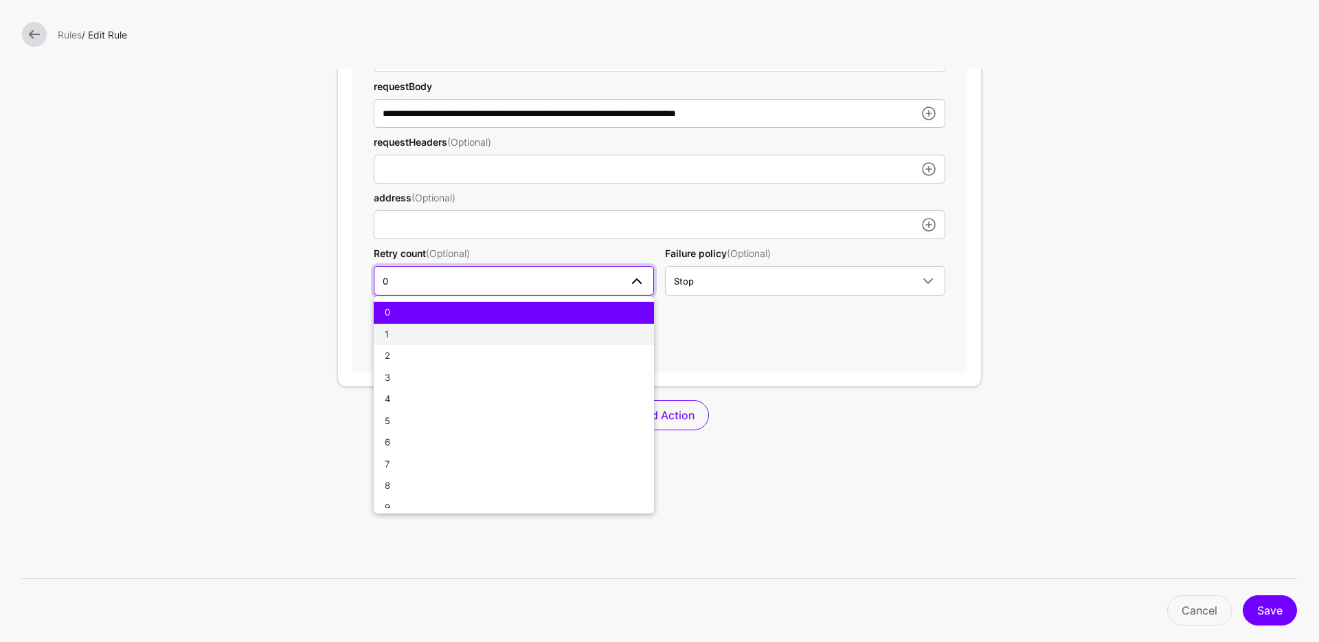
click at [464, 329] on div "1" at bounding box center [514, 335] width 258 height 14
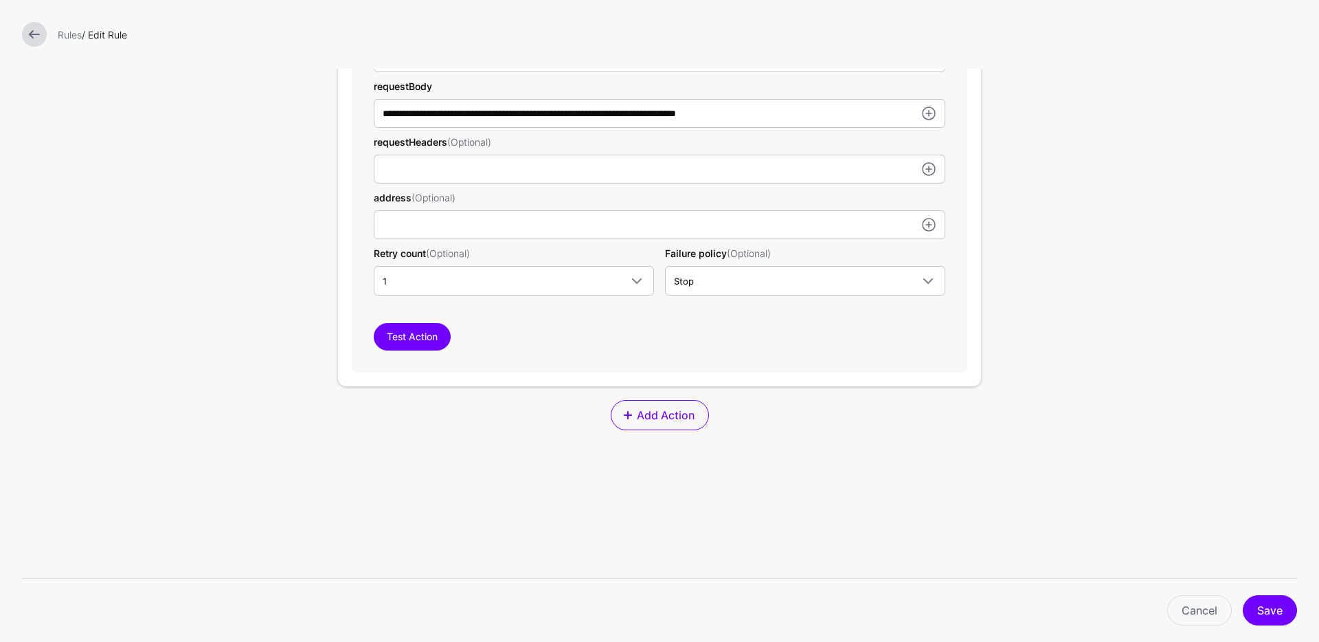
click at [584, 262] on div "Retry count (Optional) 1 0 1 2 3 4 5 6 7 8 9 10" at bounding box center [513, 270] width 291 height 49
click at [1269, 608] on button "Save" at bounding box center [1270, 610] width 54 height 30
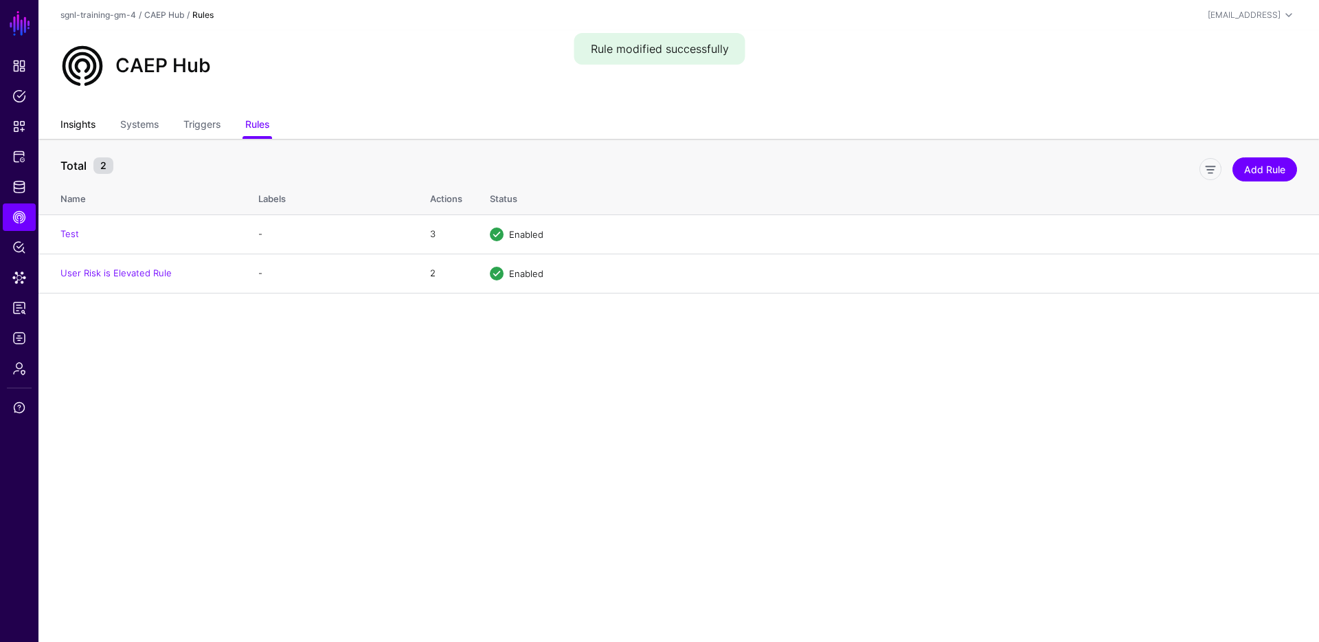
click at [81, 124] on link "Insights" at bounding box center [77, 126] width 35 height 26
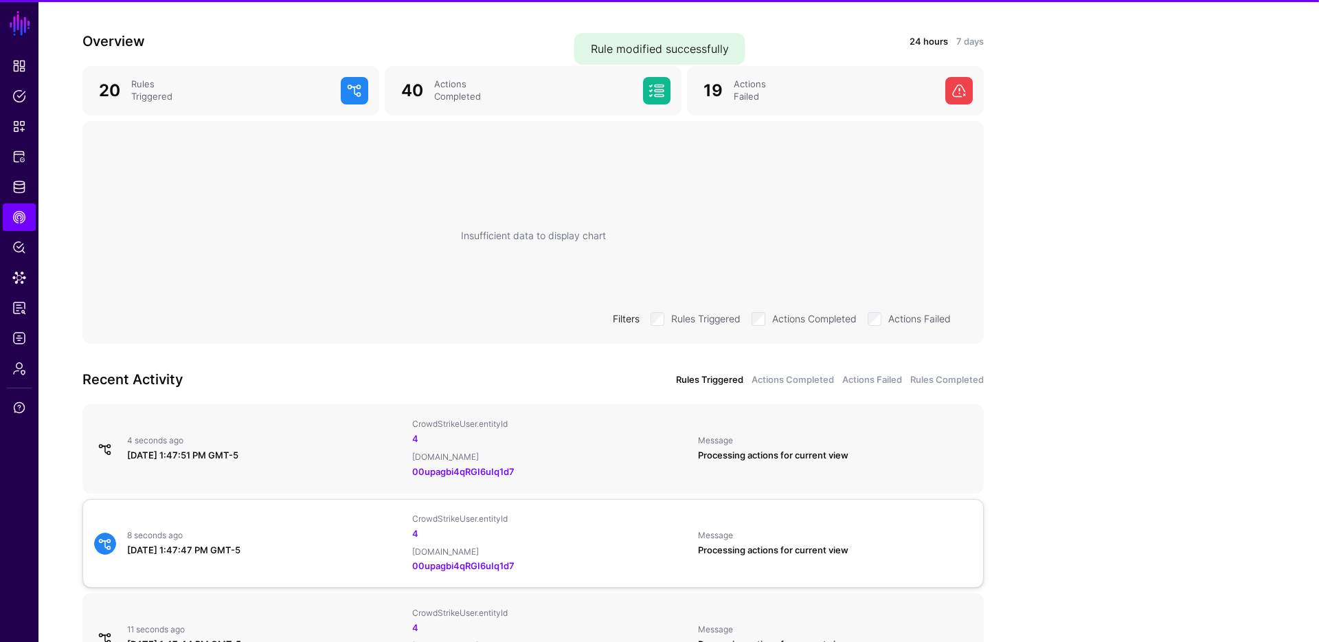
scroll to position [223, 0]
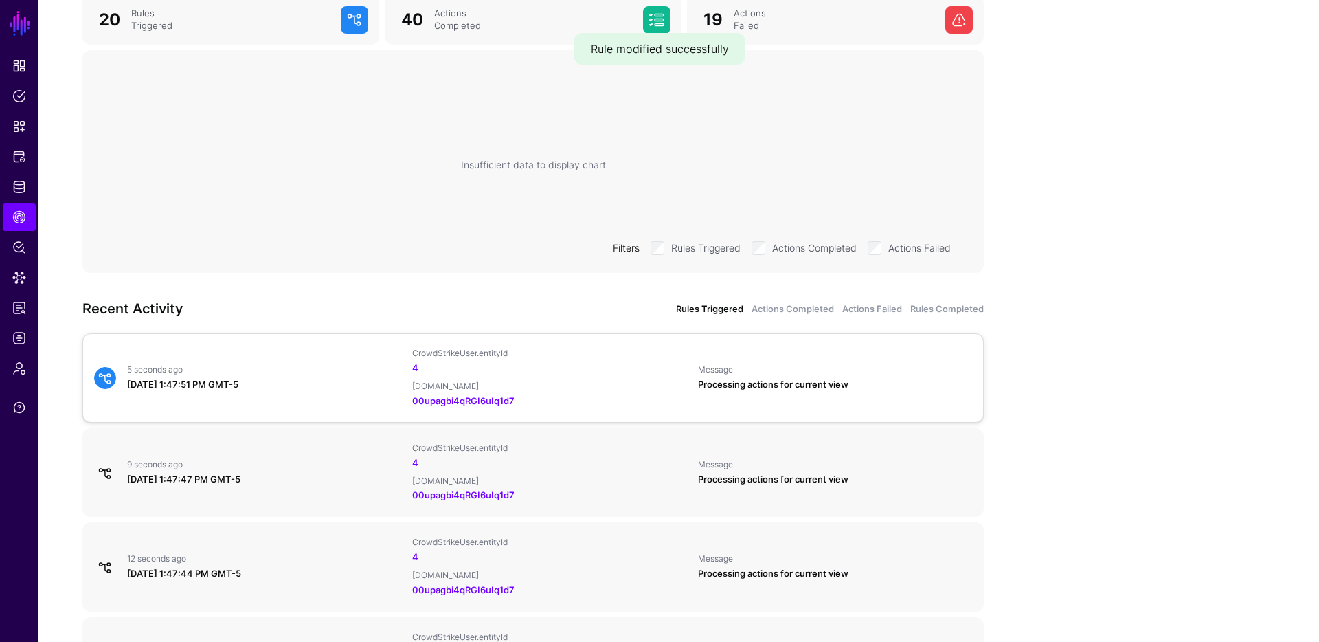
click at [271, 376] on div "5 seconds ago September 4, 2025 at 1:47:51 PM GMT-5" at bounding box center [264, 377] width 285 height 27
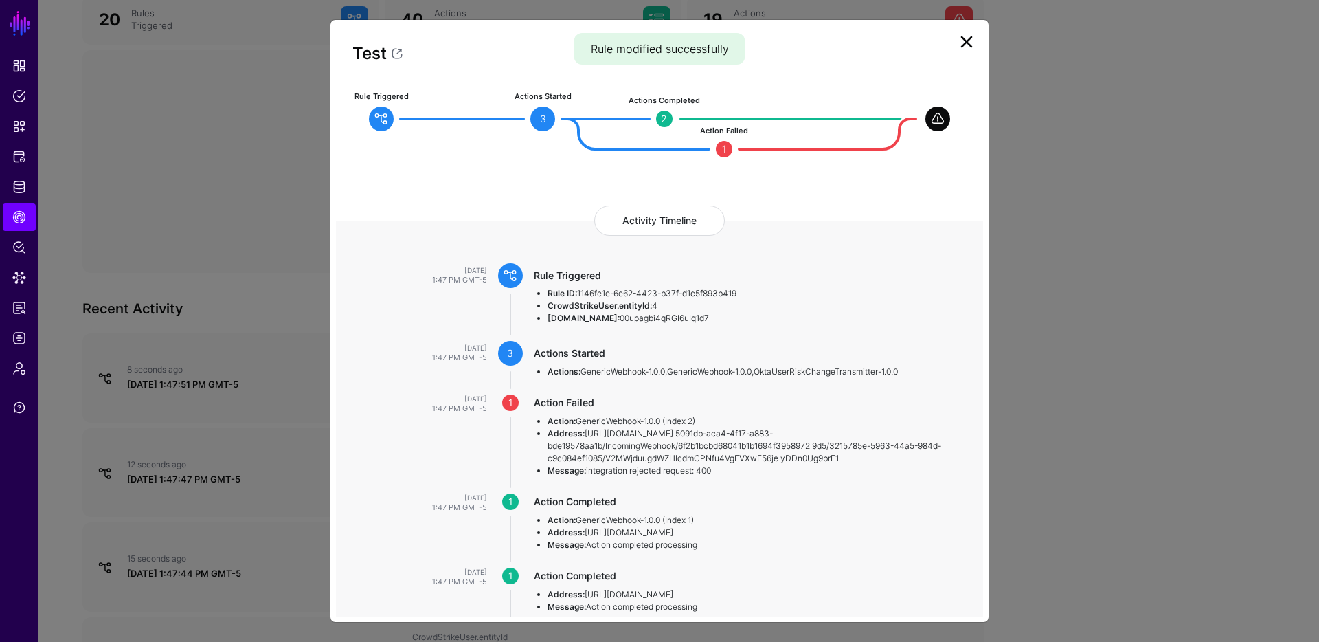
click at [965, 38] on link at bounding box center [966, 42] width 22 height 22
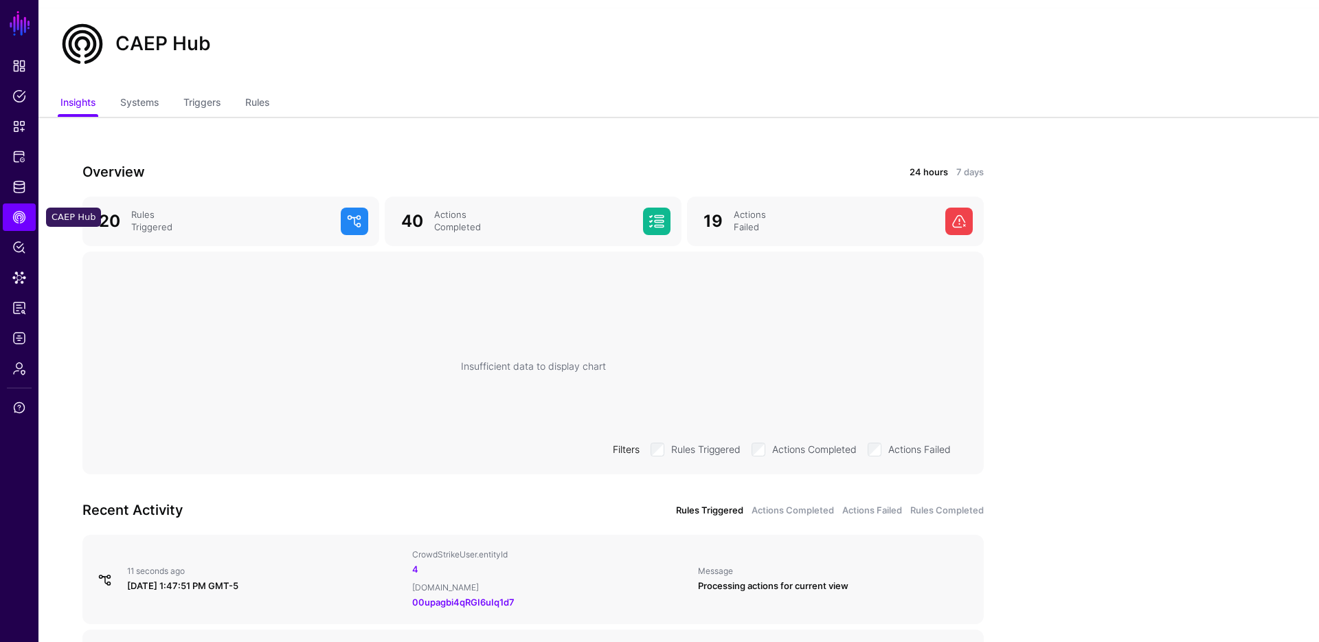
scroll to position [0, 0]
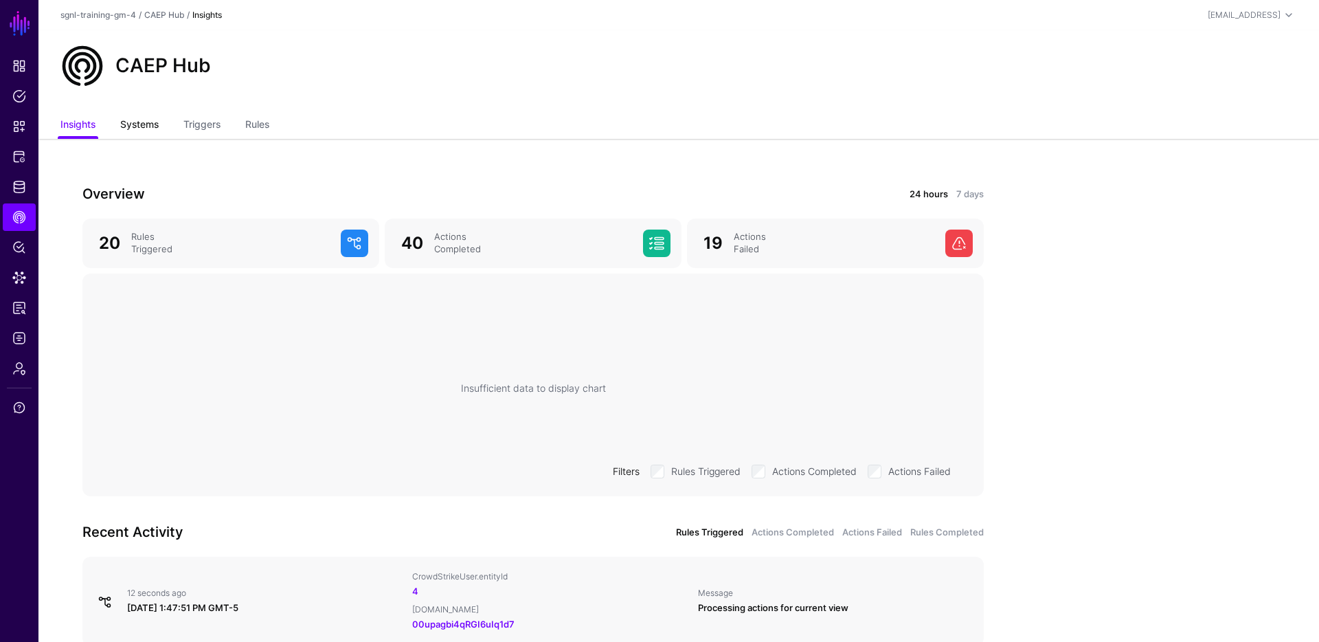
click at [132, 121] on link "Systems" at bounding box center [139, 126] width 38 height 26
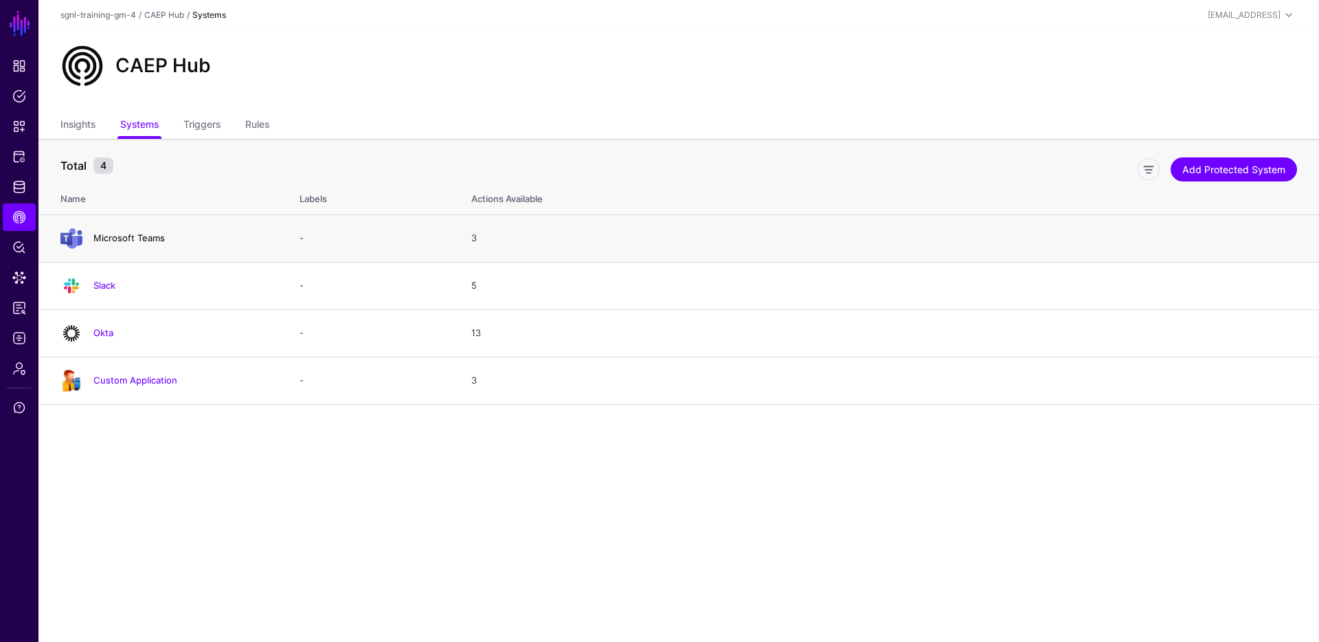
click at [122, 234] on link "Microsoft Teams" at bounding box center [128, 237] width 71 height 11
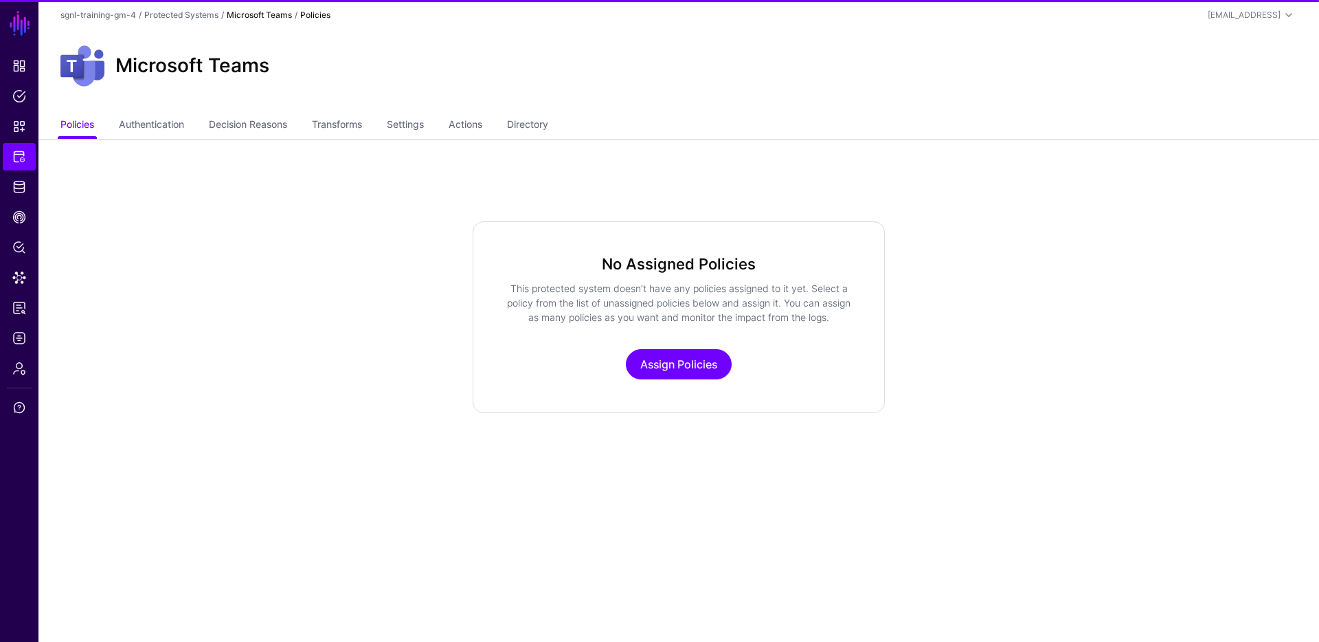
click at [467, 110] on div "Microsoft Teams" at bounding box center [678, 71] width 1280 height 82
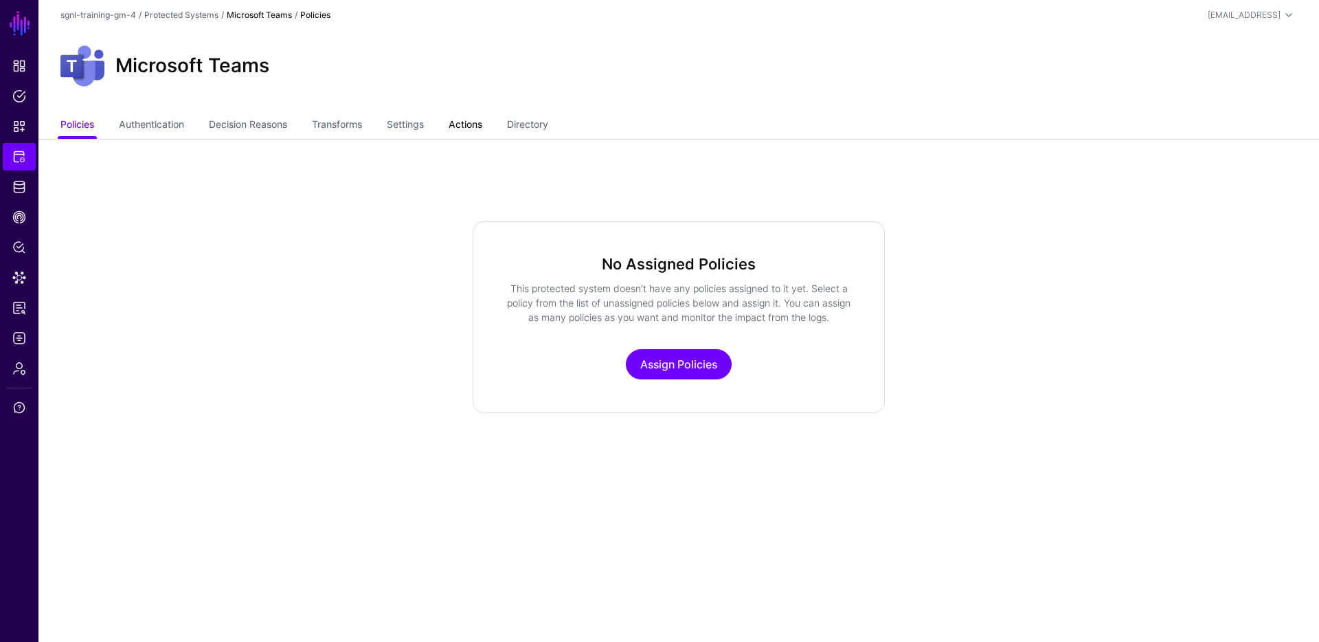
click at [472, 116] on link "Actions" at bounding box center [466, 126] width 34 height 26
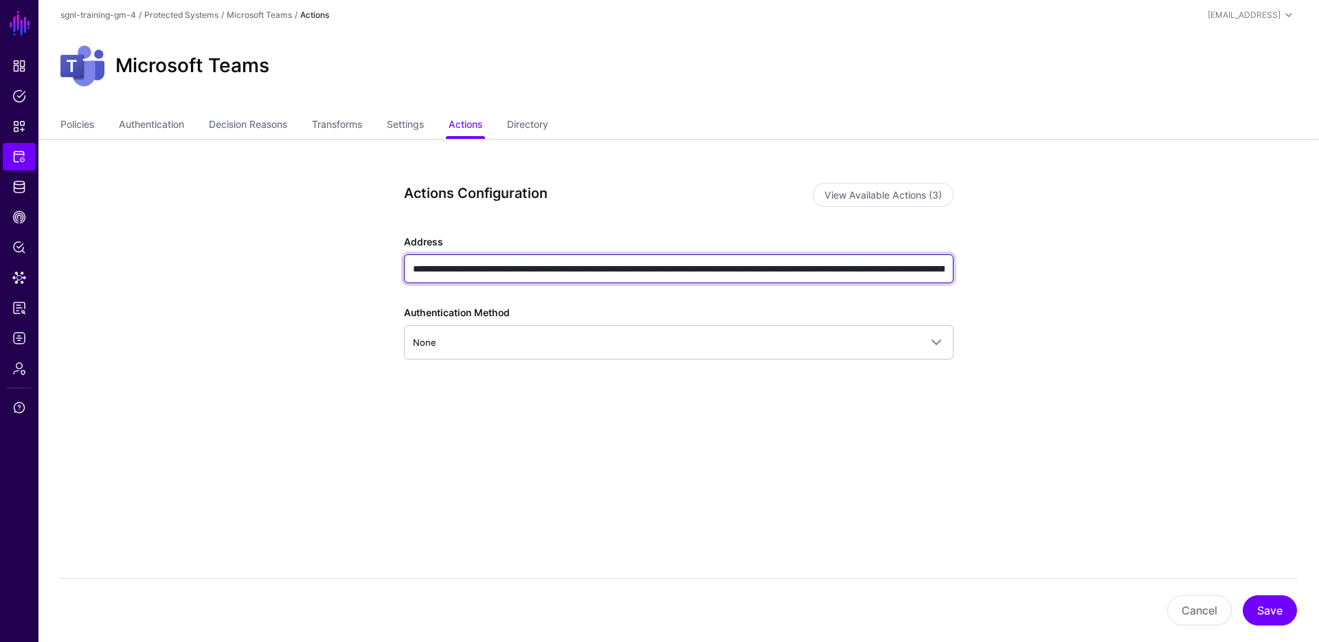
click at [644, 262] on input "**********" at bounding box center [679, 268] width 550 height 29
click at [848, 271] on input "**********" at bounding box center [679, 268] width 550 height 29
paste input "text"
type input "**********"
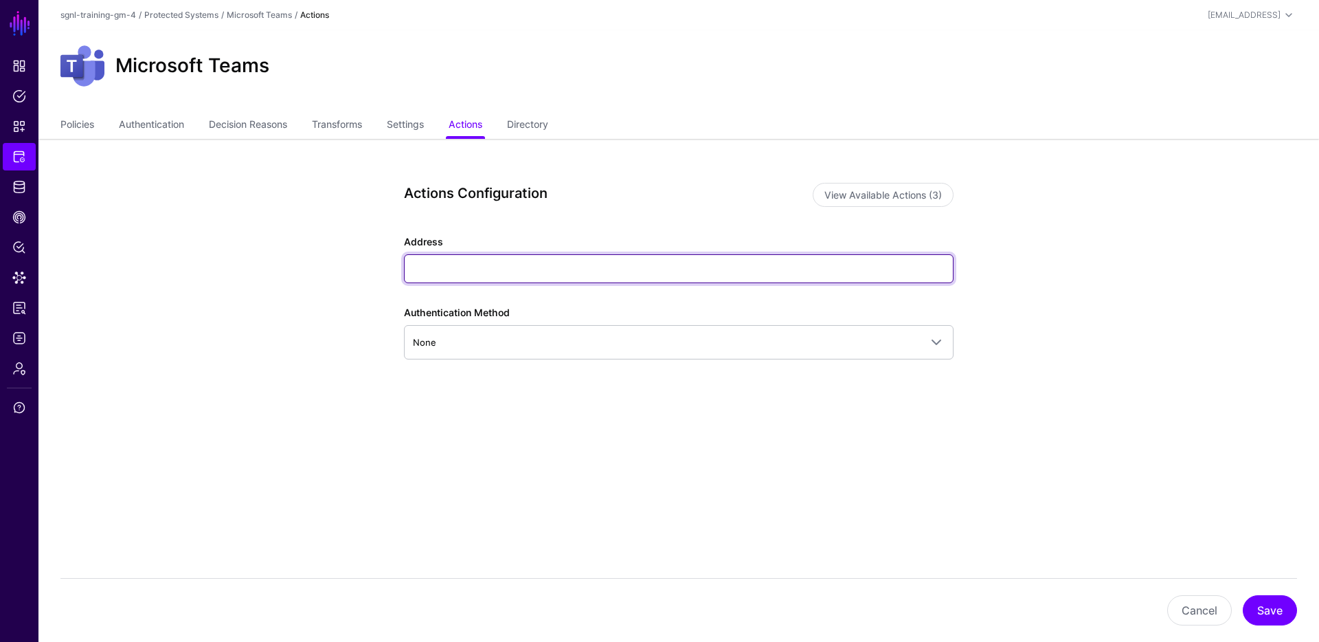
paste input "**********"
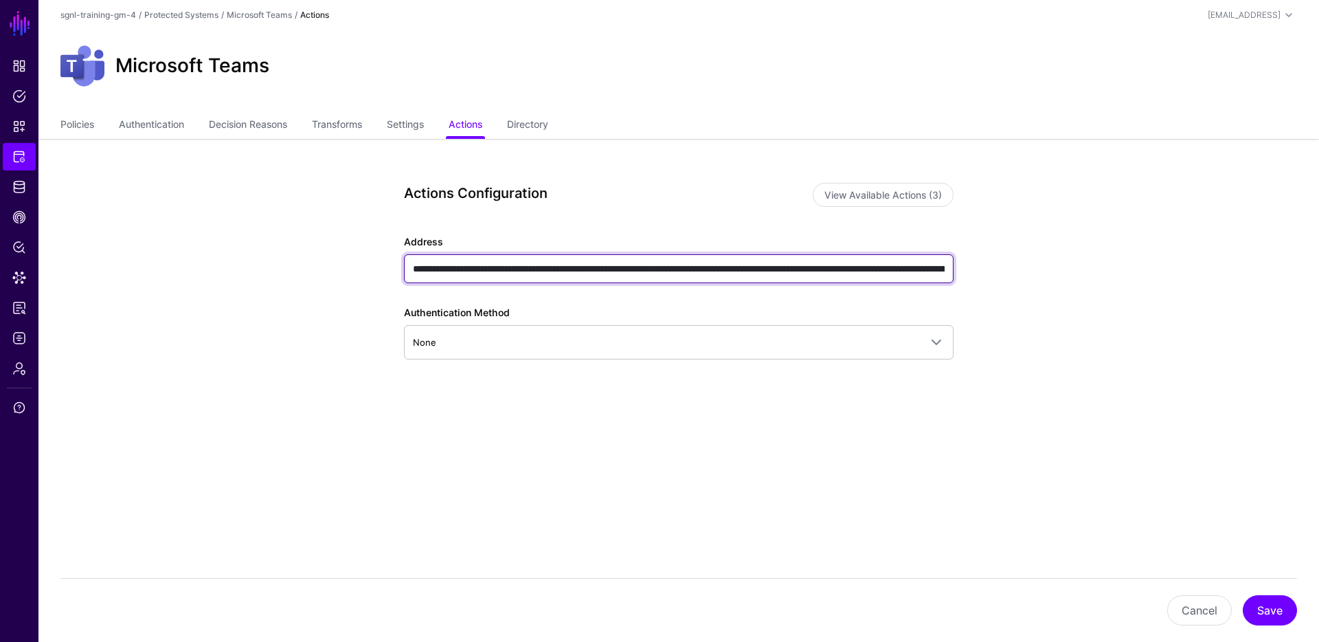
scroll to position [0, 824]
type input "**********"
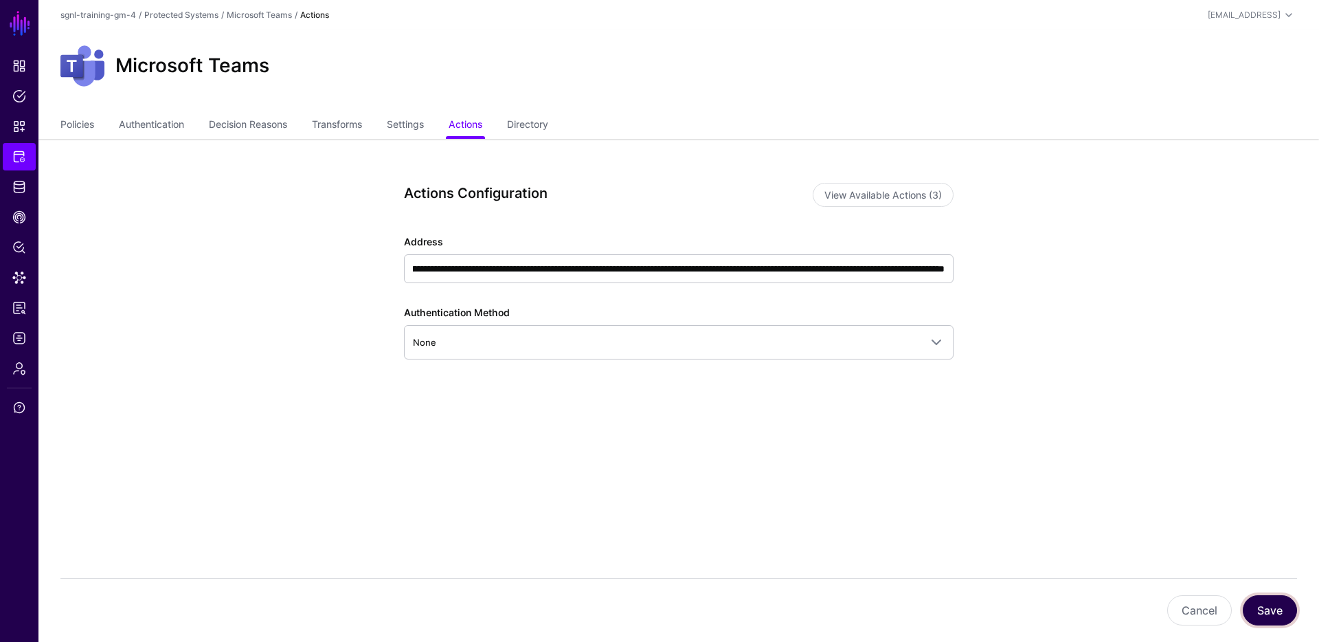
click at [1274, 610] on button "Save" at bounding box center [1270, 610] width 54 height 30
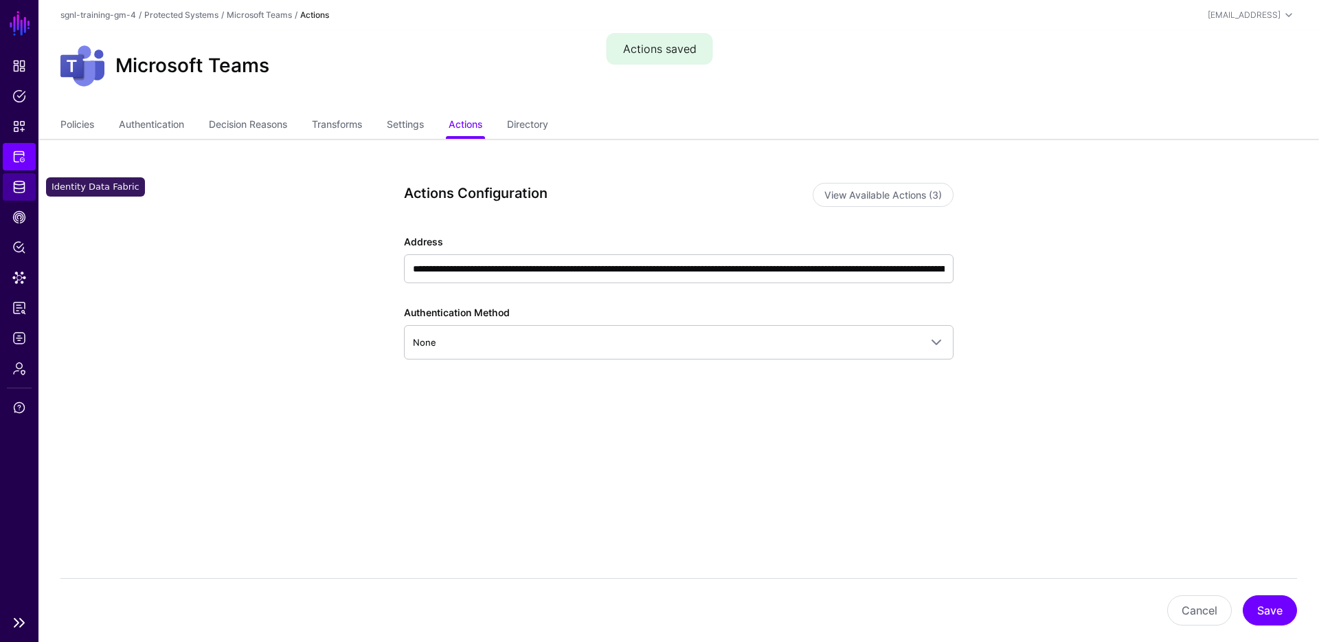
click at [13, 183] on span "Identity Data Fabric" at bounding box center [19, 187] width 14 height 14
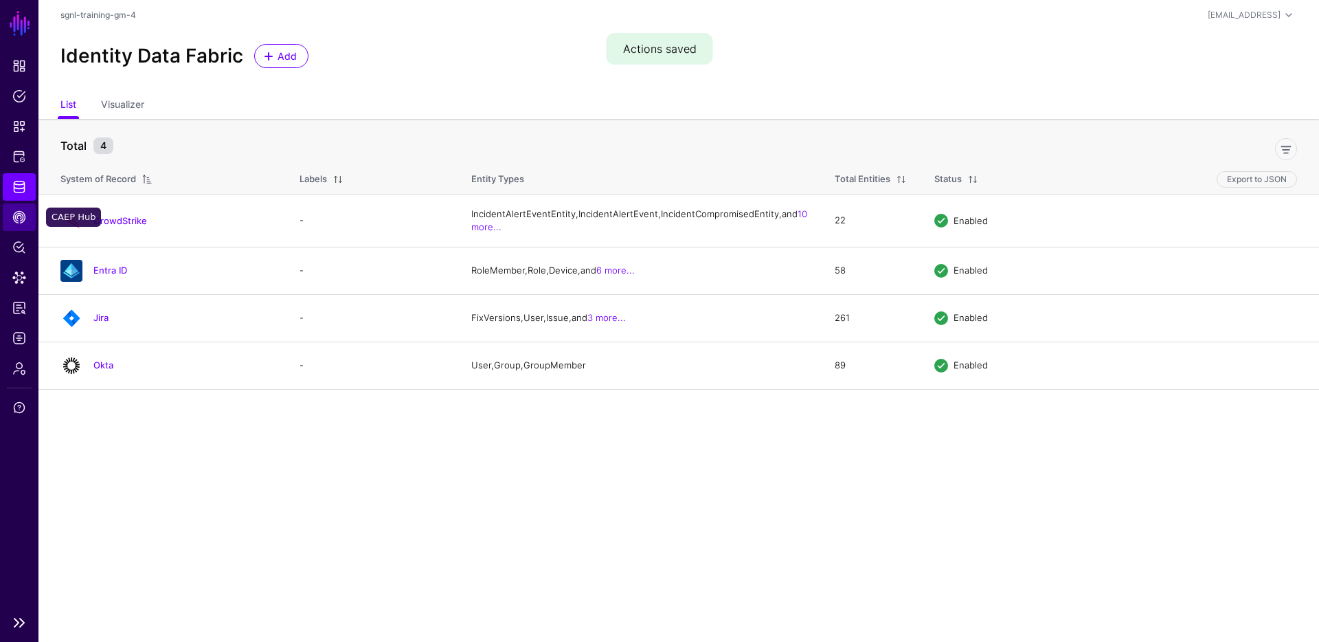
click at [16, 223] on span "CAEP Hub" at bounding box center [19, 217] width 14 height 14
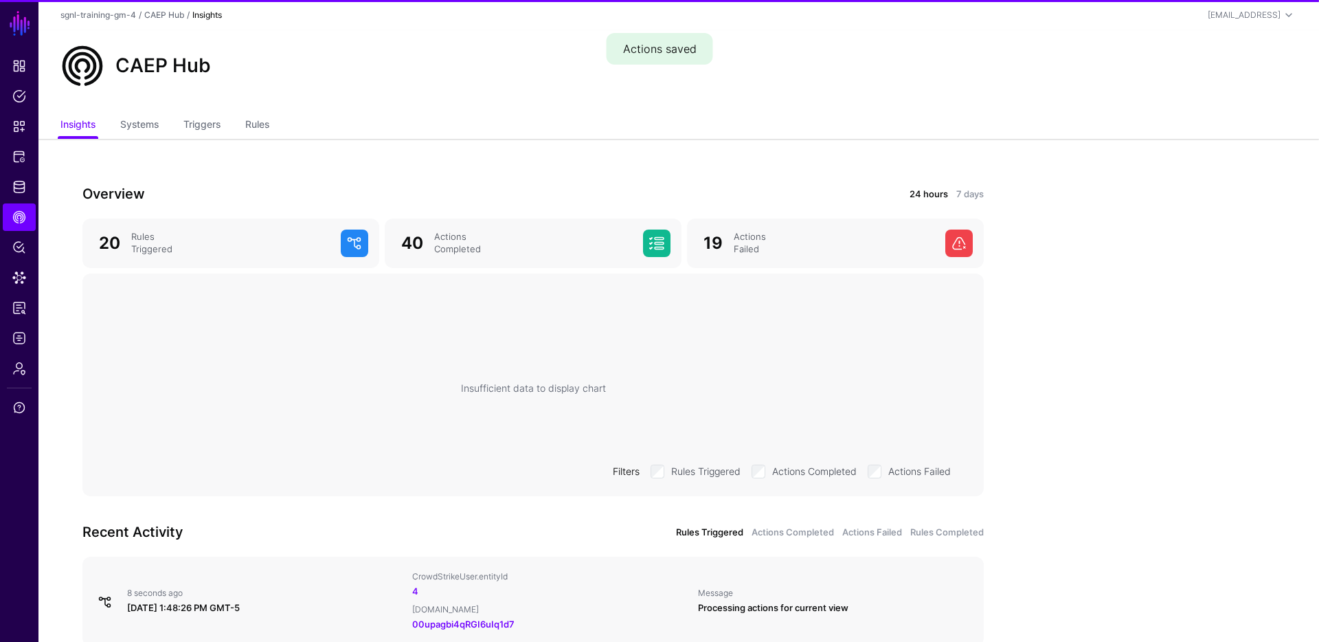
scroll to position [291, 0]
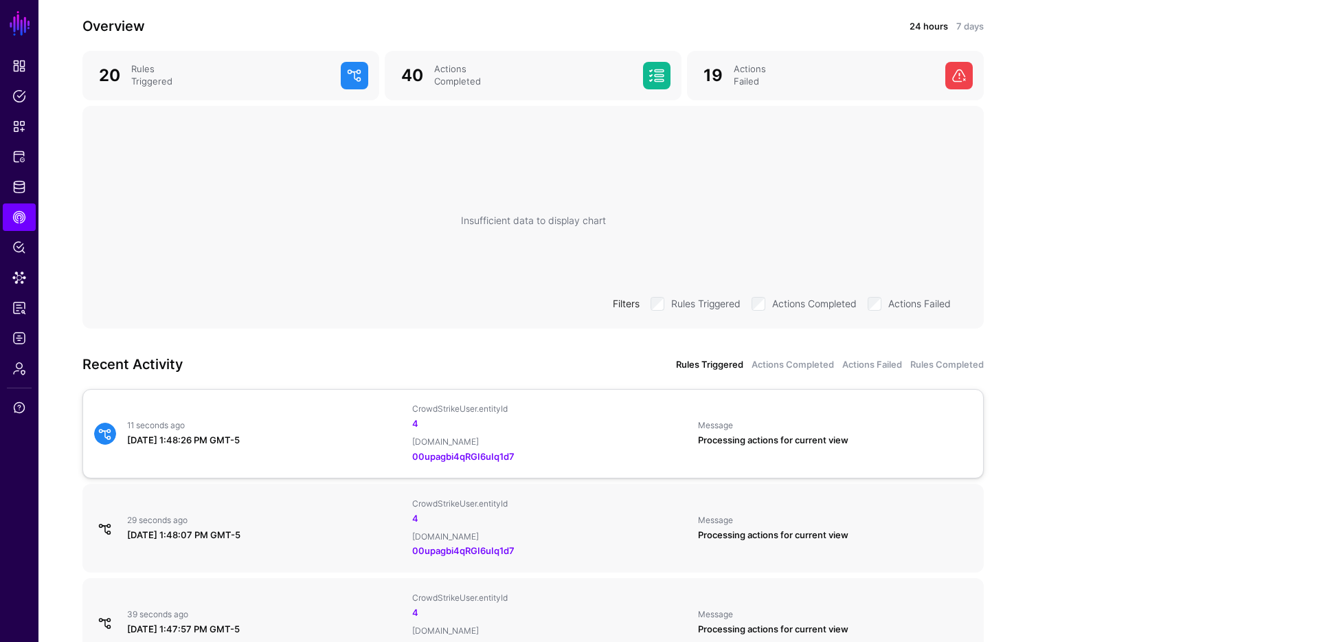
scroll to position [272, 0]
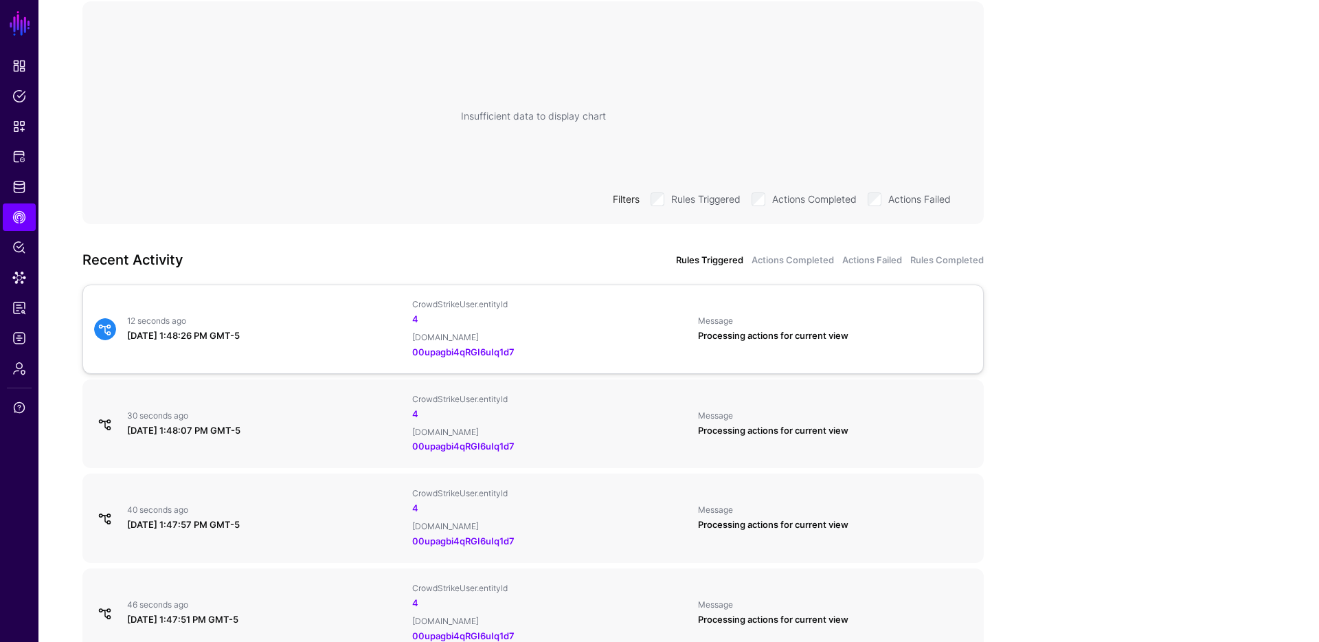
click at [314, 313] on div "12 seconds ago [DATE] 1:48:26 PM GMT-5 CrowdStrikeUser.entityId 4 [DOMAIN_NAME]…" at bounding box center [533, 329] width 889 height 60
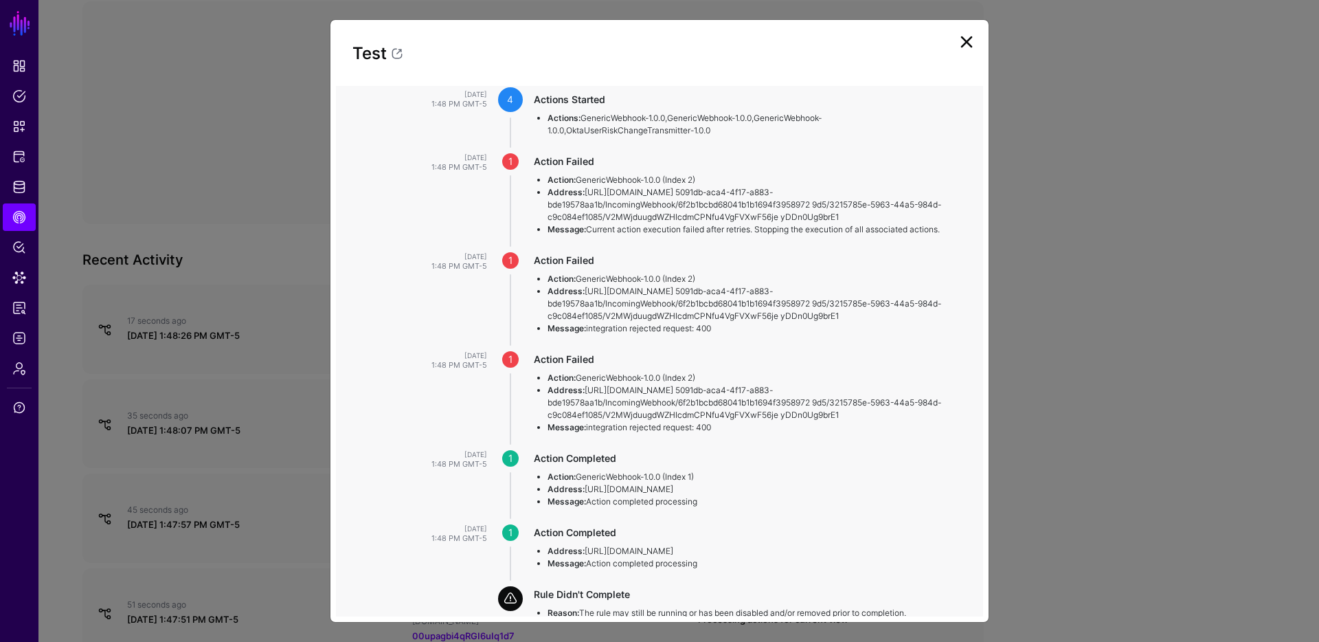
scroll to position [236, 0]
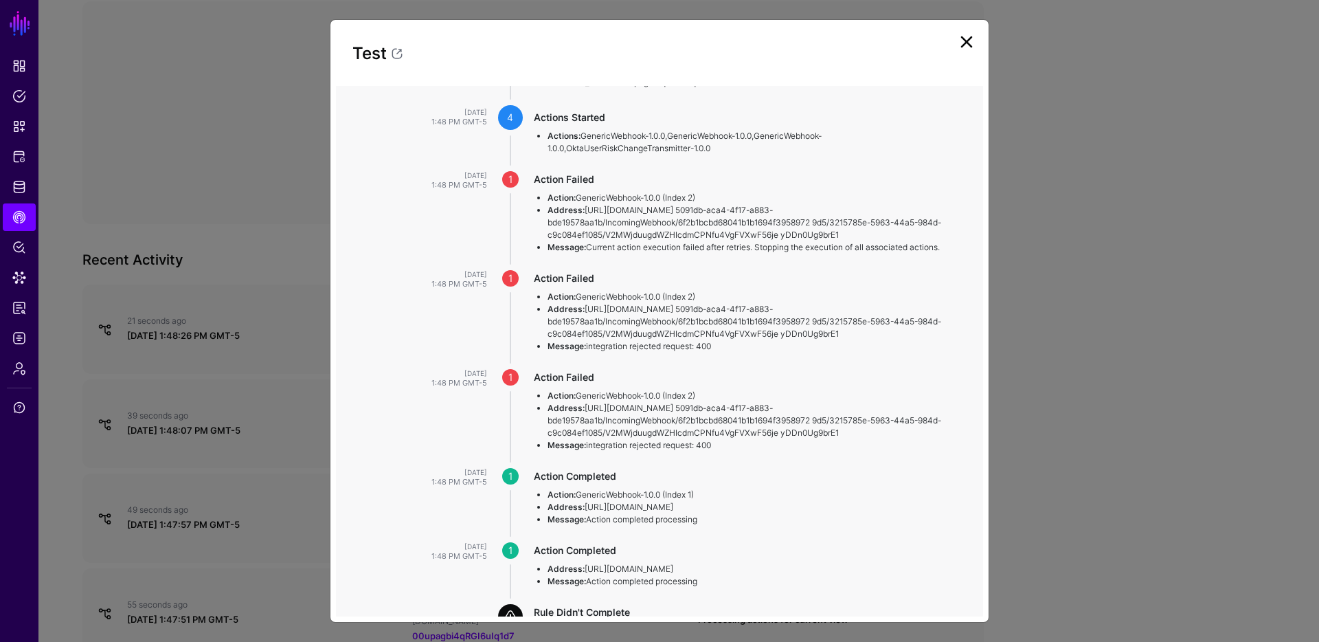
click at [969, 42] on link at bounding box center [966, 42] width 22 height 22
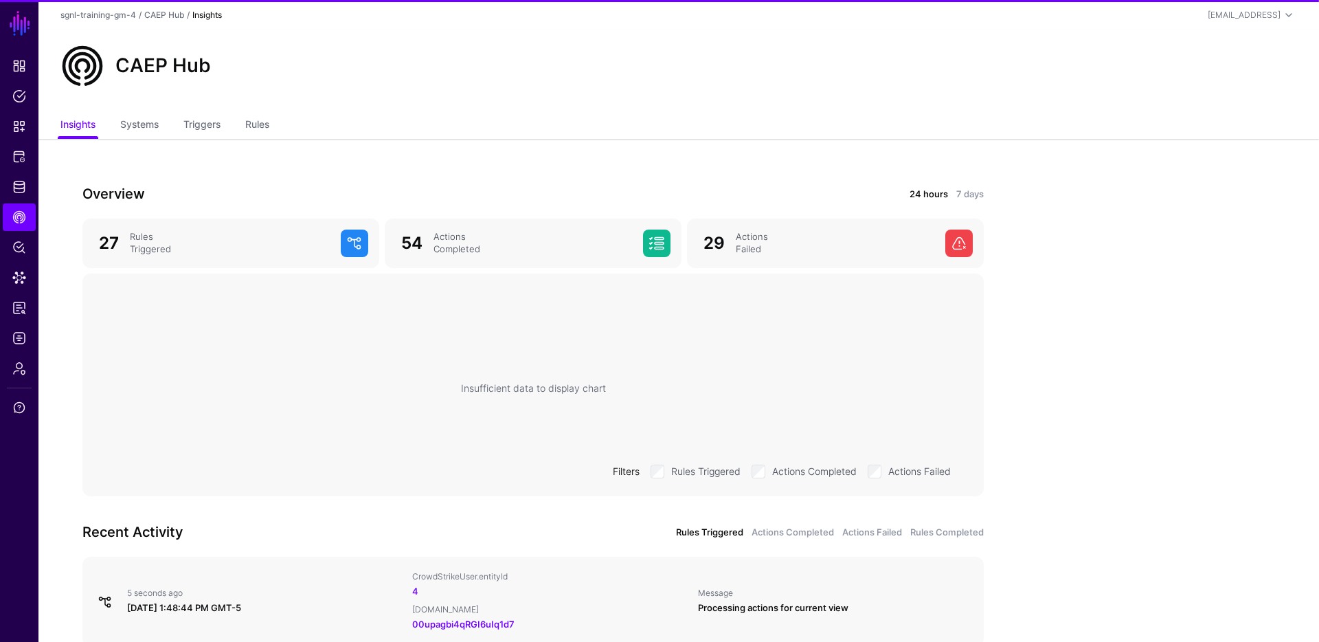
scroll to position [71, 0]
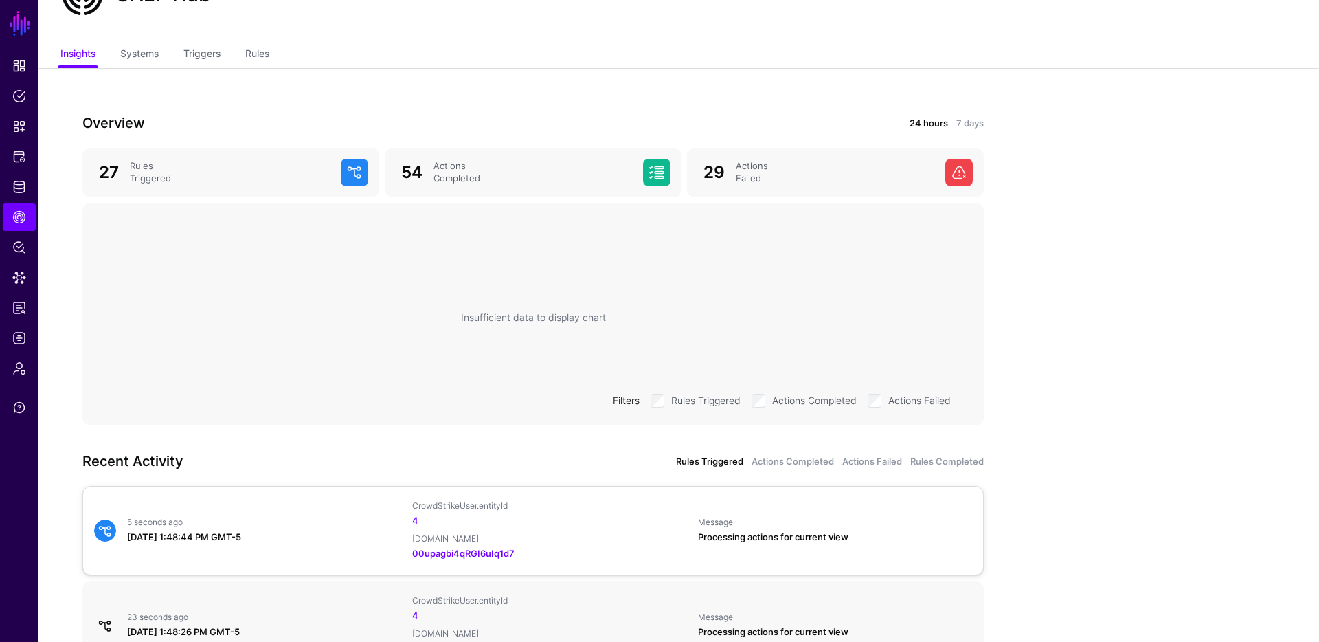
click at [291, 519] on div "5 seconds ago" at bounding box center [264, 522] width 274 height 11
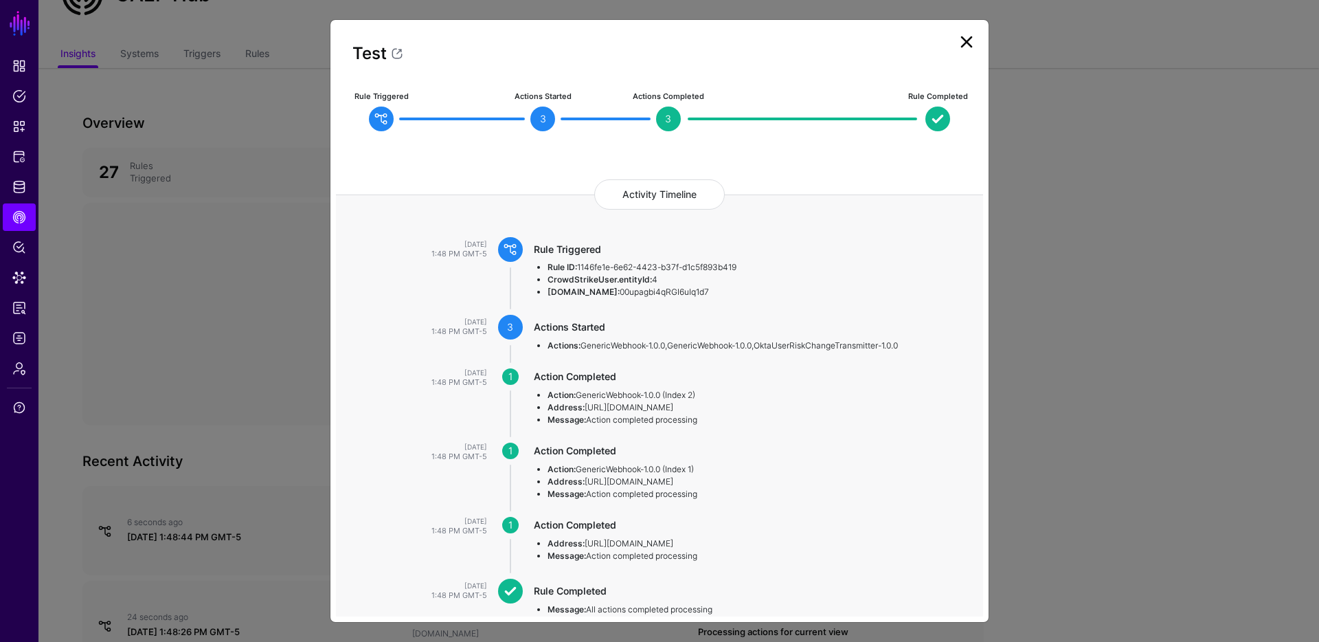
scroll to position [80, 0]
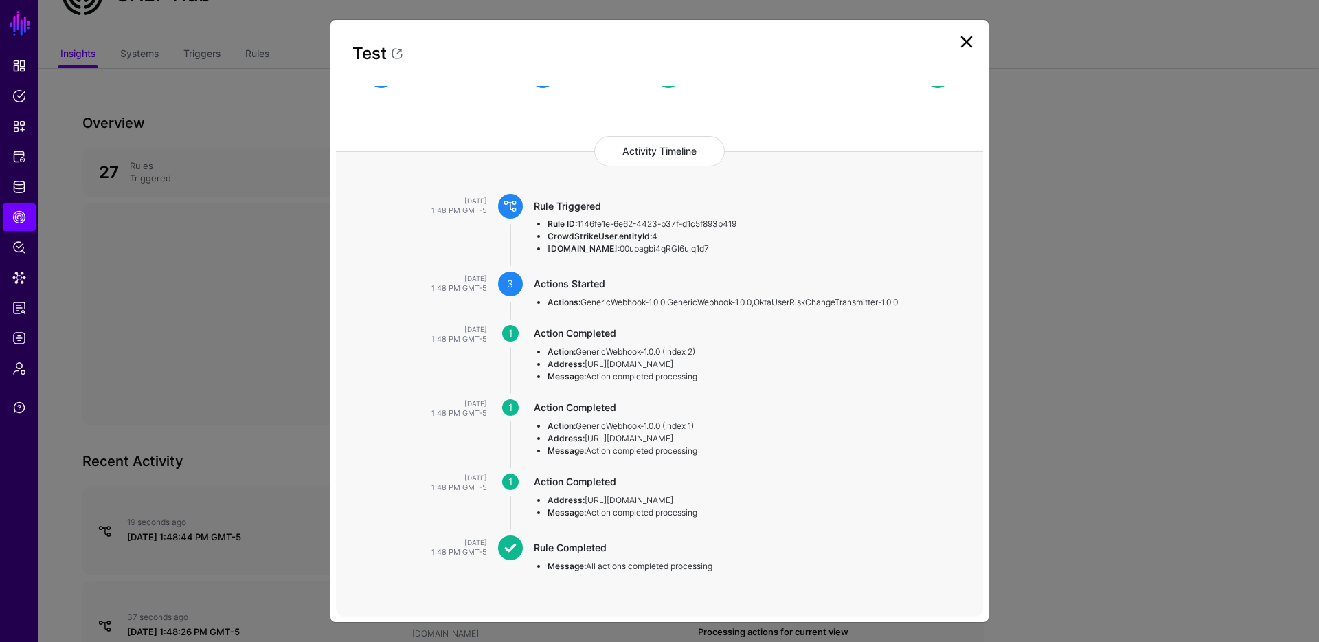
drag, startPoint x: 704, startPoint y: 376, endPoint x: 571, endPoint y: 330, distance: 140.1
click at [571, 346] on ul "Action: GenericWebhook-1.0.0 (Index 2) Address: https://sgnlai.webhook.office.c…" at bounding box center [745, 364] width 422 height 37
click at [973, 34] on link at bounding box center [966, 42] width 22 height 22
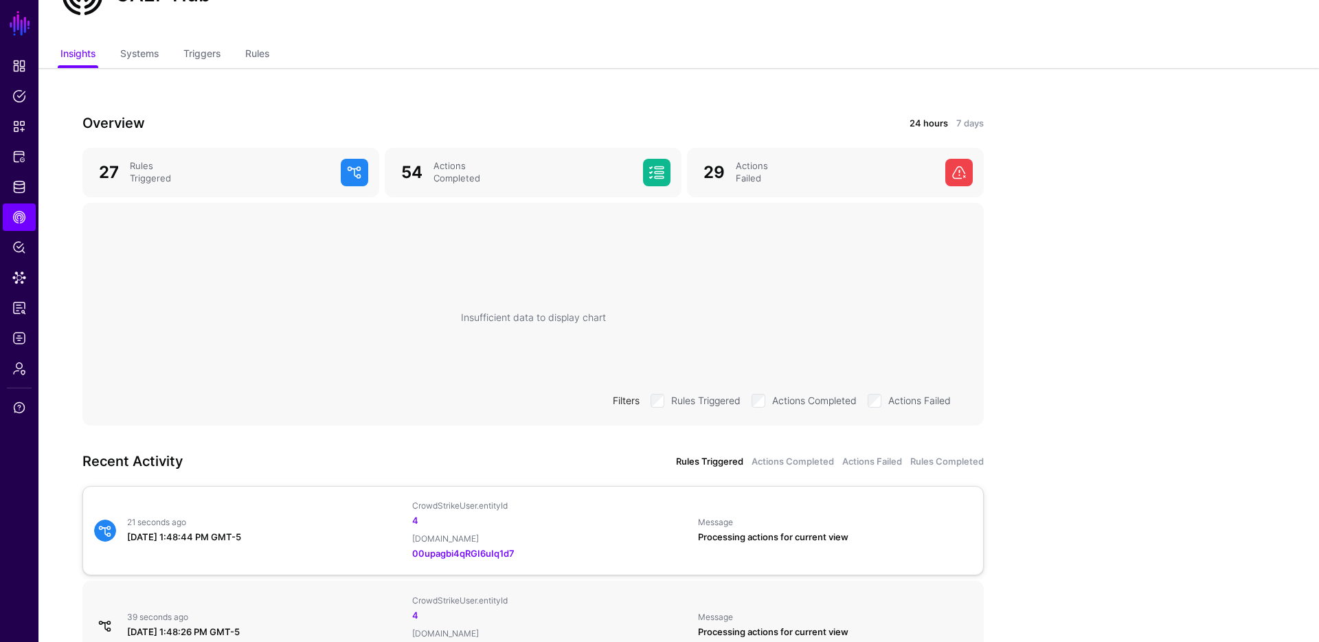
scroll to position [292, 0]
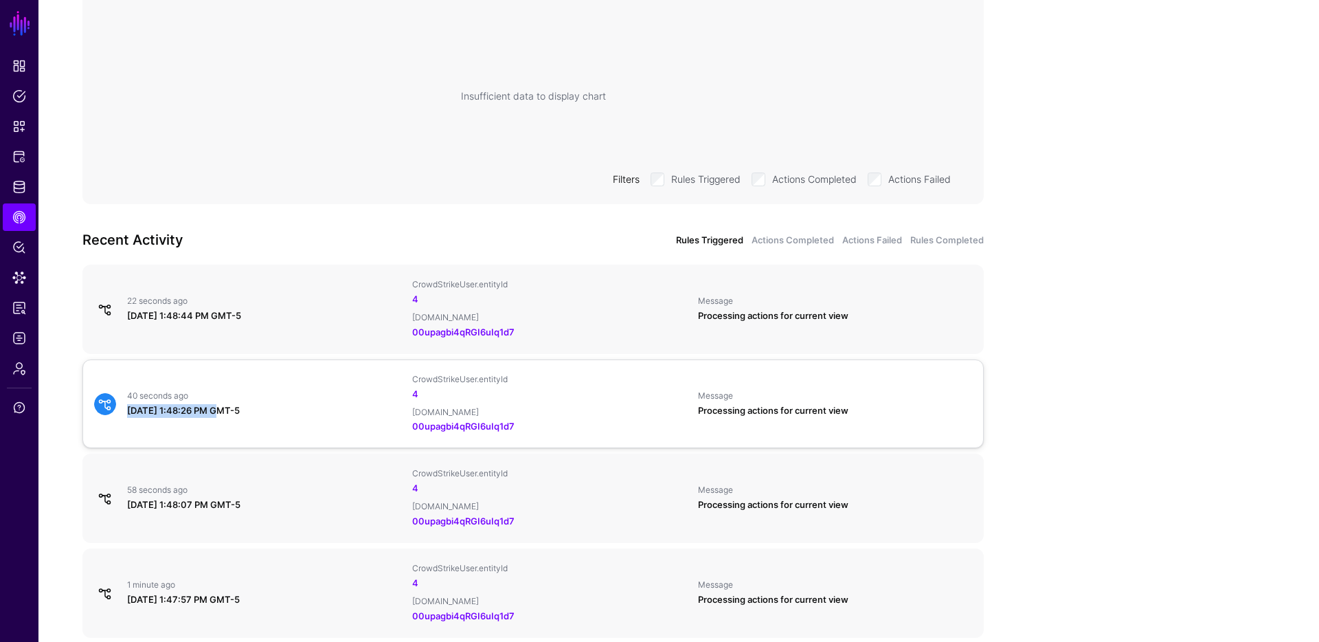
click at [217, 404] on div "September 4, 2025 at 1:48:26 PM GMT-5" at bounding box center [264, 411] width 274 height 14
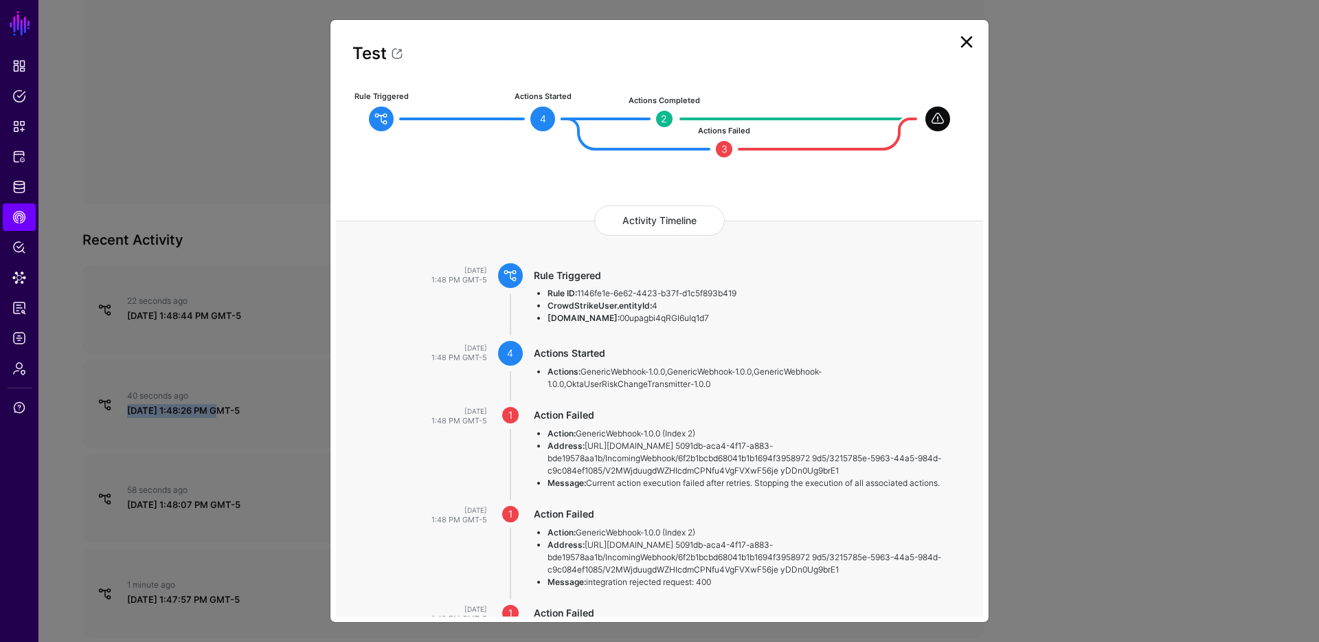
scroll to position [166, 0]
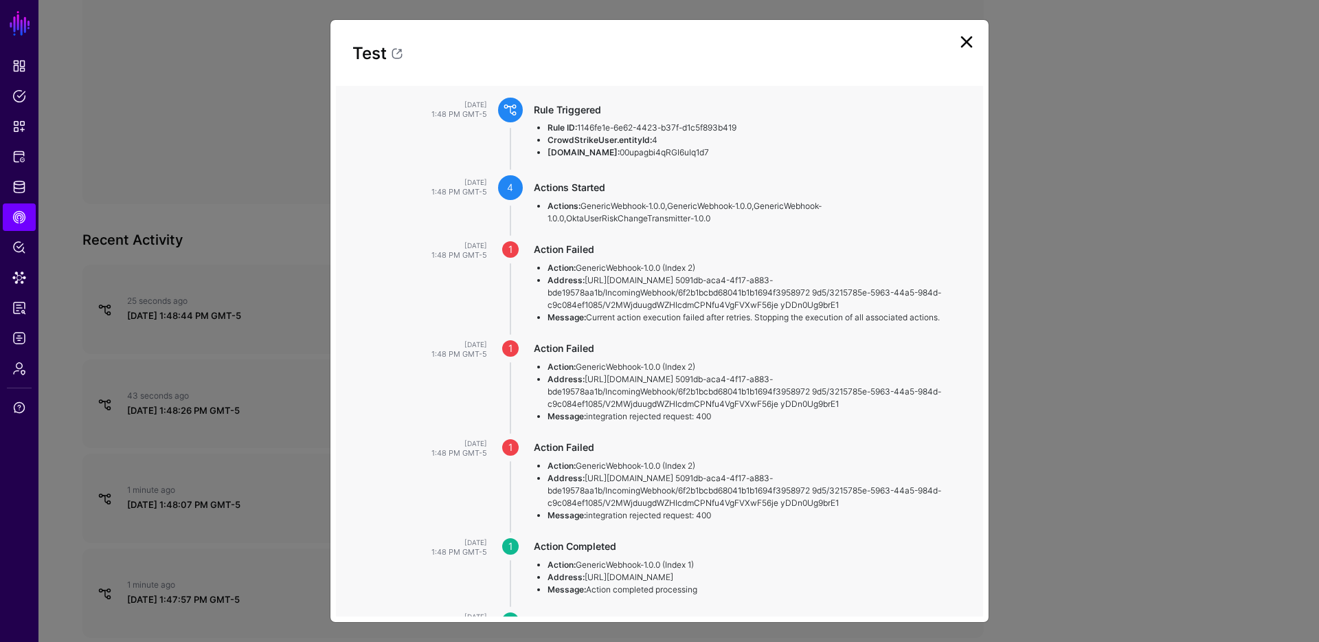
drag, startPoint x: 591, startPoint y: 330, endPoint x: 913, endPoint y: 326, distance: 322.2
click at [913, 324] on li "Message: Current action execution failed after retries. Stopping the execution …" at bounding box center [751, 317] width 409 height 12
click at [703, 422] on li "Message: integration rejected request: 400" at bounding box center [751, 416] width 409 height 12
click at [704, 422] on li "Message: integration rejected request: 400" at bounding box center [751, 416] width 409 height 12
click at [971, 43] on link at bounding box center [966, 42] width 22 height 22
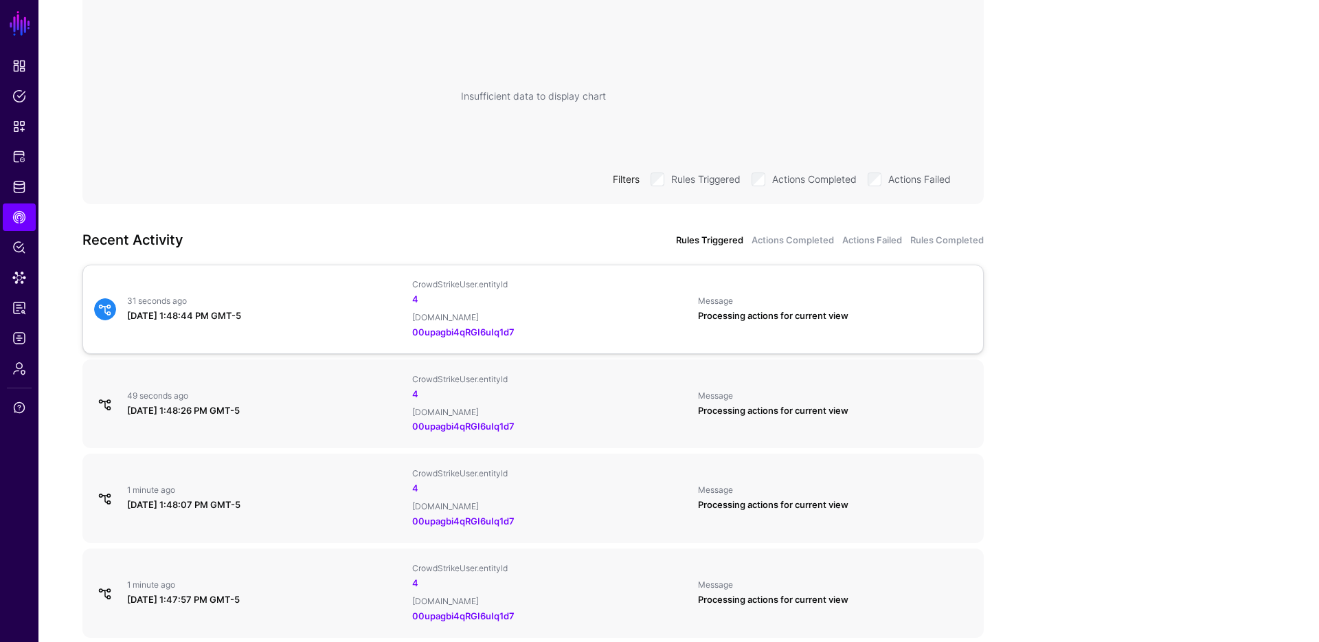
click at [203, 324] on div "31 seconds ago September 4, 2025 at 1:48:44 PM GMT-5 CrowdStrikeUser.entityId 4…" at bounding box center [533, 309] width 889 height 60
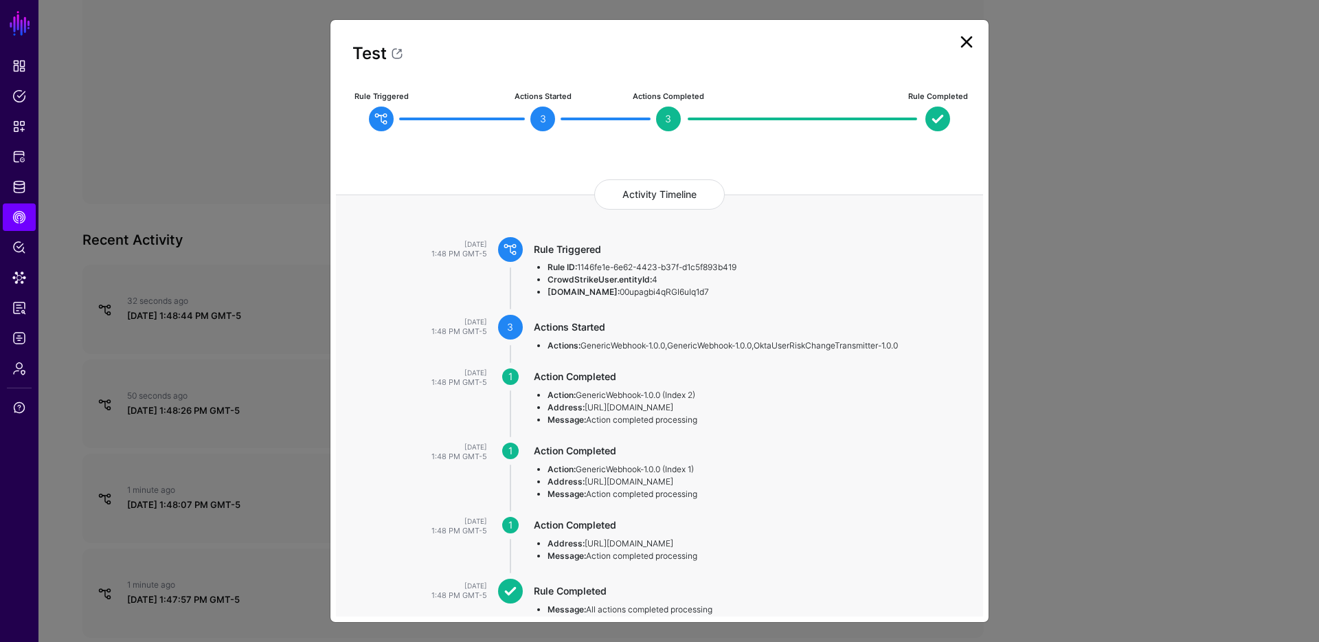
click at [969, 41] on link at bounding box center [966, 42] width 22 height 22
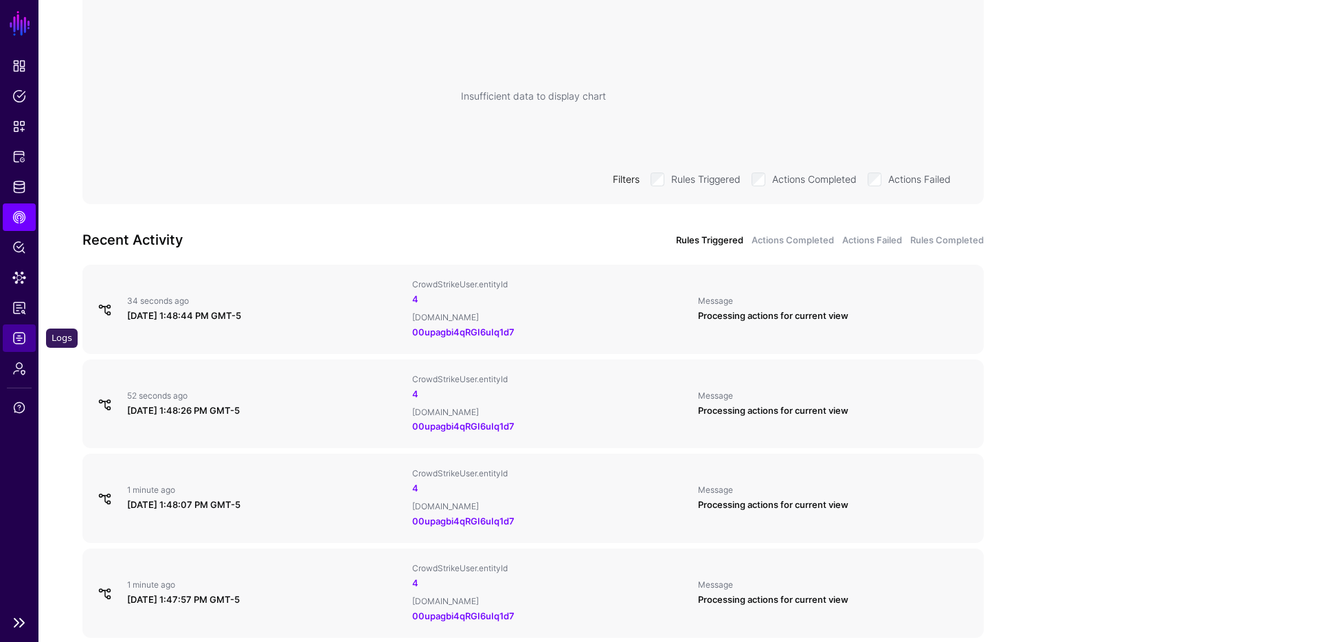
click at [23, 338] on span "Logs" at bounding box center [19, 338] width 14 height 14
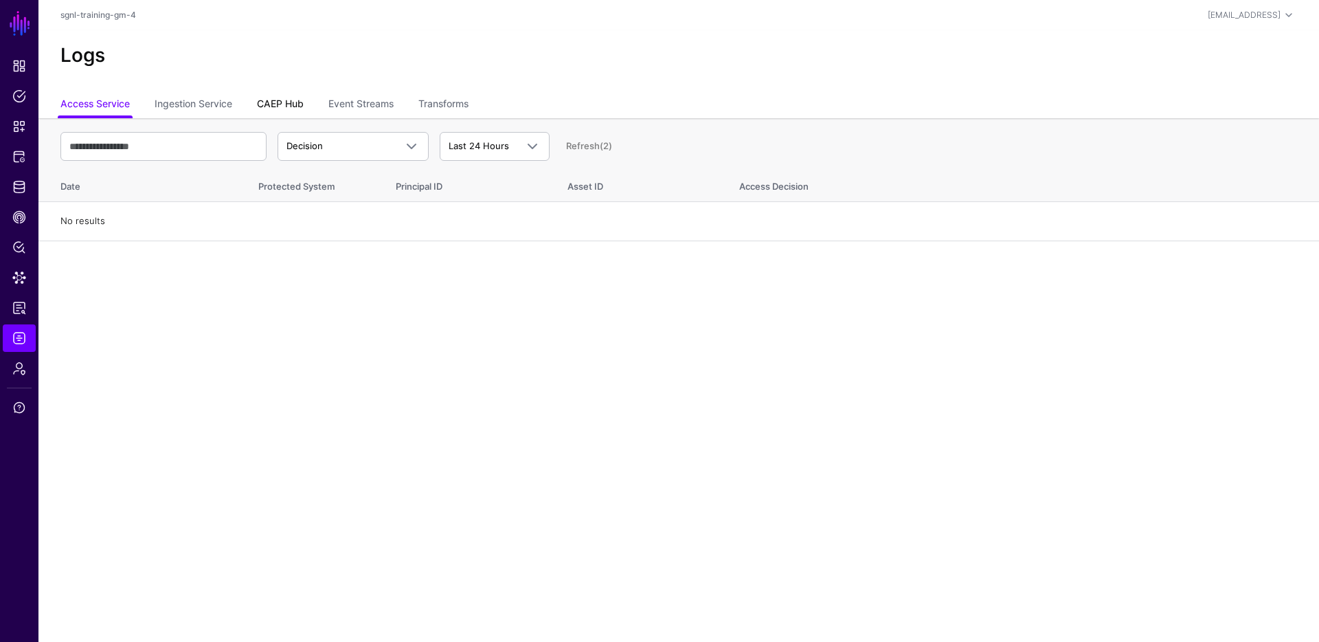
click at [295, 105] on link "CAEP Hub" at bounding box center [280, 105] width 47 height 26
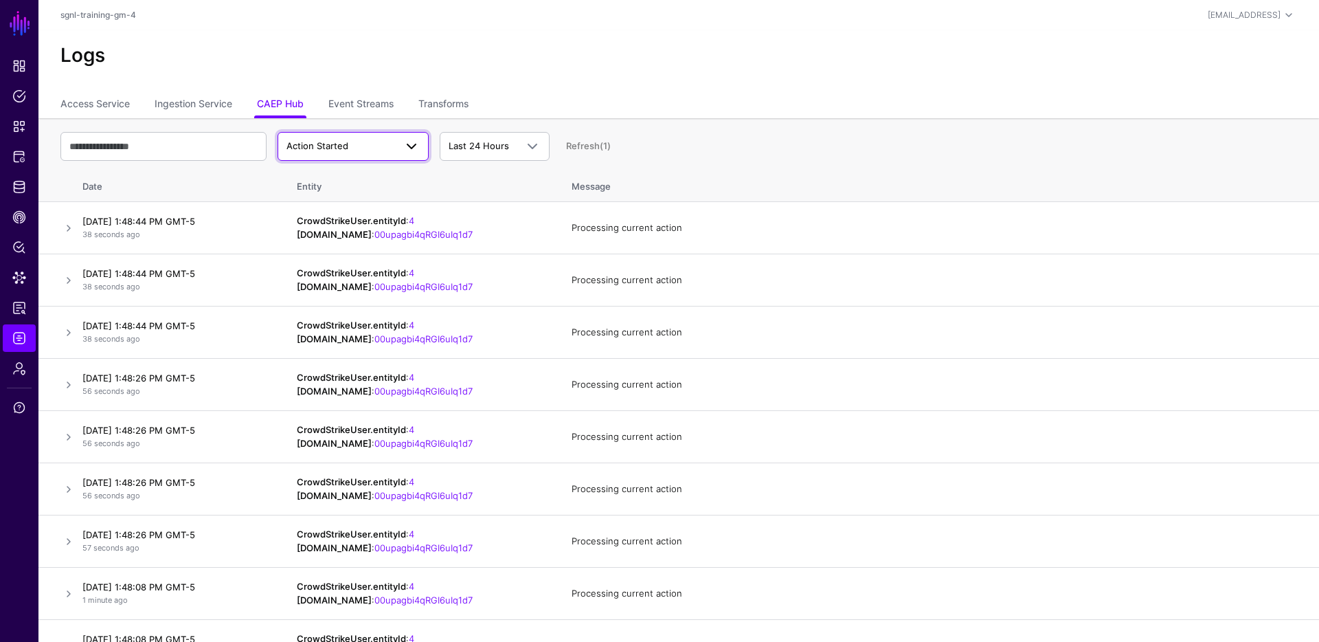
click at [376, 146] on span "Action Started" at bounding box center [340, 146] width 109 height 14
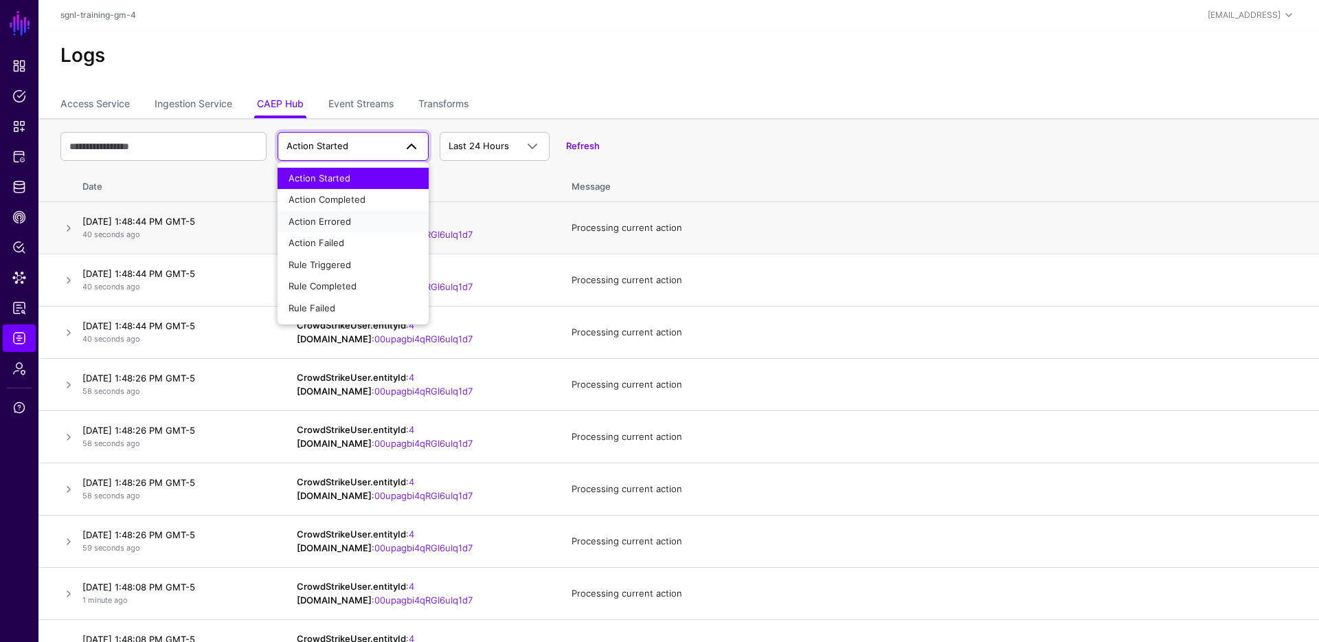
click at [348, 225] on span "Action Errored" at bounding box center [319, 221] width 63 height 11
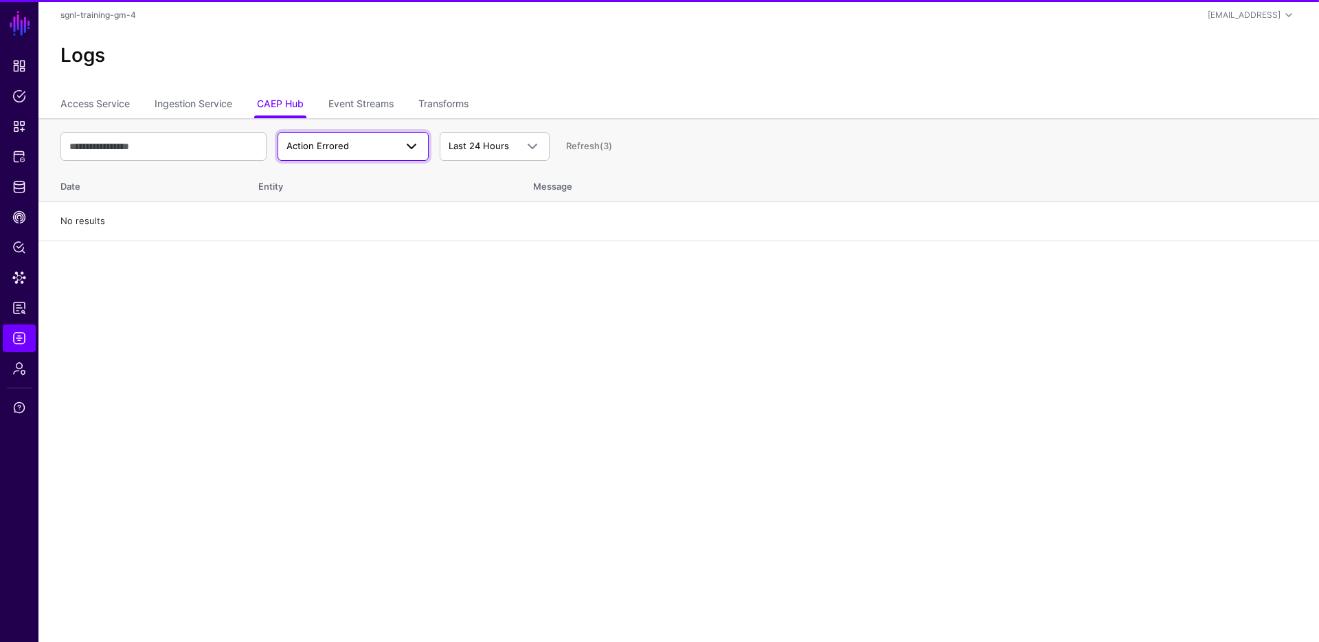
click at [387, 139] on span "Action Errored" at bounding box center [340, 146] width 109 height 14
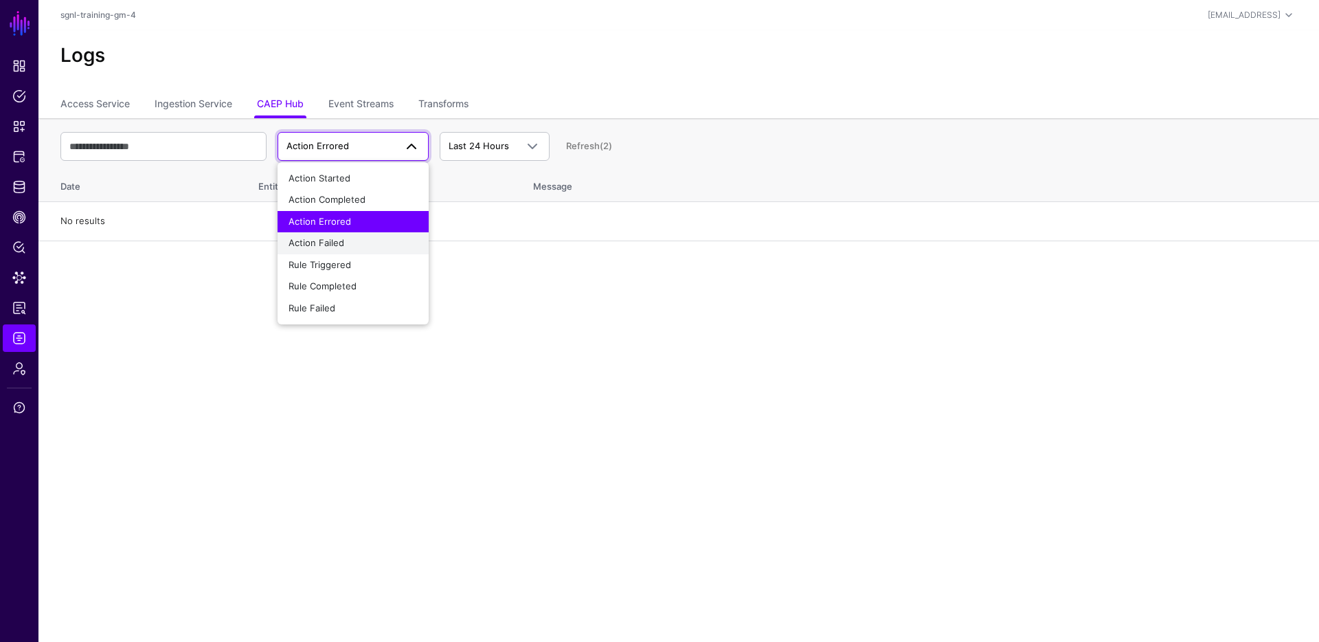
click at [352, 240] on div "Action Failed" at bounding box center [352, 243] width 129 height 14
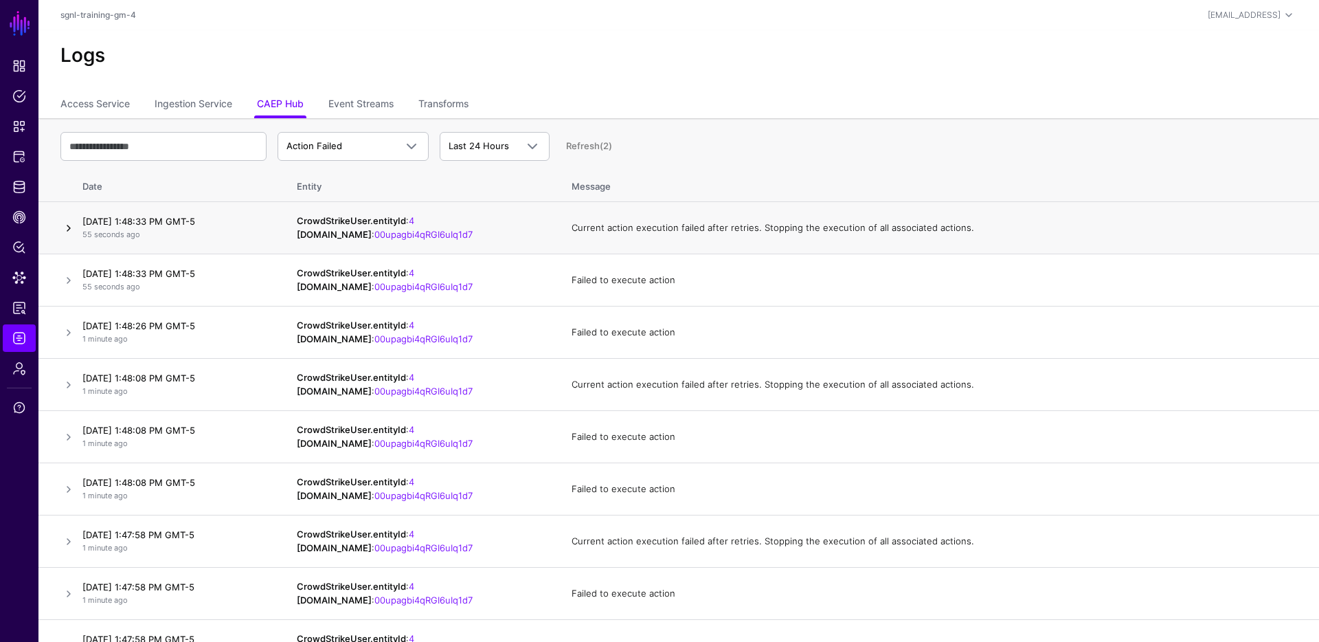
click at [65, 223] on link at bounding box center [68, 228] width 16 height 16
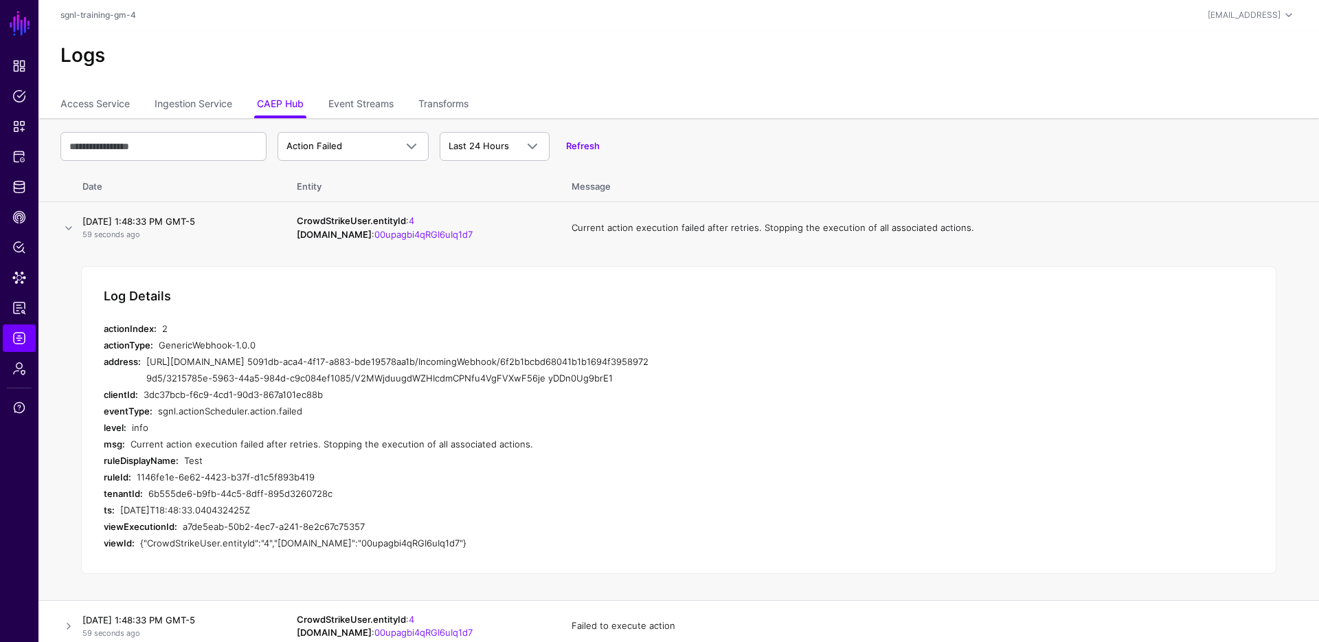
click at [371, 385] on div "https://sgnlai.webhook.office.com/webhookb2/6991f5ec-b809-44fa-9251-e540080db2e…" at bounding box center [399, 369] width 507 height 33
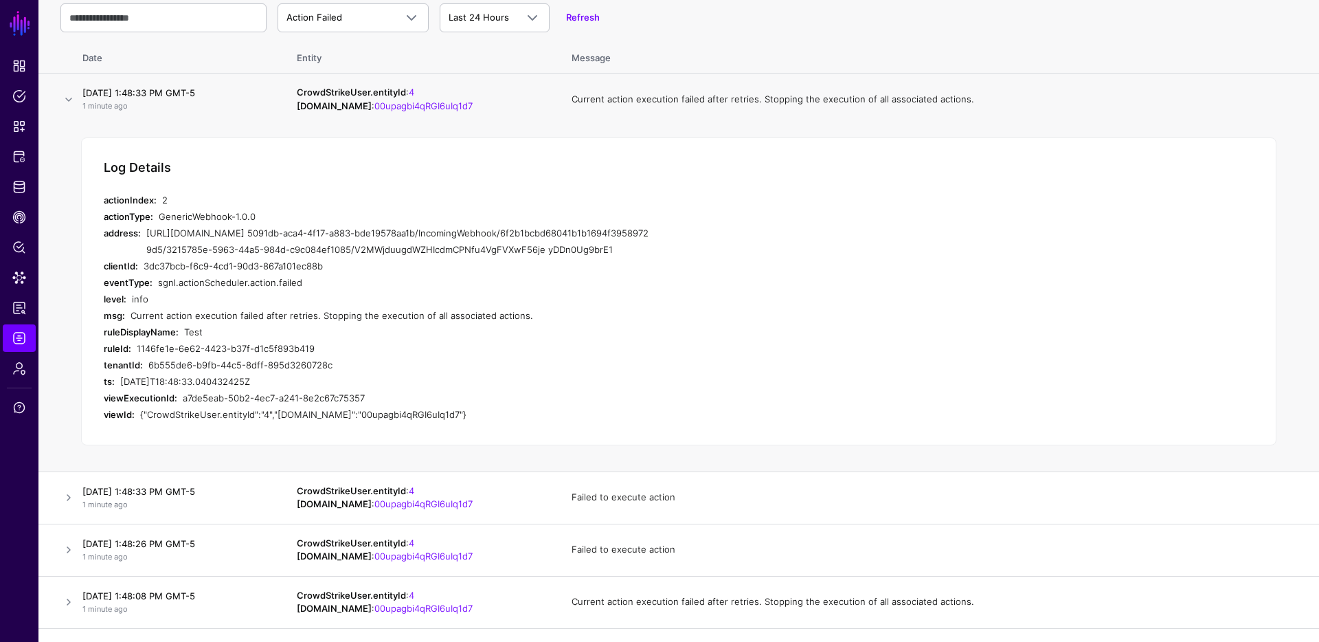
scroll to position [208, 0]
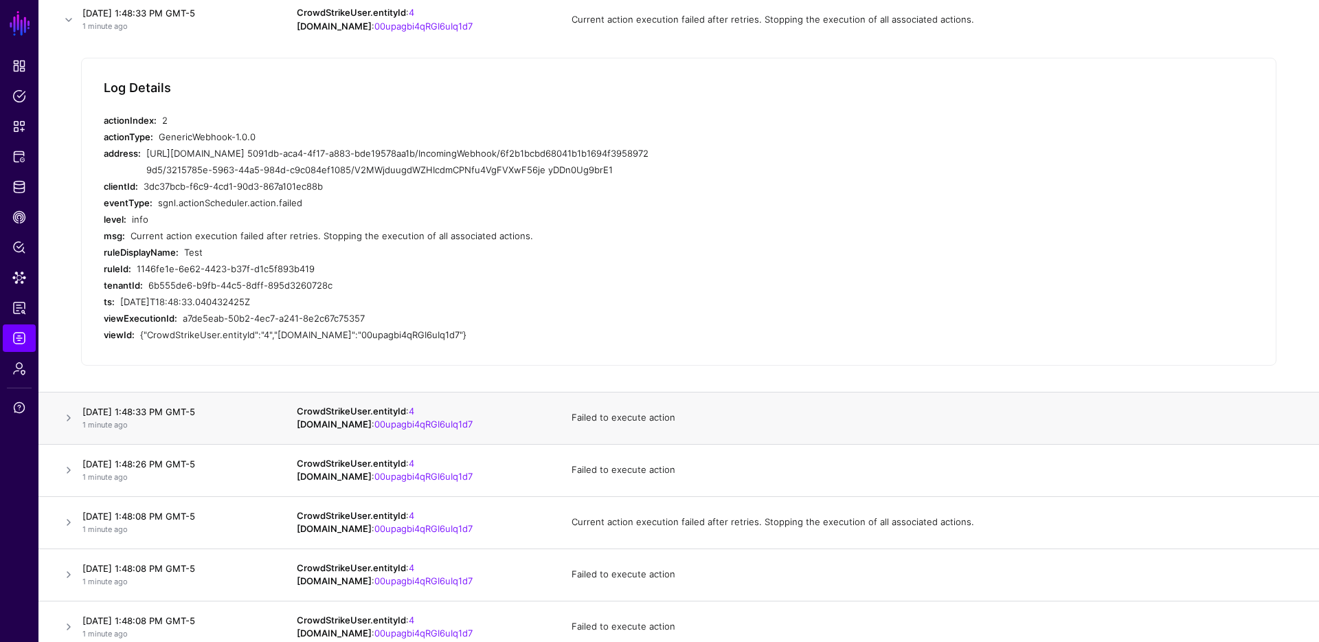
click at [77, 437] on td "September 4, 2025 at 1:48:33 PM GMT-5 1 minute ago" at bounding box center [180, 418] width 206 height 52
click at [72, 426] on link at bounding box center [68, 417] width 16 height 16
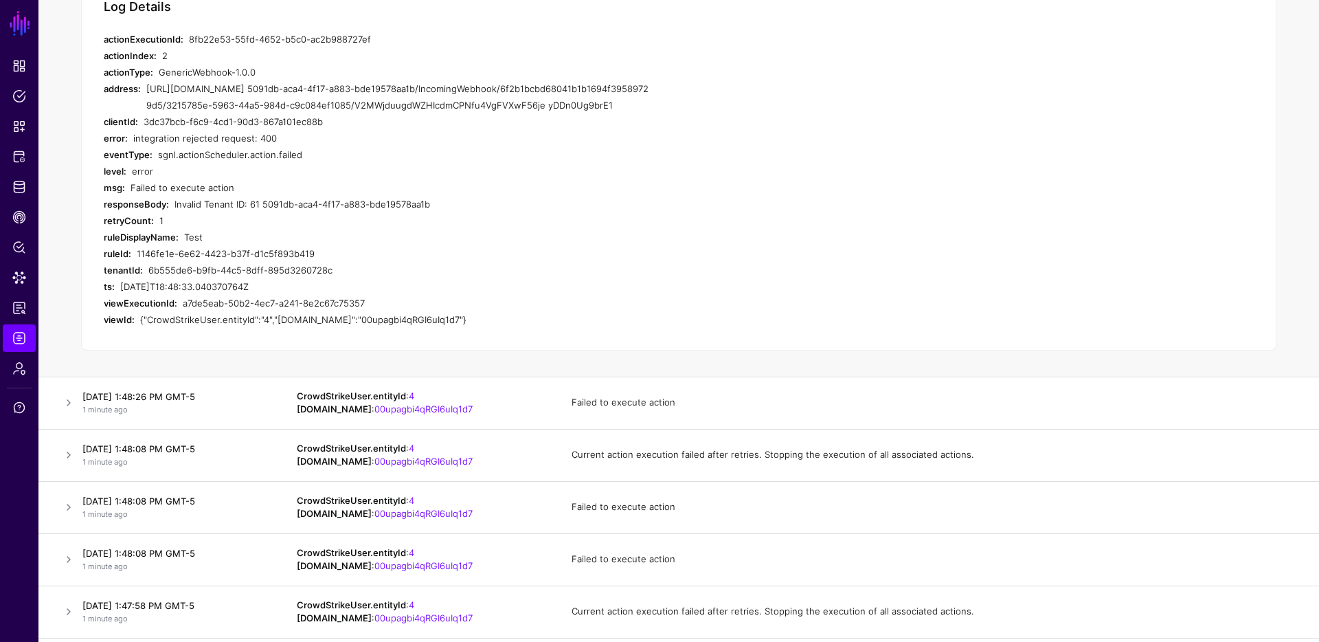
scroll to position [200, 0]
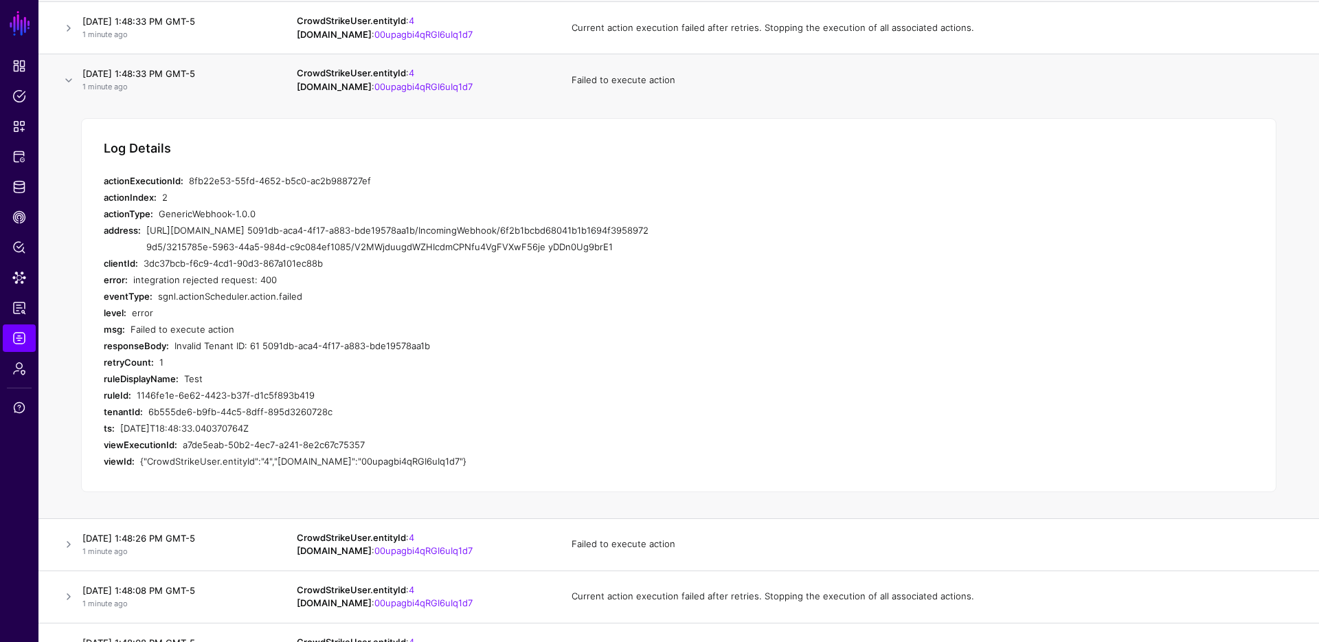
drag, startPoint x: 326, startPoint y: 354, endPoint x: 176, endPoint y: 366, distance: 150.9
click at [166, 354] on div "responseBody: Invalid Tenant ID: 61 5091db-aca4-4f17-a883-bde19578aa1b" at bounding box center [379, 345] width 550 height 16
click at [302, 354] on div "Invalid Tenant ID: 61 5091db-aca4-4f17-a883-bde19578aa1b" at bounding box center [413, 345] width 479 height 16
click at [256, 354] on div "Invalid Tenant ID: 61 5091db-aca4-4f17-a883-bde19578aa1b" at bounding box center [413, 345] width 479 height 16
click at [350, 354] on div "Invalid Tenant ID: 61 5091db-aca4-4f17-a883-bde19578aa1b" at bounding box center [413, 345] width 479 height 16
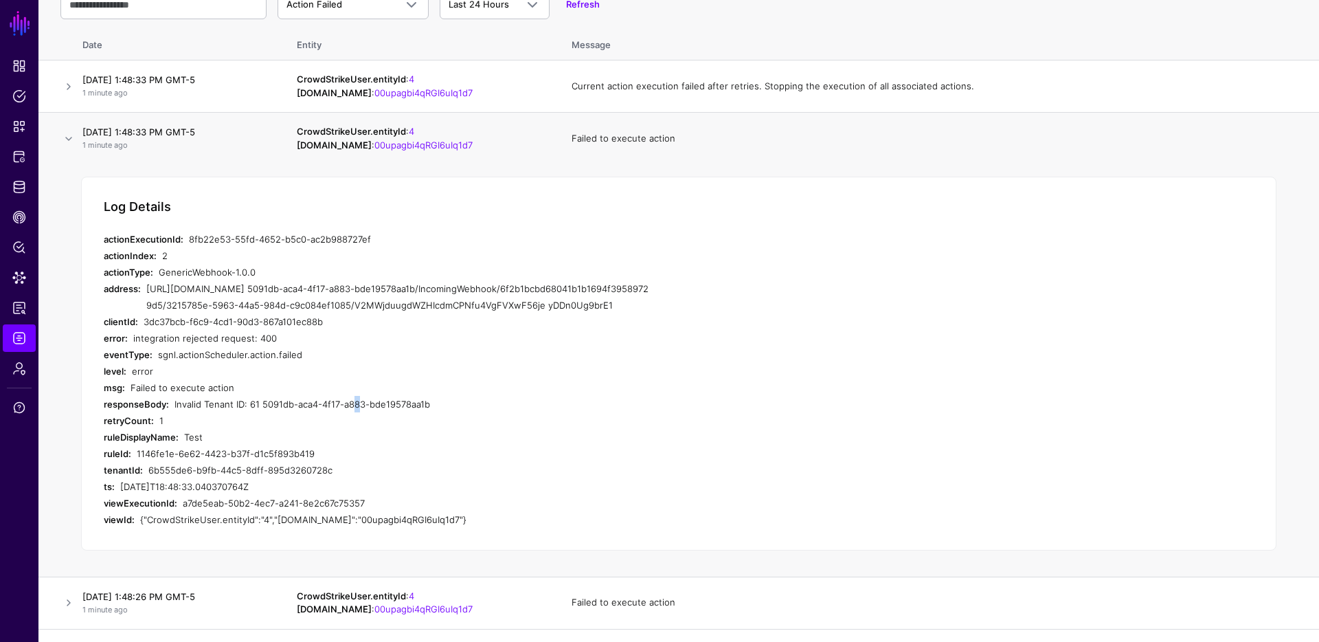
scroll to position [0, 0]
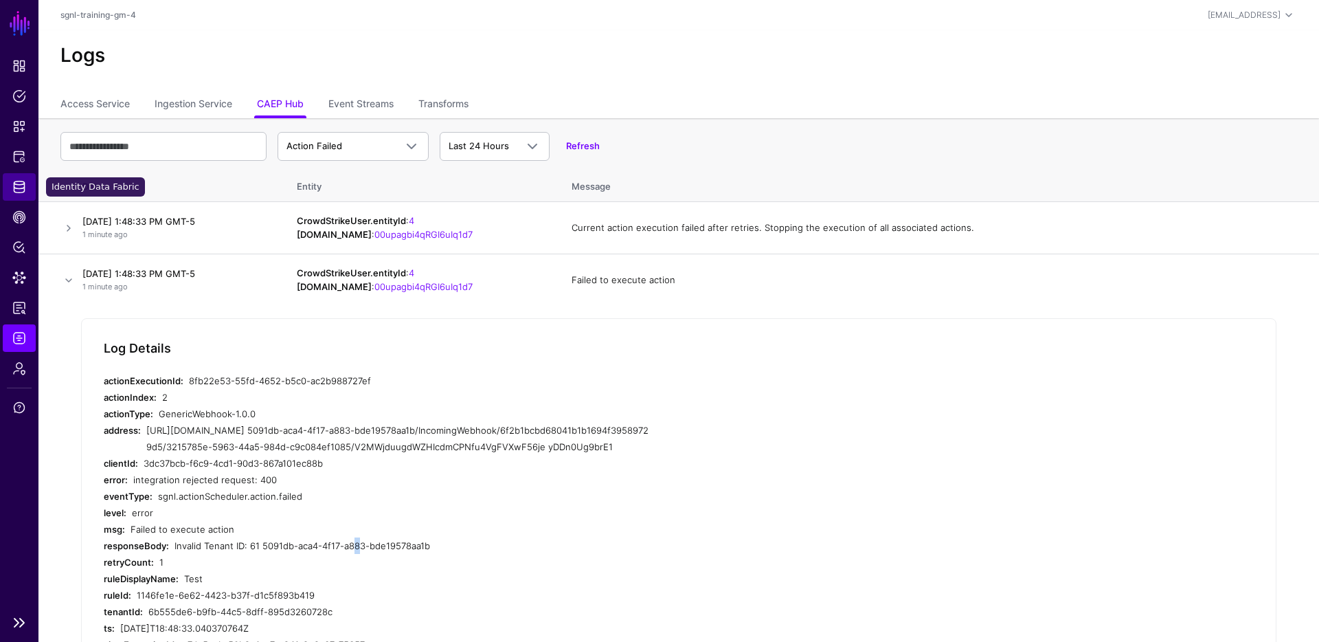
click at [24, 186] on span "Identity Data Fabric" at bounding box center [19, 187] width 14 height 14
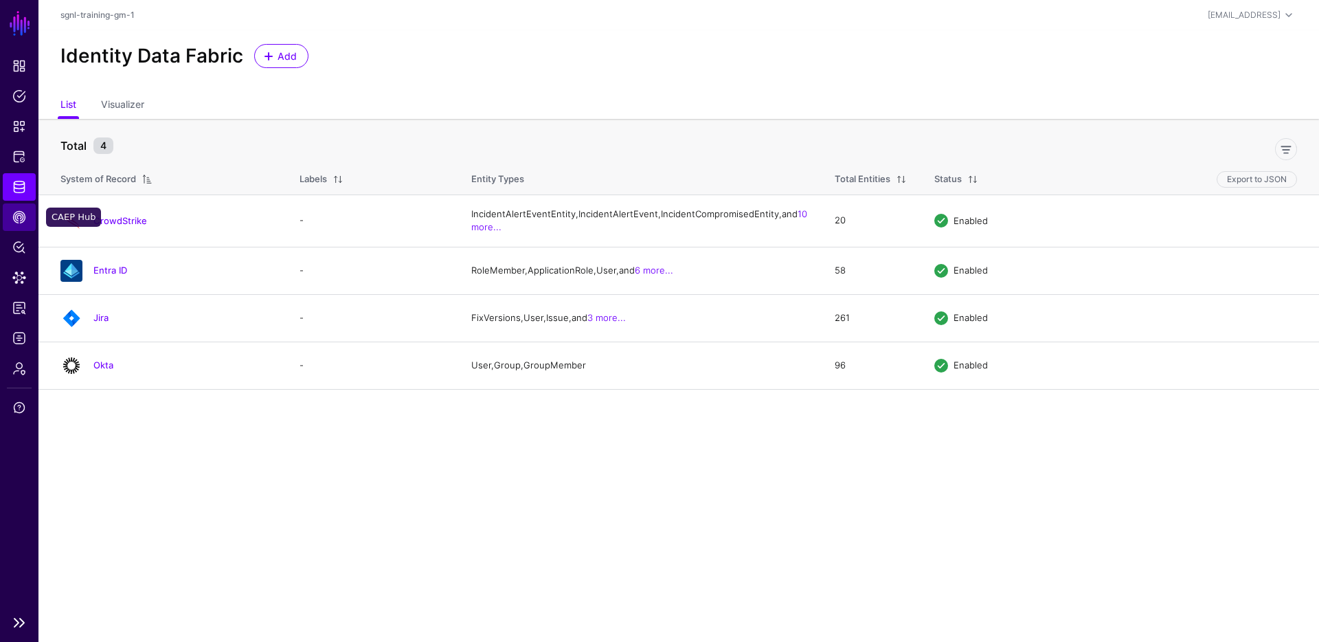
click at [18, 226] on link "CAEP Hub" at bounding box center [19, 216] width 33 height 27
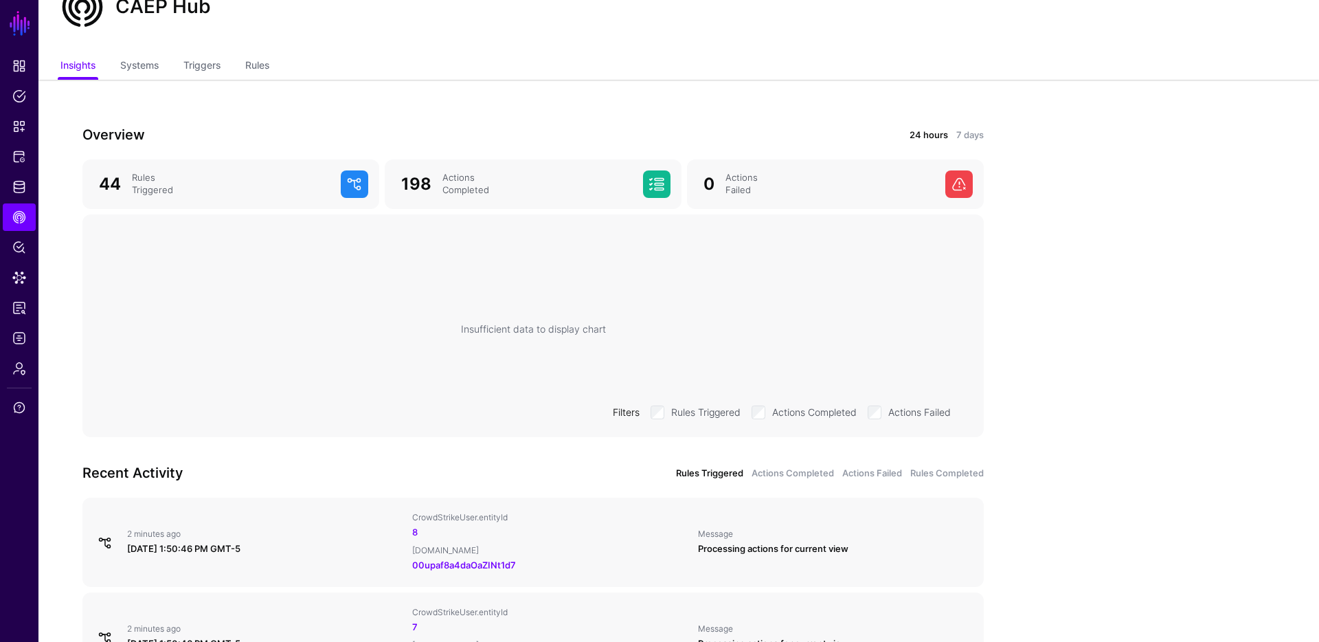
scroll to position [130, 0]
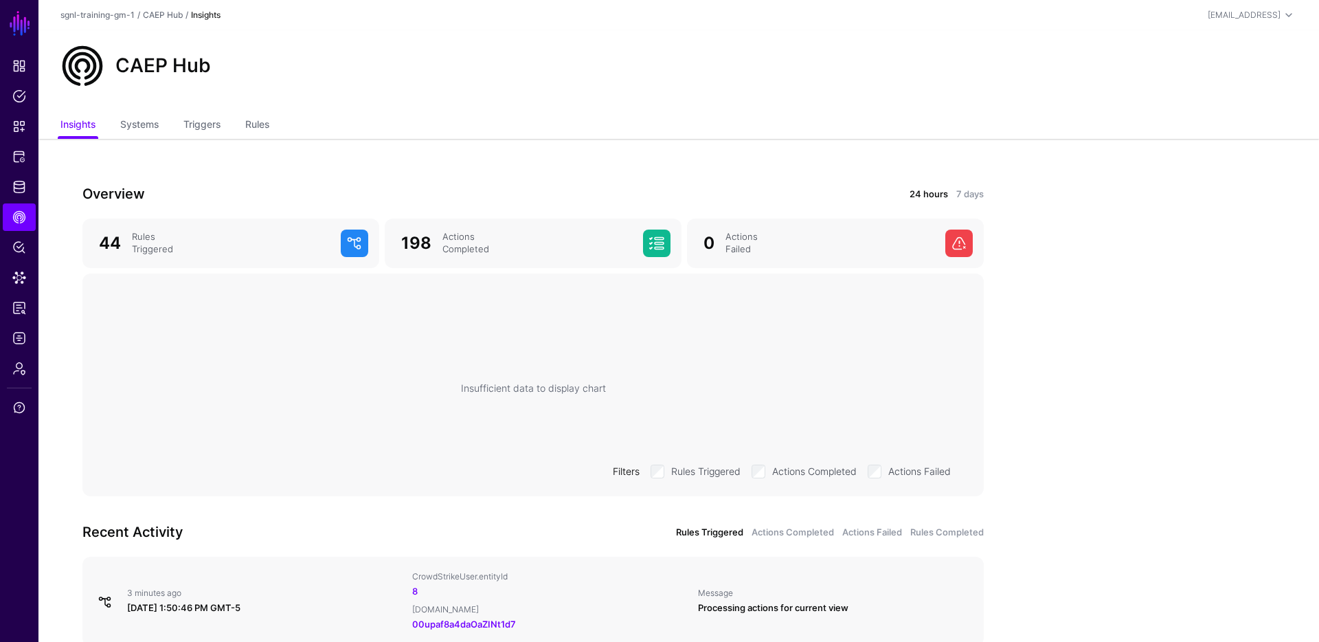
click at [564, 396] on div "Insufficient data to display chart Filters Rules Triggered Actions Completed Ac…" at bounding box center [532, 387] width 879 height 206
click at [564, 391] on div "Insufficient data to display chart" at bounding box center [533, 388] width 145 height 14
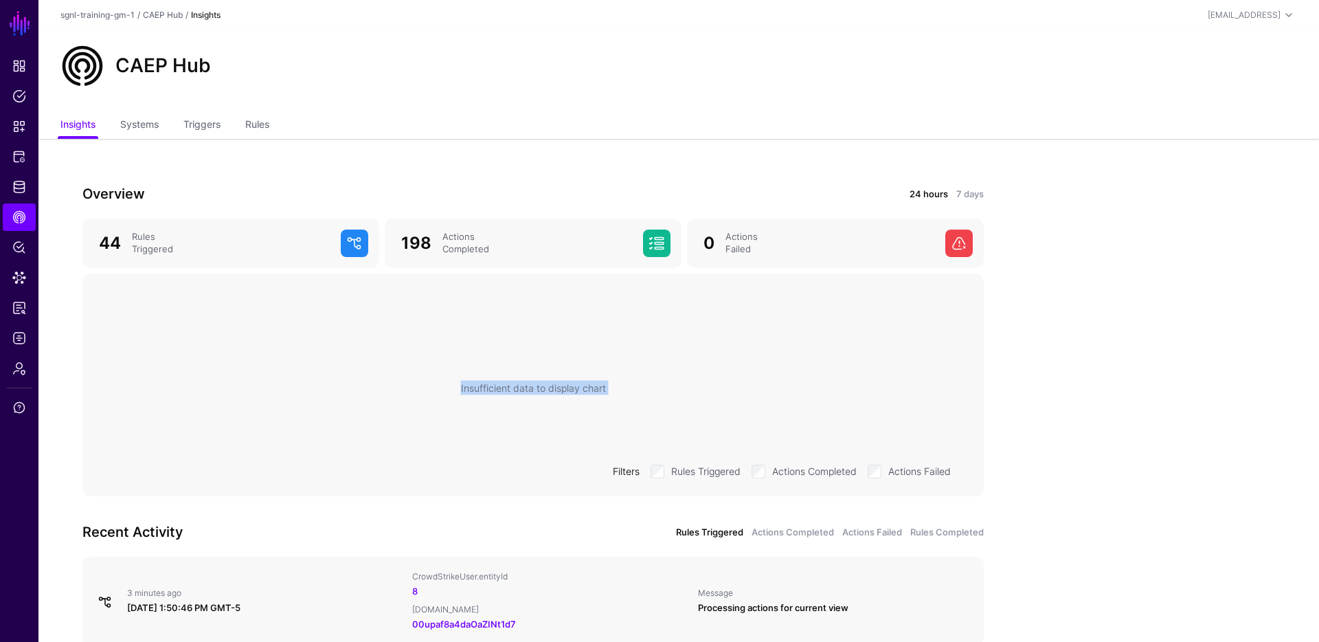
click at [564, 391] on div "Insufficient data to display chart" at bounding box center [533, 388] width 145 height 14
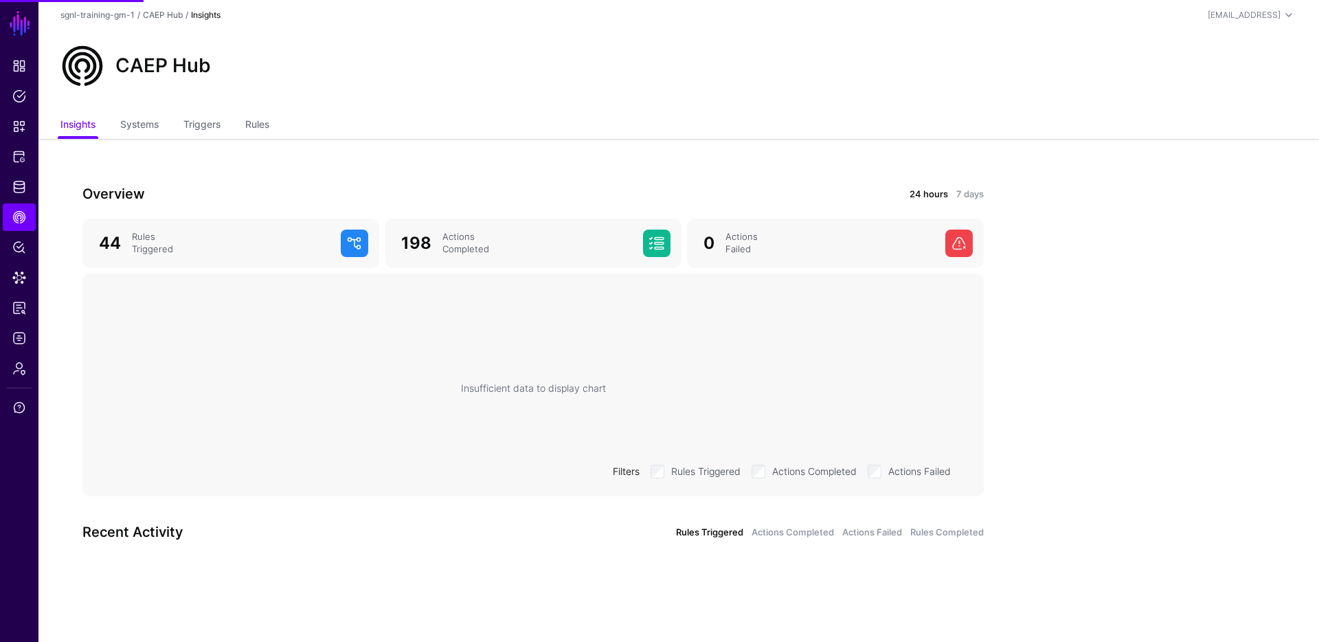
click at [607, 135] on ul "Insights Systems Triggers Rules" at bounding box center [678, 126] width 1236 height 26
click at [780, 532] on link "Actions Completed" at bounding box center [792, 532] width 82 height 14
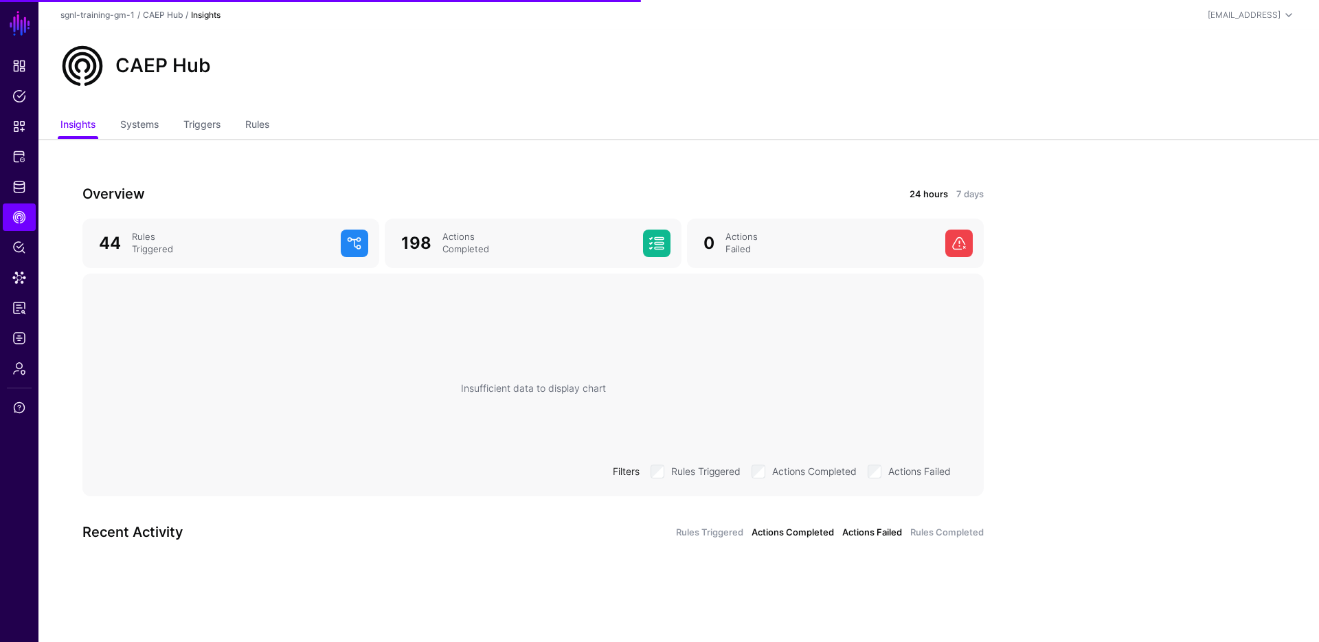
click at [855, 536] on link "Actions Failed" at bounding box center [872, 532] width 60 height 14
click at [941, 534] on link "Rules Completed" at bounding box center [946, 532] width 73 height 14
click at [711, 534] on link "Rules Triggered" at bounding box center [709, 532] width 67 height 14
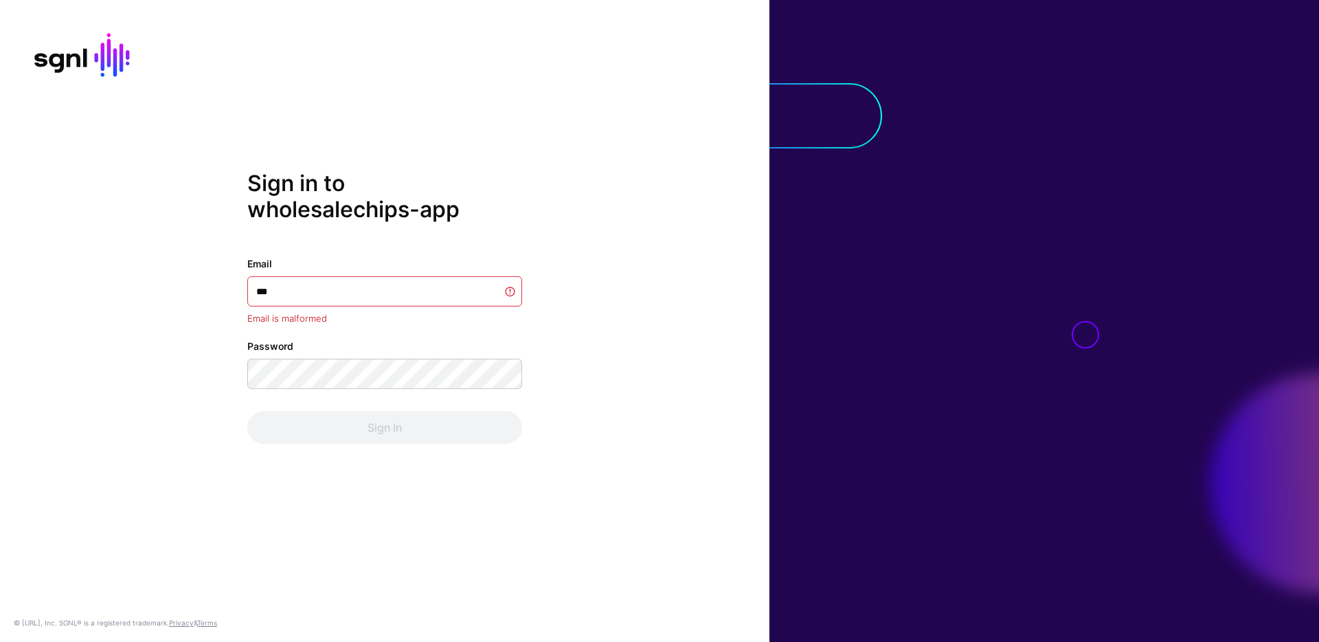
type input "****"
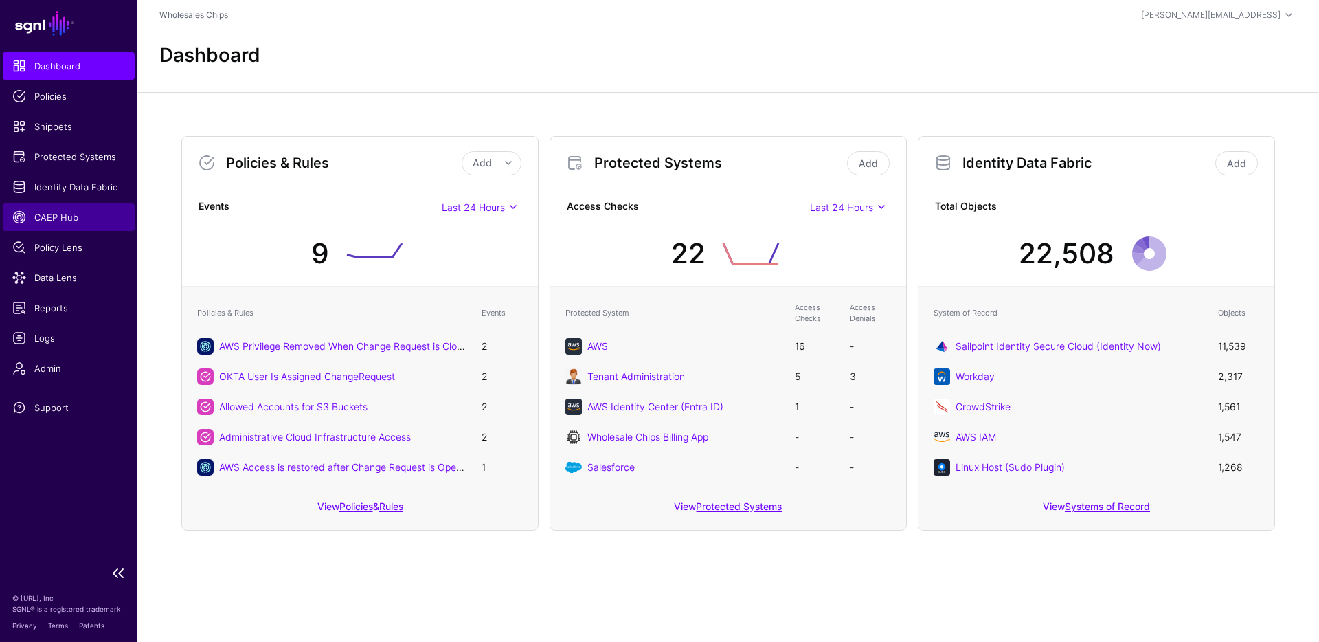
click at [54, 218] on span "CAEP Hub" at bounding box center [68, 217] width 113 height 14
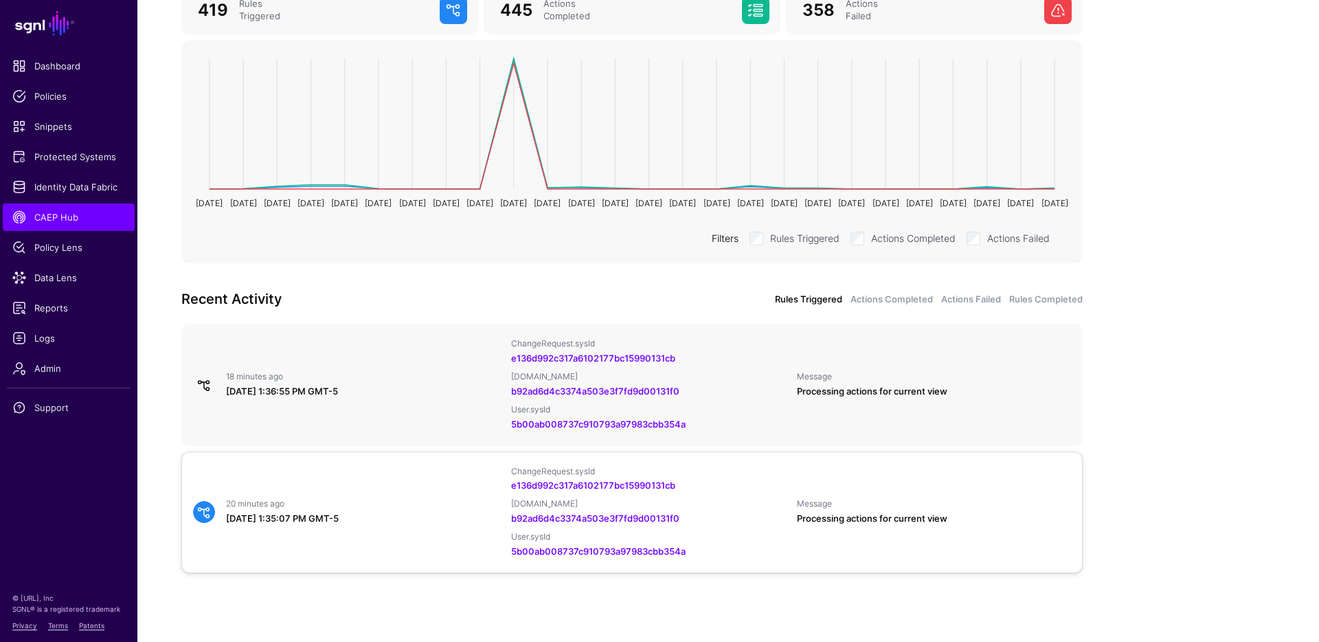
scroll to position [35, 0]
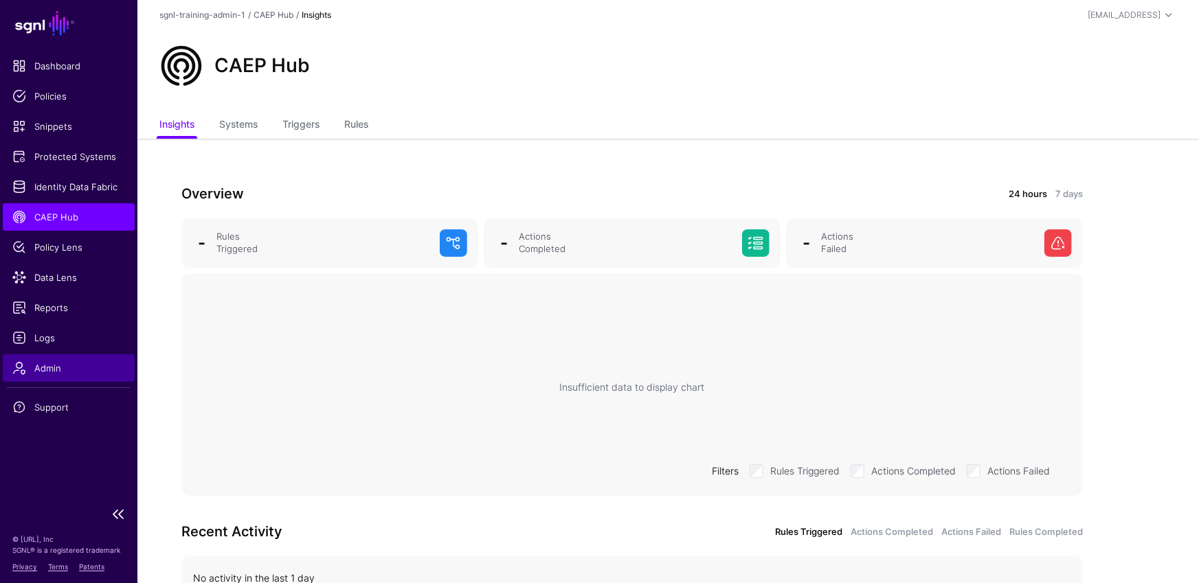
click at [52, 371] on span "Admin" at bounding box center [68, 368] width 113 height 14
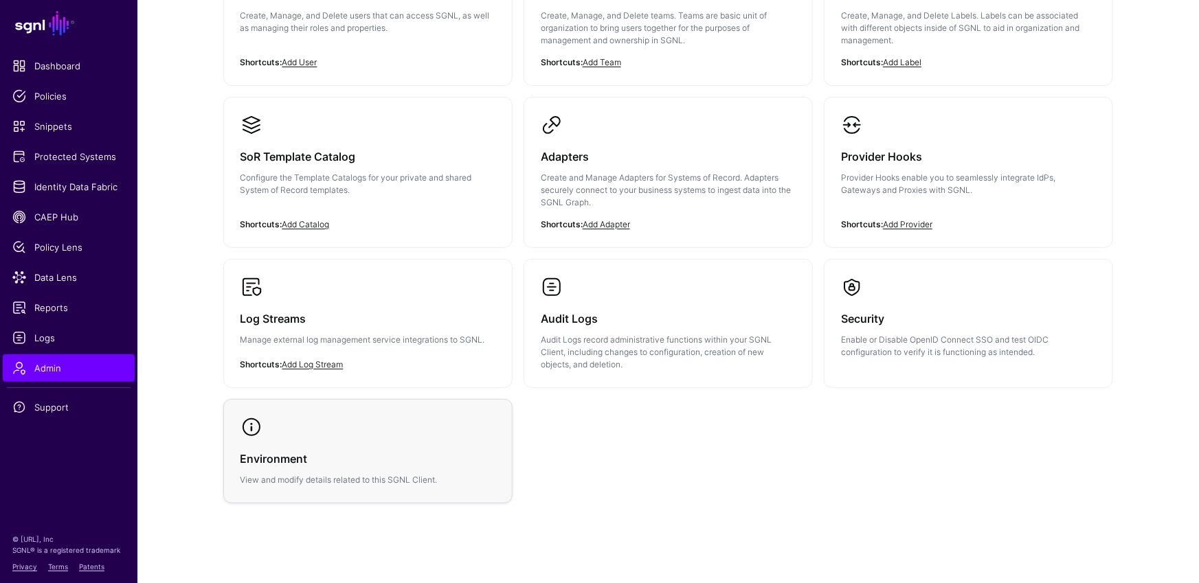
scroll to position [234, 0]
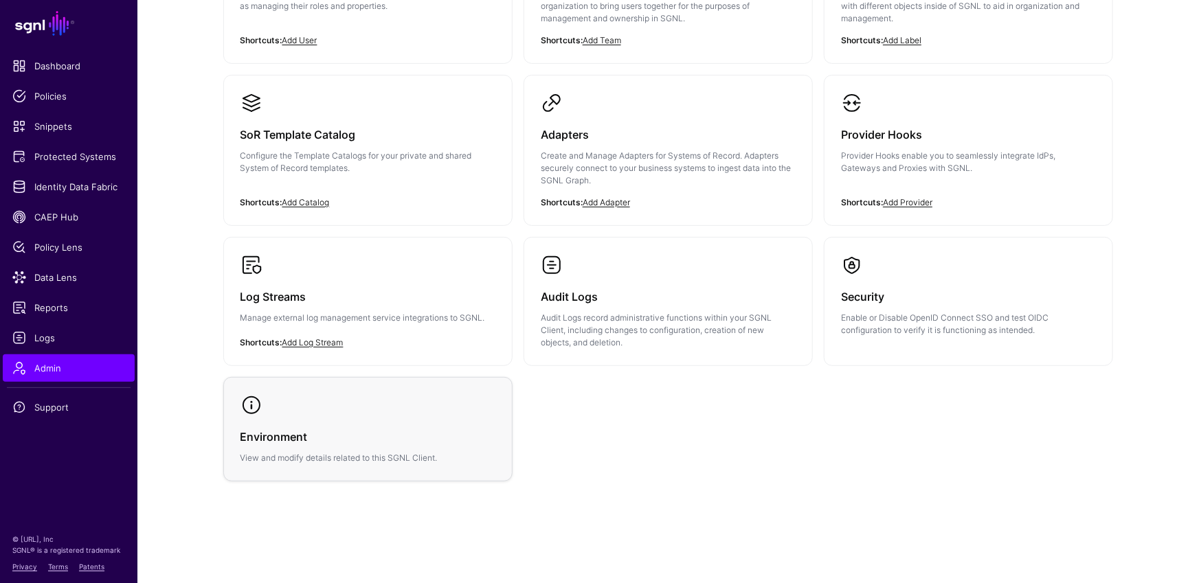
click at [365, 436] on h3 "Environment" at bounding box center [367, 436] width 255 height 19
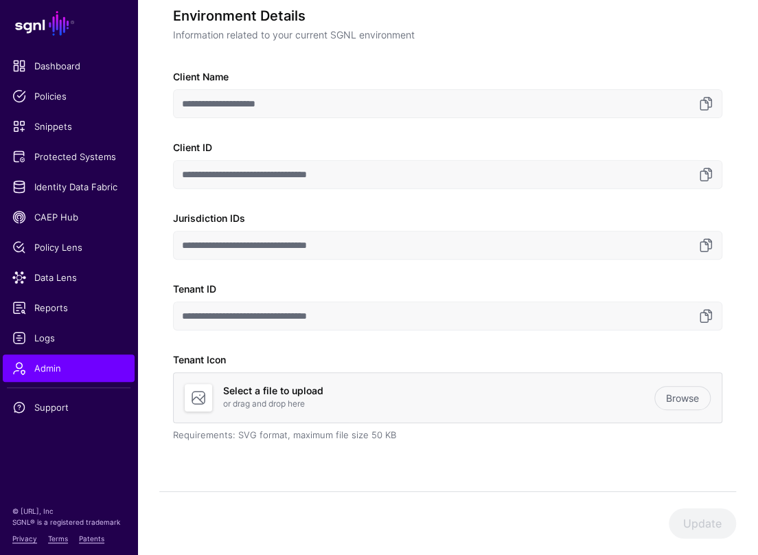
scroll to position [71, 0]
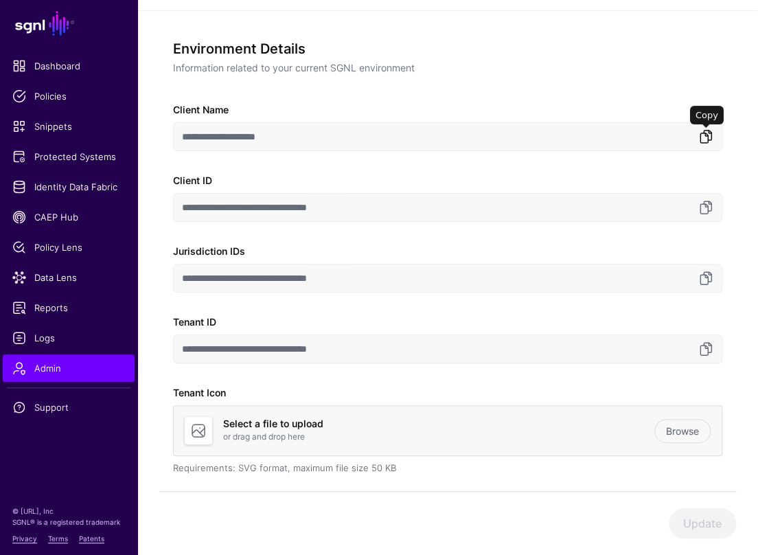
click at [711, 135] on link at bounding box center [706, 136] width 16 height 16
click at [709, 278] on link at bounding box center [706, 278] width 16 height 16
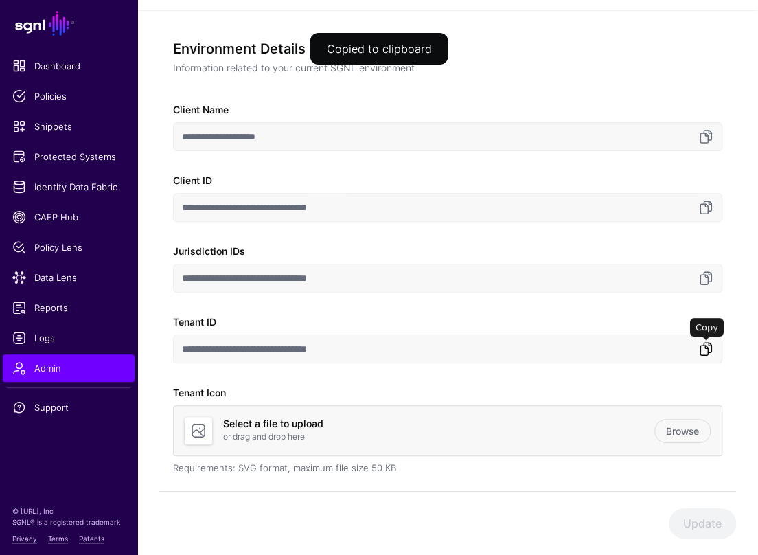
click at [712, 351] on link at bounding box center [706, 349] width 16 height 16
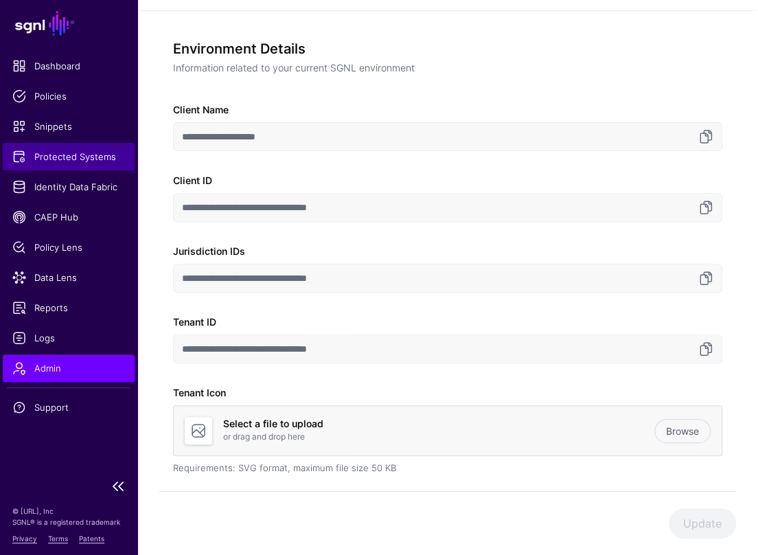
click at [38, 155] on span "Protected Systems" at bounding box center [68, 157] width 113 height 14
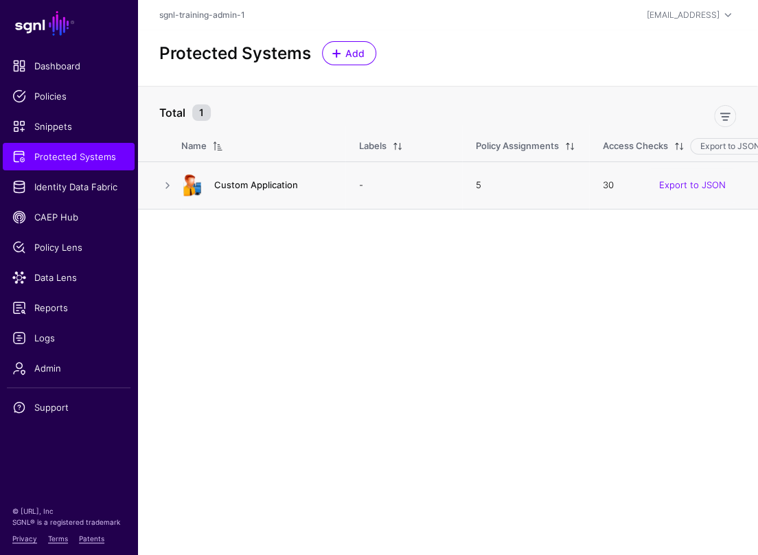
click at [251, 185] on link "Custom Application" at bounding box center [256, 184] width 84 height 11
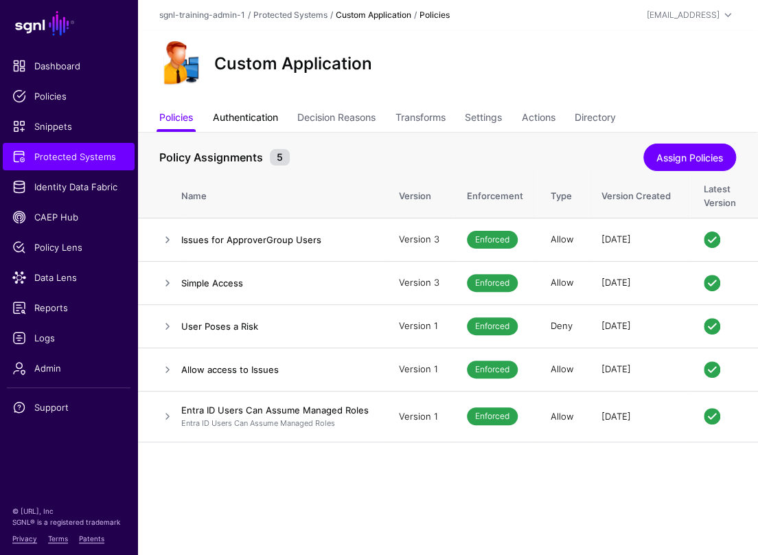
click at [258, 113] on link "Authentication" at bounding box center [245, 119] width 65 height 26
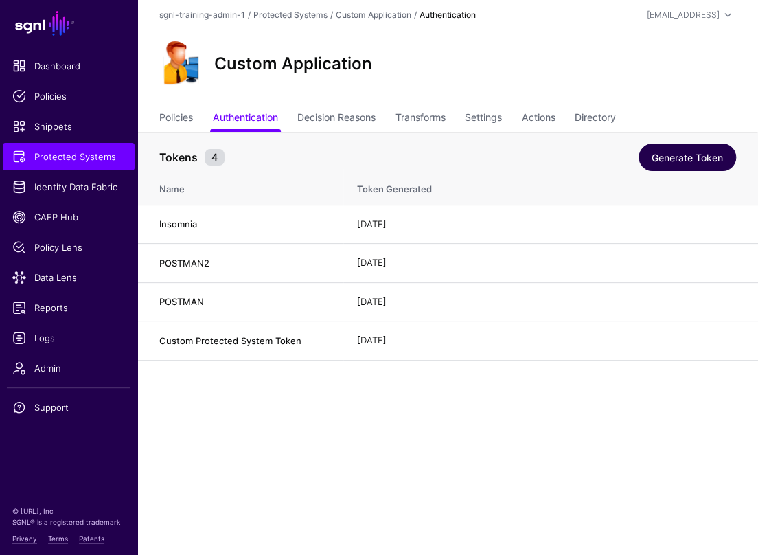
click at [688, 155] on link "Generate Token" at bounding box center [688, 157] width 98 height 27
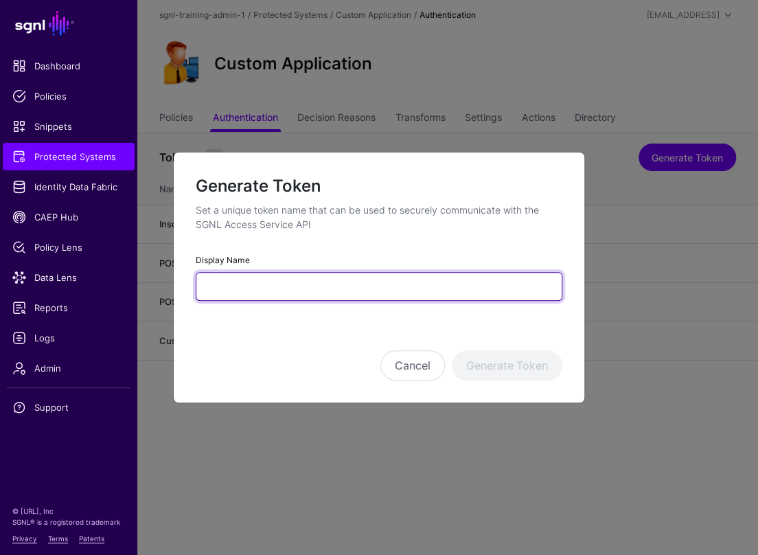
click at [435, 275] on input "Display Name" at bounding box center [379, 286] width 367 height 29
type input "**********"
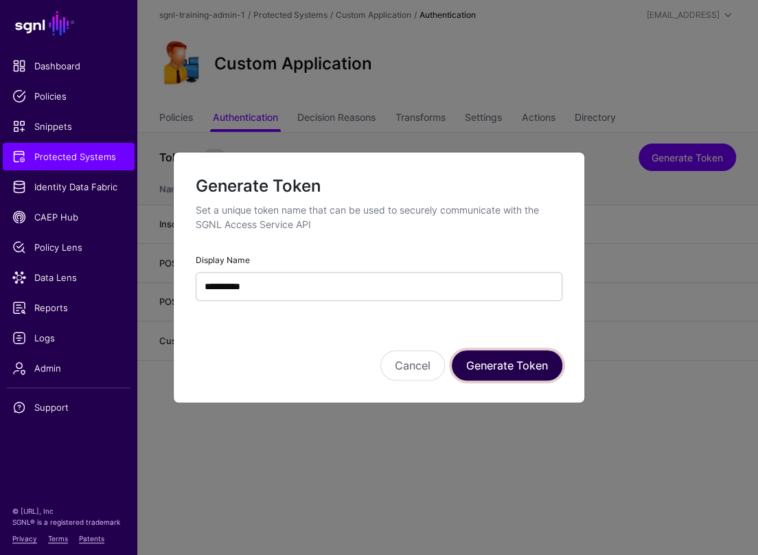
click at [504, 367] on button "Generate Token" at bounding box center [507, 365] width 111 height 30
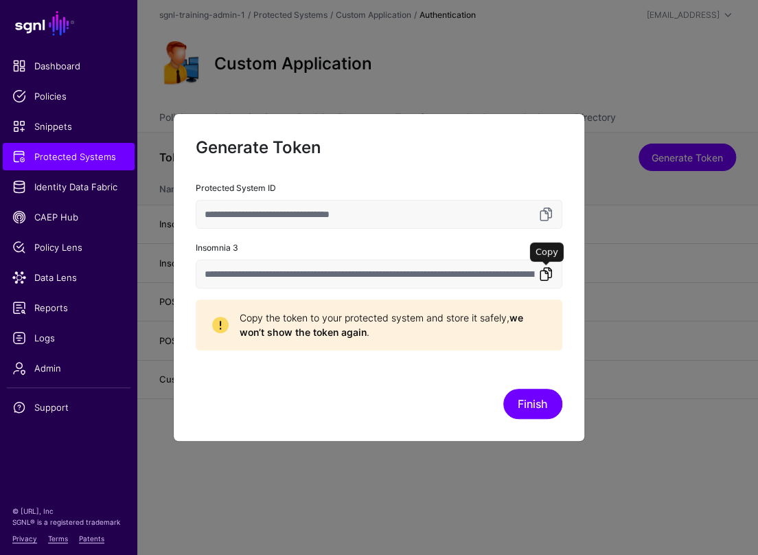
click at [543, 273] on link at bounding box center [546, 274] width 16 height 16
click at [56, 367] on ngb-modal-window "**********" at bounding box center [379, 277] width 758 height 555
click at [530, 409] on button "Finish" at bounding box center [532, 404] width 59 height 30
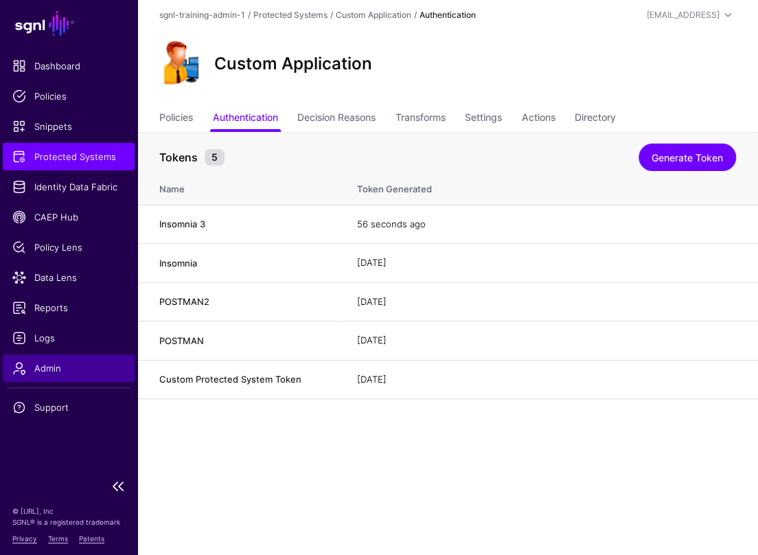
click at [69, 370] on span "Admin" at bounding box center [68, 368] width 113 height 14
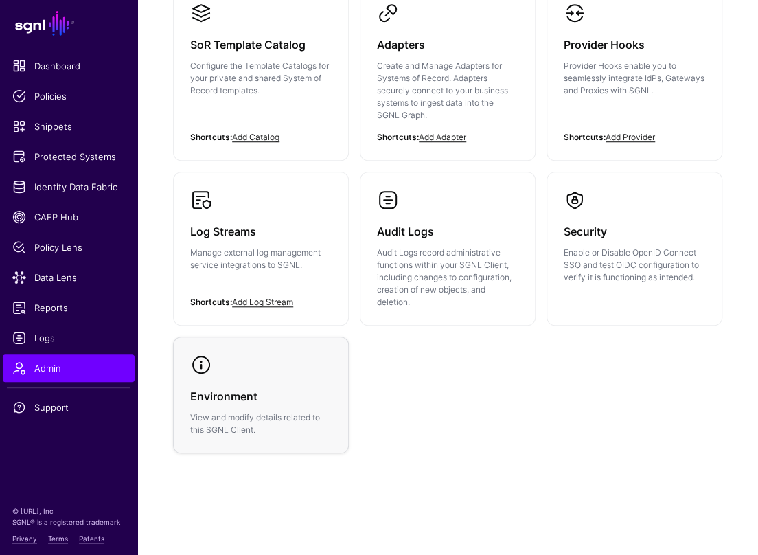
click at [271, 402] on h3 "Environment" at bounding box center [261, 396] width 142 height 19
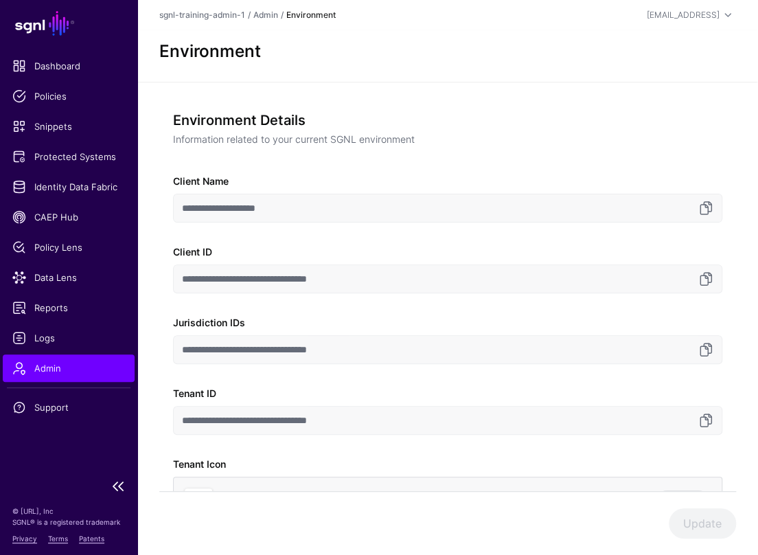
click at [111, 376] on link "Admin" at bounding box center [69, 367] width 132 height 27
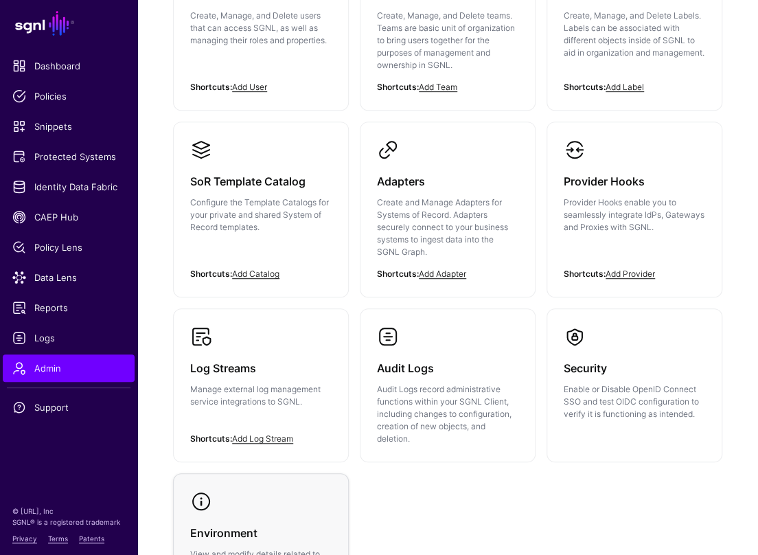
scroll to position [325, 0]
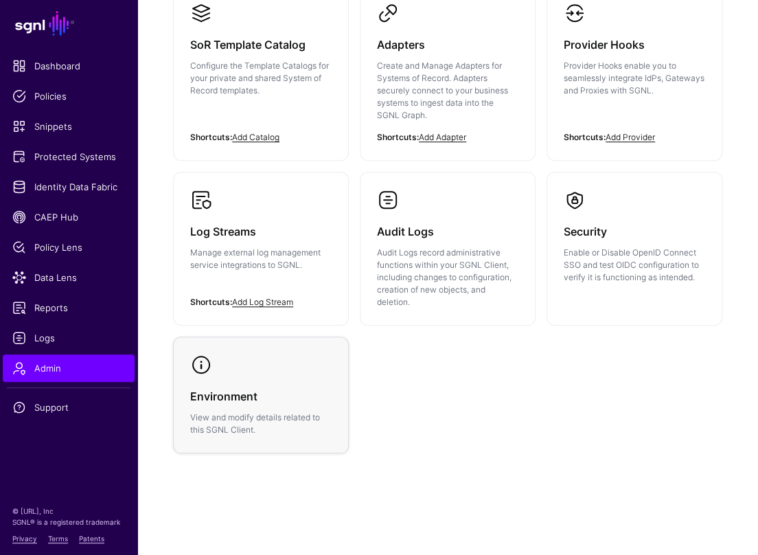
click at [295, 337] on link "Environment View and modify details related to this SGNL Client." at bounding box center [261, 394] width 174 height 115
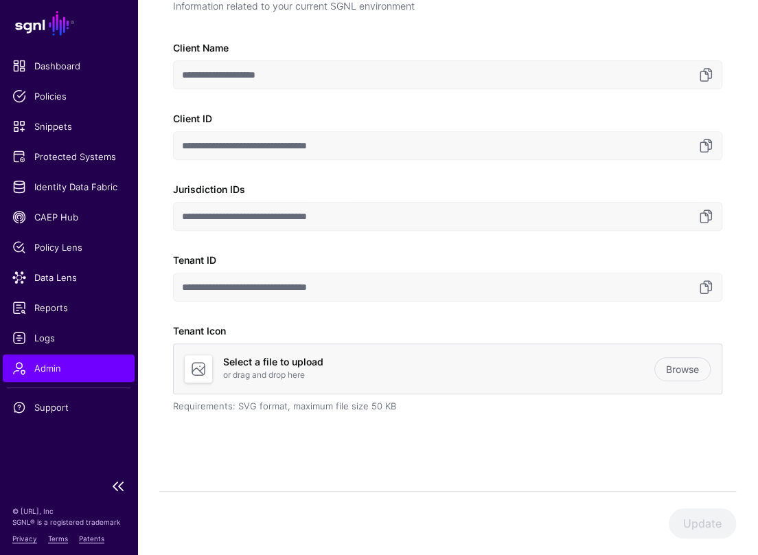
click at [87, 363] on span "Admin" at bounding box center [68, 368] width 113 height 14
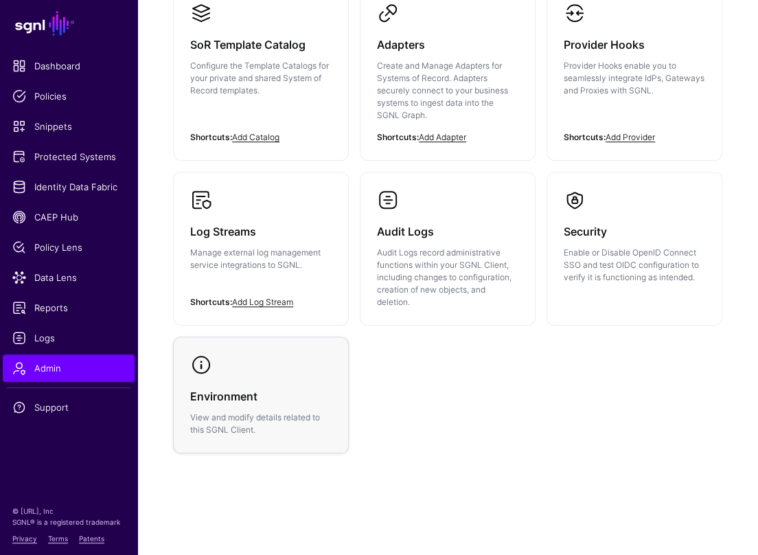
click at [282, 389] on h3 "Environment" at bounding box center [261, 396] width 142 height 19
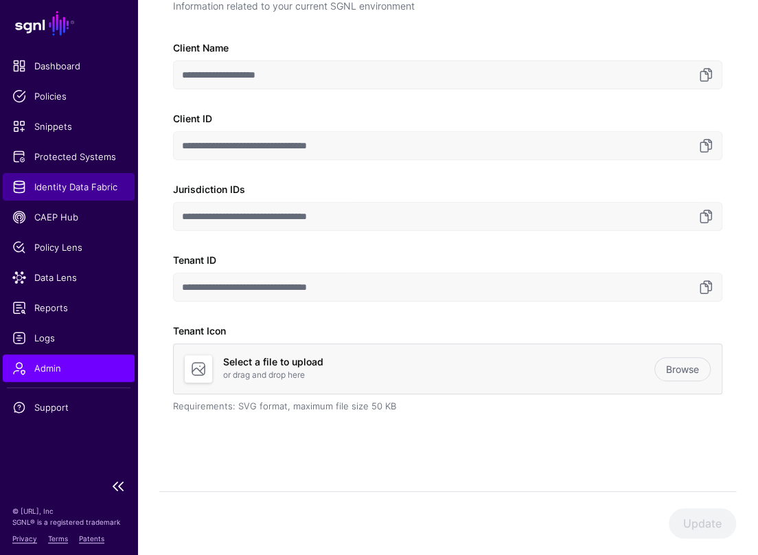
scroll to position [126, 0]
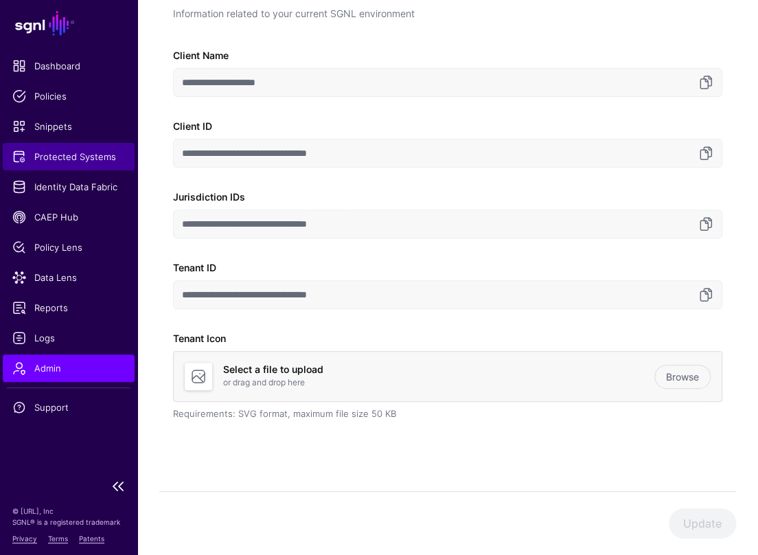
click at [78, 143] on link "Protected Systems" at bounding box center [69, 156] width 132 height 27
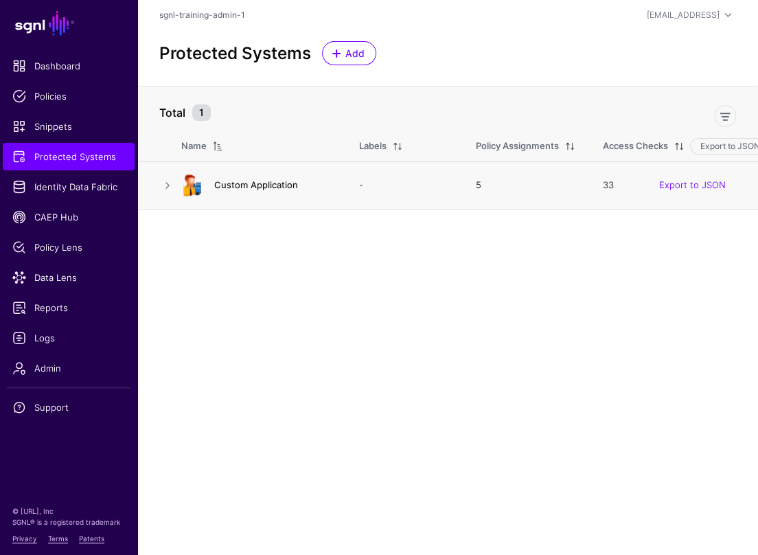
click at [269, 182] on link "Custom Application" at bounding box center [256, 184] width 84 height 11
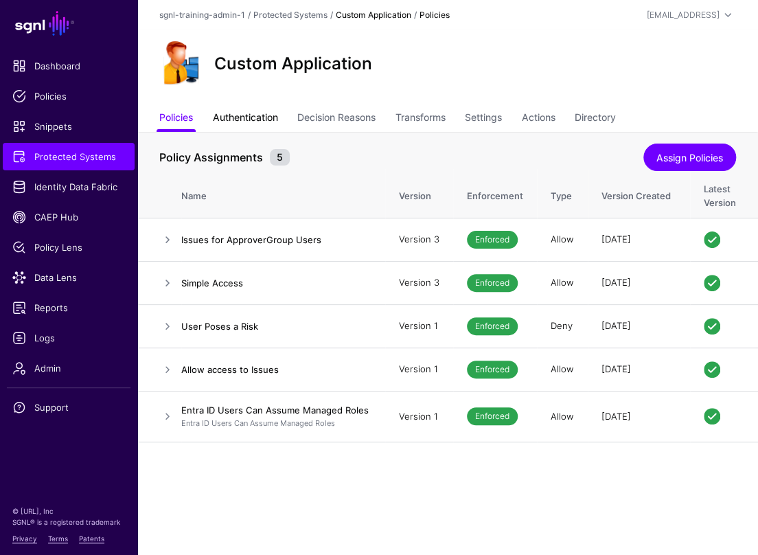
click at [268, 118] on link "Authentication" at bounding box center [245, 119] width 65 height 26
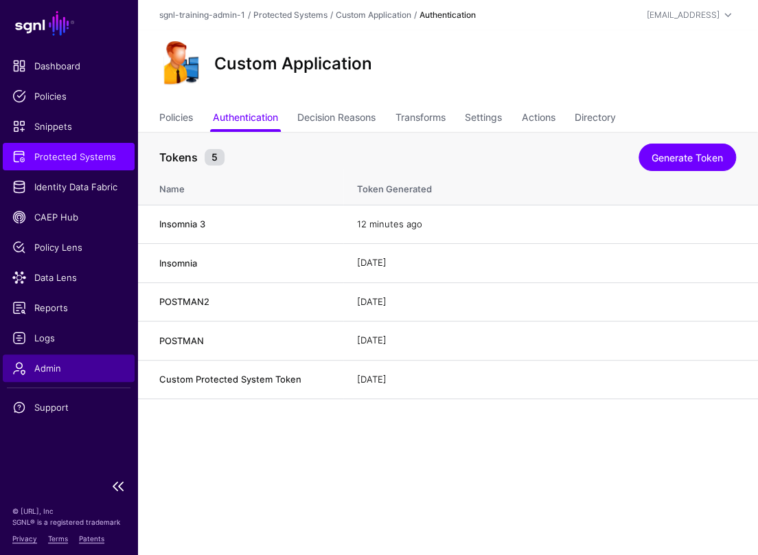
click at [61, 360] on link "Admin" at bounding box center [69, 367] width 132 height 27
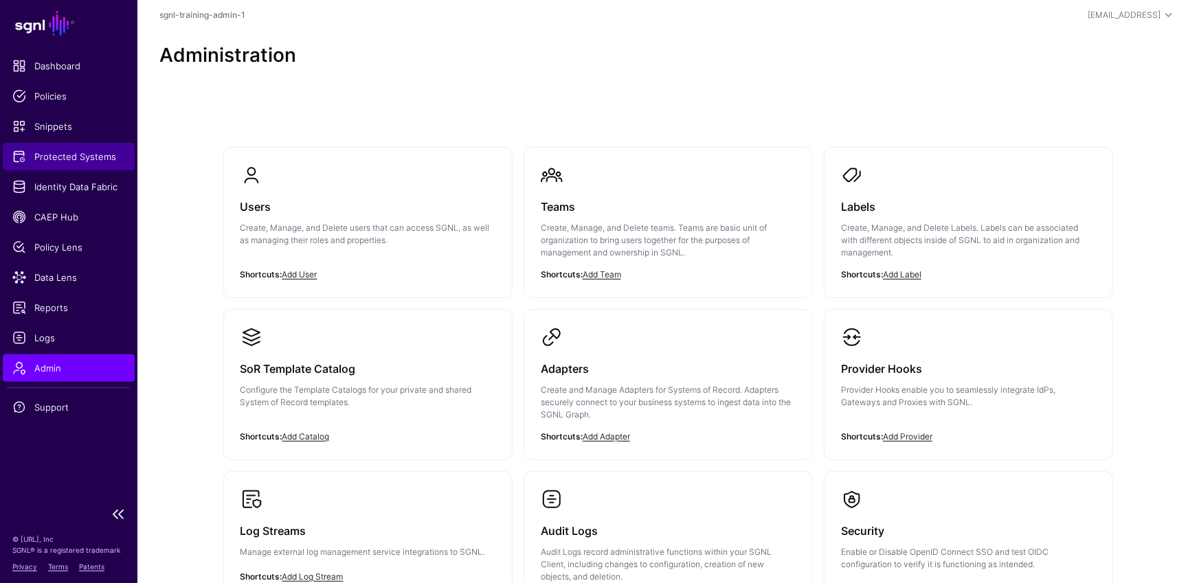
click at [61, 150] on span "Protected Systems" at bounding box center [68, 157] width 113 height 14
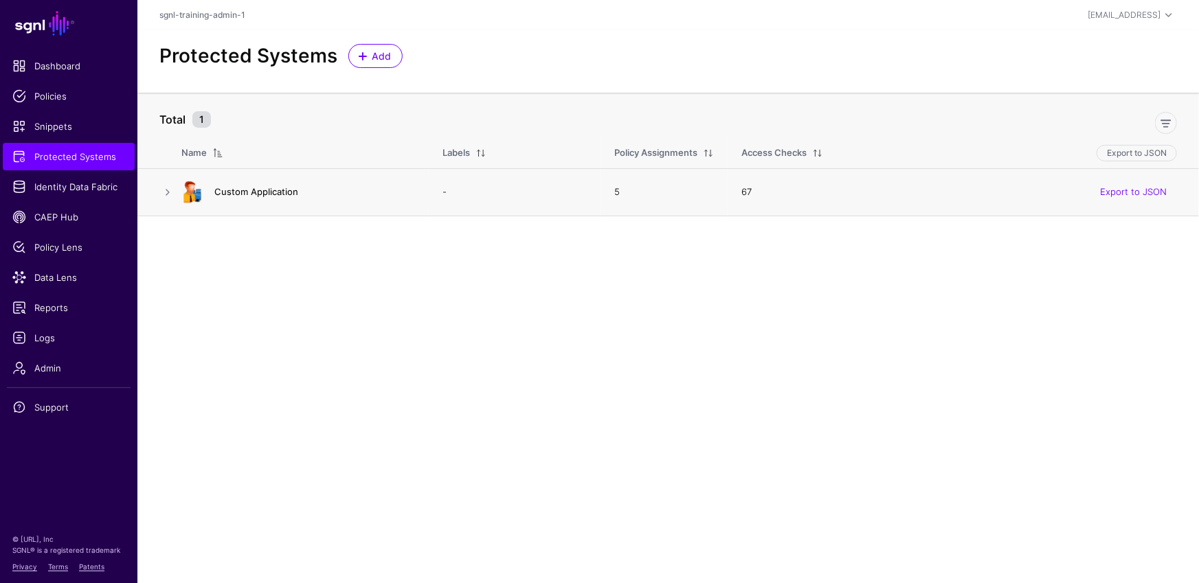
click at [249, 194] on link "Custom Application" at bounding box center [256, 191] width 84 height 11
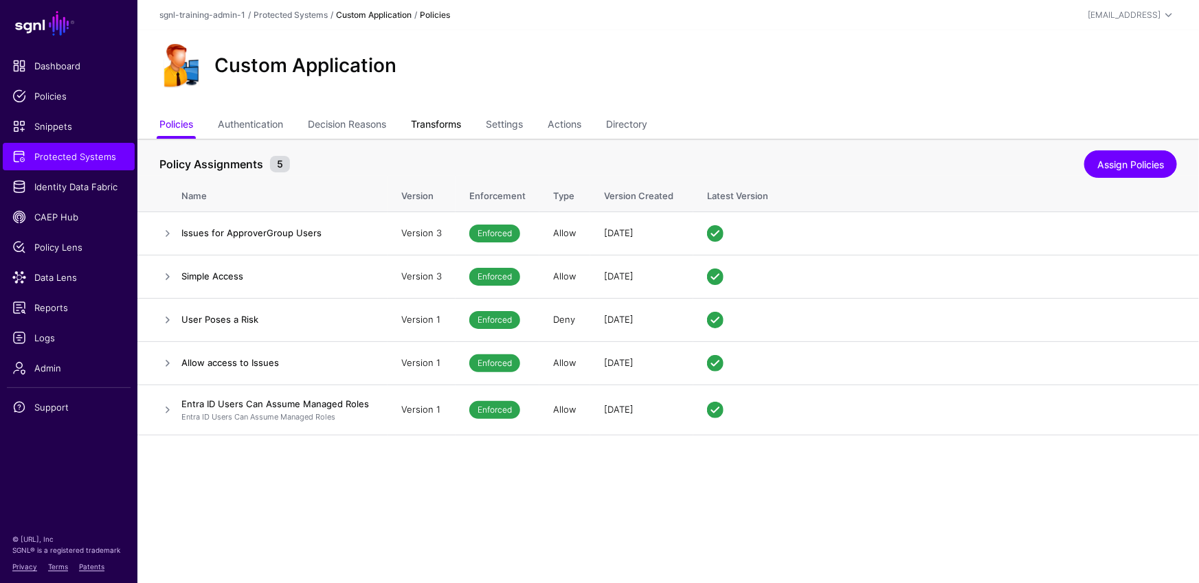
click at [445, 126] on link "Transforms" at bounding box center [436, 126] width 50 height 26
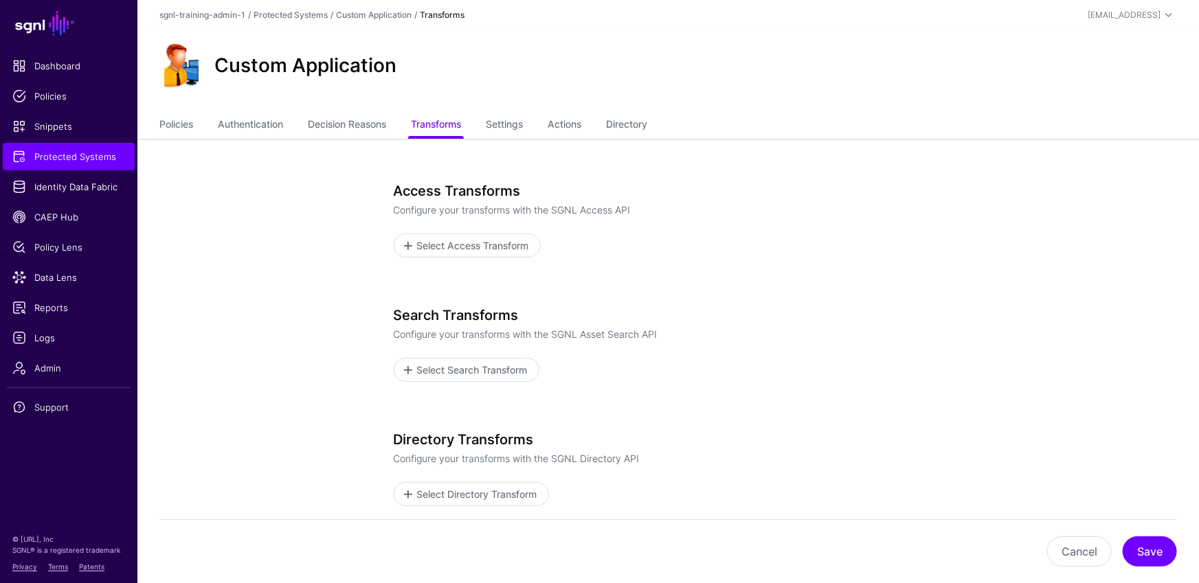
scroll to position [69, 0]
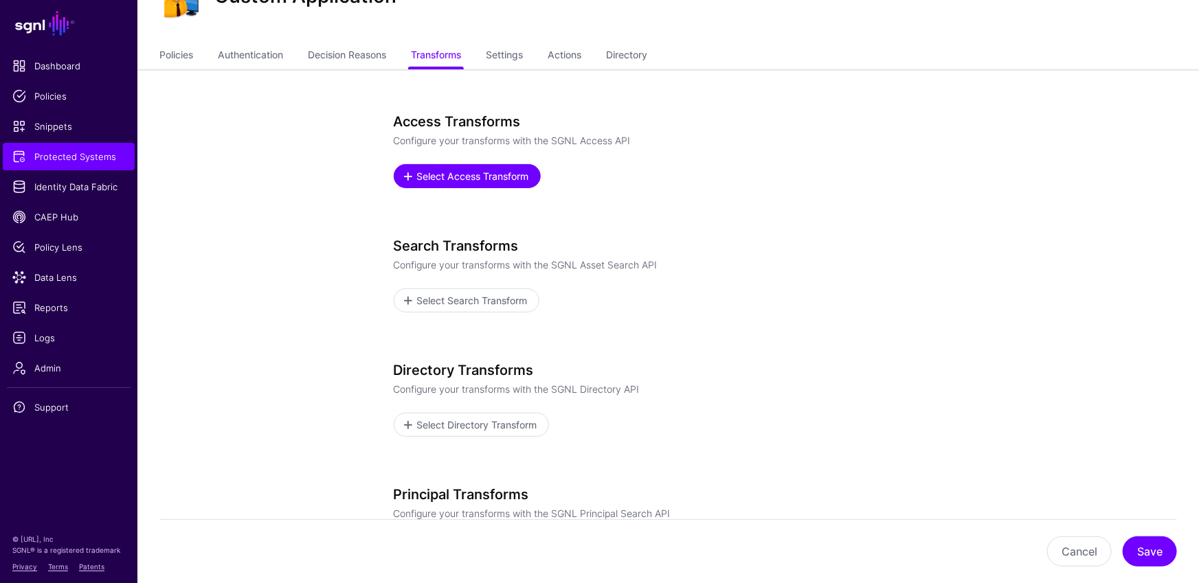
click at [476, 177] on span "Select Access Transform" at bounding box center [472, 176] width 115 height 14
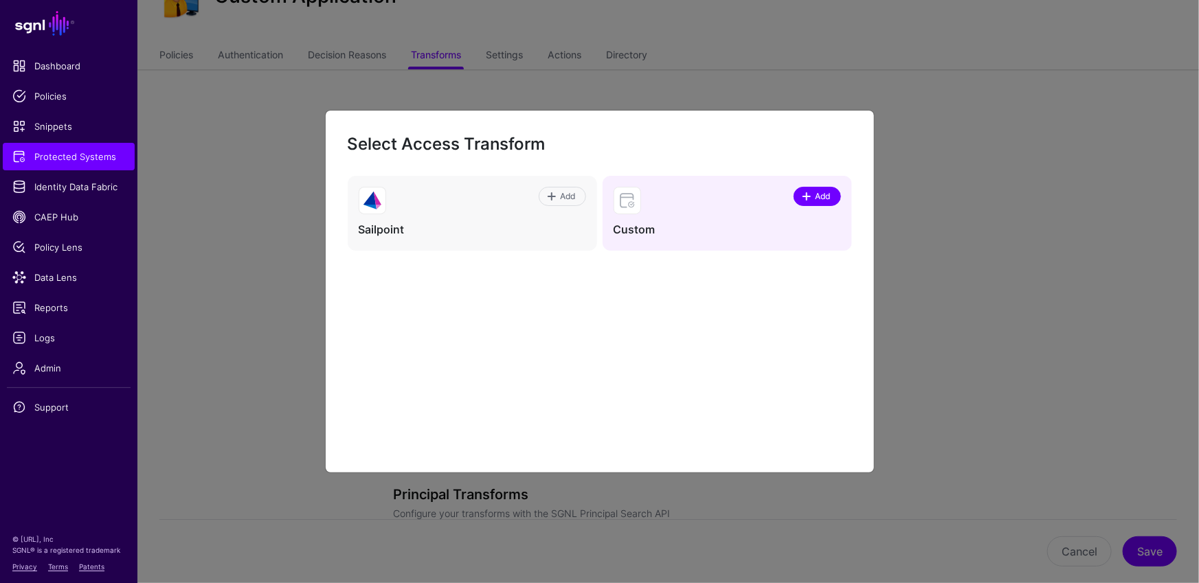
click at [824, 196] on span "Add" at bounding box center [822, 196] width 19 height 12
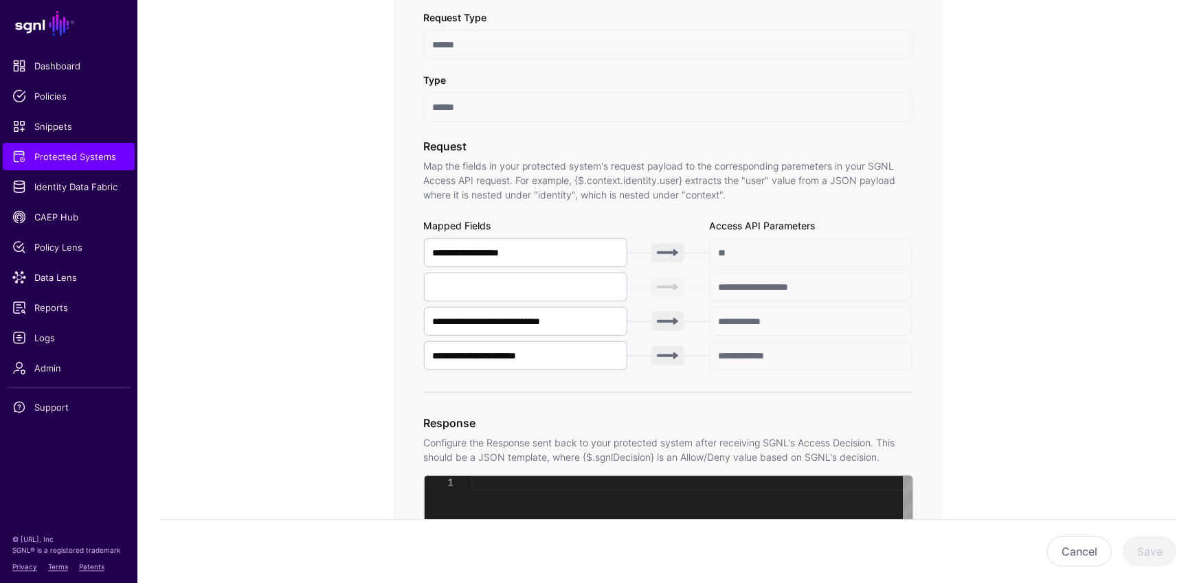
scroll to position [271, 0]
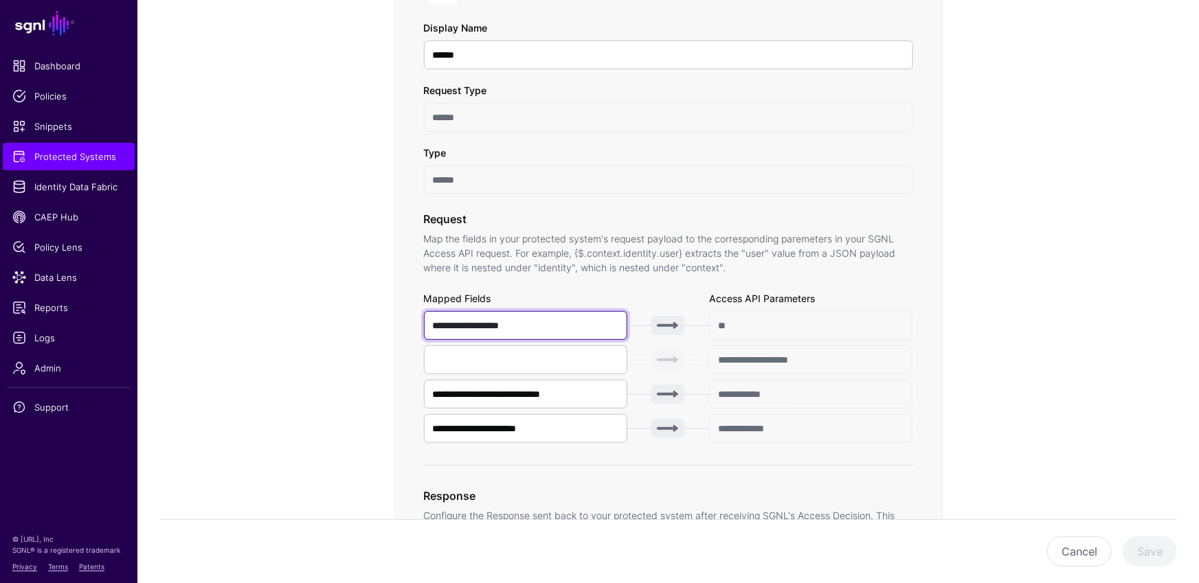
click at [547, 321] on input "**********" at bounding box center [526, 325] width 204 height 29
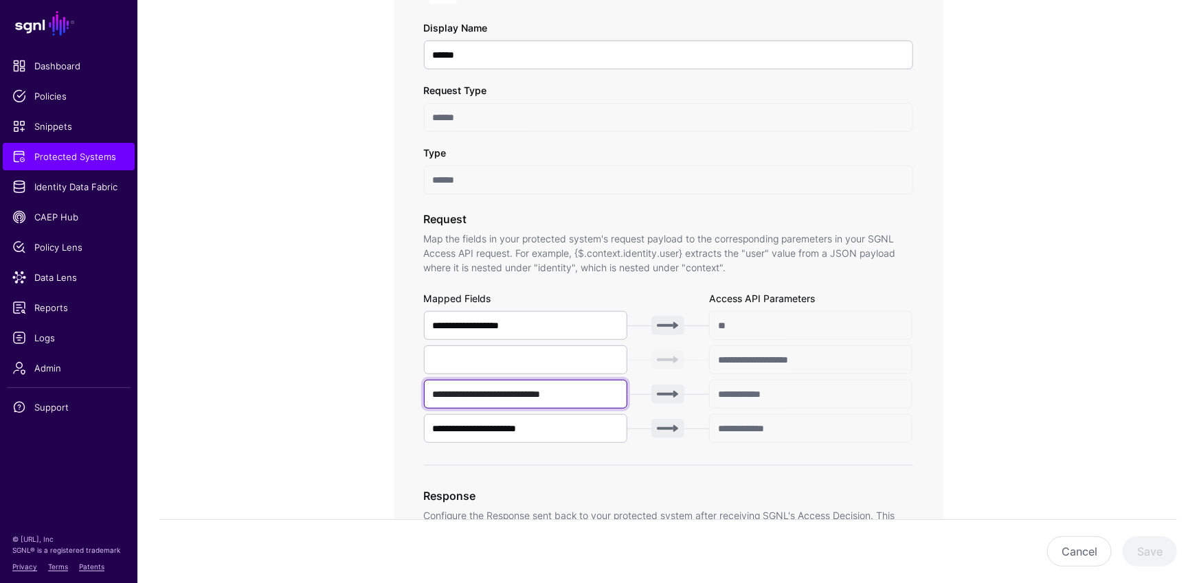
click at [598, 393] on input "**********" at bounding box center [526, 394] width 204 height 29
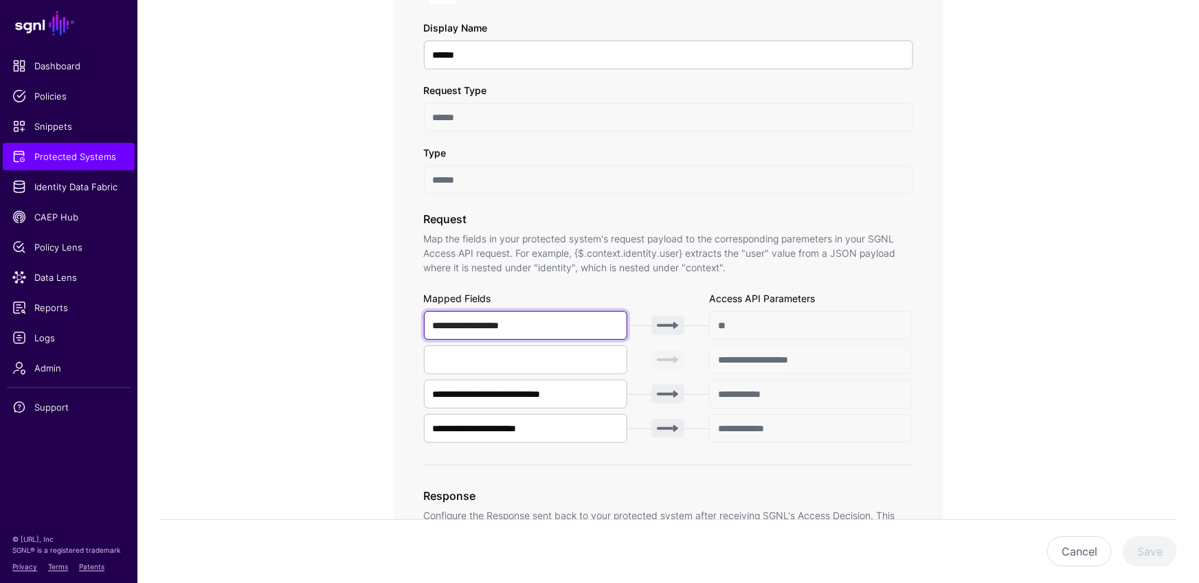
drag, startPoint x: 582, startPoint y: 321, endPoint x: 359, endPoint y: 324, distance: 223.9
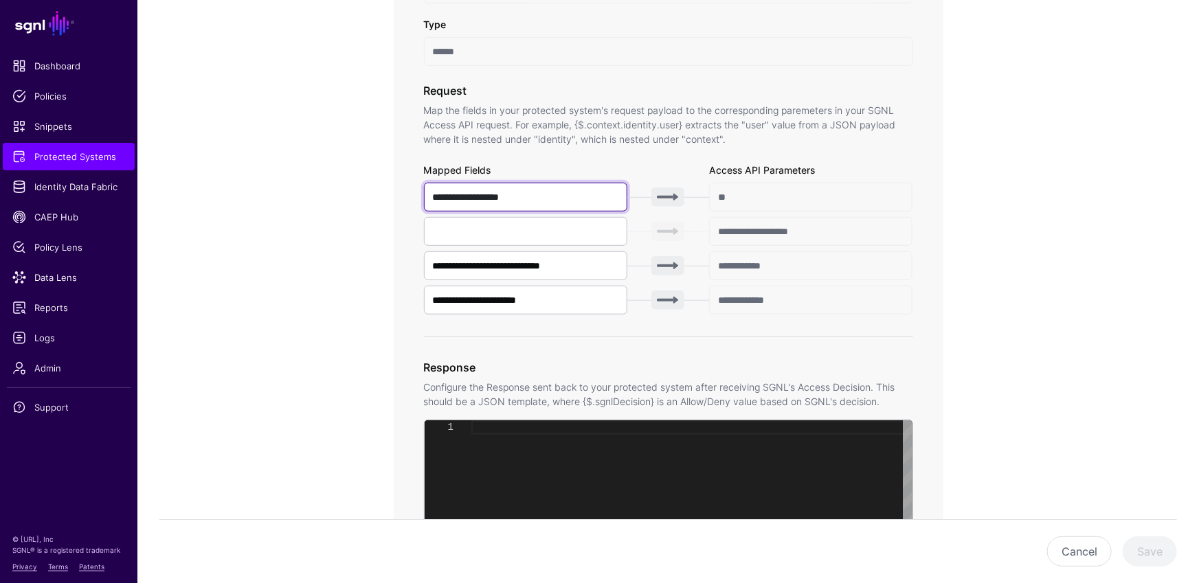
scroll to position [407, 0]
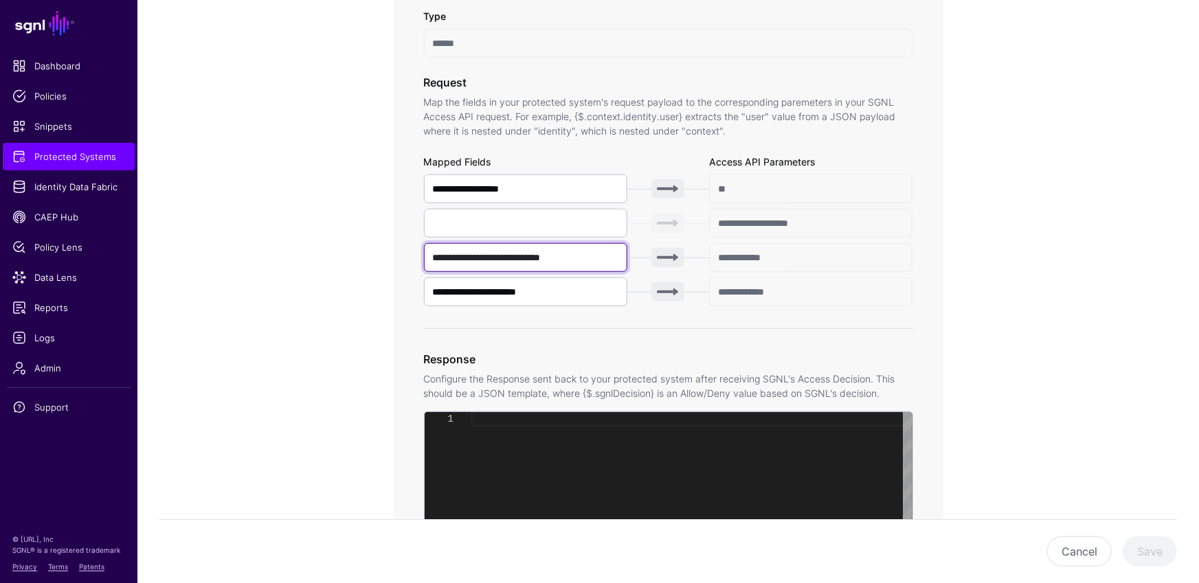
drag, startPoint x: 579, startPoint y: 258, endPoint x: 735, endPoint y: 255, distance: 156.0
click at [398, 249] on div "**********" at bounding box center [669, 323] width 550 height 994
drag, startPoint x: 804, startPoint y: 289, endPoint x: 744, endPoint y: 200, distance: 107.4
click at [712, 174] on div "**********" at bounding box center [668, 240] width 489 height 132
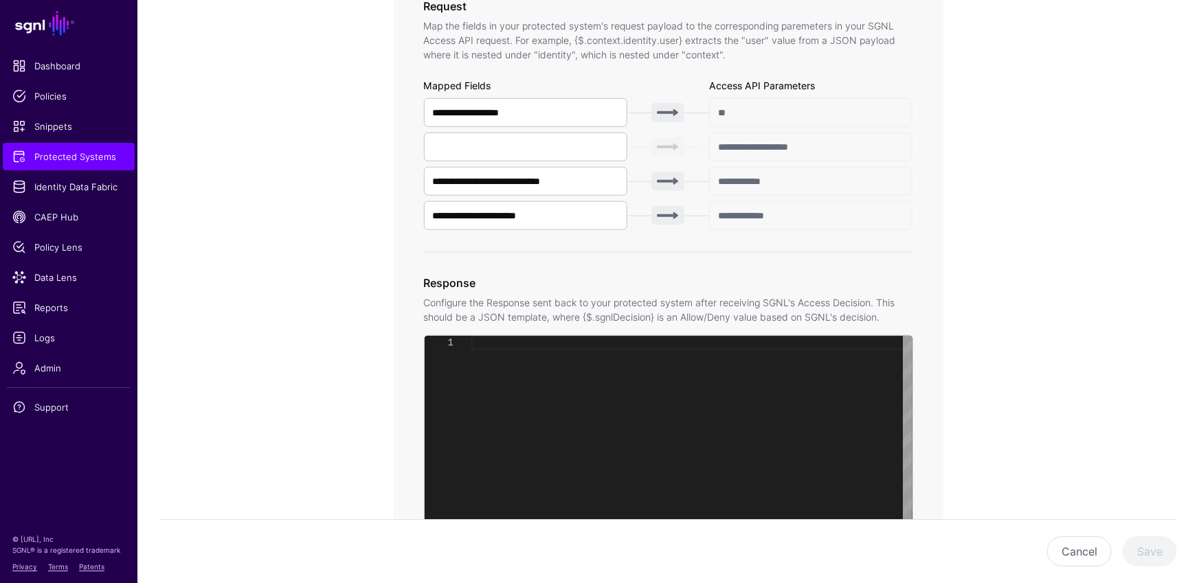
scroll to position [534, 0]
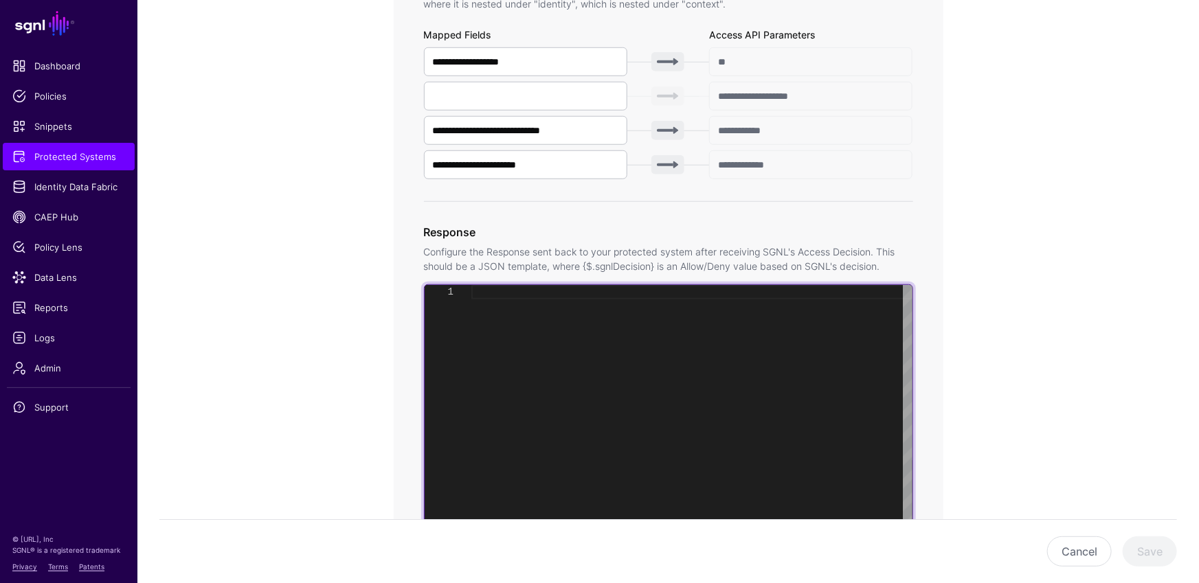
click at [611, 327] on div at bounding box center [691, 456] width 441 height 342
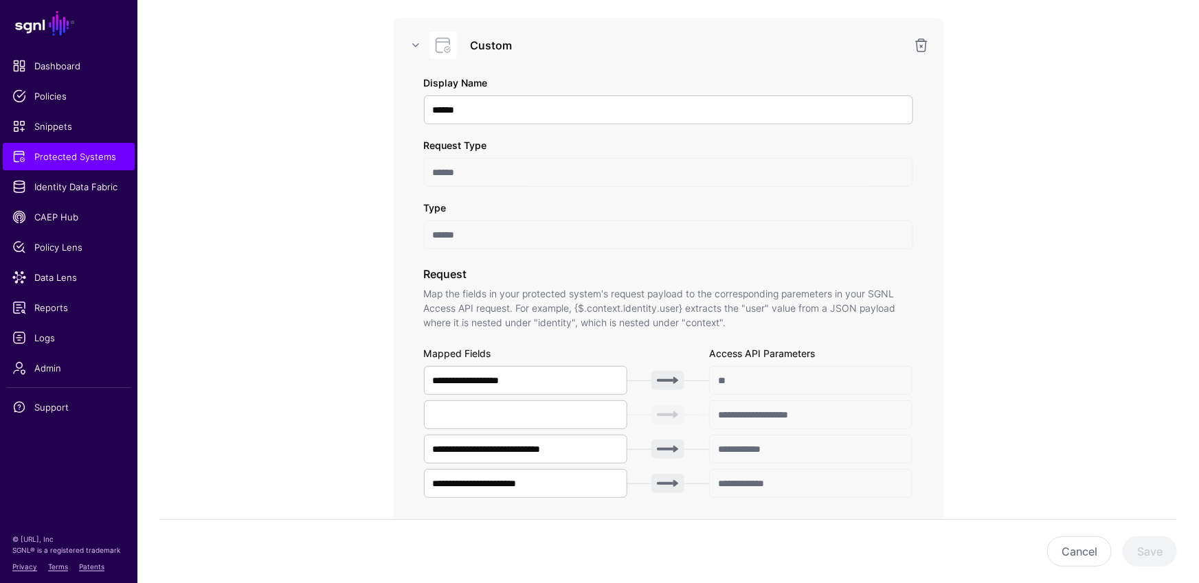
scroll to position [292, 0]
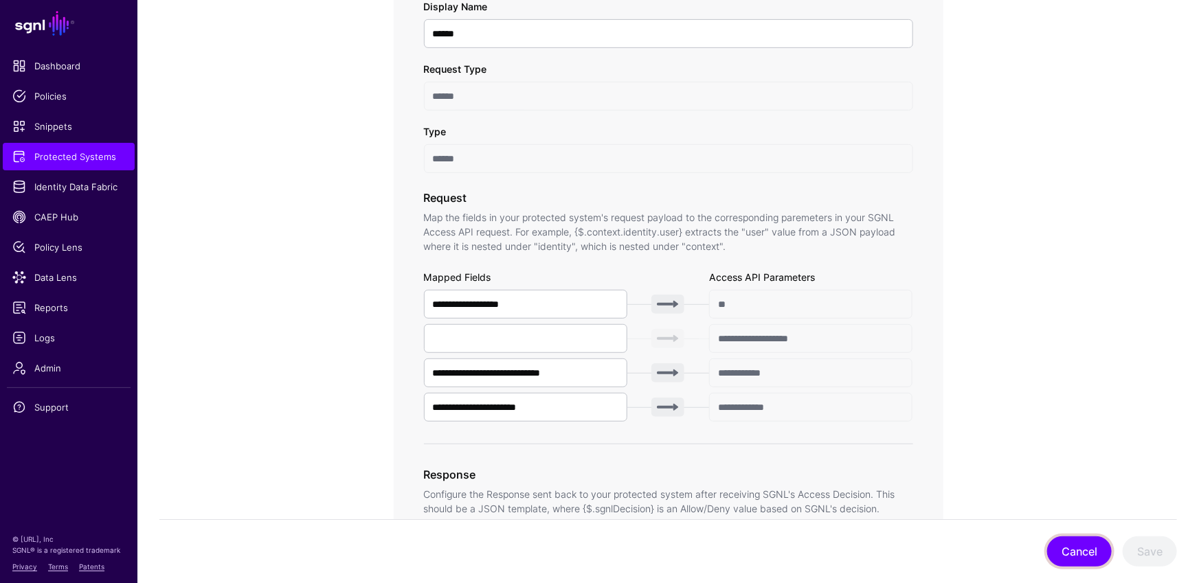
drag, startPoint x: 1062, startPoint y: 550, endPoint x: 1070, endPoint y: 547, distance: 8.9
click at [1063, 550] on button "Cancel" at bounding box center [1079, 551] width 65 height 30
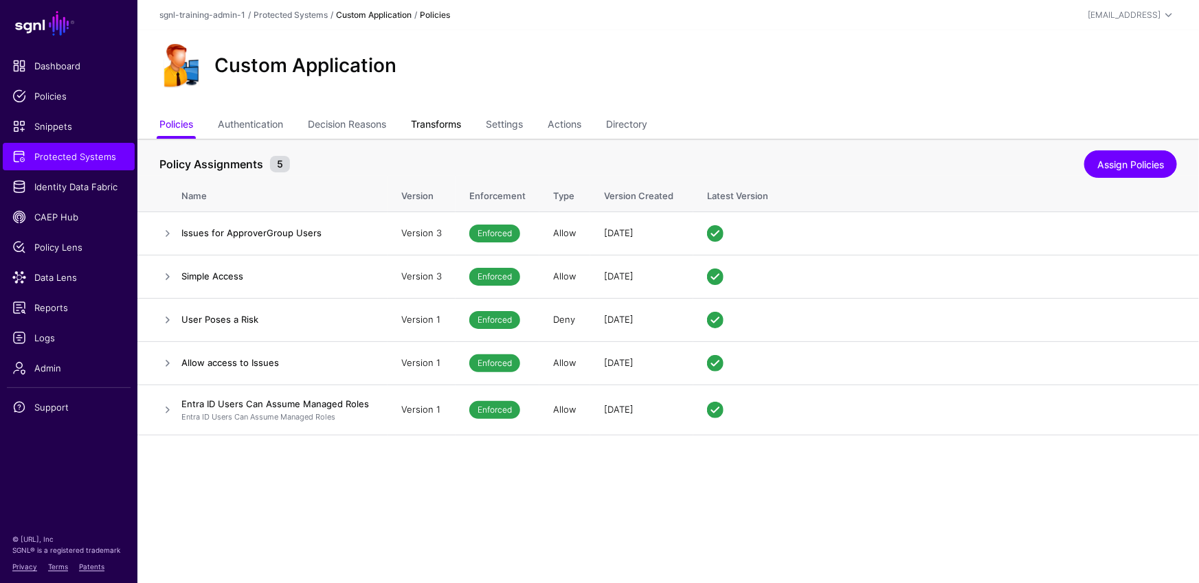
click at [433, 120] on link "Transforms" at bounding box center [436, 126] width 50 height 26
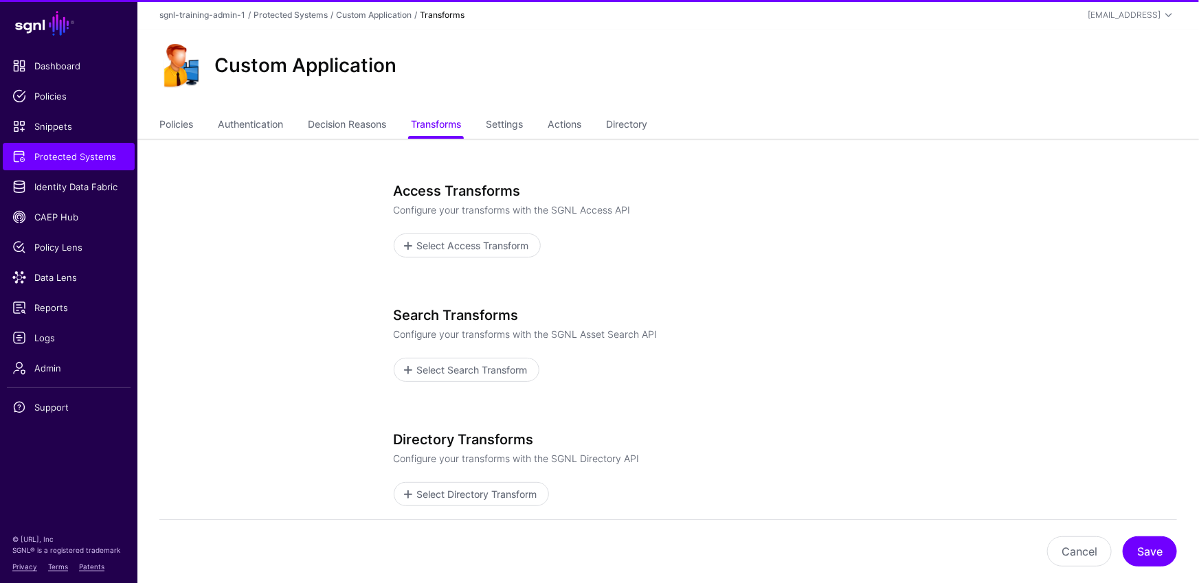
click at [534, 114] on ul "Policies Authentication Decision Reasons Transforms Settings Actions Directory" at bounding box center [667, 126] width 1017 height 26
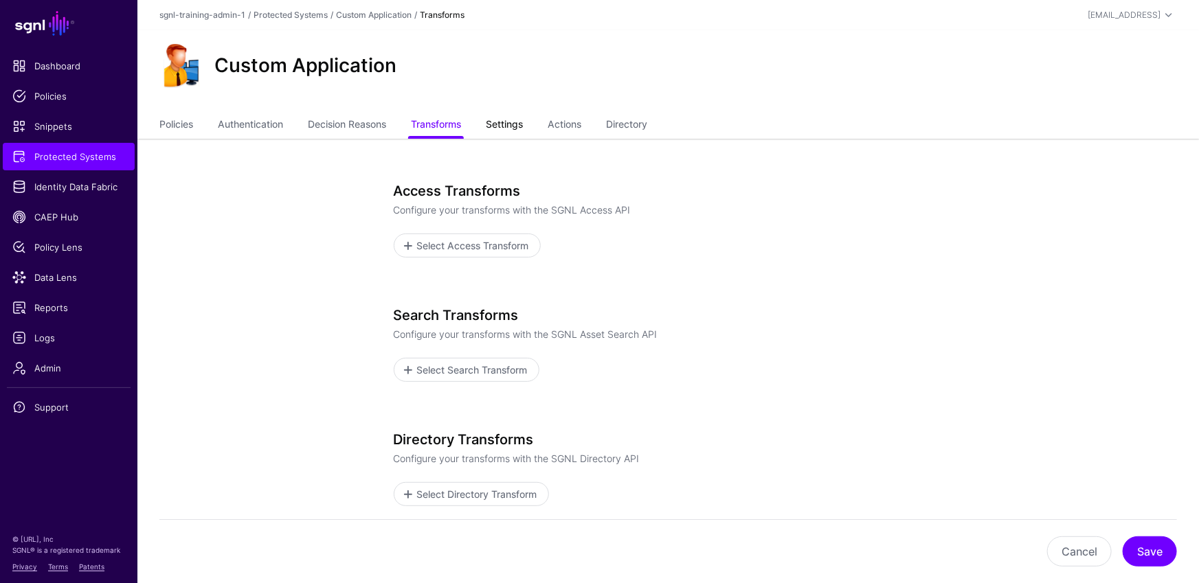
click at [517, 122] on link "Settings" at bounding box center [504, 126] width 37 height 26
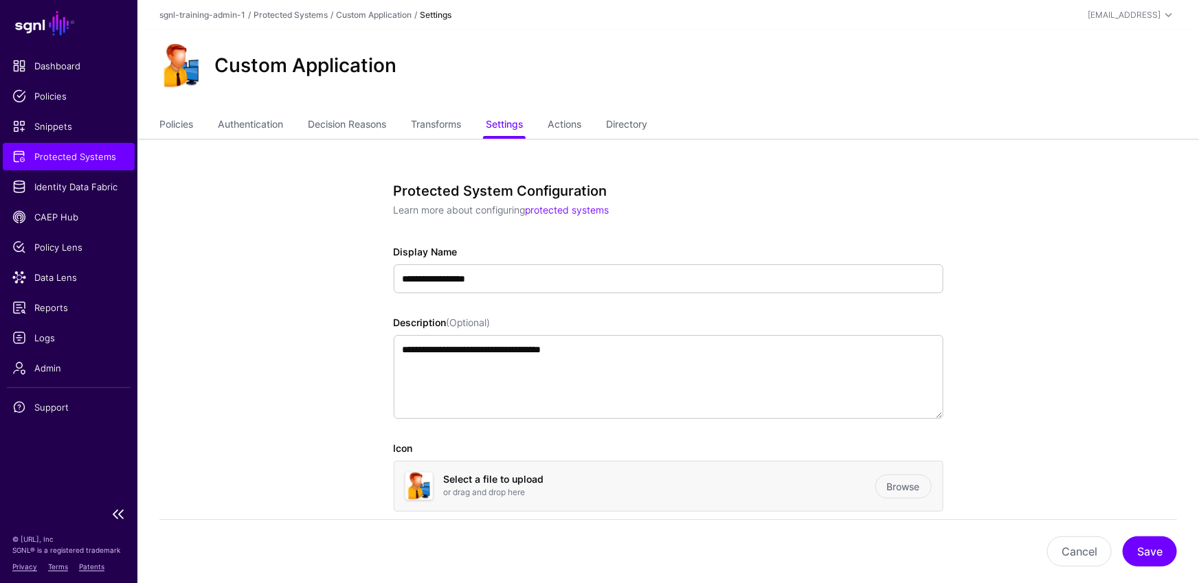
click at [80, 153] on span "Protected Systems" at bounding box center [68, 157] width 113 height 14
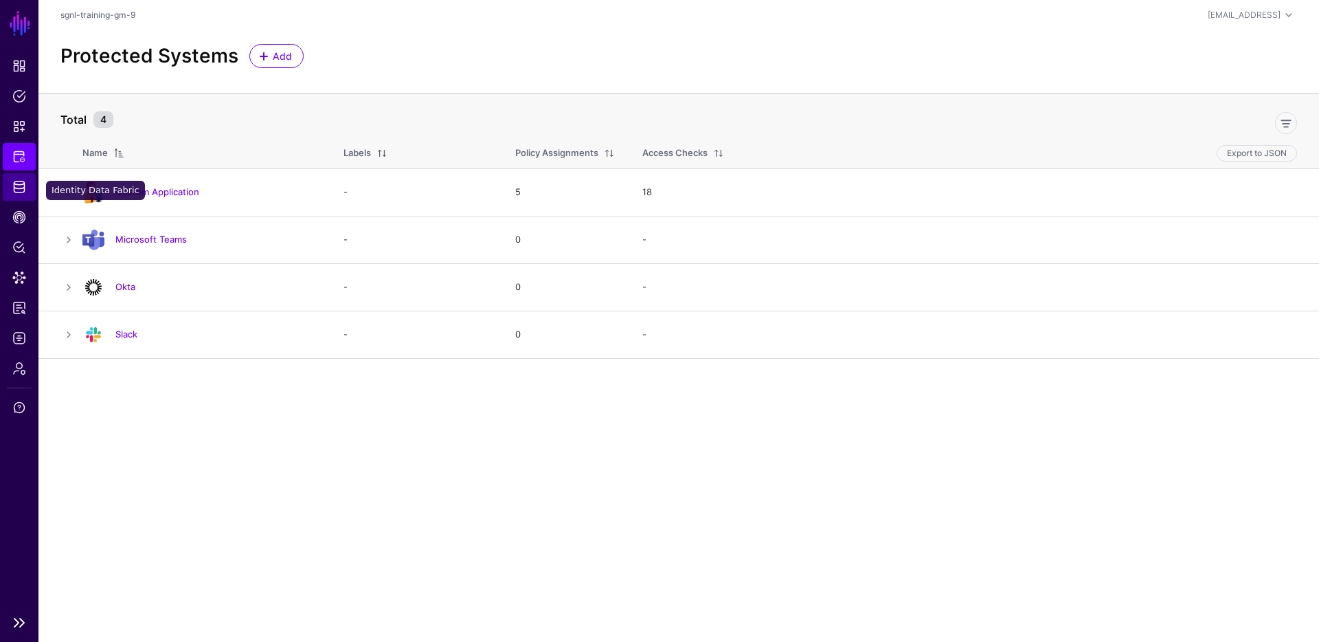
click at [25, 188] on span "Identity Data Fabric" at bounding box center [19, 187] width 14 height 14
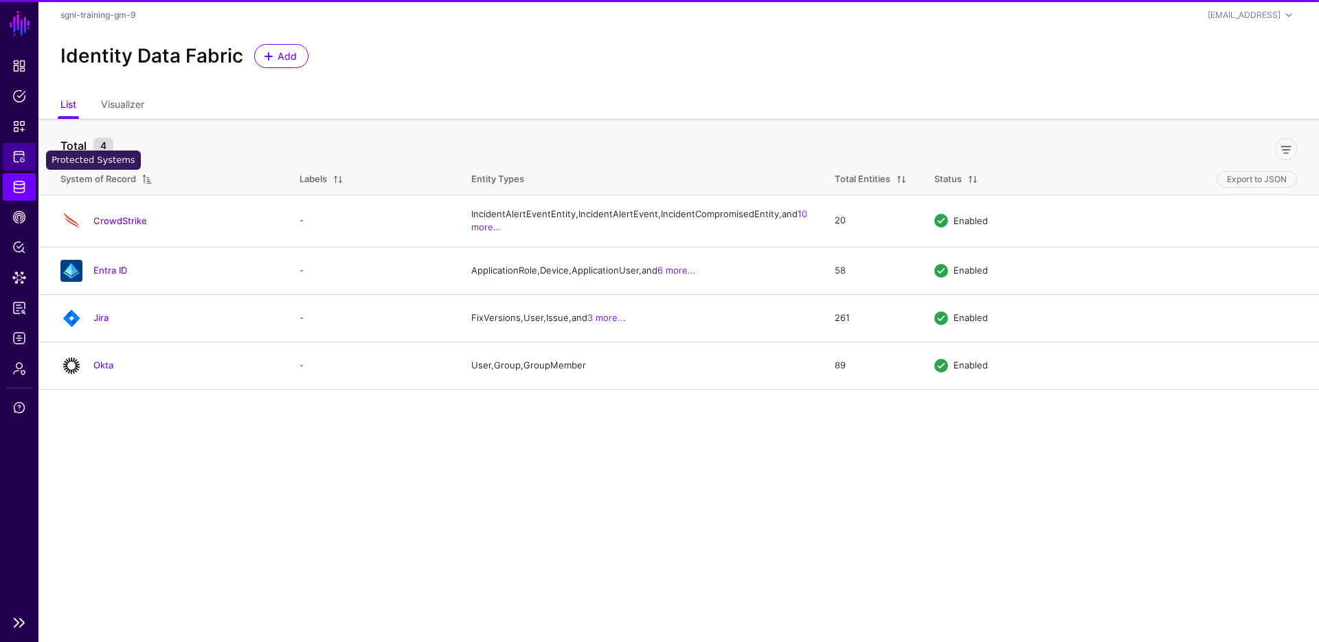
click at [23, 157] on span "Protected Systems" at bounding box center [19, 157] width 14 height 14
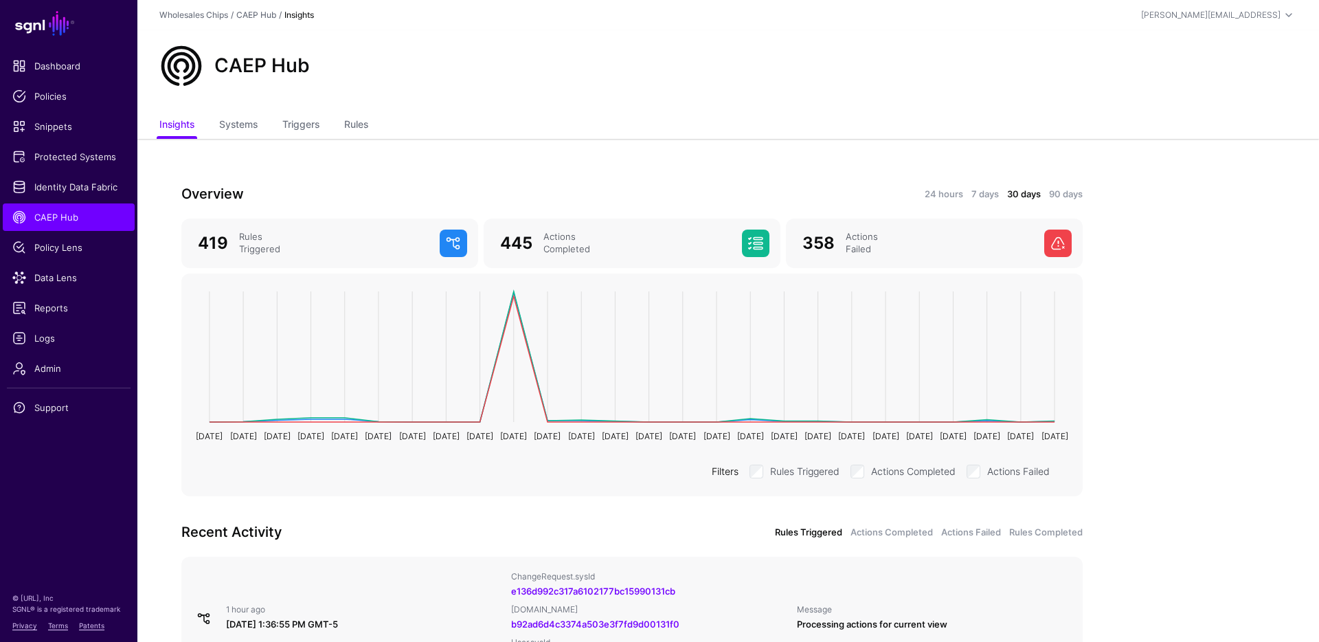
scroll to position [35, 0]
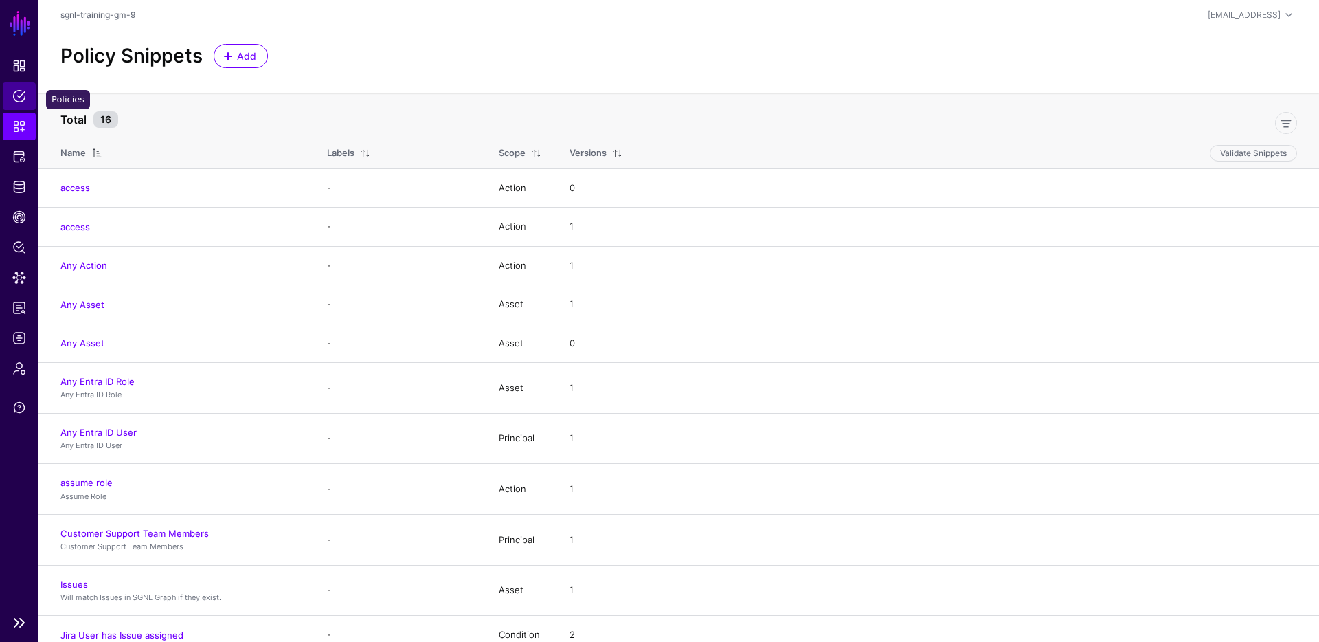
click at [24, 100] on span "Policies" at bounding box center [19, 96] width 14 height 14
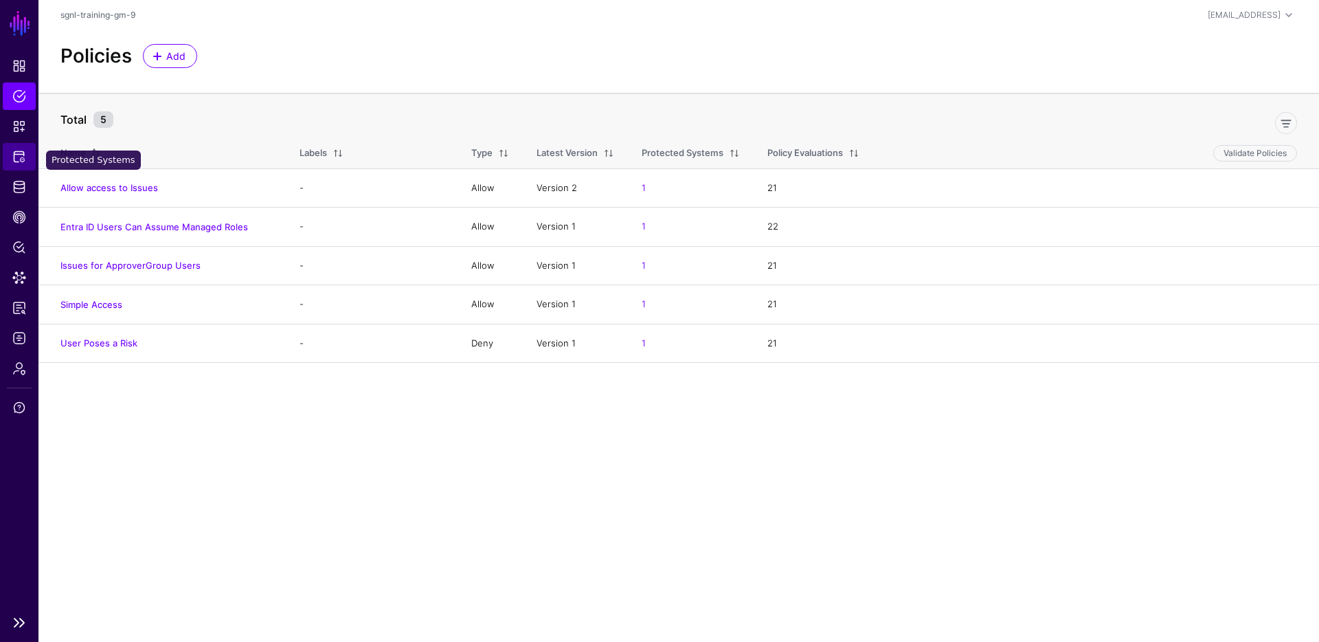
click at [23, 165] on link "Protected Systems" at bounding box center [19, 156] width 33 height 27
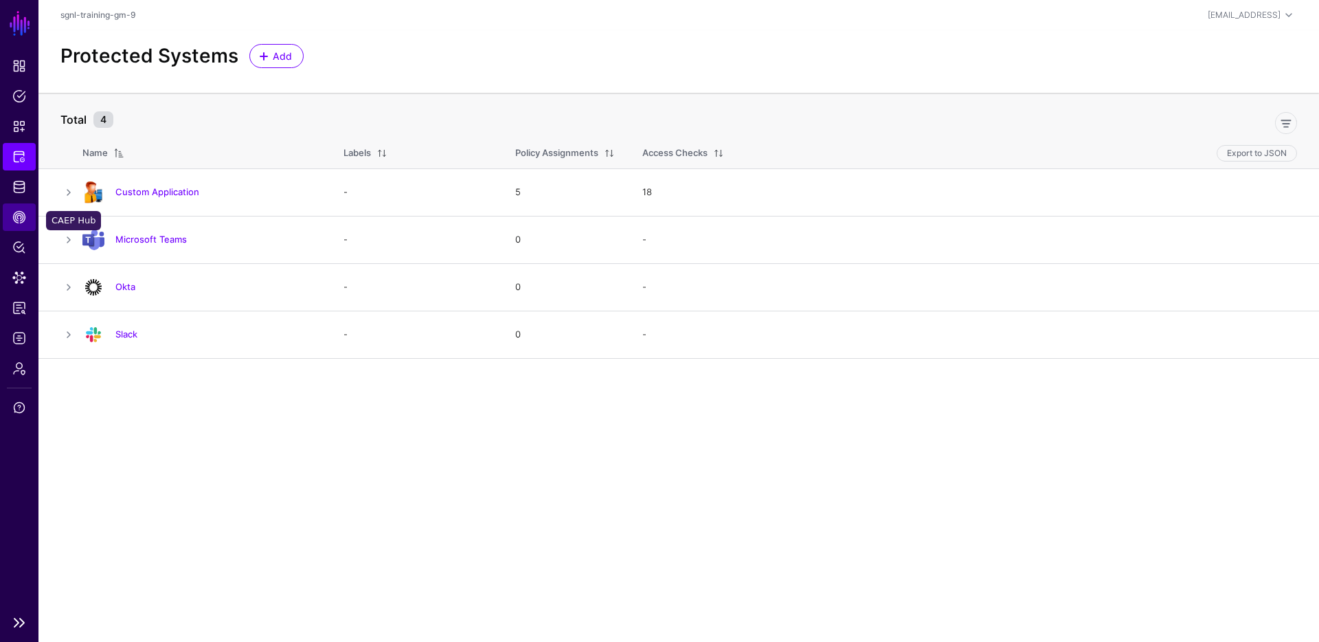
click at [25, 210] on span "CAEP Hub" at bounding box center [19, 217] width 14 height 14
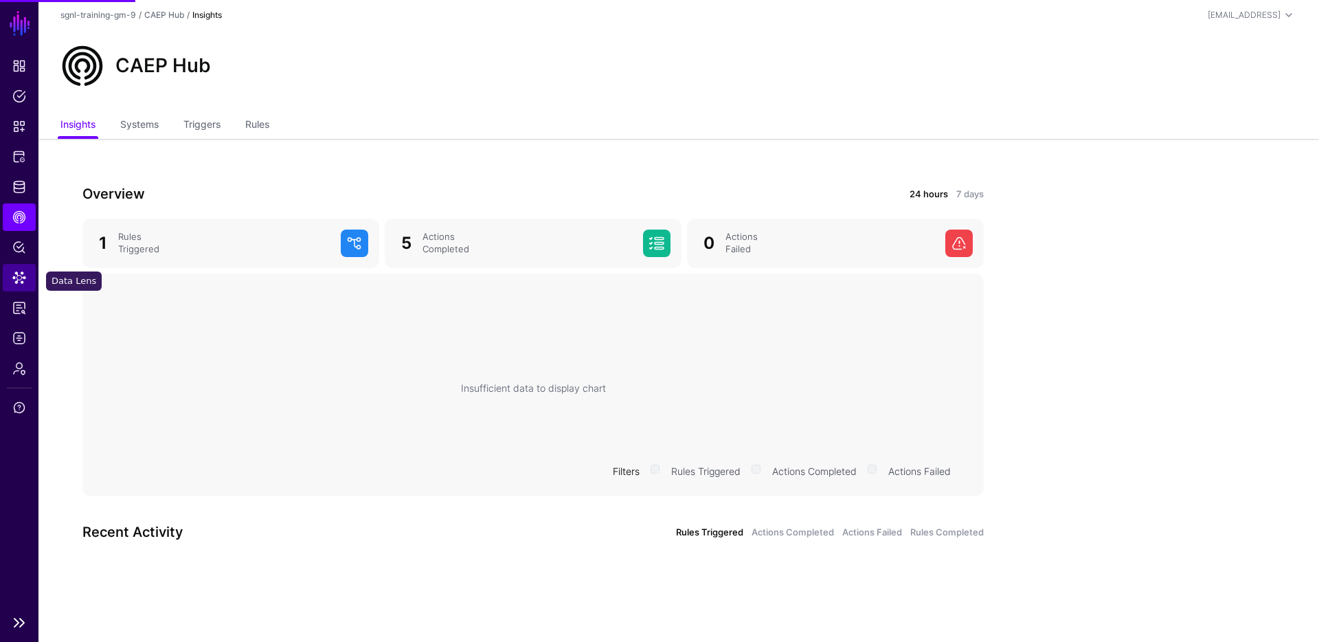
click at [5, 289] on link "Data Lens" at bounding box center [19, 277] width 33 height 27
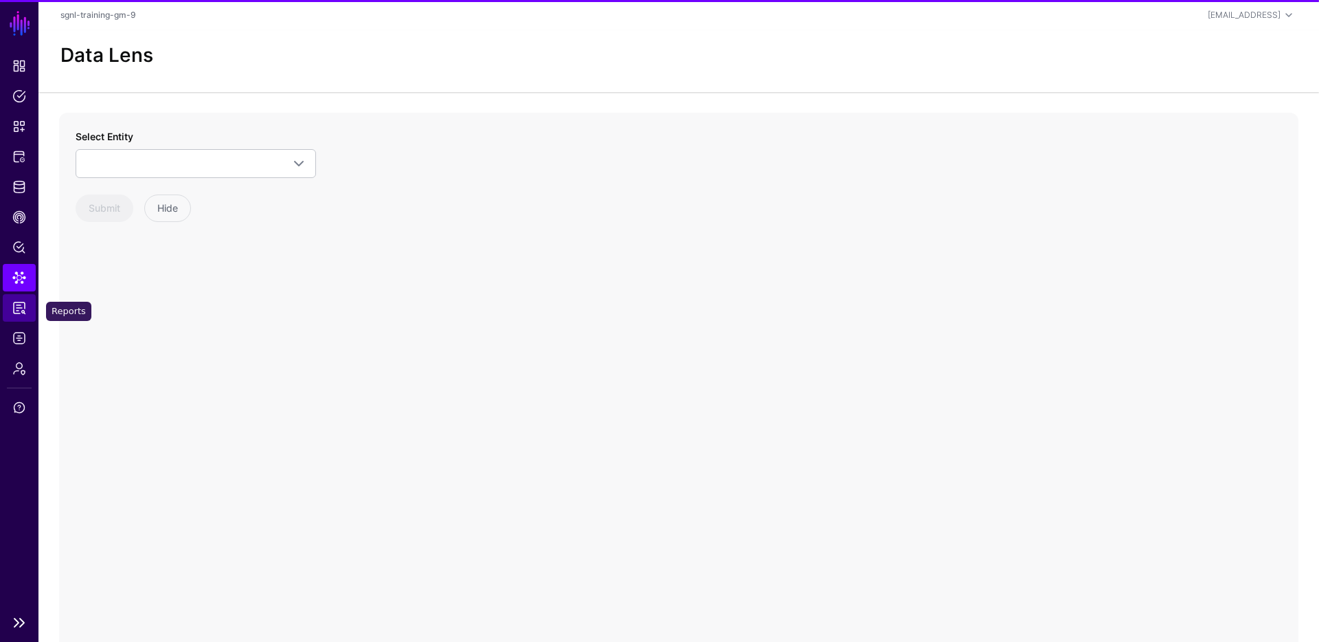
click at [16, 315] on link "Reports" at bounding box center [19, 307] width 33 height 27
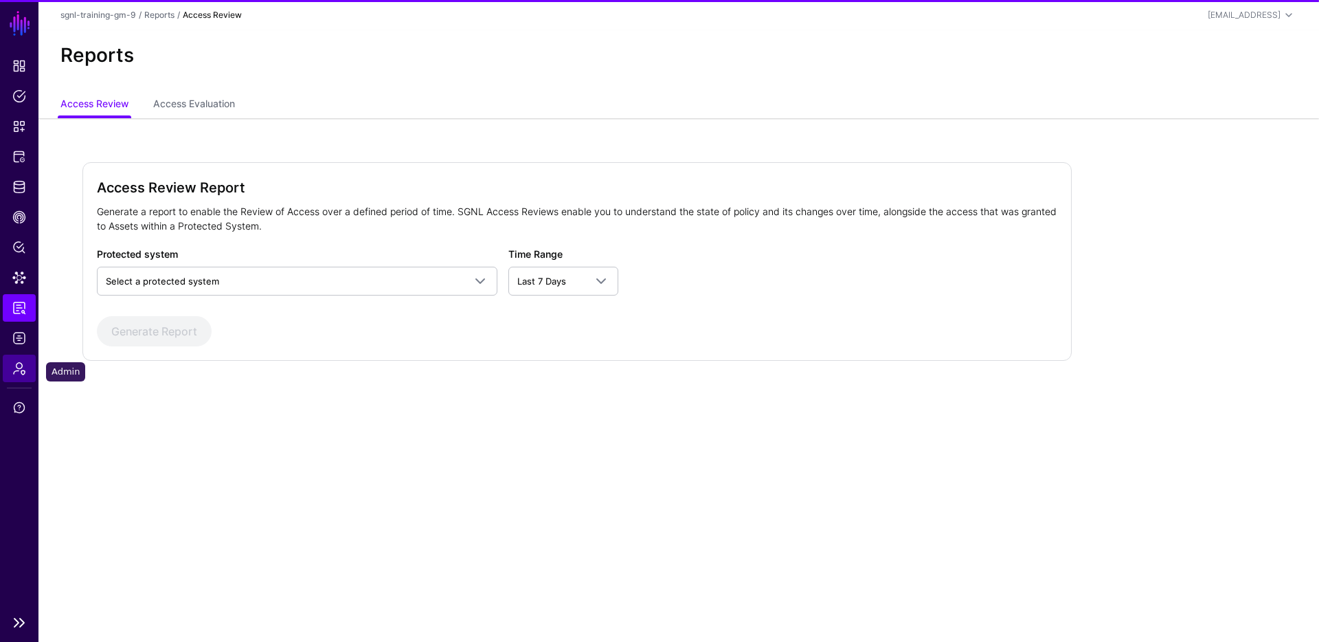
click at [24, 355] on link "Admin" at bounding box center [19, 367] width 33 height 27
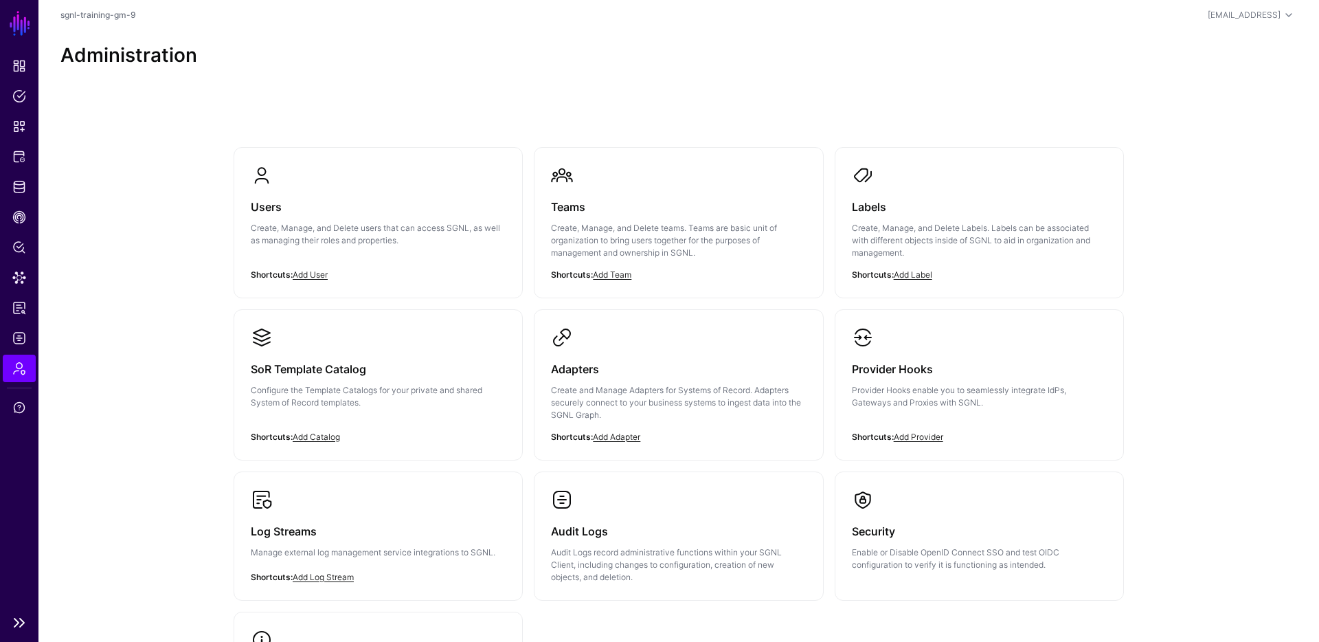
click at [19, 387] on li at bounding box center [19, 387] width 38 height 1
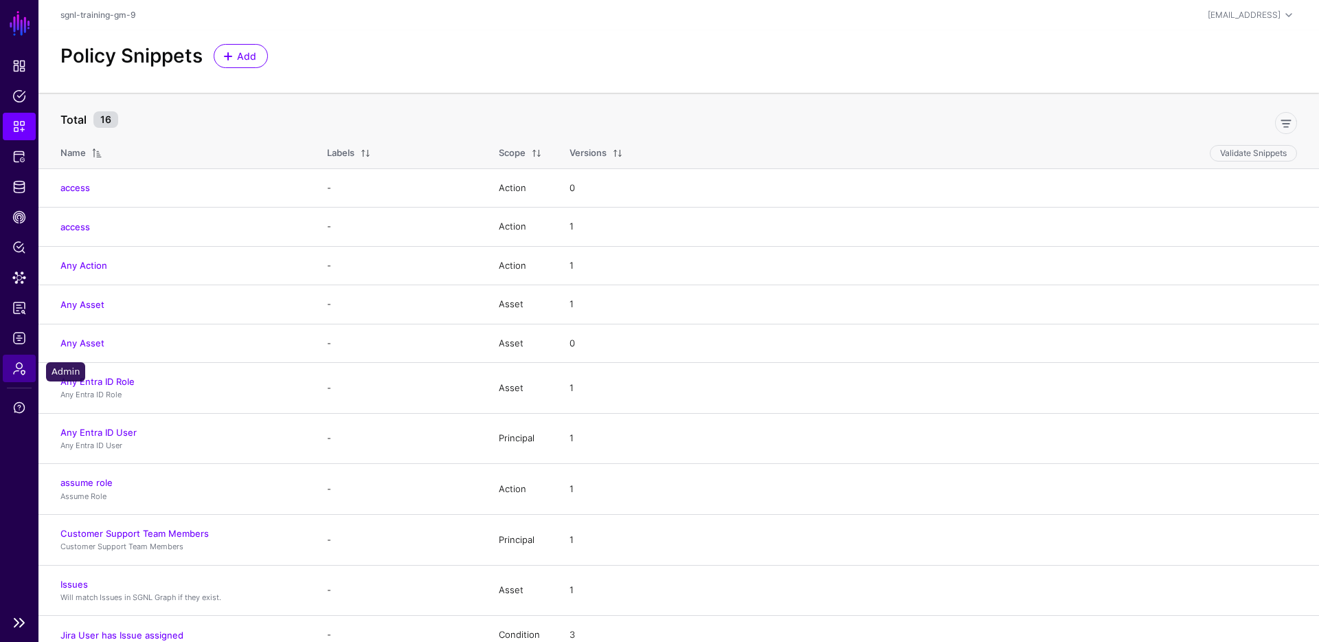
click at [28, 361] on link "Admin" at bounding box center [19, 367] width 33 height 27
